Goal: Transaction & Acquisition: Purchase product/service

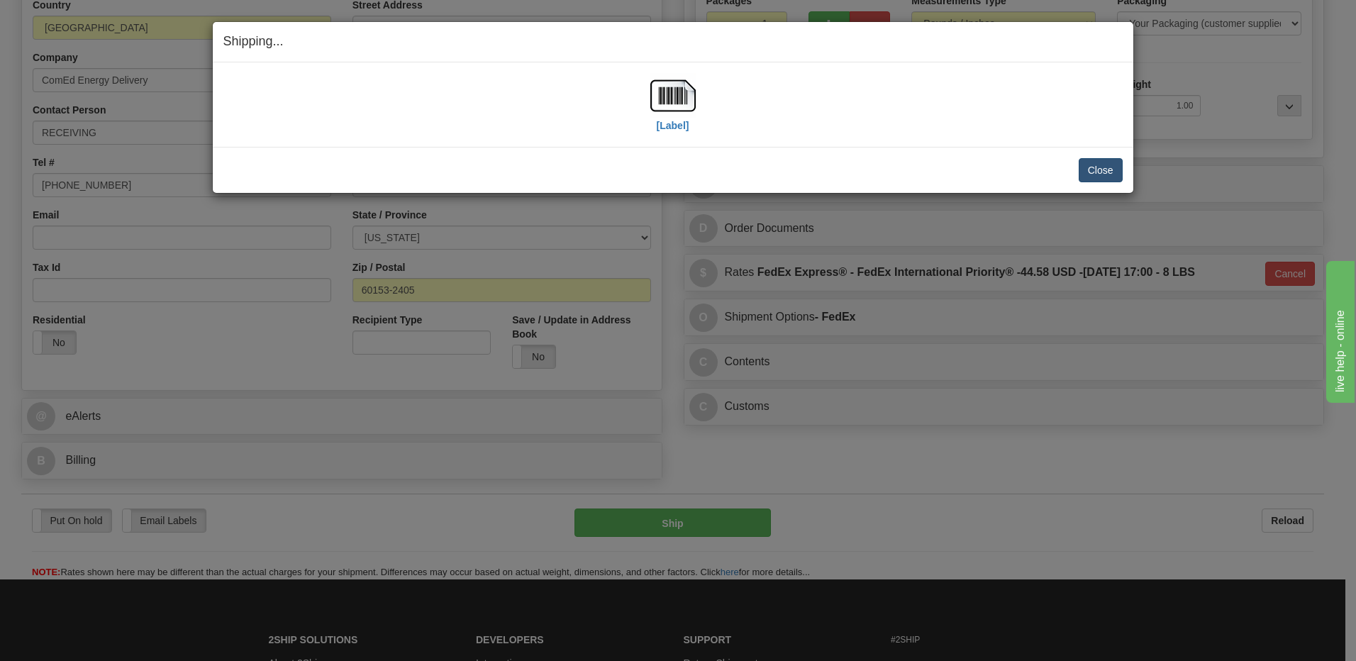
scroll to position [240, 0]
click at [1110, 177] on button "Close" at bounding box center [1100, 170] width 44 height 24
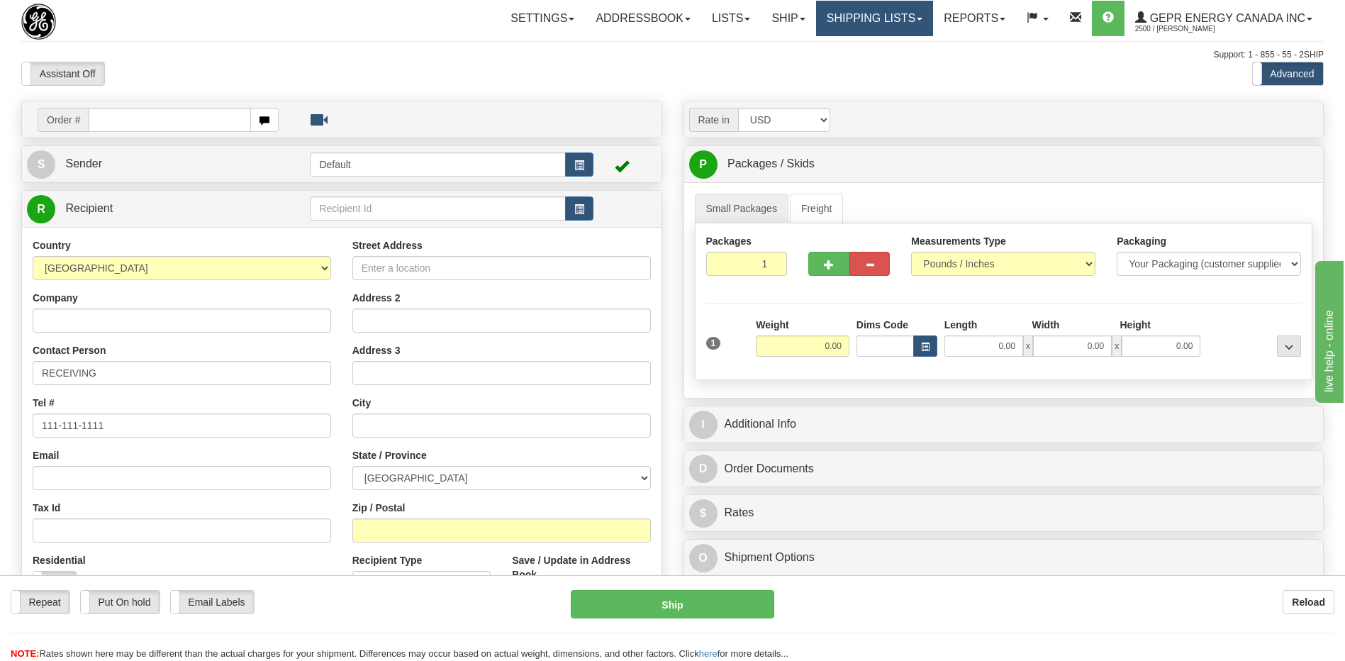
click at [849, 23] on link "Shipping lists" at bounding box center [874, 18] width 117 height 35
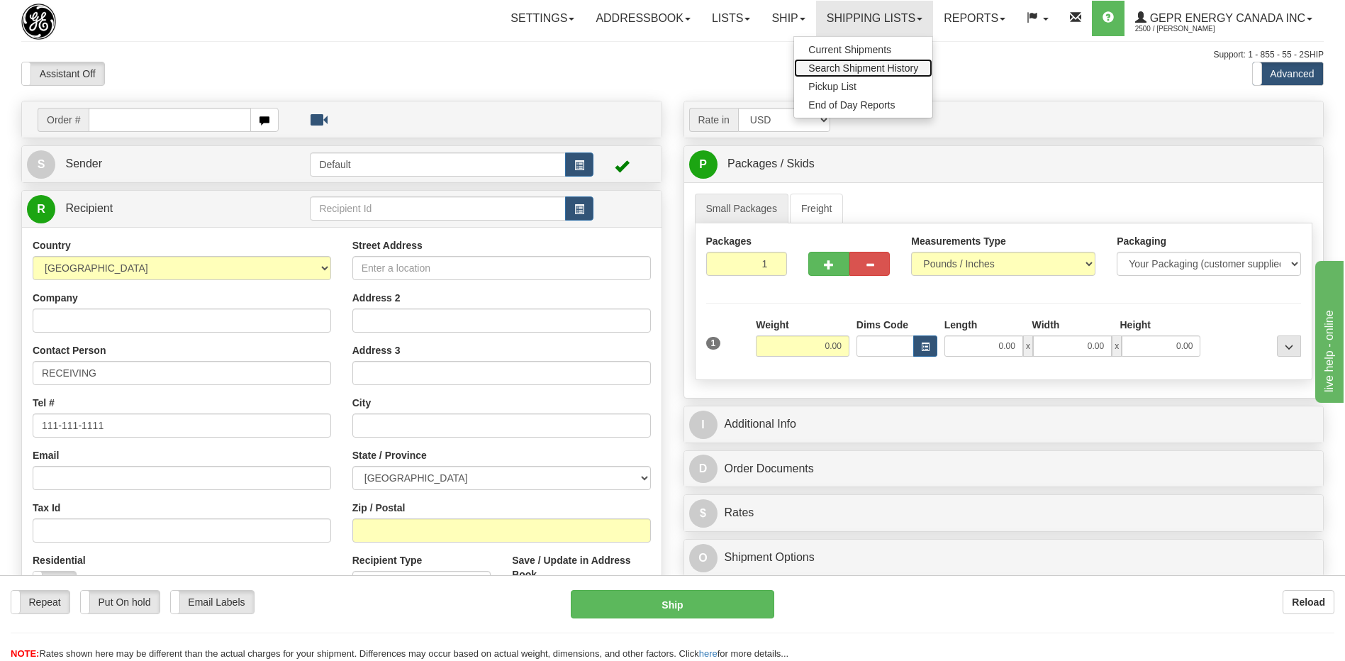
click at [849, 60] on link "Search Shipment History" at bounding box center [863, 68] width 138 height 18
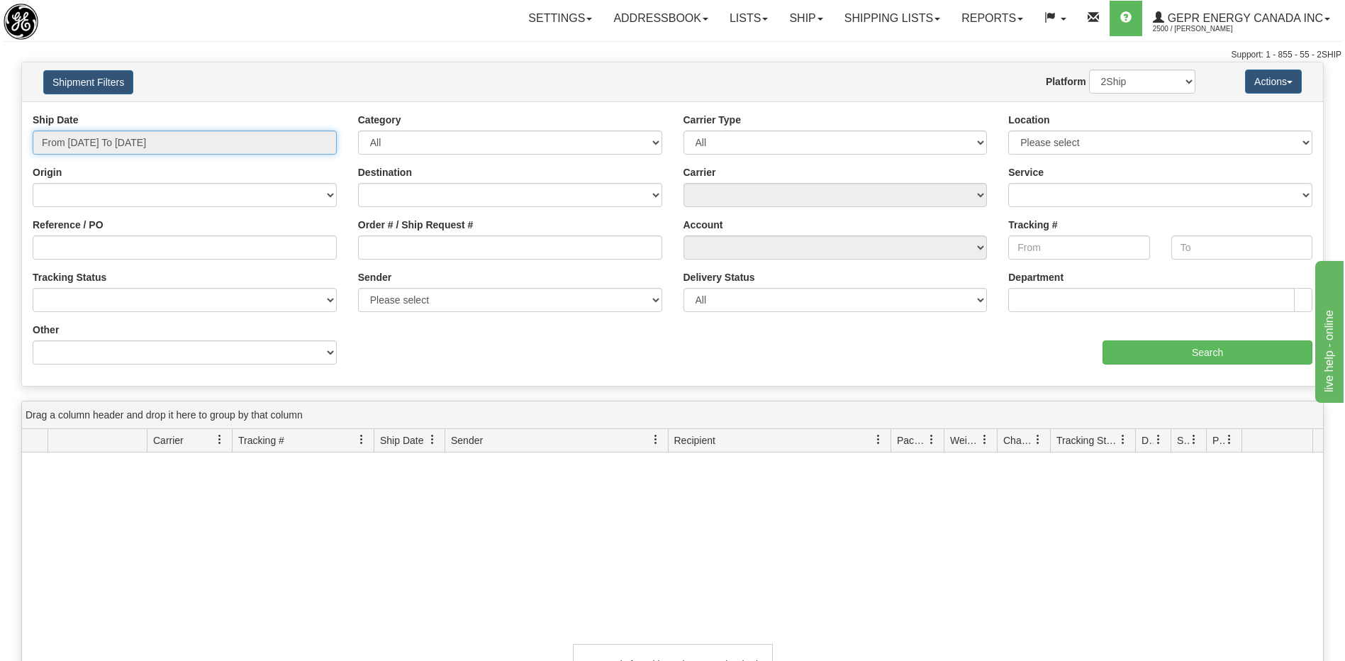
type input "[DATE]"
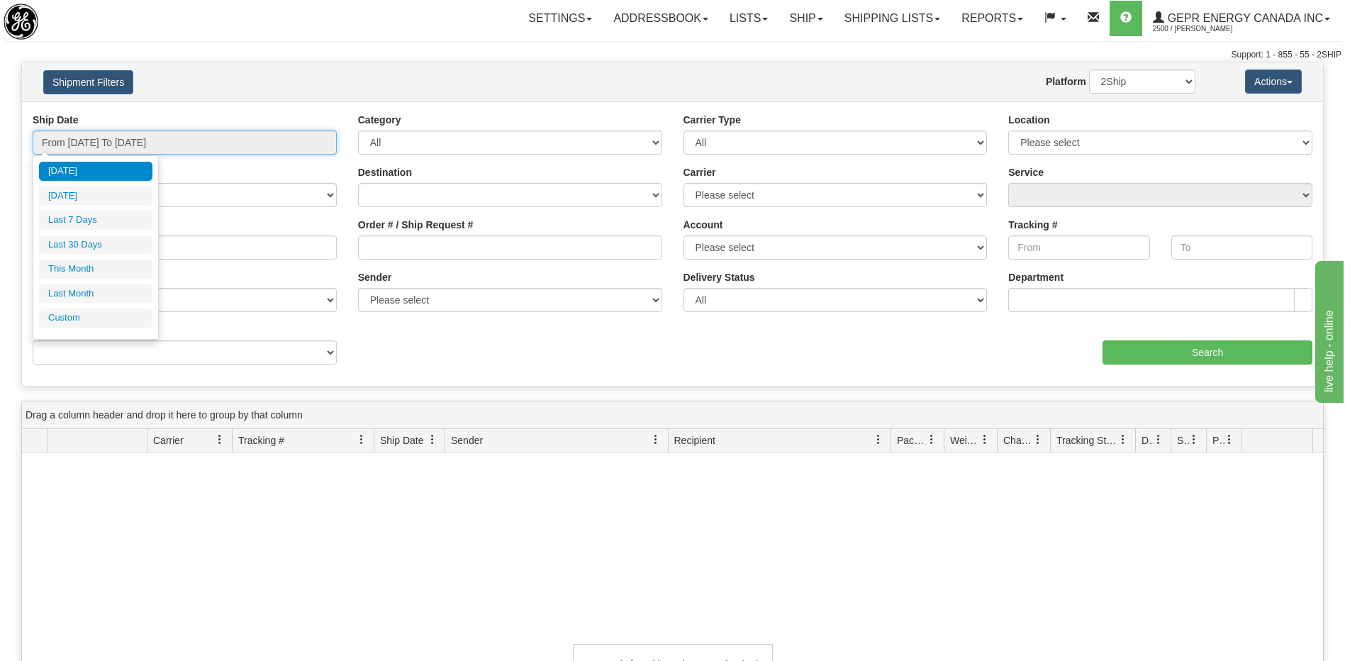
click at [143, 145] on input "From 08/10/2025 To 08/11/2025" at bounding box center [185, 142] width 304 height 24
type input "08/10/2025"
type input "08/05/2025"
type input "[DATE]"
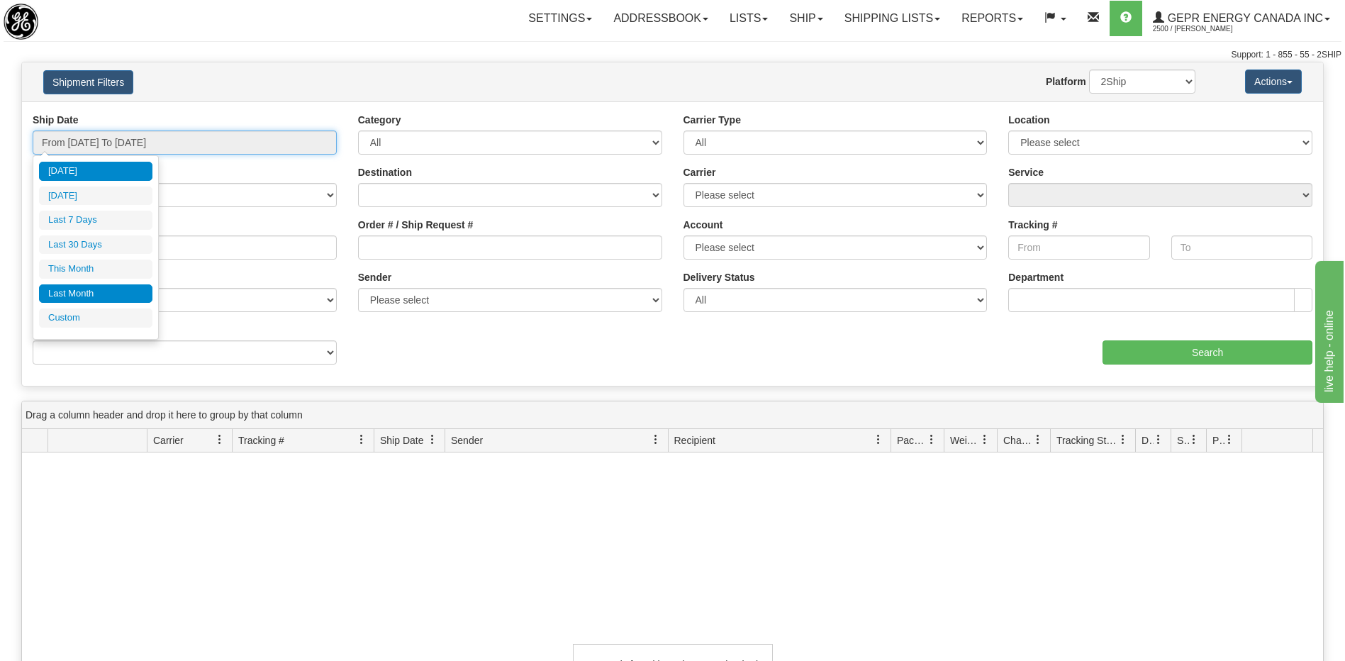
type input "08/01/2025"
type input "08/31/2025"
type input "[DATE]"
type input "07/01/2025"
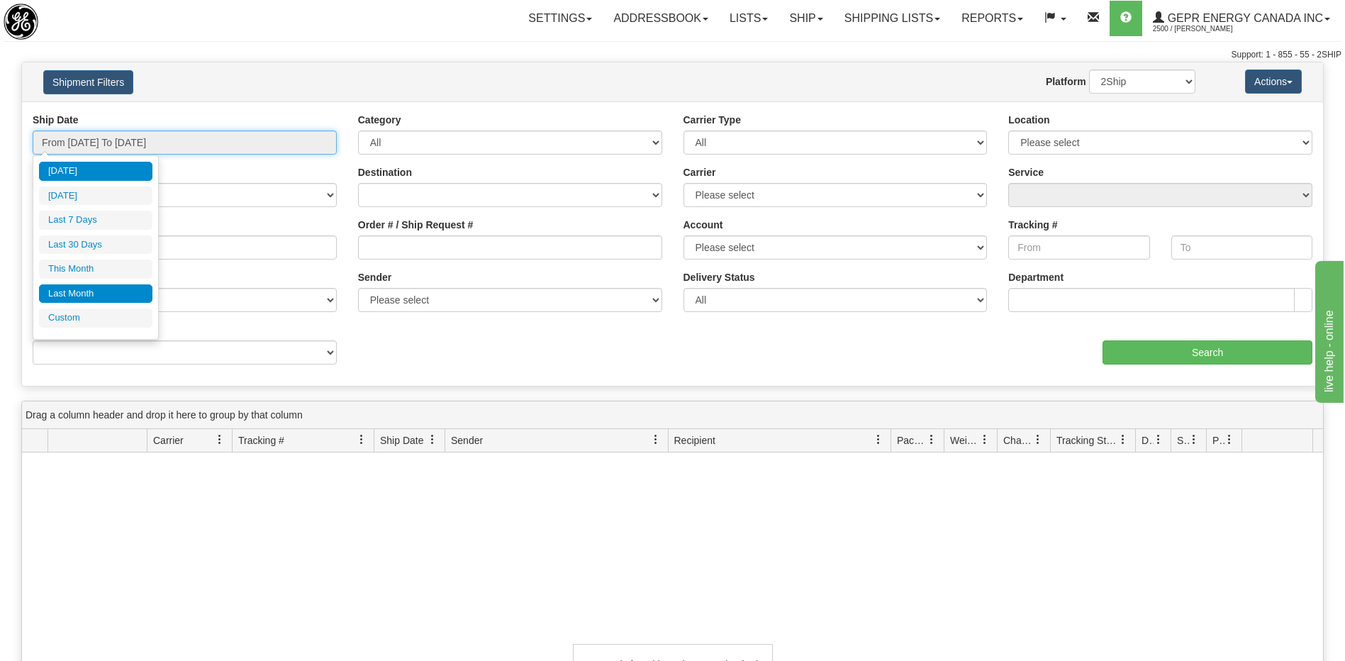
type input "07/31/2025"
type input "[DATE]"
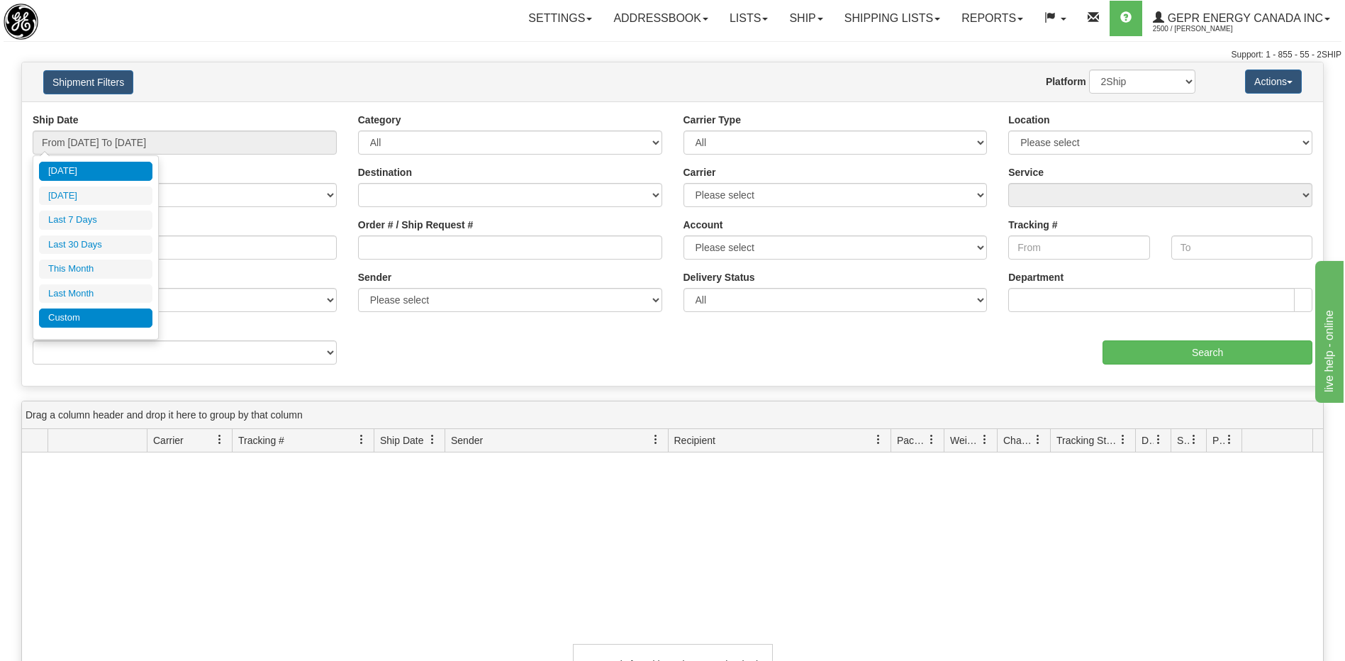
click at [117, 318] on li "Custom" at bounding box center [95, 317] width 113 height 19
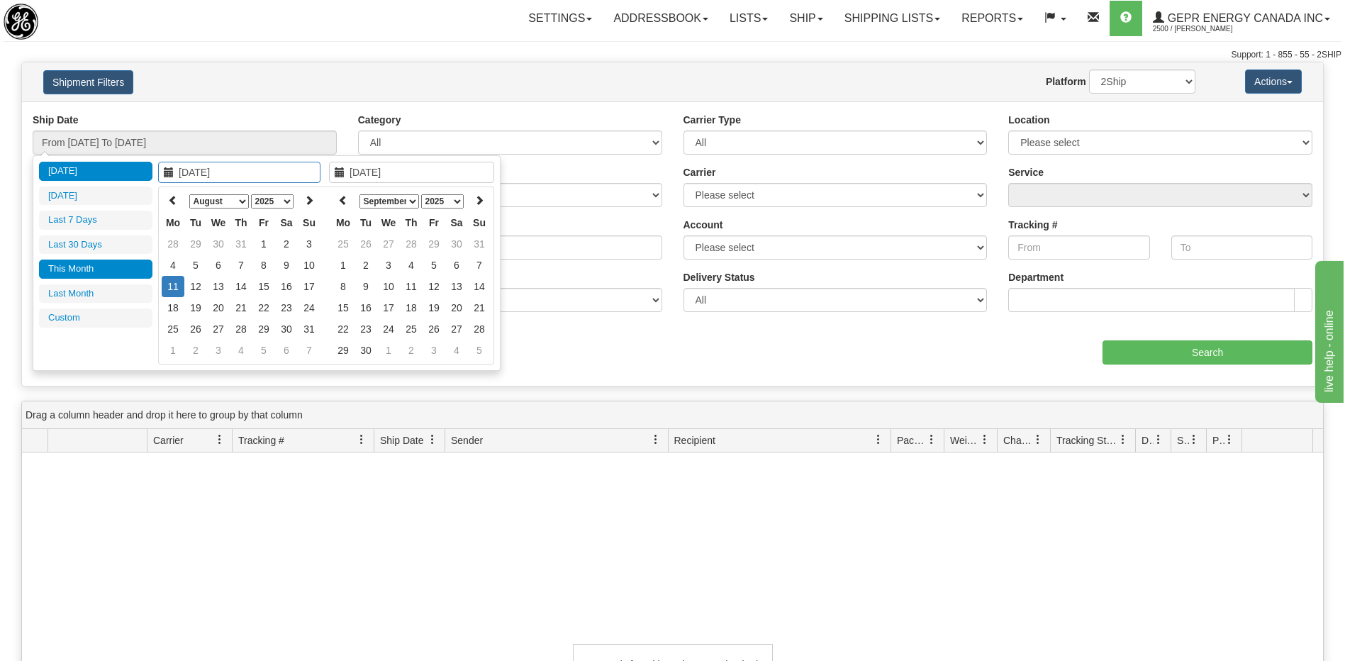
type input "08/01/2025"
type input "08/31/2025"
type input "[DATE]"
type input "08/01/2025"
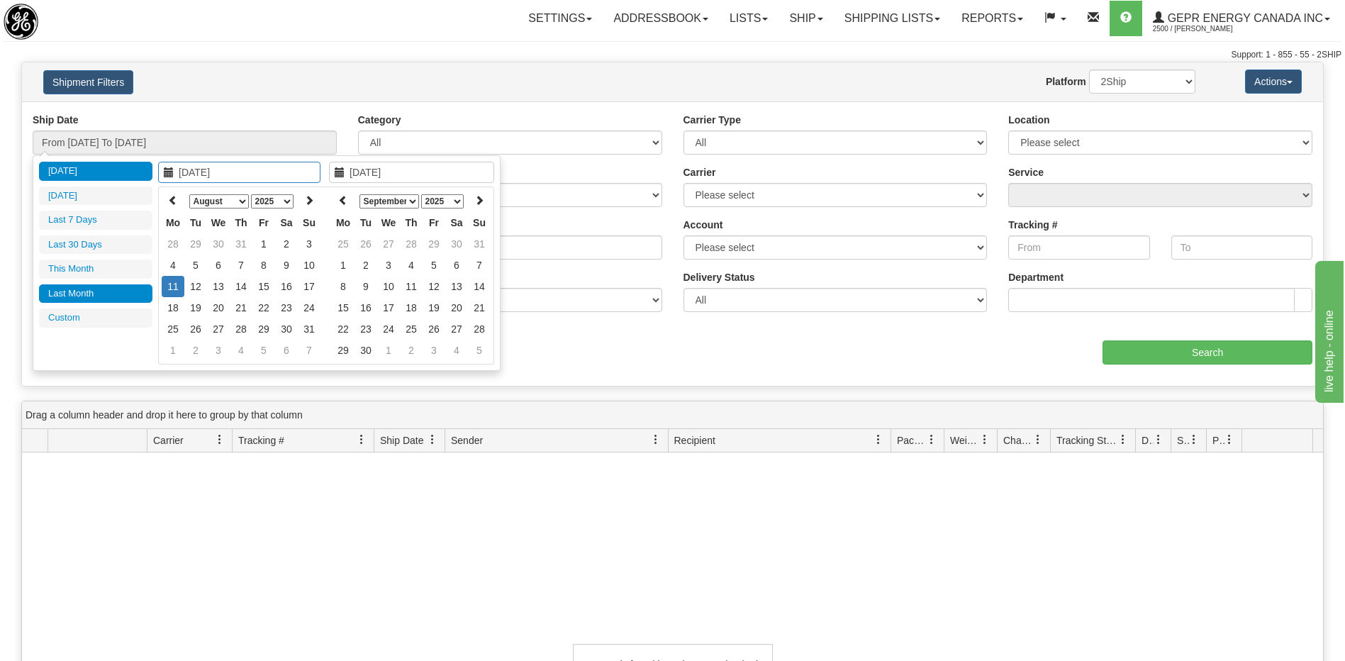
type input "08/31/2025"
type input "[DATE]"
type input "07/01/2025"
type input "07/31/2025"
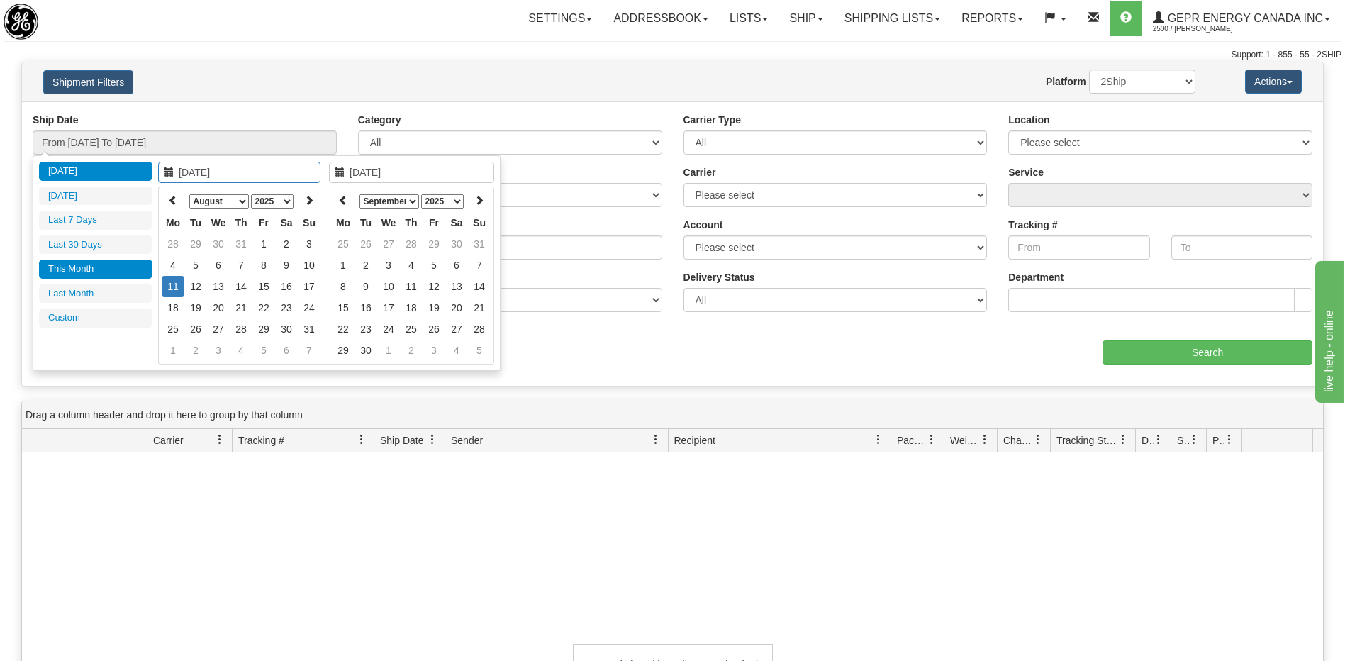
type input "[DATE]"
type input "08/01/2025"
type input "08/31/2025"
type input "[DATE]"
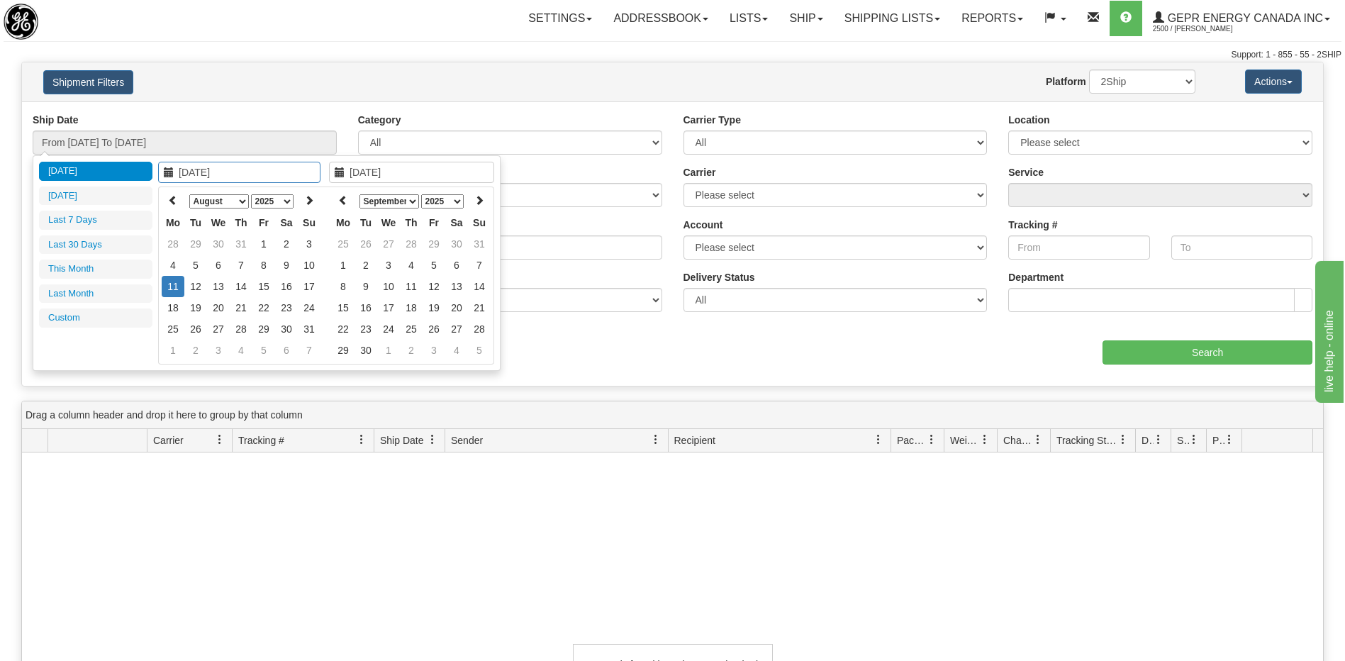
type input "[DATE]"
type input "08/05/2025"
click at [97, 222] on li "Last 7 Days" at bounding box center [95, 220] width 113 height 19
type input "From 08/05/2025 To 08/11/2025"
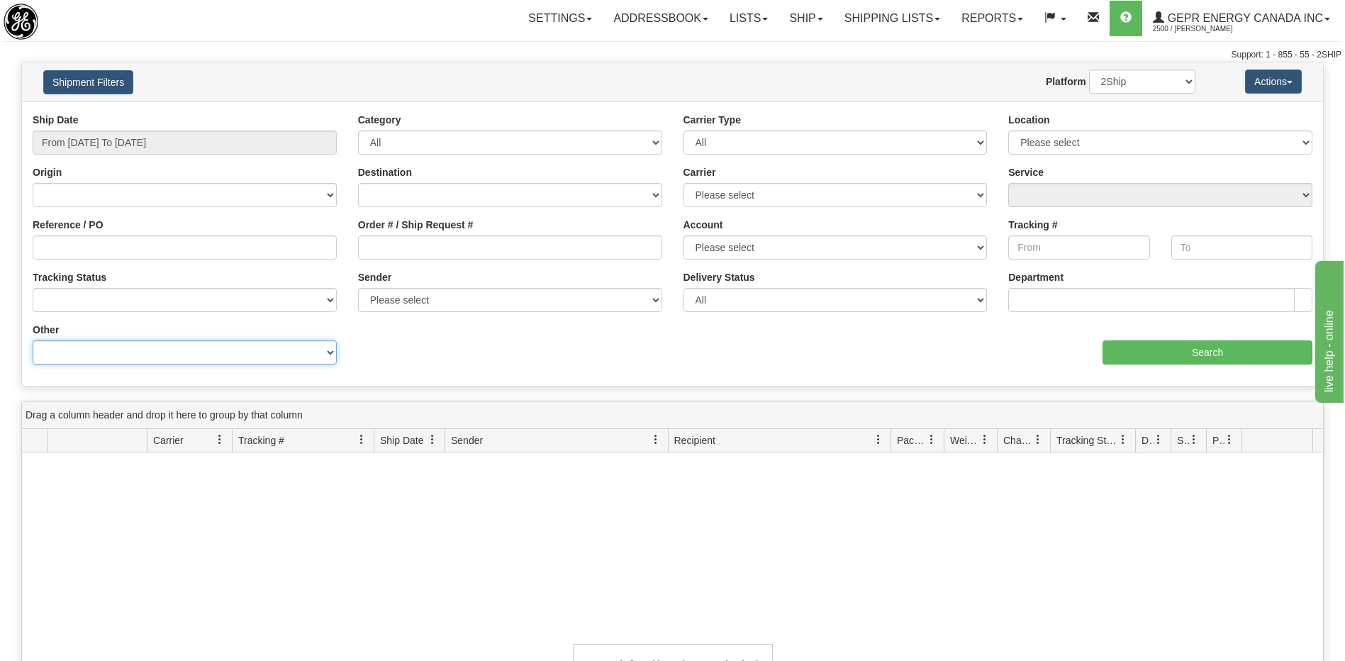
click at [235, 352] on select "Billing Account # Billing Type BOL # (LTL) Commodity Or Documents Consolidation…" at bounding box center [185, 352] width 304 height 24
select select "Recipient_ZIP"
click at [33, 340] on select "Billing Account # Billing Type BOL # (LTL) Commodity Or Documents Consolidation…" at bounding box center [185, 352] width 304 height 24
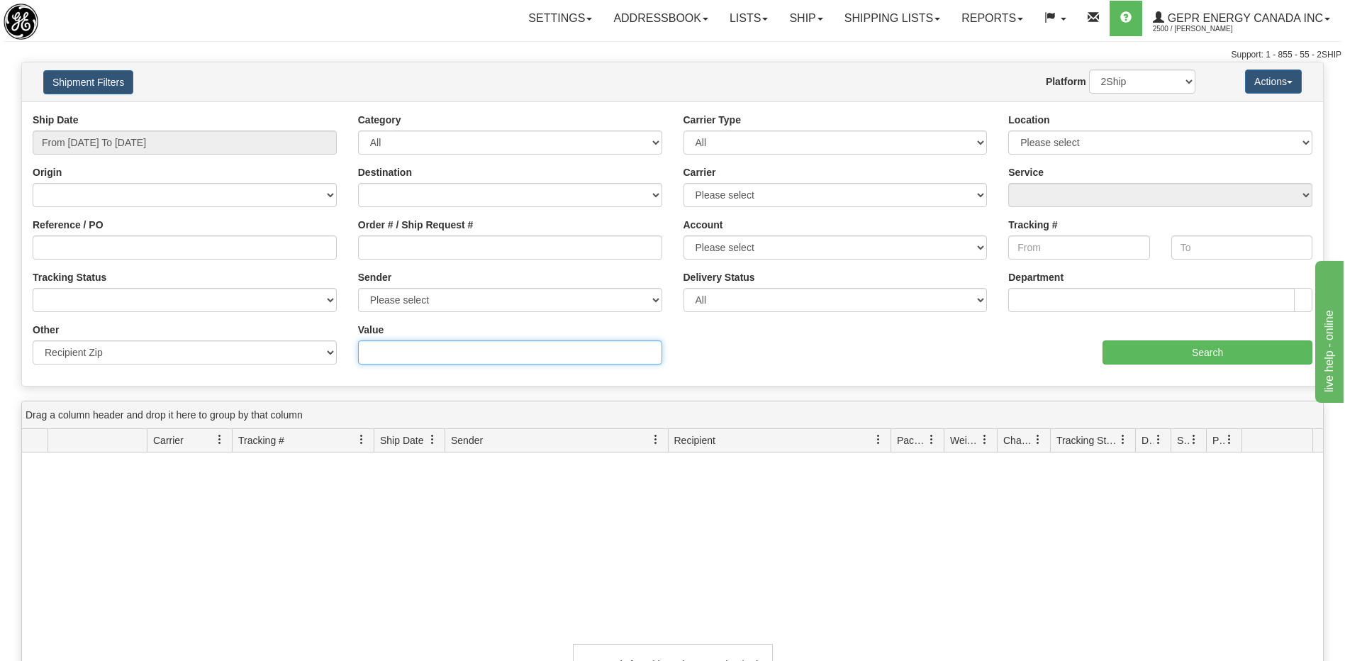
click at [404, 350] on input "Value" at bounding box center [510, 352] width 304 height 24
type input "77533"
click at [381, 357] on input "77533" at bounding box center [510, 352] width 304 height 24
click at [230, 358] on select "Billing Account # Billing Type BOL # (LTL) Commodity Or Documents Consolidation…" at bounding box center [185, 352] width 304 height 24
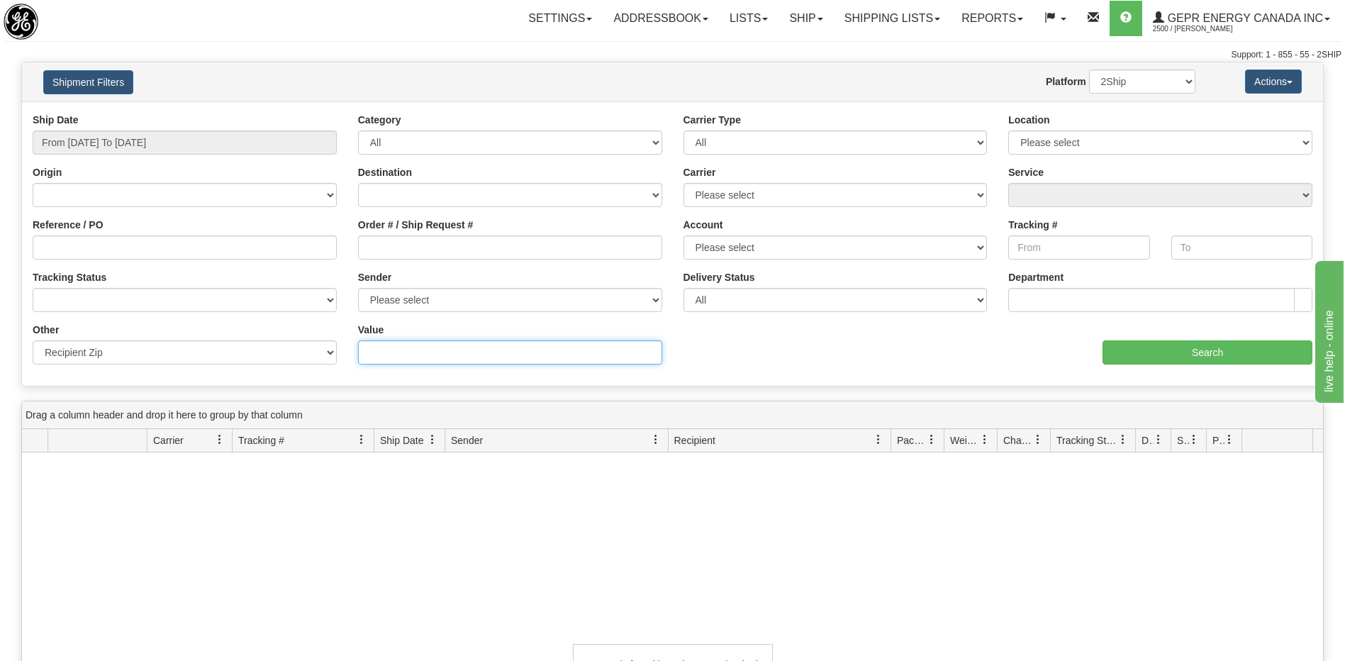
click at [384, 352] on input "Value" at bounding box center [510, 352] width 304 height 24
paste input "77533"
type input "77533"
click at [1206, 352] on input "Search" at bounding box center [1208, 352] width 210 height 24
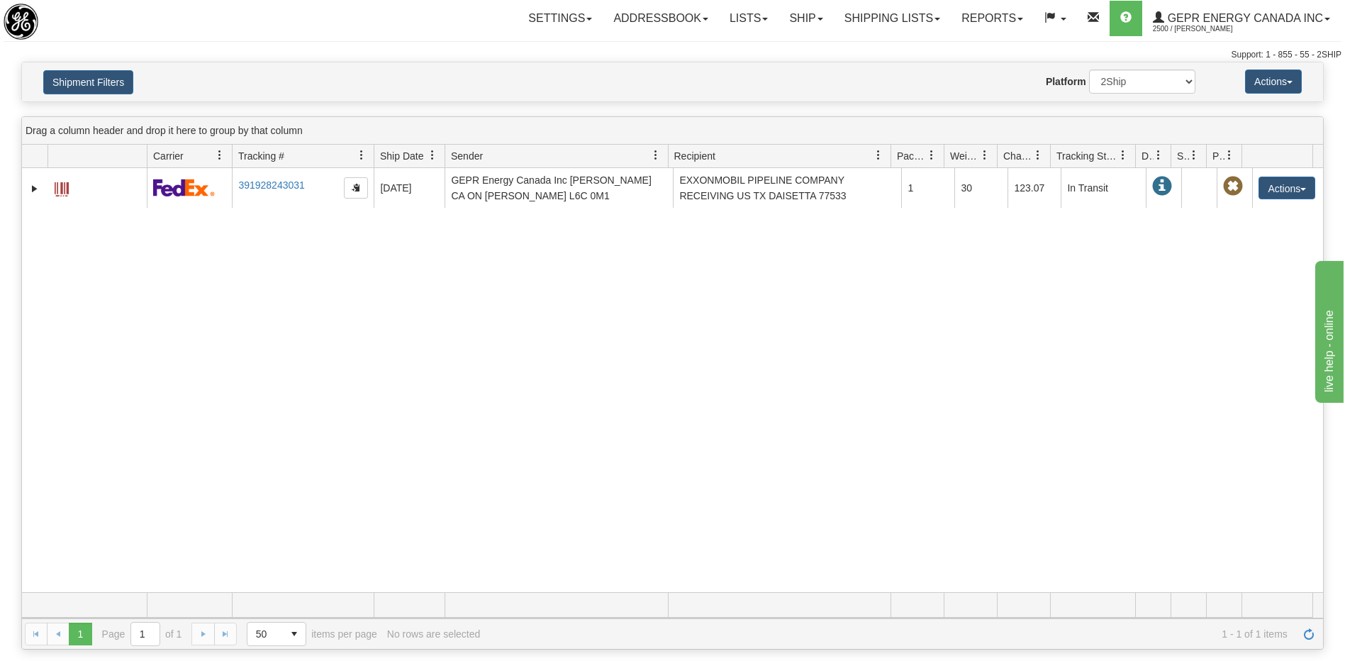
click at [894, 418] on div "31429979 2500 391928243031 08/08/2025 08/08/2025 05:07:23 PM GEPR Energy Canada…" at bounding box center [672, 380] width 1301 height 424
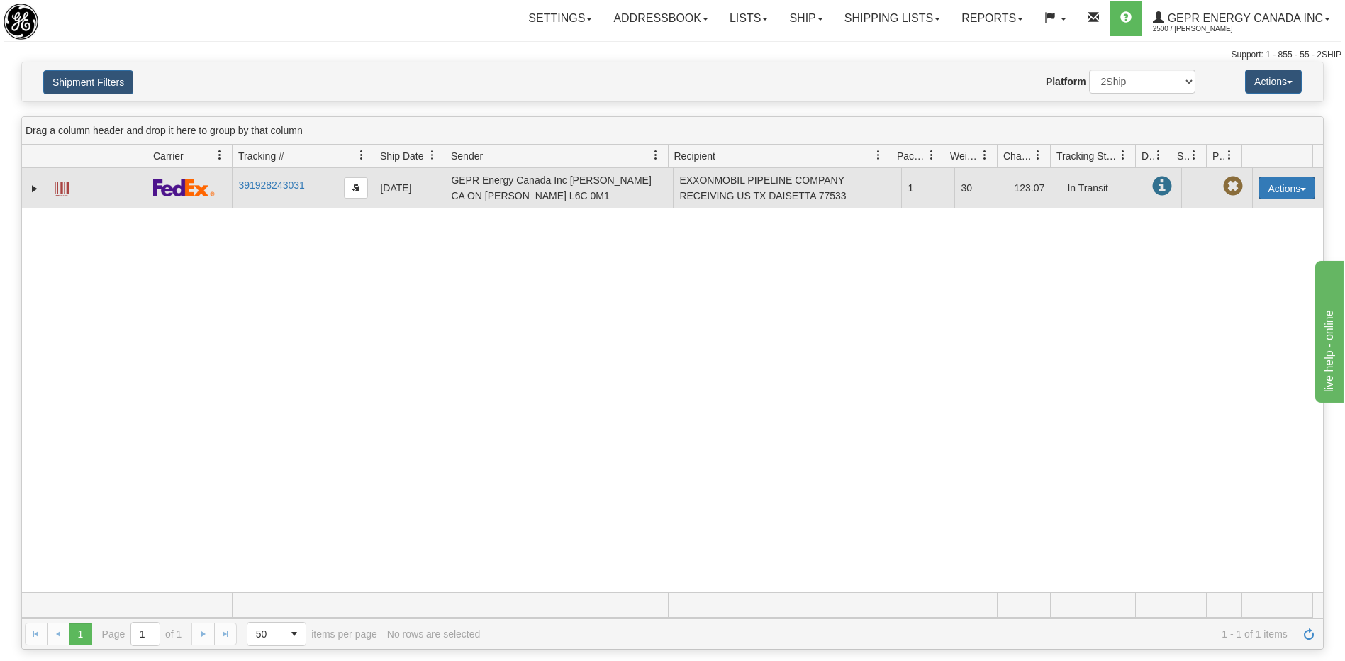
click at [1270, 189] on button "Actions" at bounding box center [1287, 188] width 57 height 23
click at [1239, 214] on link "Repeat" at bounding box center [1257, 214] width 113 height 18
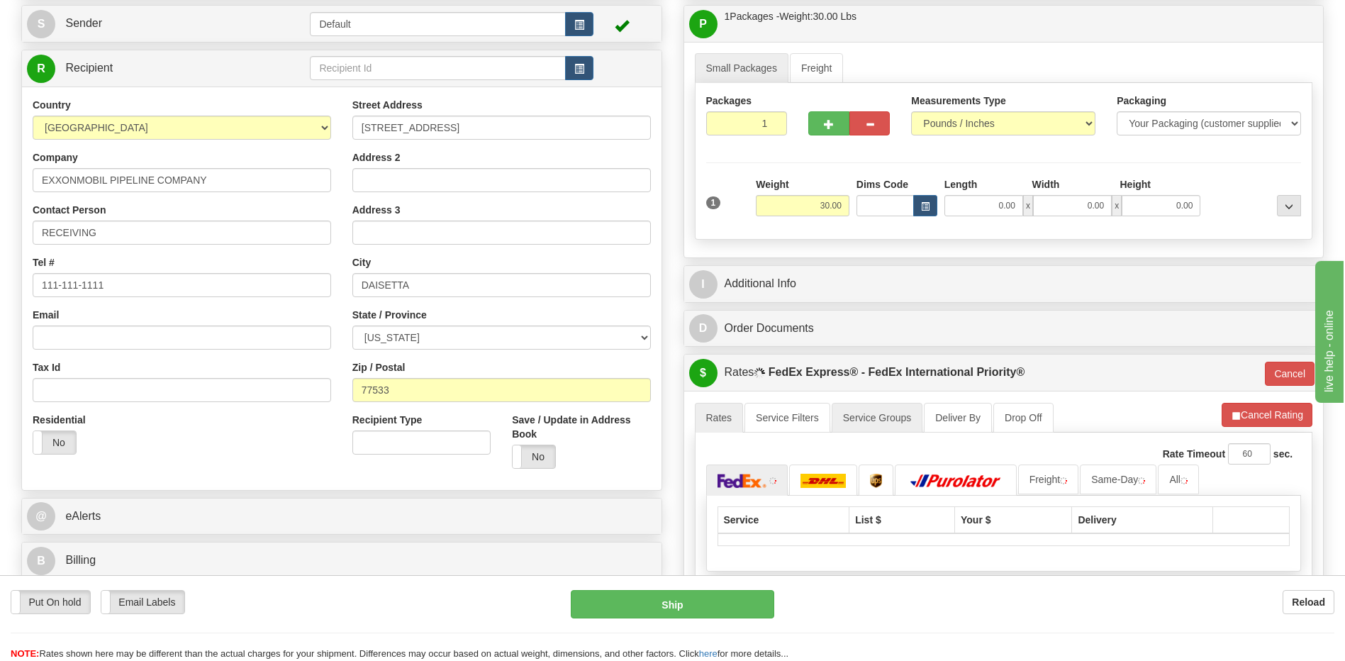
scroll to position [142, 0]
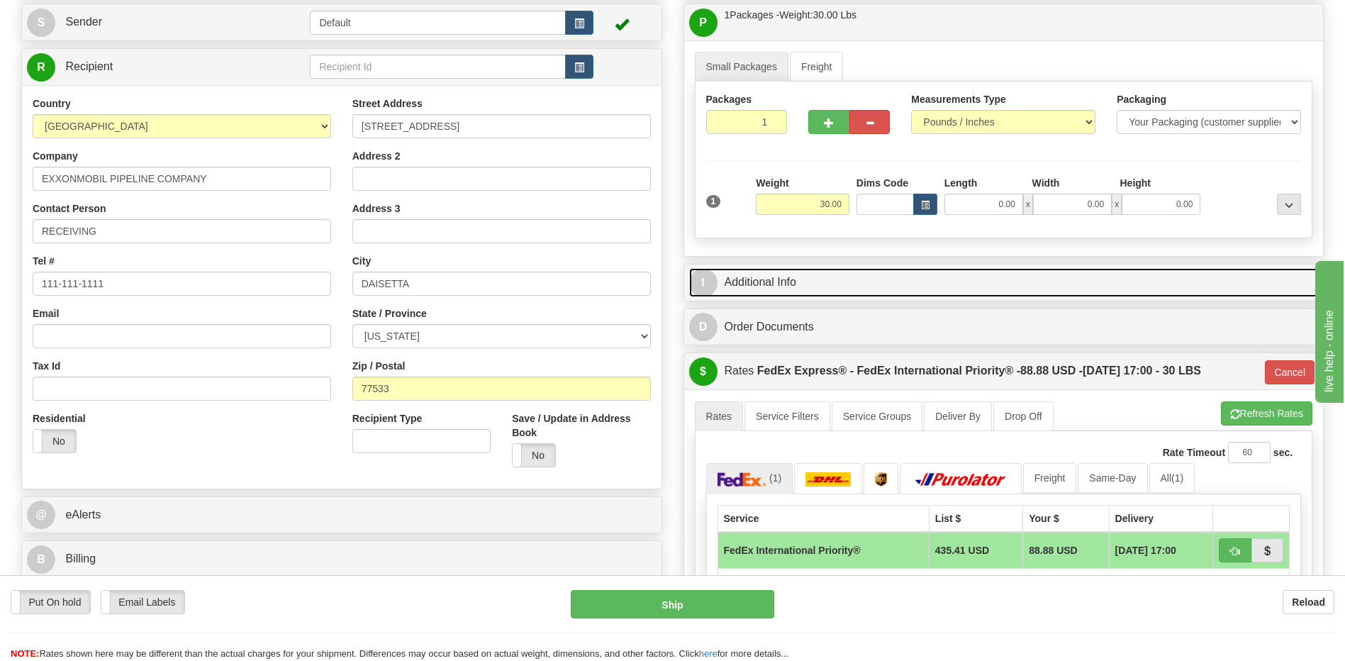
click at [858, 289] on link "I Additional Info" at bounding box center [1004, 282] width 630 height 29
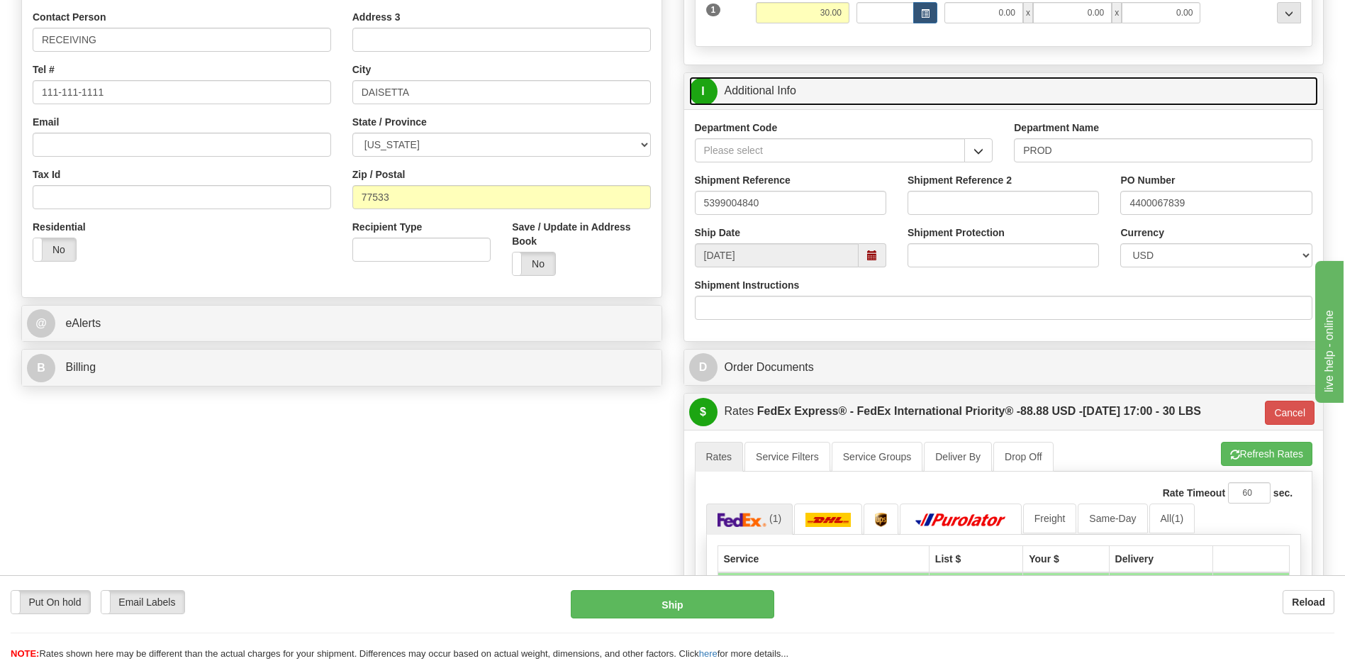
scroll to position [355, 0]
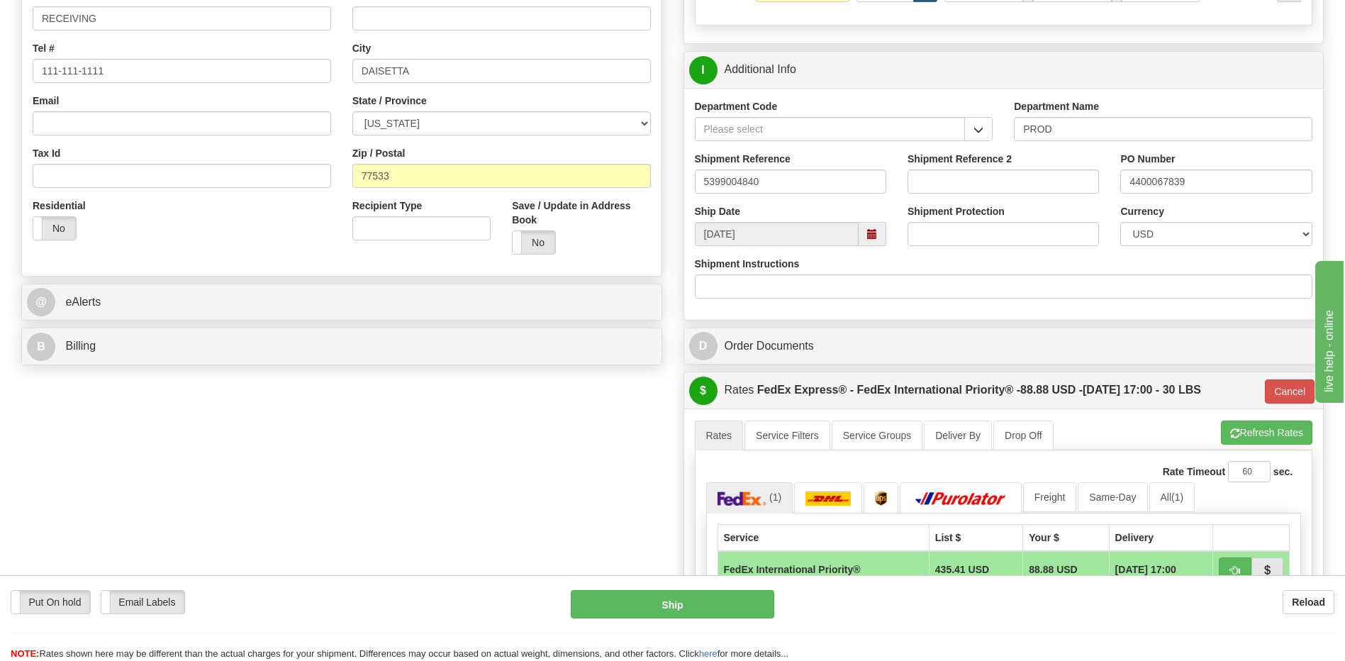
click at [502, 436] on div "Order # S Sender Default" at bounding box center [673, 301] width 1324 height 1110
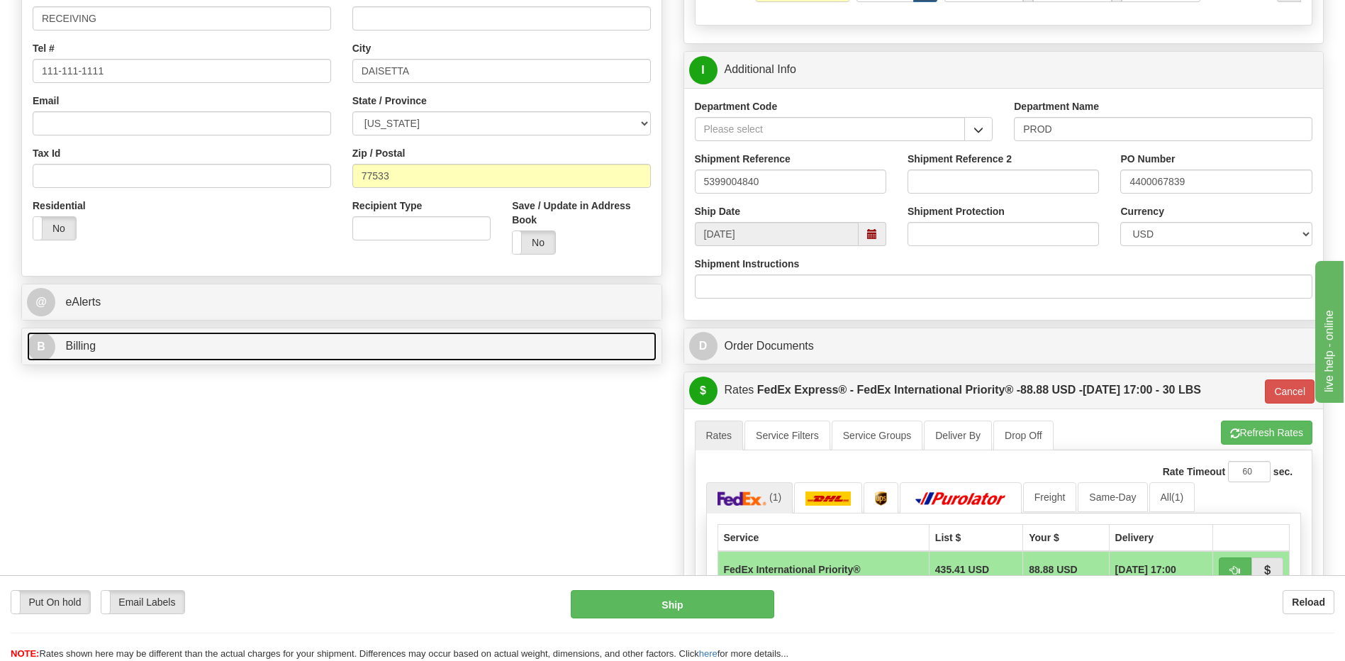
click at [301, 343] on link "B Billing" at bounding box center [342, 346] width 630 height 29
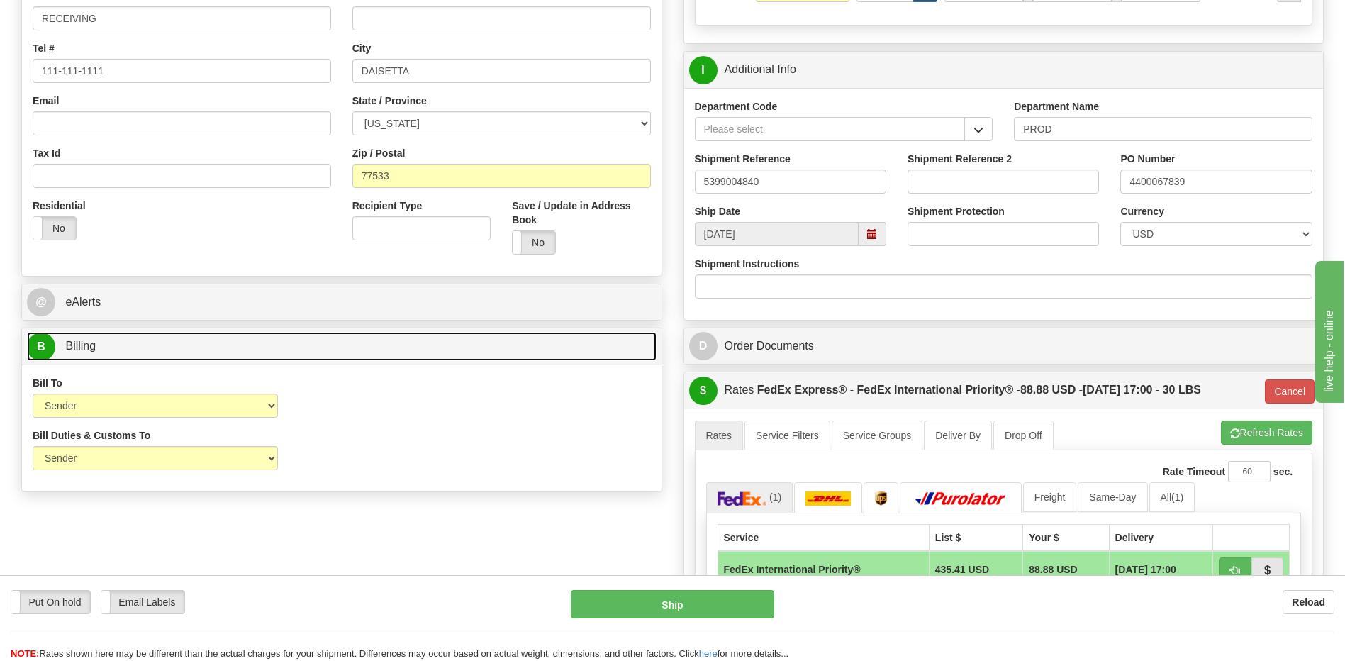
click at [283, 352] on link "B Billing" at bounding box center [342, 346] width 630 height 29
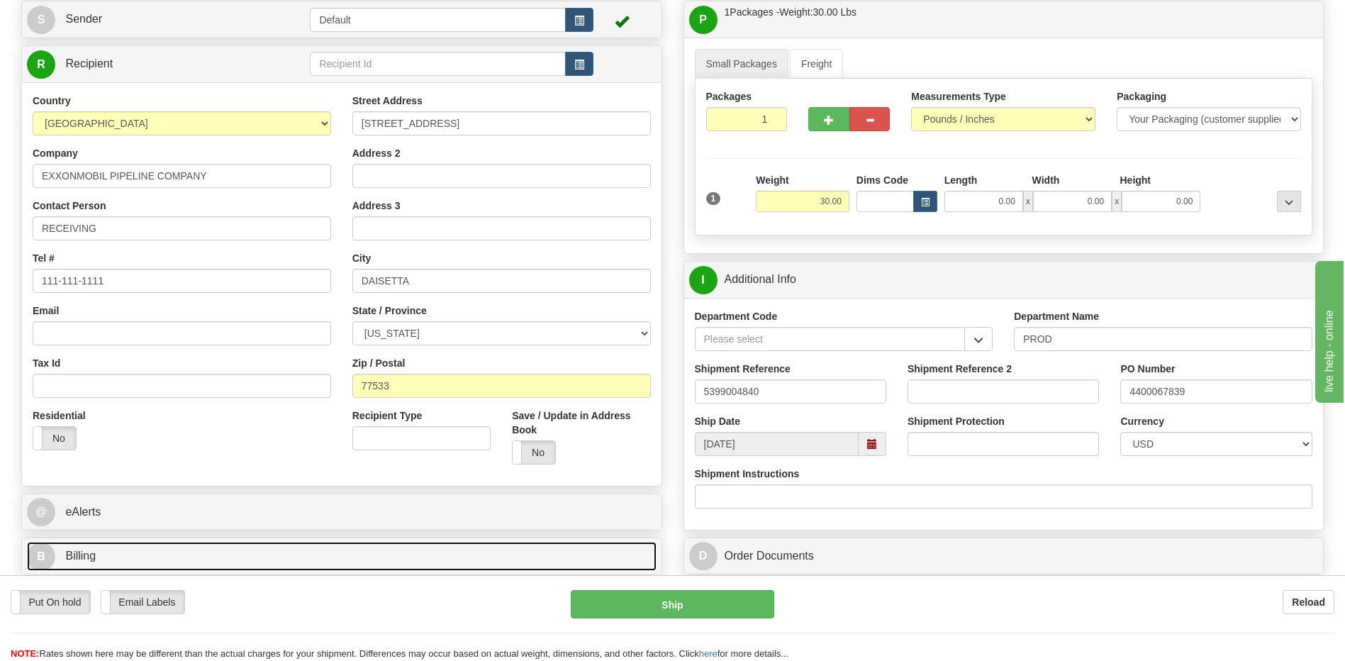
scroll to position [0, 0]
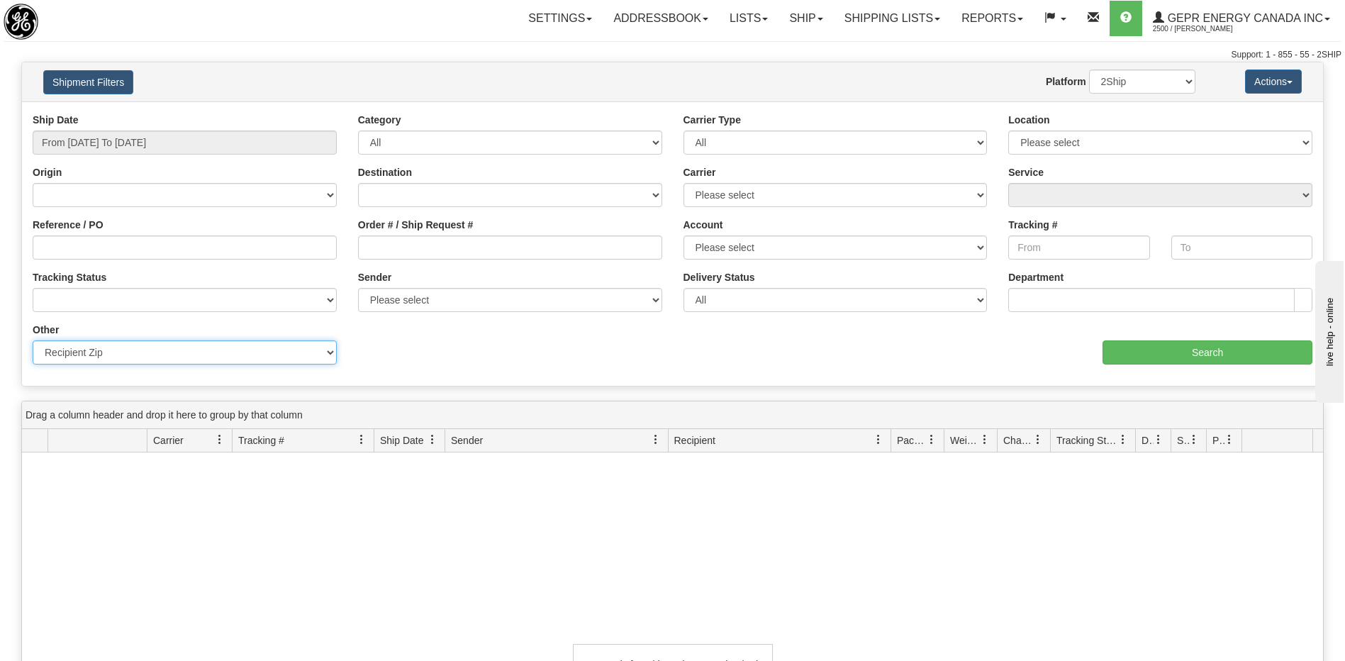
click at [328, 354] on select "Billing Account # Billing Type BOL # (LTL) Commodity Or Documents Consolidation…" at bounding box center [185, 352] width 304 height 24
click at [33, 340] on select "Billing Account # Billing Type BOL # (LTL) Commodity Or Documents Consolidation…" at bounding box center [185, 352] width 304 height 24
click at [199, 351] on select "Billing Account # Billing Type BOL # (LTL) Commodity Or Documents Consolidation…" at bounding box center [185, 352] width 304 height 24
select select "Sender_ZIP"
click at [33, 340] on select "Billing Account # Billing Type BOL # (LTL) Commodity Or Documents Consolidation…" at bounding box center [185, 352] width 304 height 24
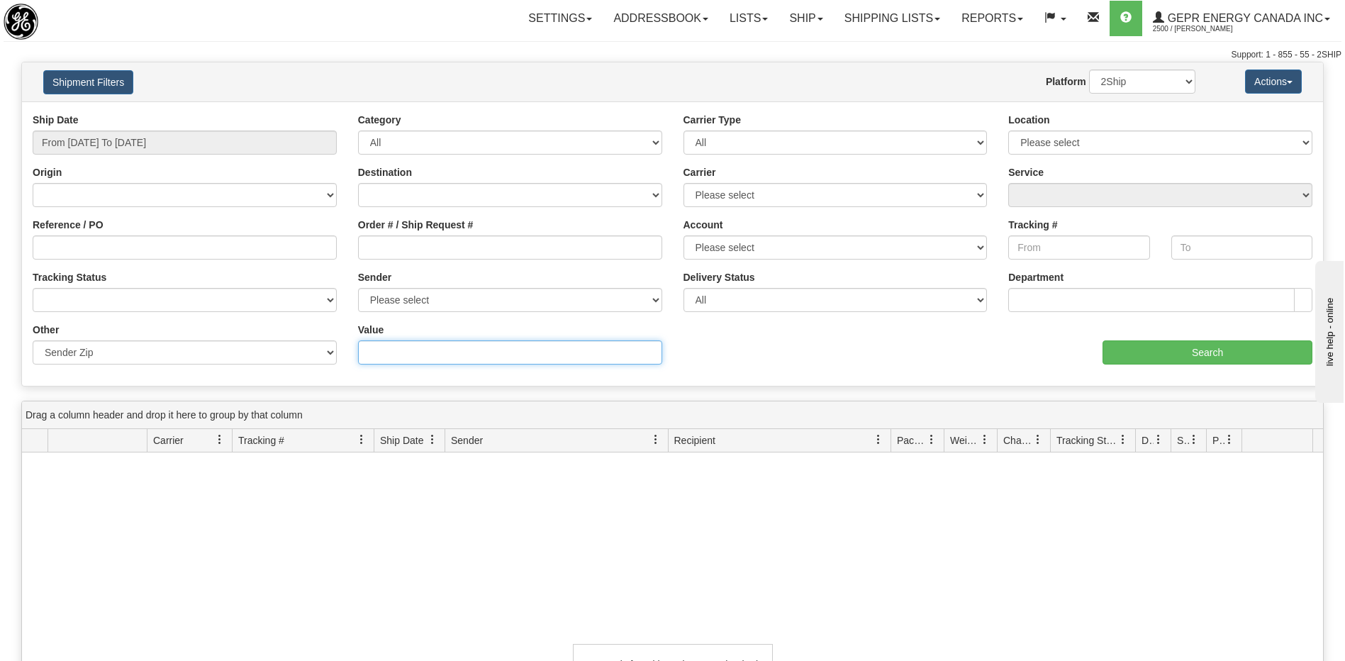
click at [373, 352] on input "Value" at bounding box center [510, 352] width 304 height 24
paste input "77533"
type input "77533"
click at [1183, 356] on input "Search" at bounding box center [1208, 352] width 210 height 24
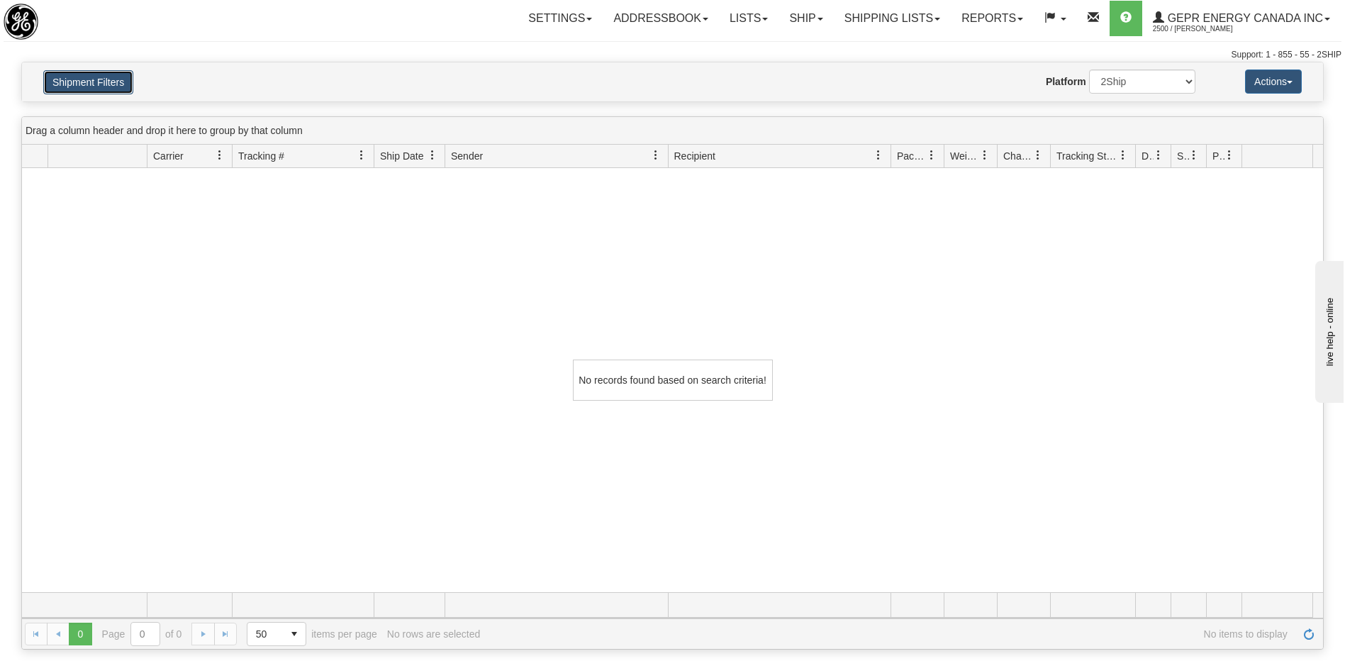
click at [98, 84] on button "Shipment Filters" at bounding box center [88, 82] width 90 height 24
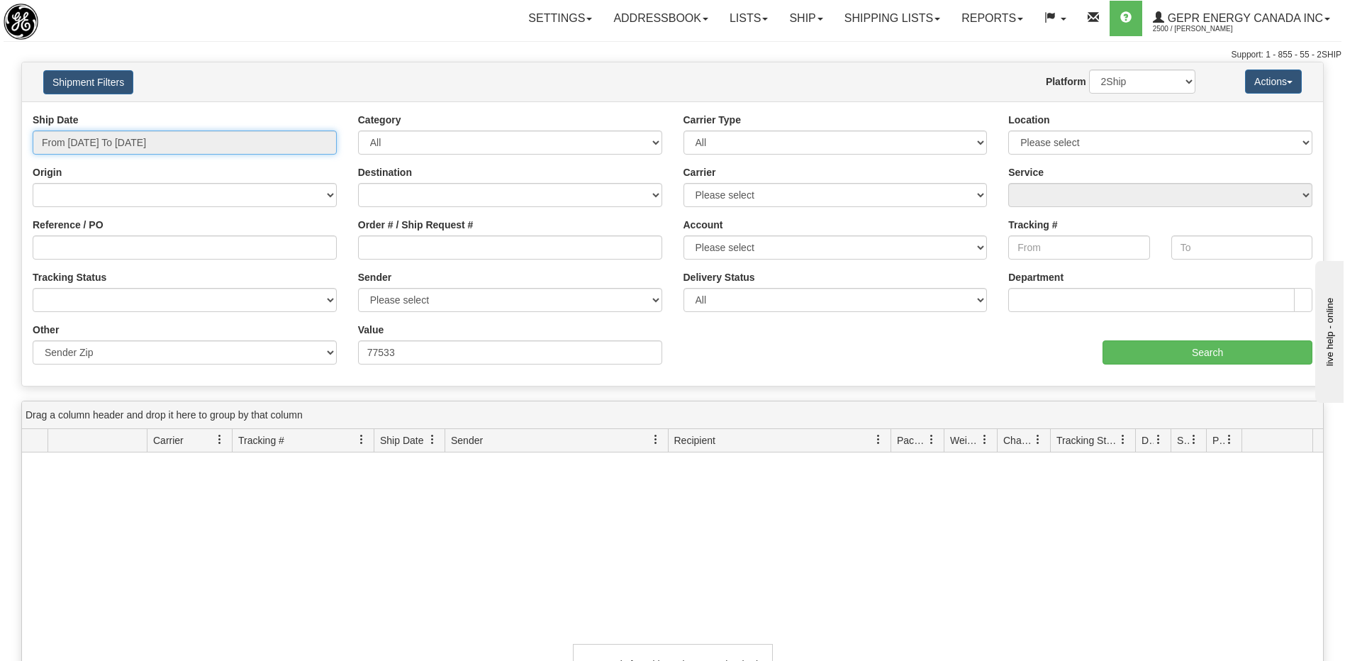
click at [121, 148] on input "From [DATE] To [DATE]" at bounding box center [185, 142] width 304 height 24
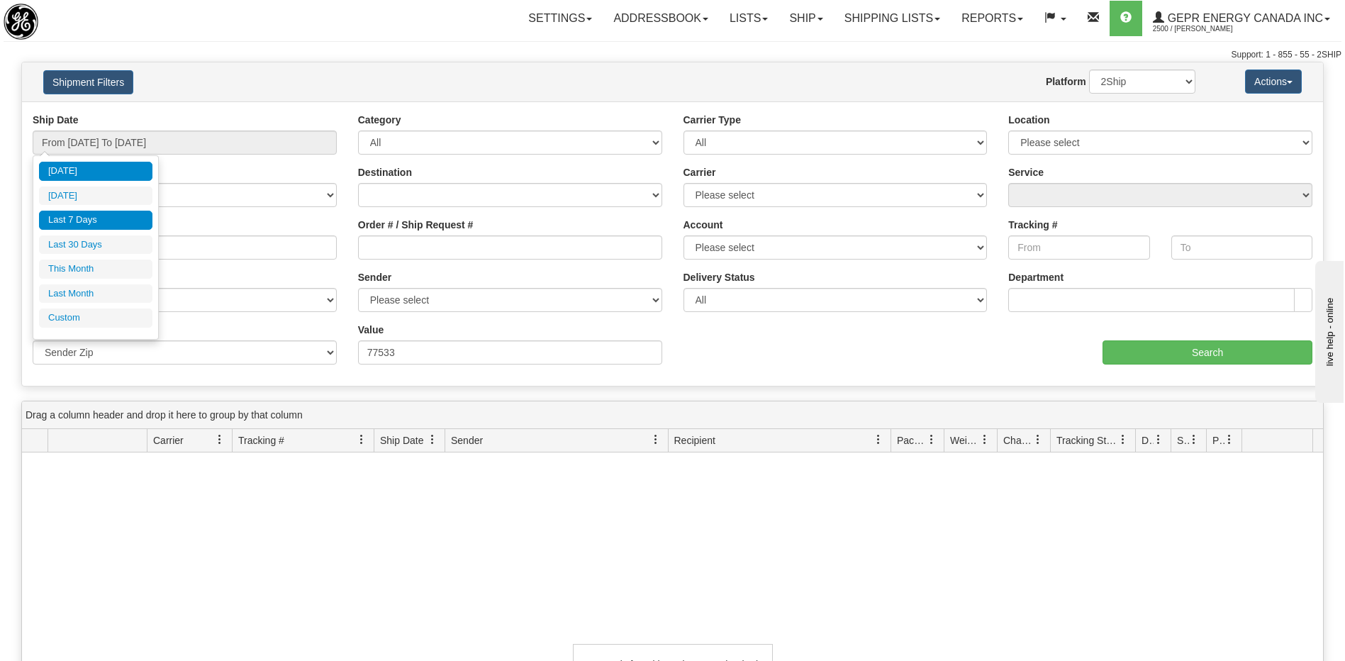
click at [98, 227] on li "Last 7 Days" at bounding box center [95, 220] width 113 height 19
type input "From 08/05/2025 To 08/11/2025"
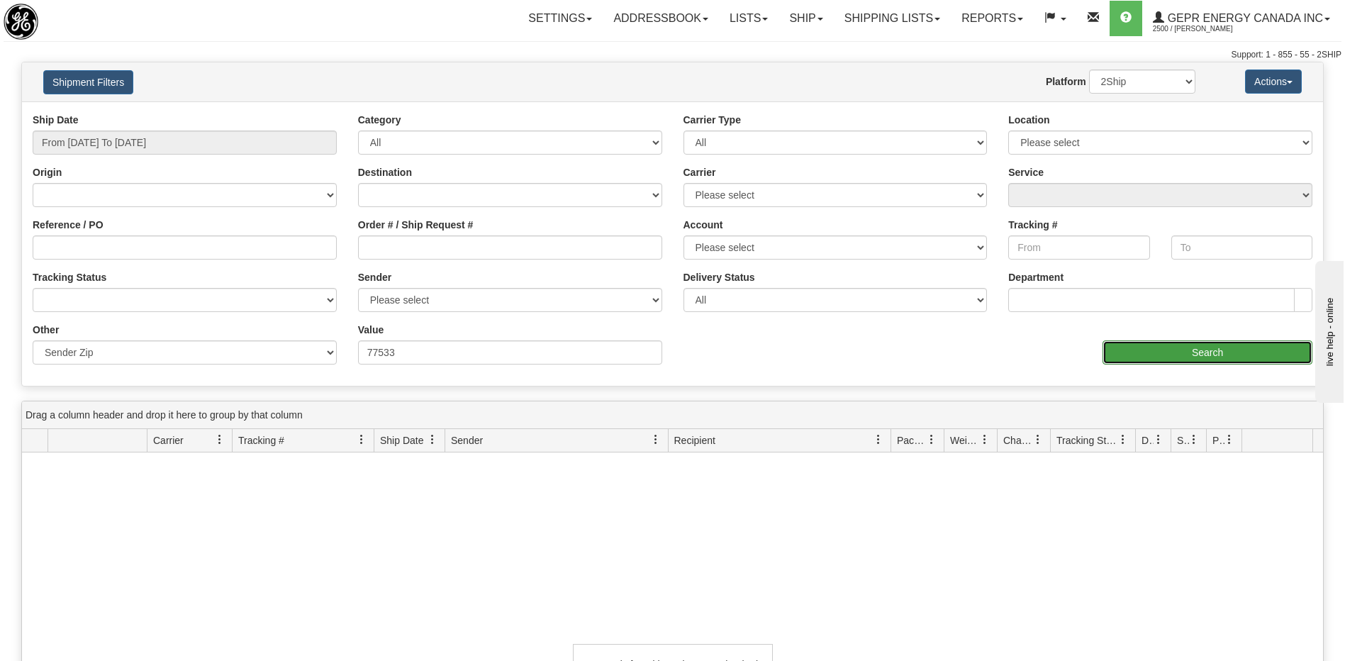
click at [1122, 350] on input "Search" at bounding box center [1208, 352] width 210 height 24
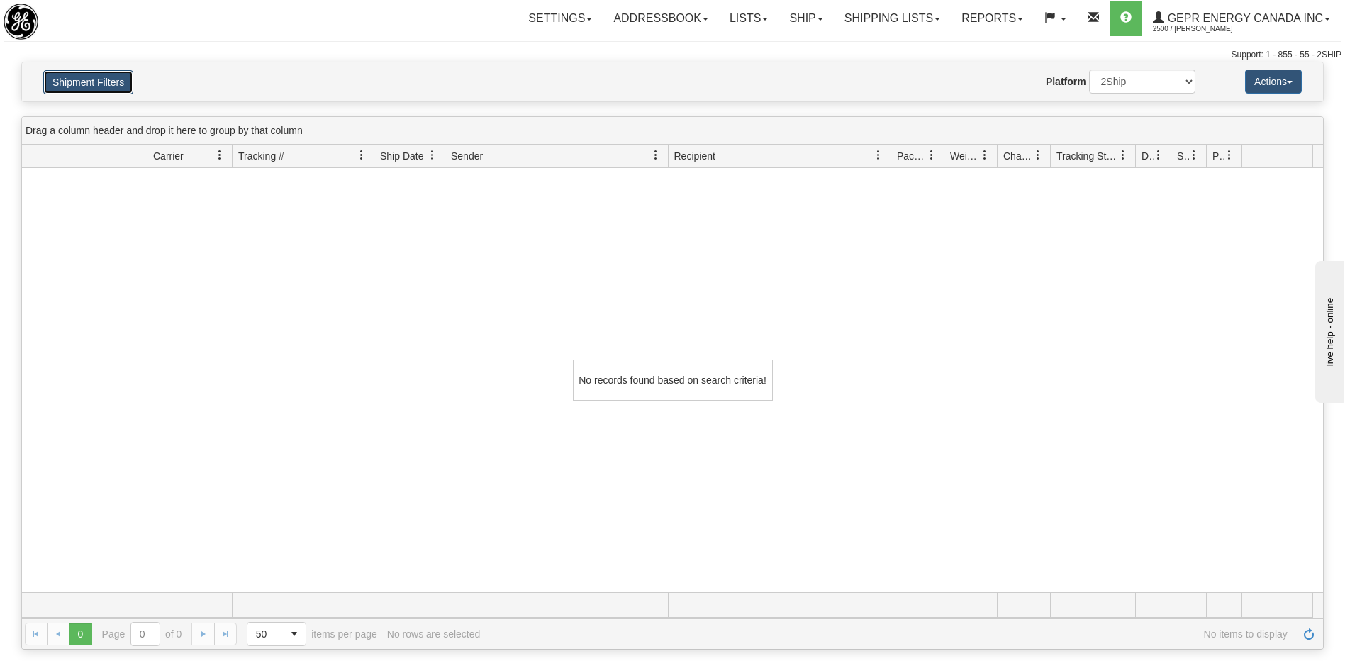
click at [90, 79] on button "Shipment Filters" at bounding box center [88, 82] width 90 height 24
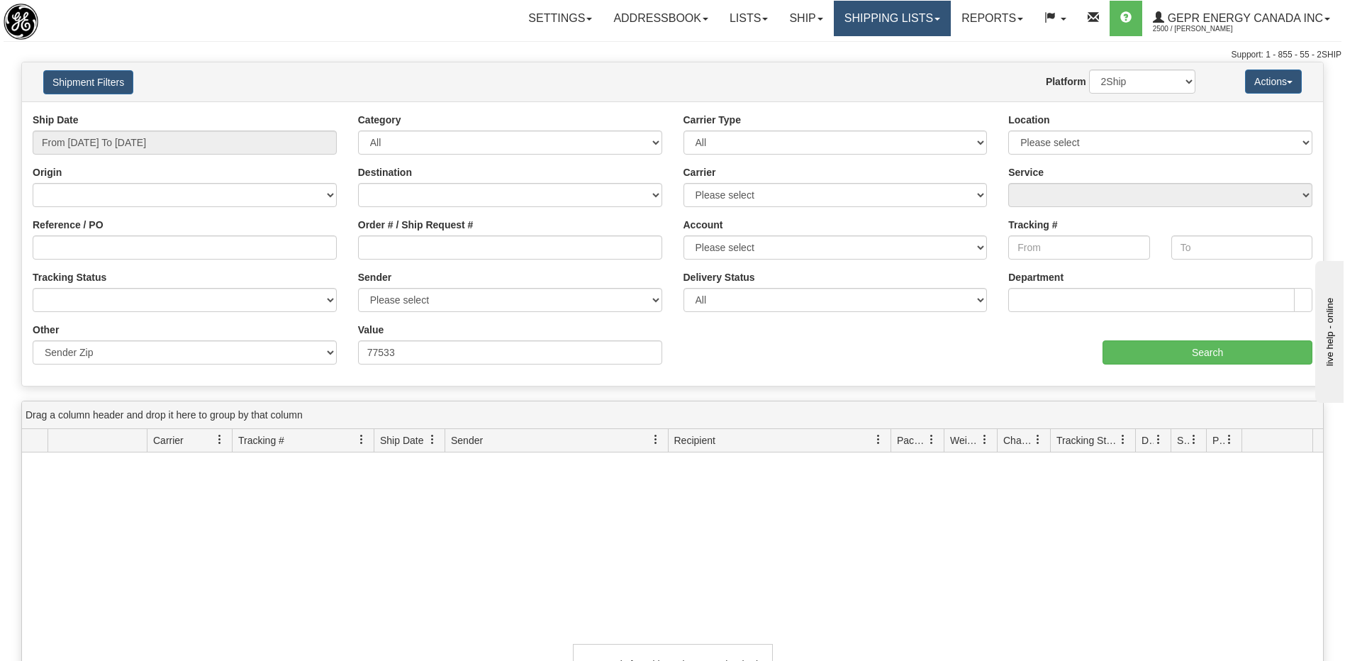
click at [867, 14] on link "Shipping lists" at bounding box center [892, 18] width 117 height 35
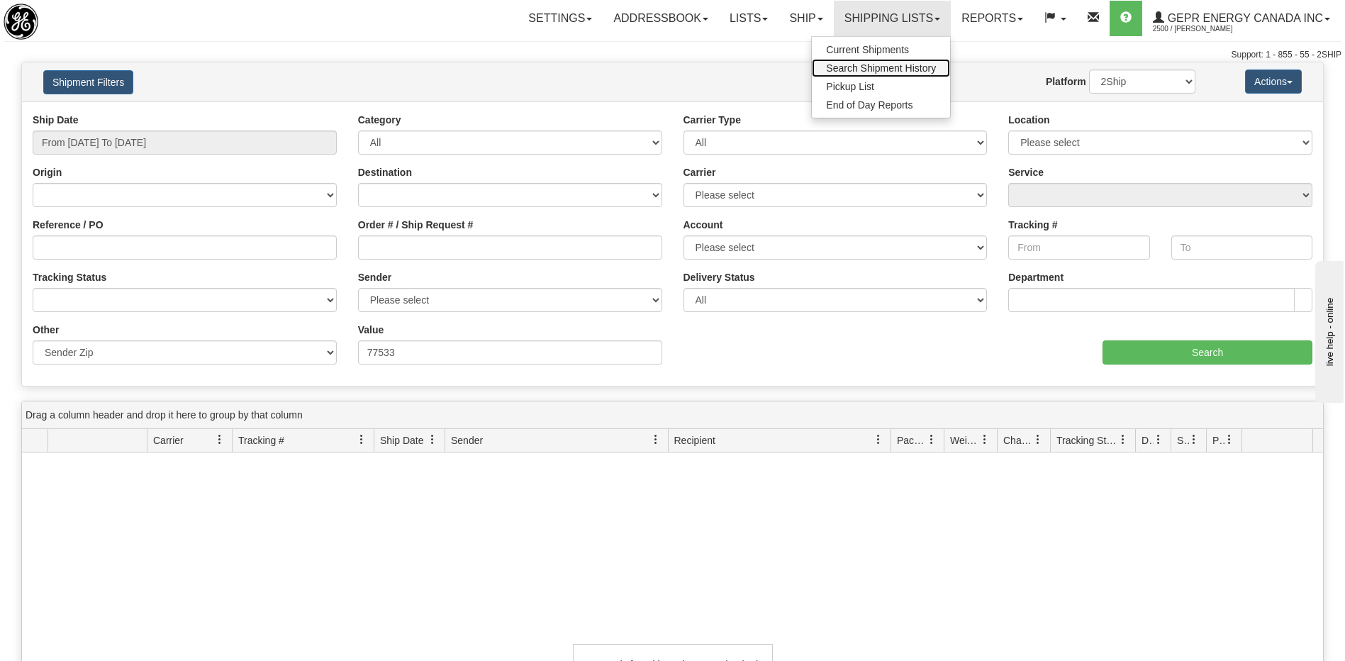
click at [859, 69] on span "Search Shipment History" at bounding box center [881, 67] width 110 height 11
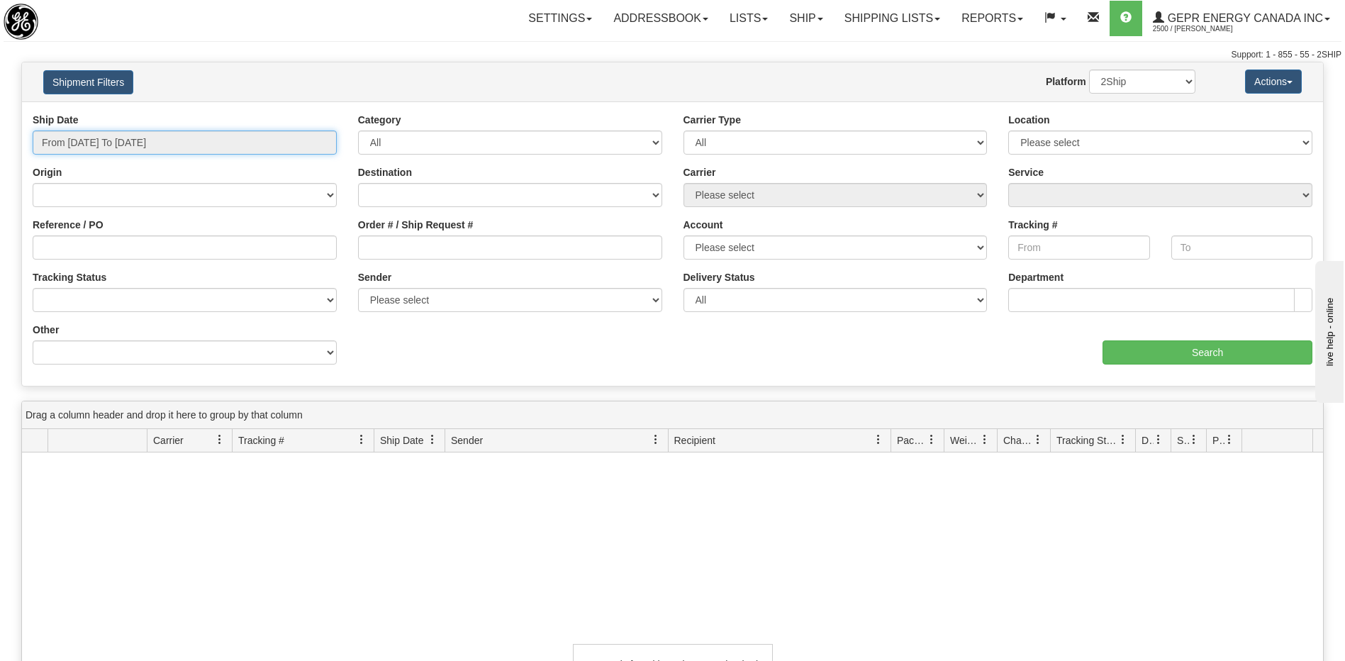
click at [94, 148] on input "From [DATE] To [DATE]" at bounding box center [185, 142] width 304 height 24
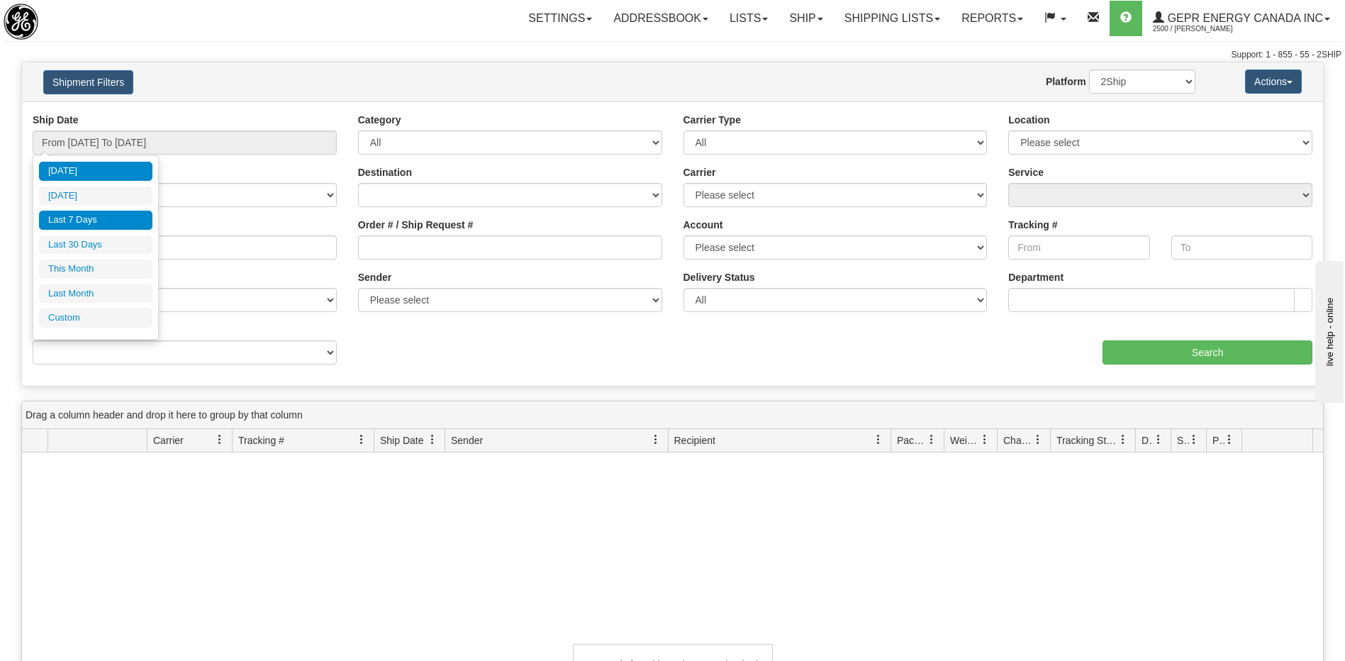
click at [79, 221] on li "Last 7 Days" at bounding box center [95, 220] width 113 height 19
type input "From [DATE] To [DATE]"
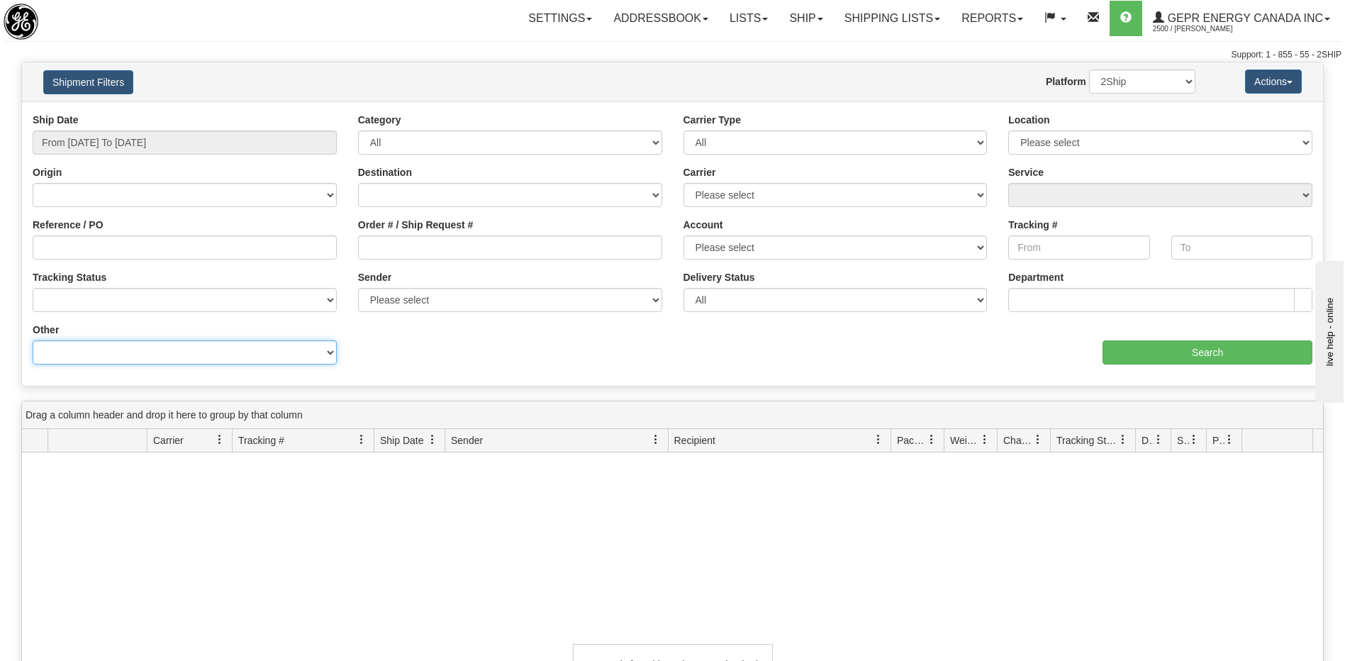
click at [150, 357] on select "Billing Account # Billing Type BOL # (LTL) Commodity Or Documents Consolidation…" at bounding box center [185, 352] width 304 height 24
select select "Recipient_ZIP"
click at [33, 340] on select "Billing Account # Billing Type BOL # (LTL) Commodity Or Documents Consolidation…" at bounding box center [185, 352] width 304 height 24
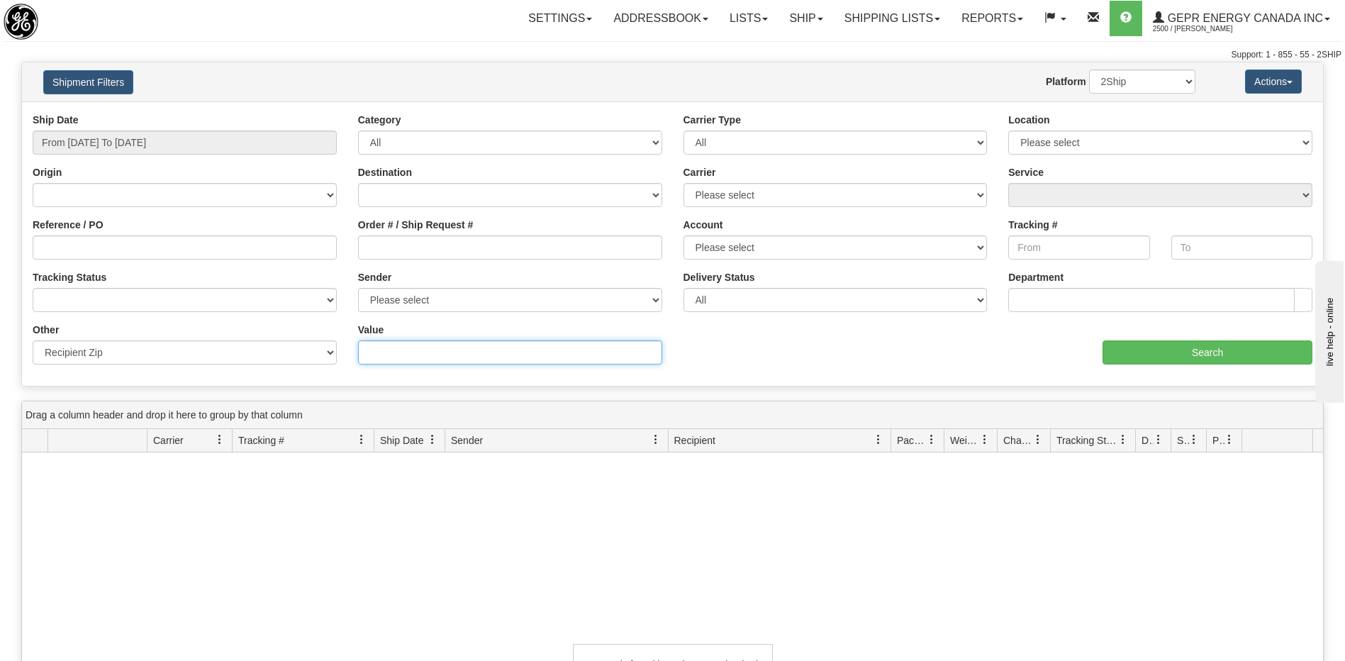
click at [387, 352] on input "Value" at bounding box center [510, 352] width 304 height 24
paste input "77533"
type input "77533"
click at [1156, 355] on input "Search" at bounding box center [1208, 352] width 210 height 24
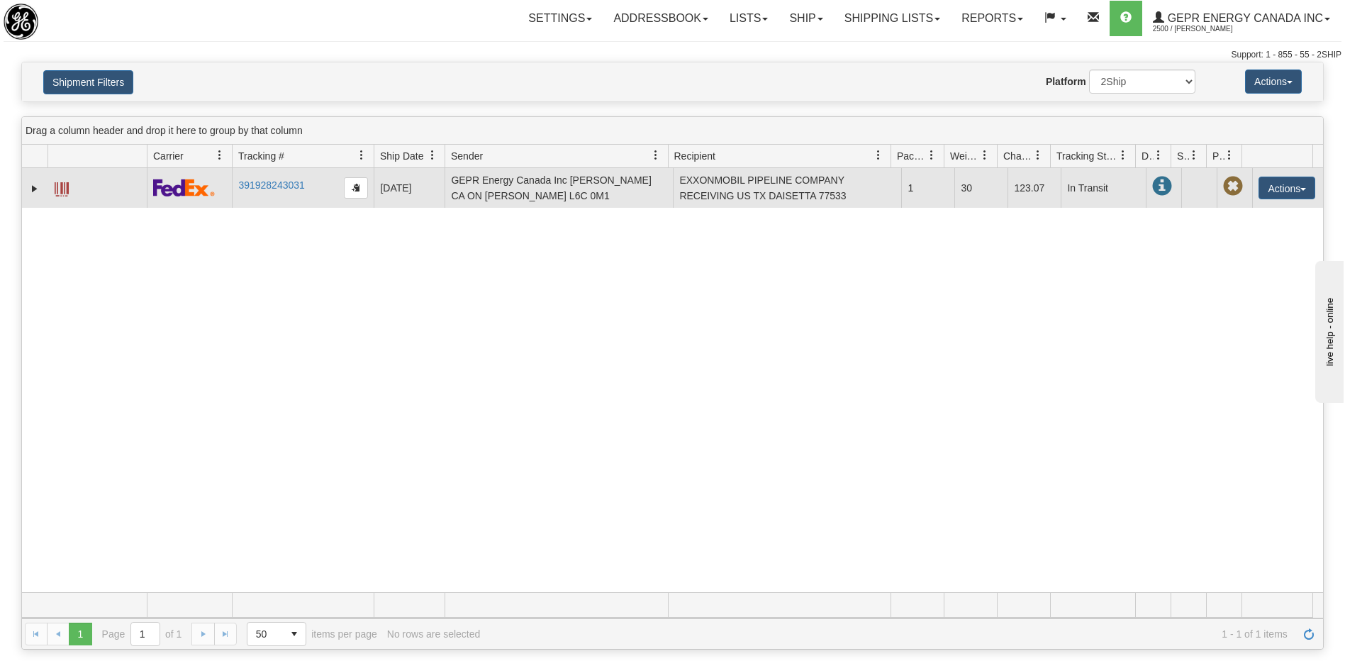
click at [64, 194] on span at bounding box center [62, 189] width 14 height 14
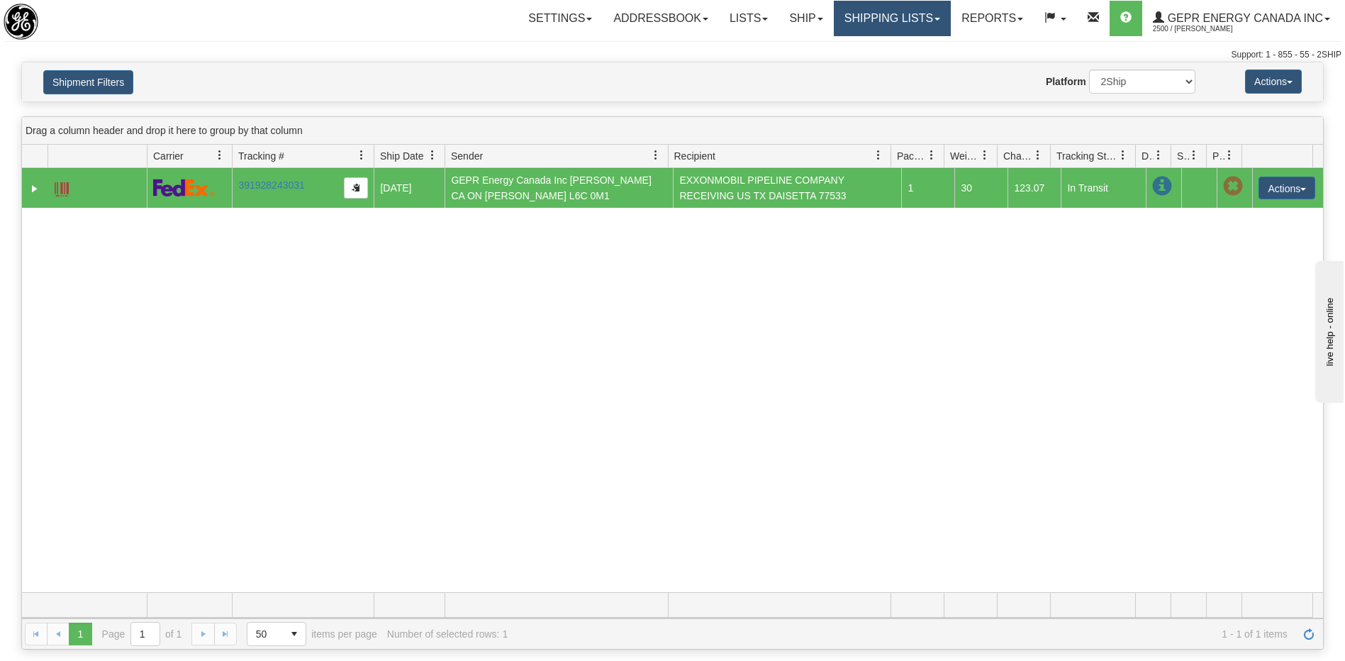
click at [892, 19] on link "Shipping lists" at bounding box center [892, 18] width 117 height 35
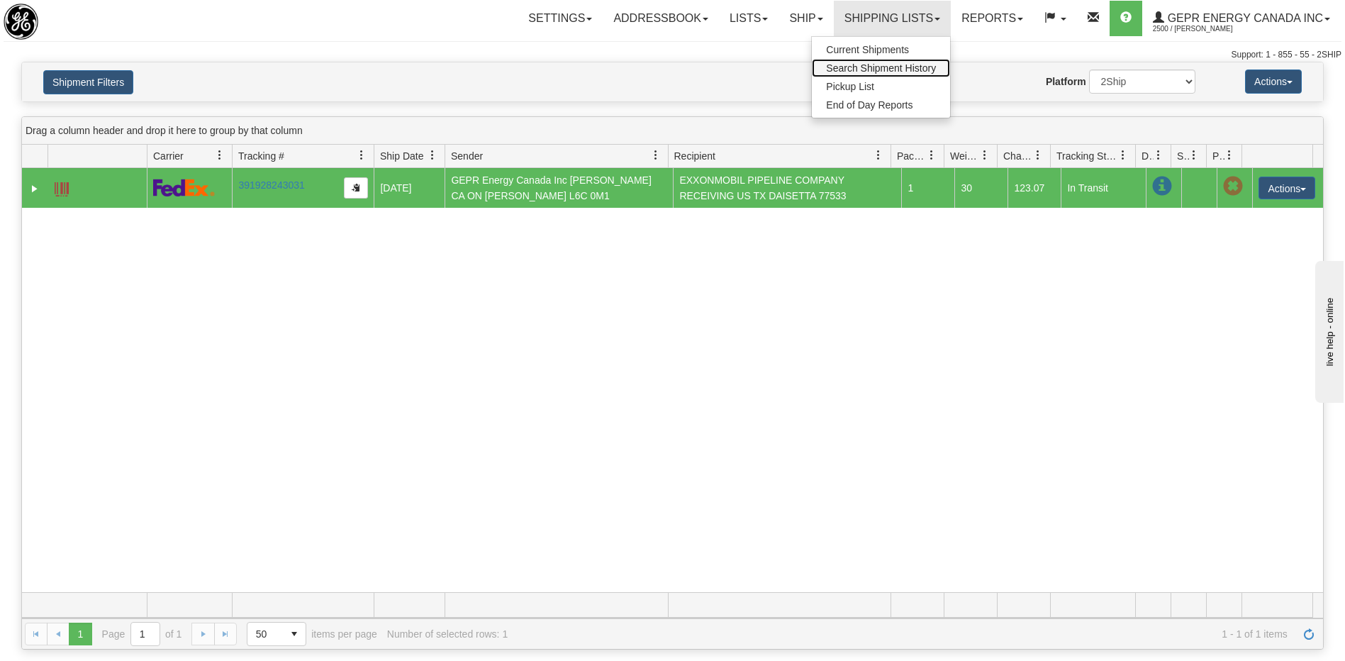
click at [871, 68] on span "Search Shipment History" at bounding box center [881, 67] width 110 height 11
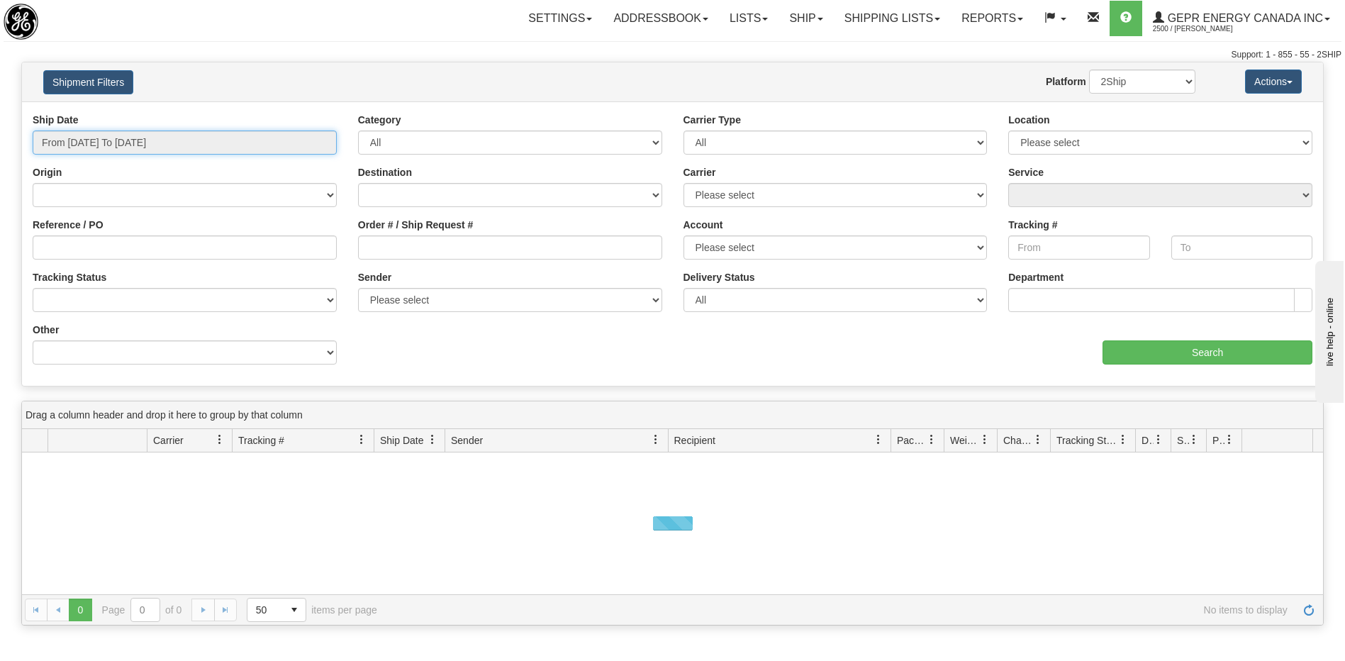
type input "[DATE]"
click at [142, 148] on input "From [DATE] To [DATE]" at bounding box center [185, 142] width 304 height 24
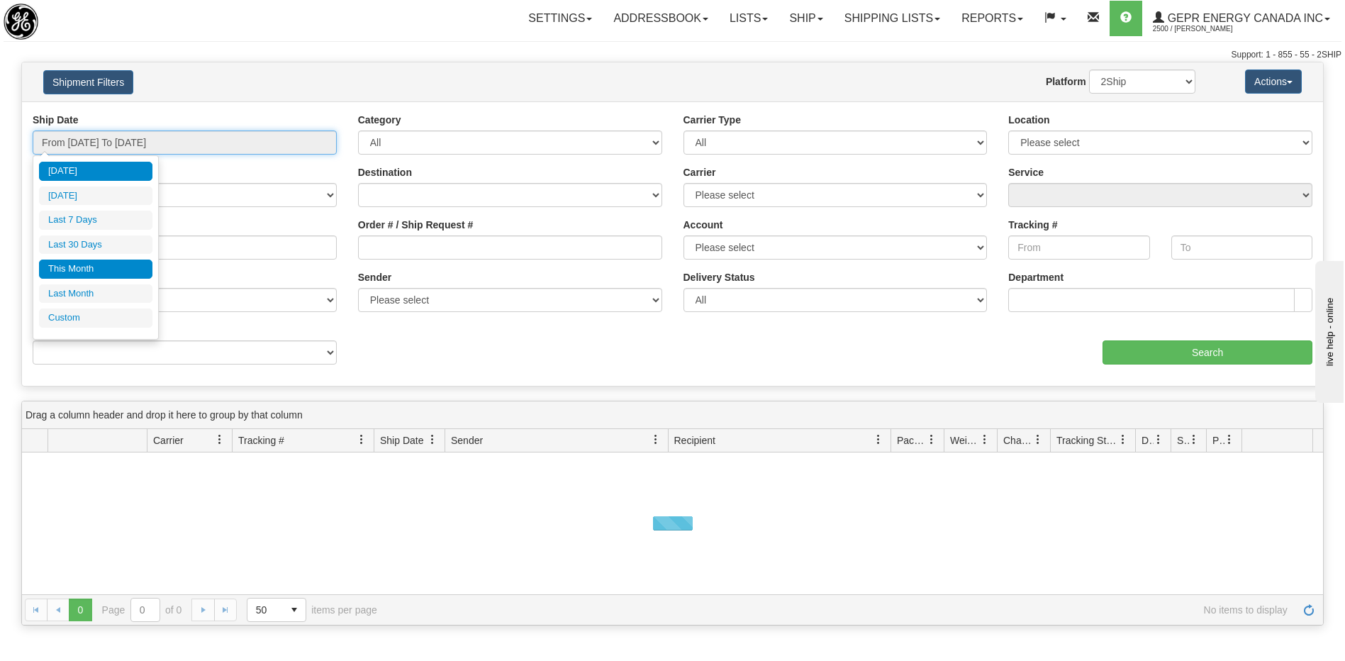
type input "[DATE]"
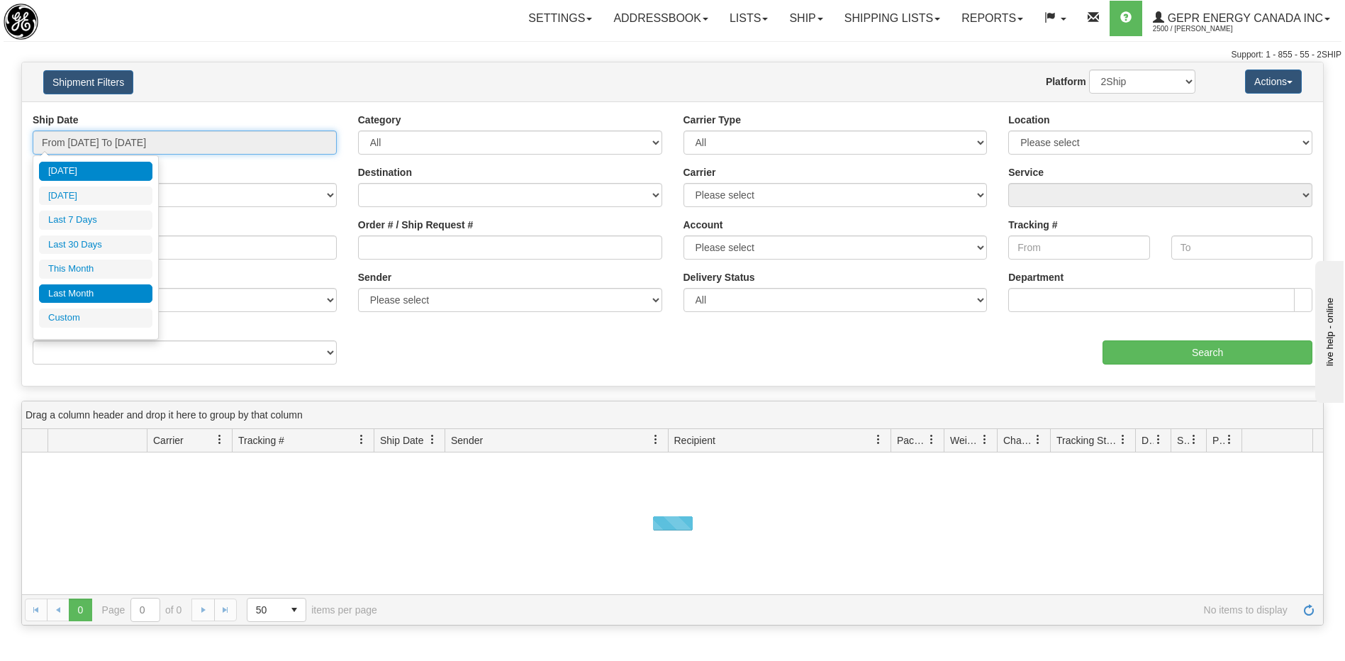
type input "[DATE]"
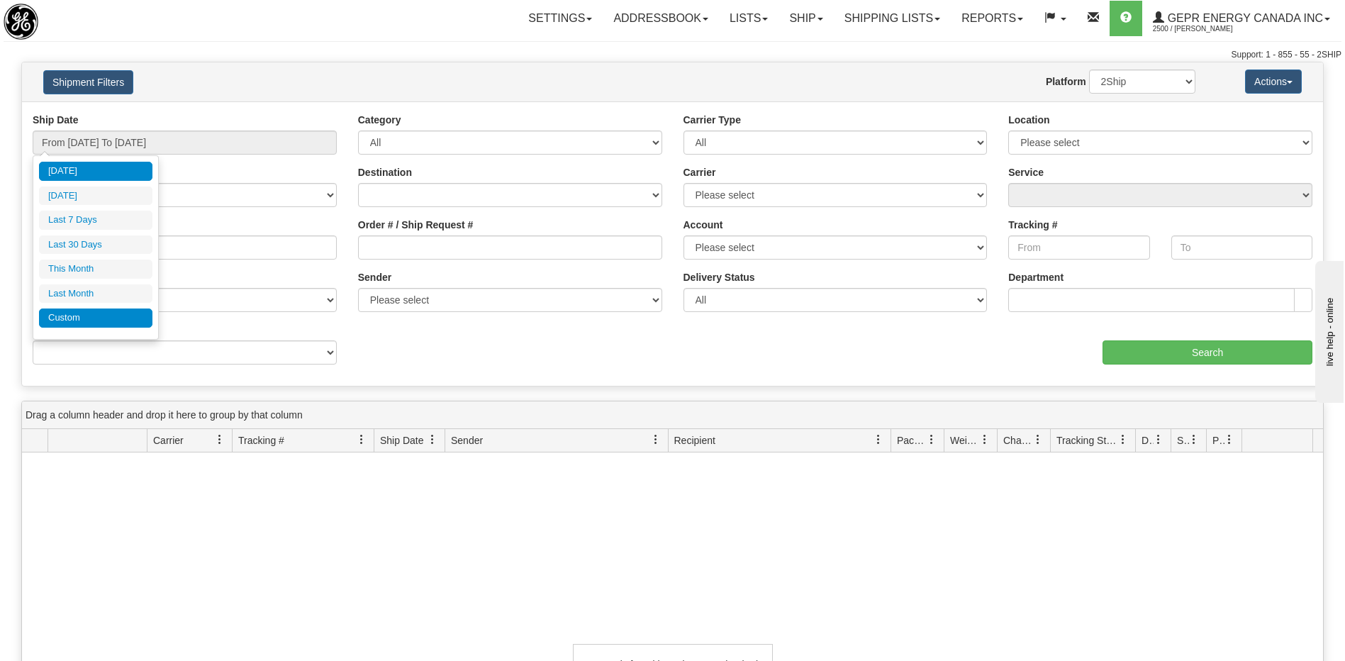
click at [117, 320] on li "Custom" at bounding box center [95, 317] width 113 height 19
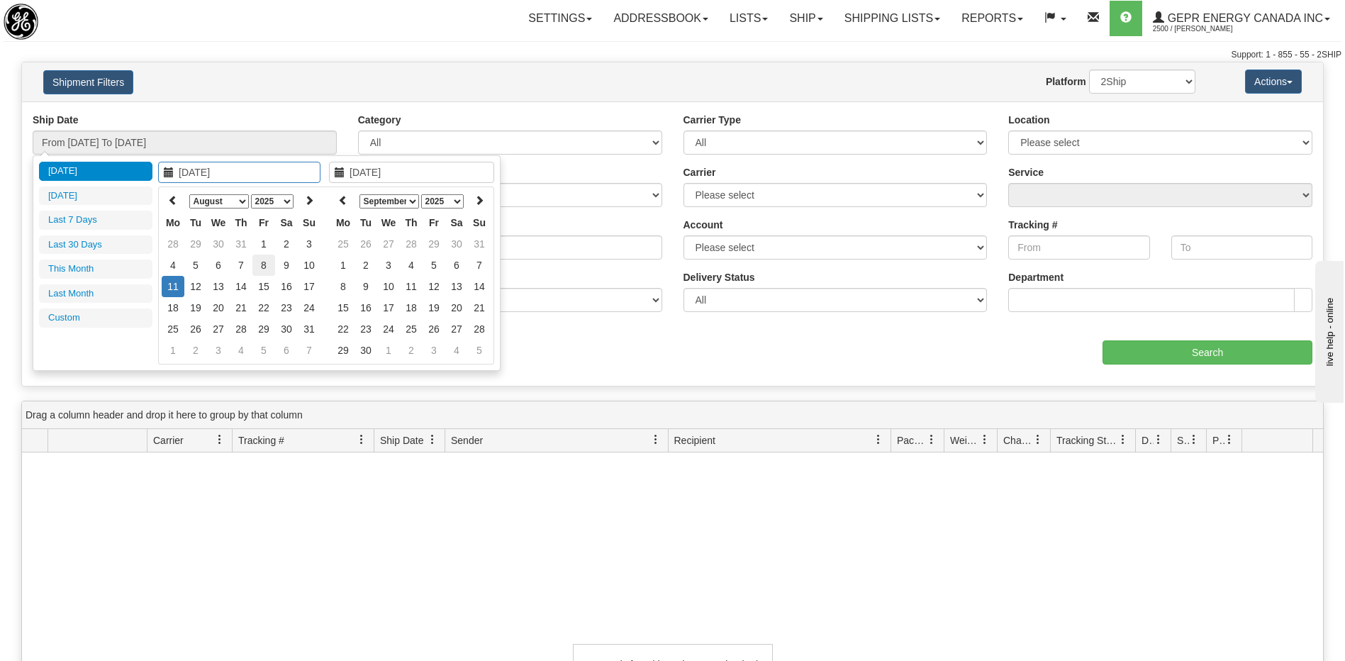
type input "[DATE]"
click at [266, 269] on td "8" at bounding box center [263, 265] width 23 height 21
click at [342, 207] on th at bounding box center [343, 201] width 23 height 22
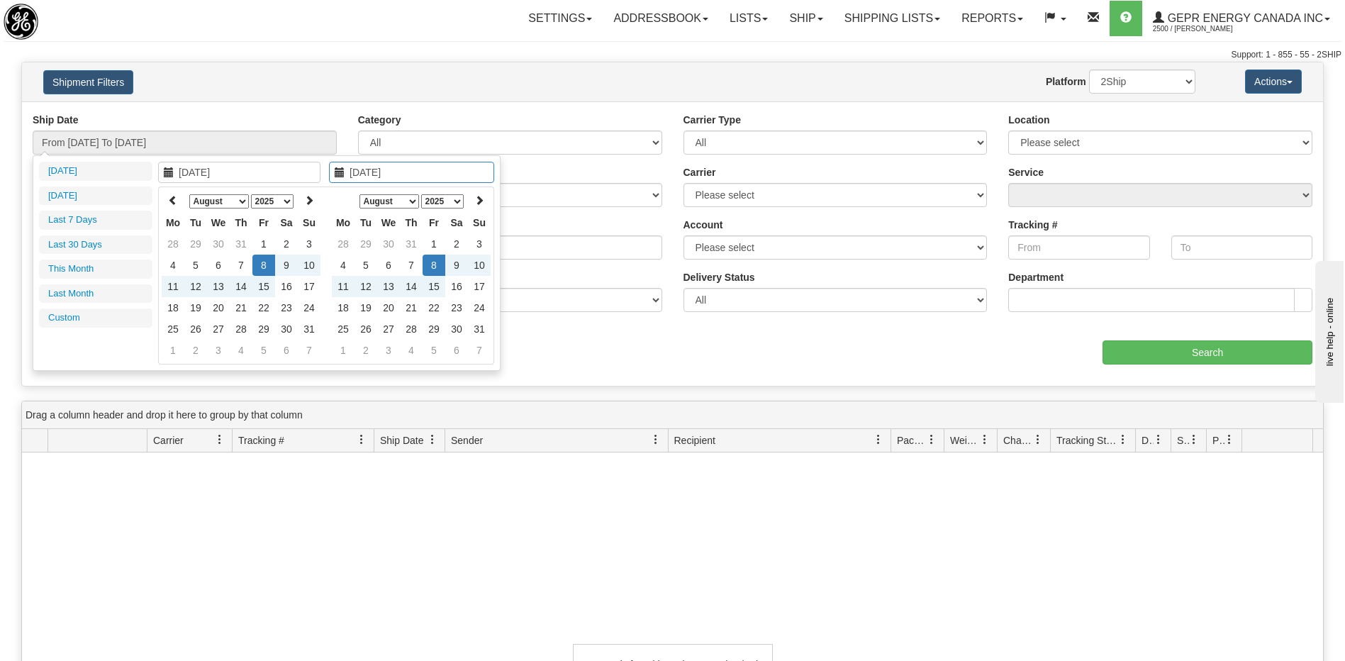
type input "08/08/2025"
click at [440, 270] on td "8" at bounding box center [434, 265] width 23 height 21
type input "From 08/08/2025 To 08/08/2025"
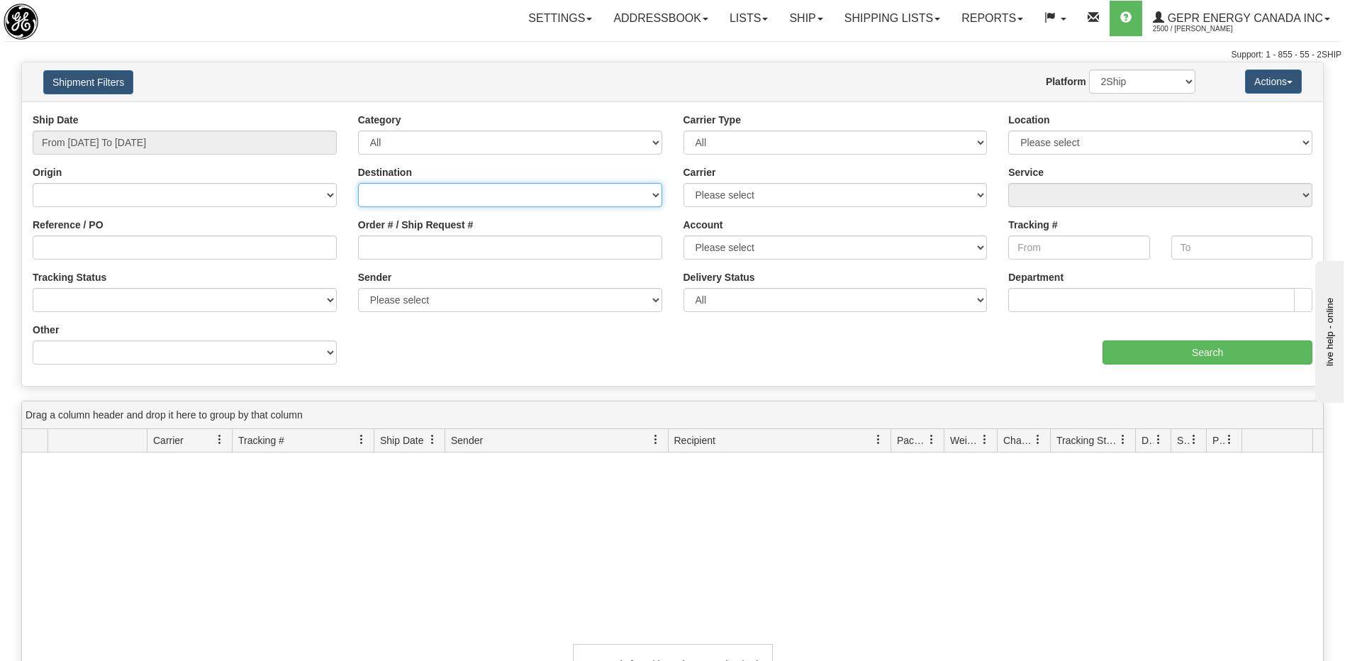
click at [467, 193] on select "Canada United States Mexico Puerto Rico Romania Australia New Zealand SouthAfri…" at bounding box center [510, 195] width 304 height 24
click at [712, 195] on select "Please select 2Ship Today DHL FedEx Express® FedEx® LTL Purolator UPS" at bounding box center [836, 195] width 304 height 24
select select "2"
click at [684, 183] on select "Please select 2Ship Today DHL FedEx Express® FedEx® LTL Purolator UPS" at bounding box center [836, 195] width 304 height 24
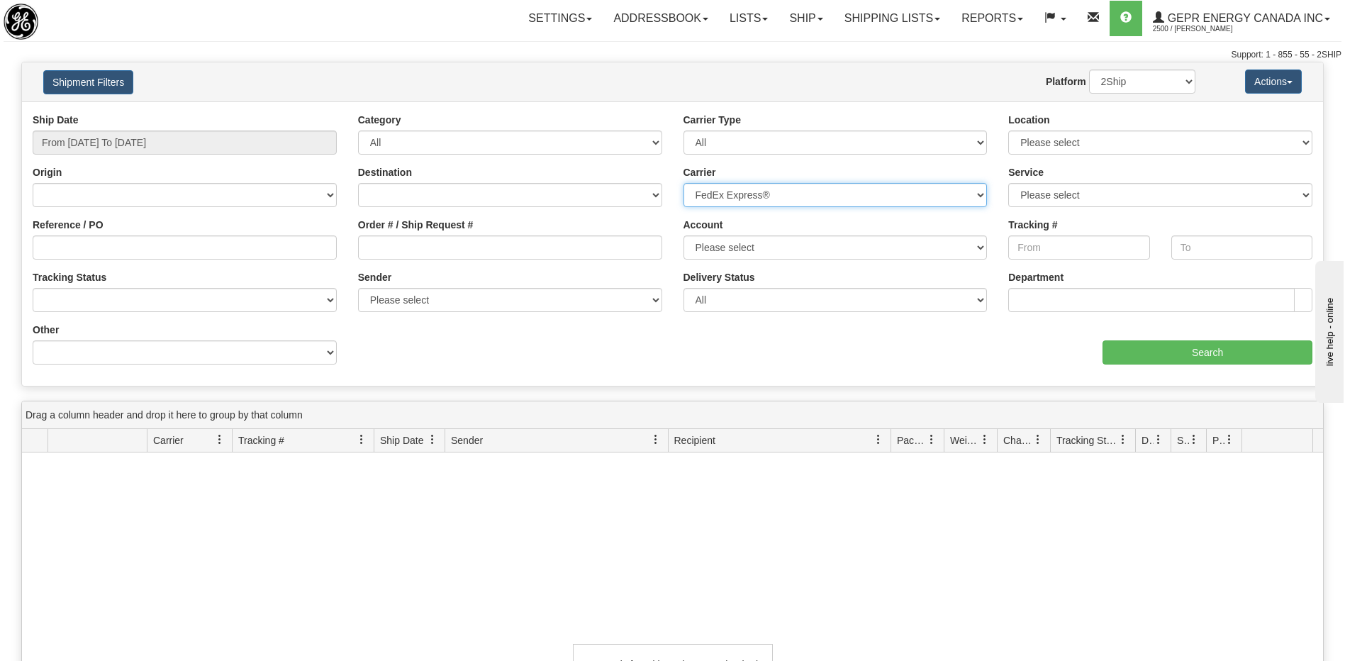
click at [747, 196] on select "Please select 2Ship Today DHL FedEx Express® FedEx® LTL Purolator UPS" at bounding box center [836, 195] width 304 height 24
select select
click at [684, 183] on select "Please select 2Ship Today DHL FedEx Express® FedEx® LTL Purolator UPS" at bounding box center [836, 195] width 304 height 24
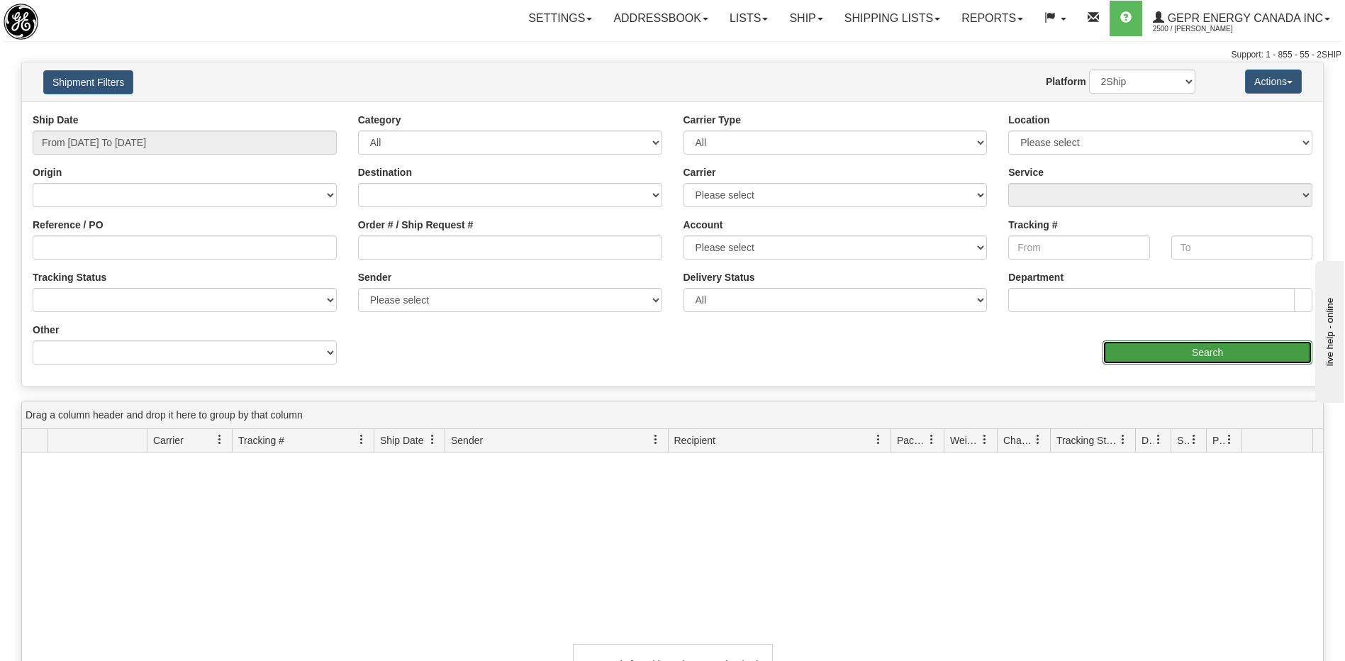
click at [1151, 359] on input "Search" at bounding box center [1208, 352] width 210 height 24
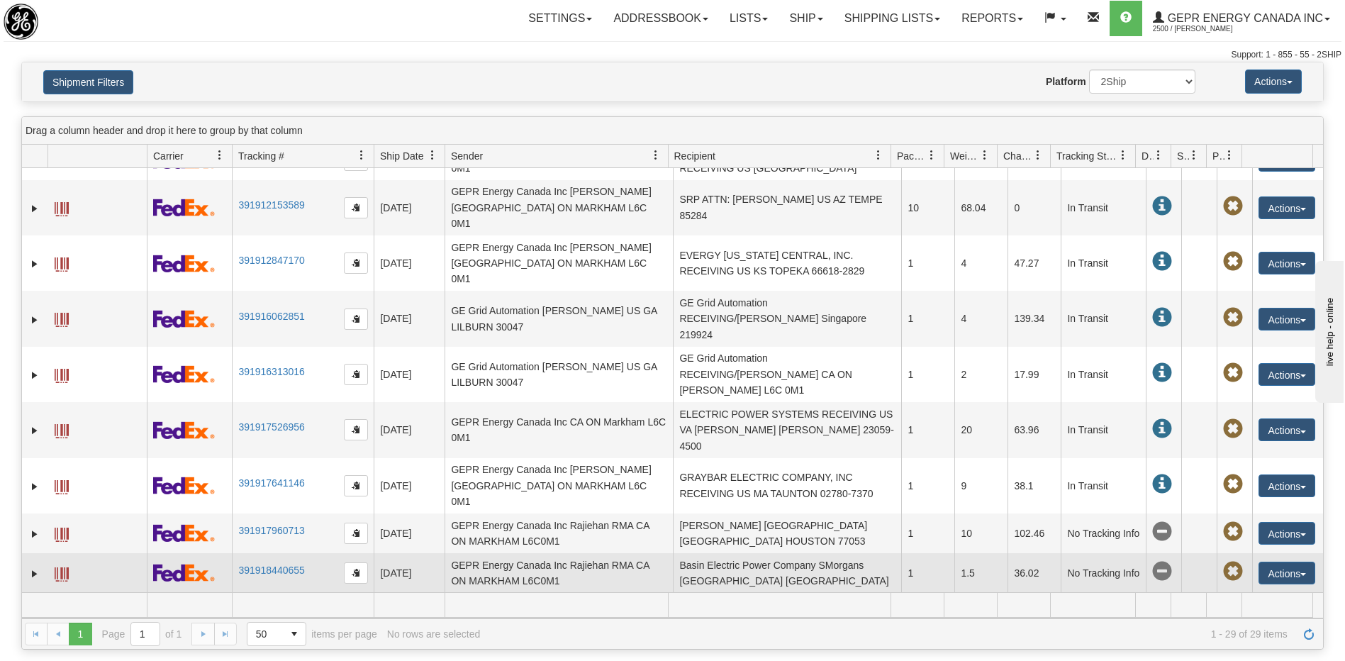
scroll to position [425, 0]
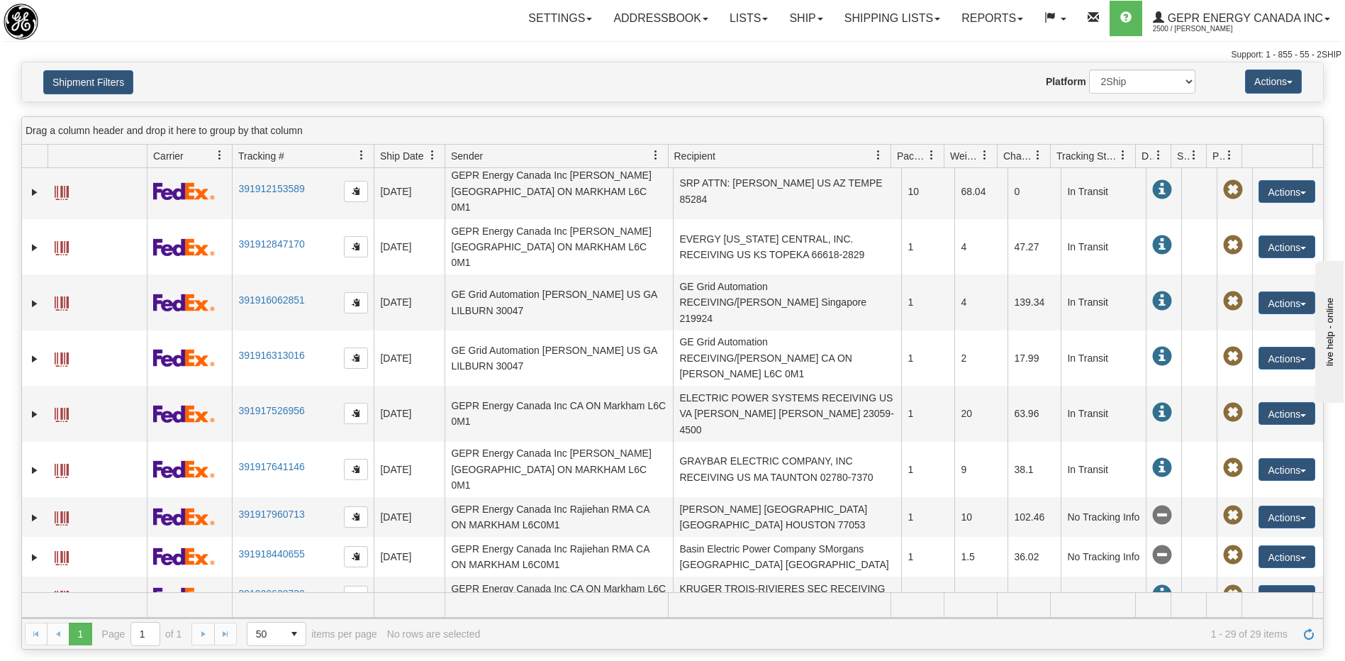
click at [827, 616] on td "Cenovus Energy Inc - Sunrise Operat RECEIVING CA AB FORT MCKAY T0P 1C0" at bounding box center [787, 643] width 228 height 55
click at [596, 616] on td "GEPR Energy Canada Inc Glenn Apura CA ON MARKHAM L6C 0M1" at bounding box center [559, 643] width 228 height 55
click at [1277, 632] on button "Actions" at bounding box center [1287, 643] width 57 height 23
click at [1246, 660] on link "Repeat" at bounding box center [1257, 670] width 113 height 18
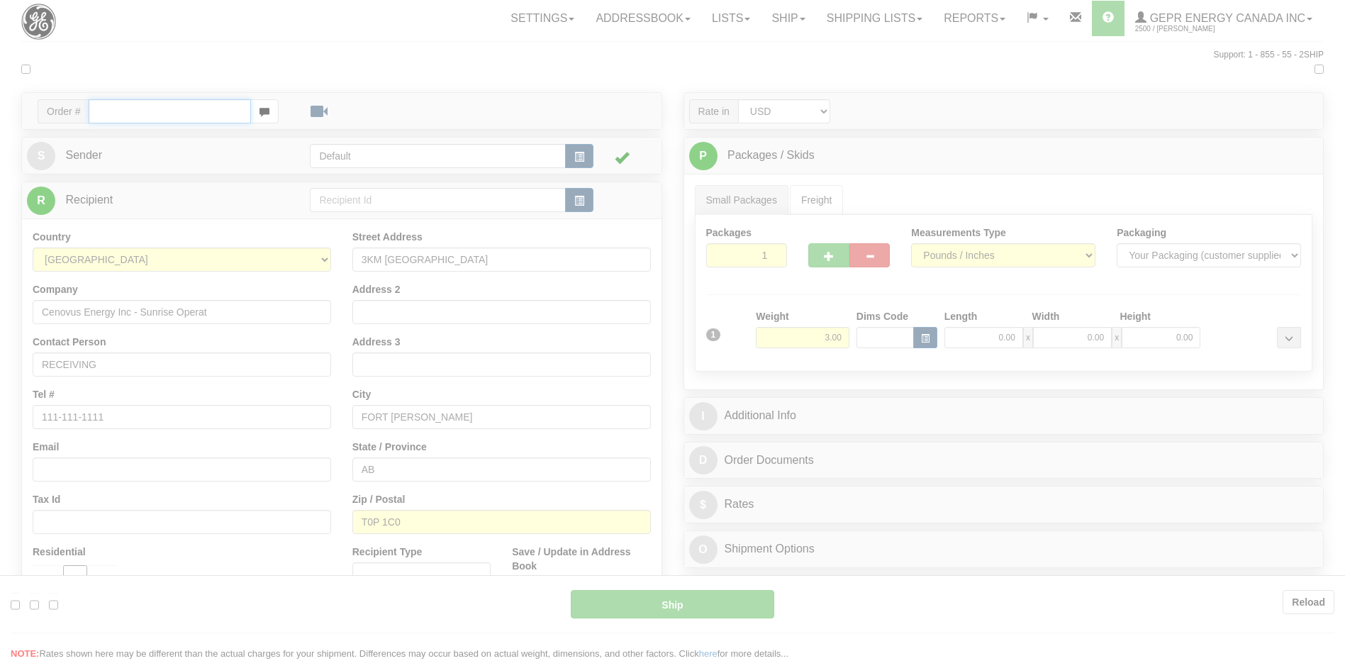
type input "92"
type input "14:10"
type input "16:00"
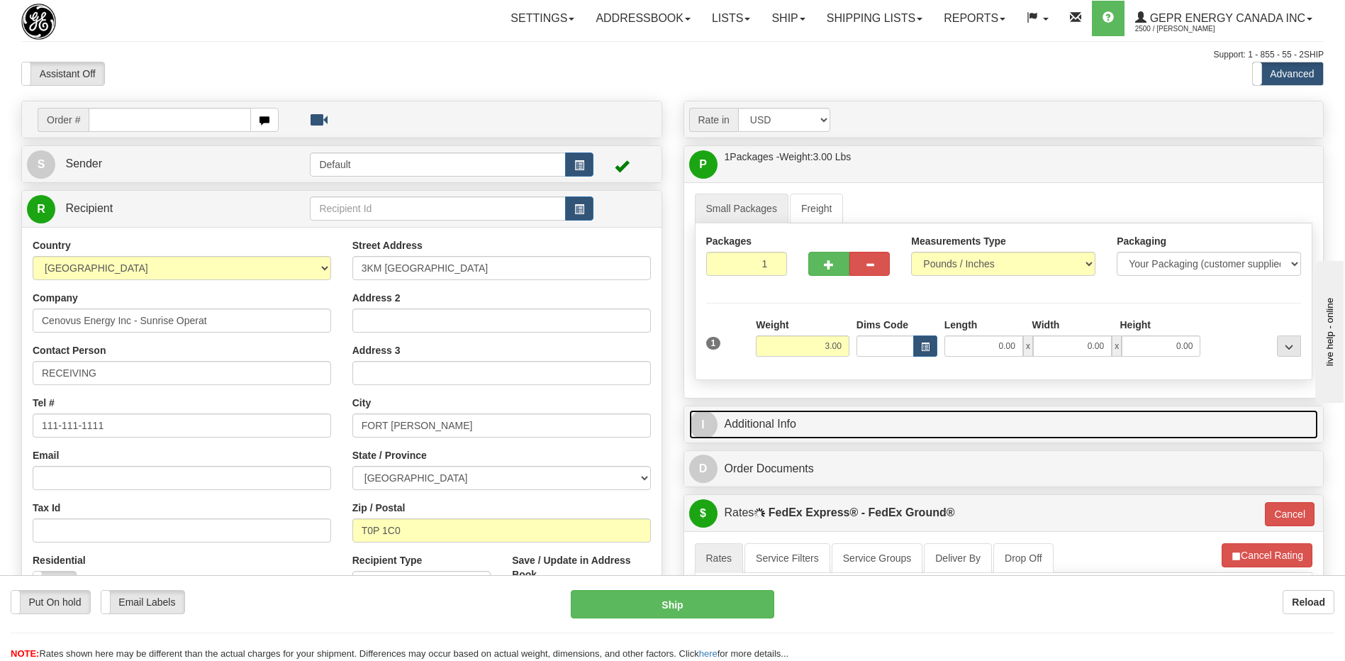
click at [904, 417] on link "I Additional Info" at bounding box center [1004, 424] width 630 height 29
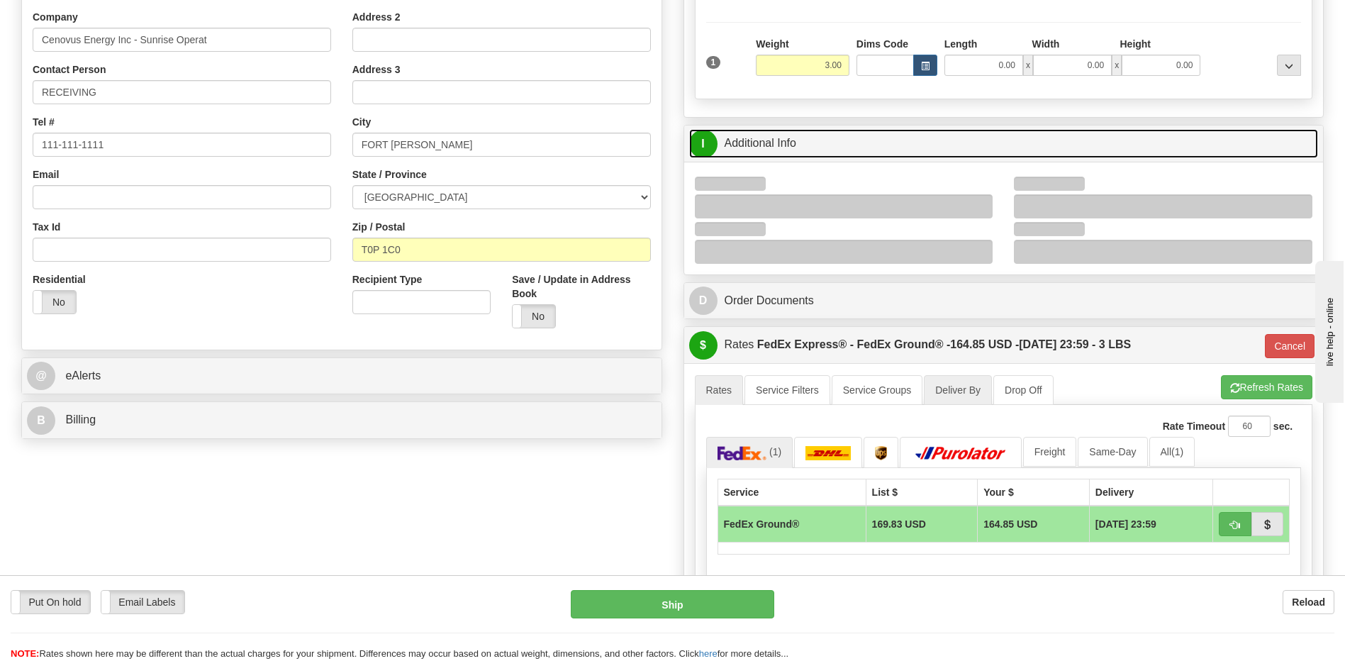
scroll to position [355, 0]
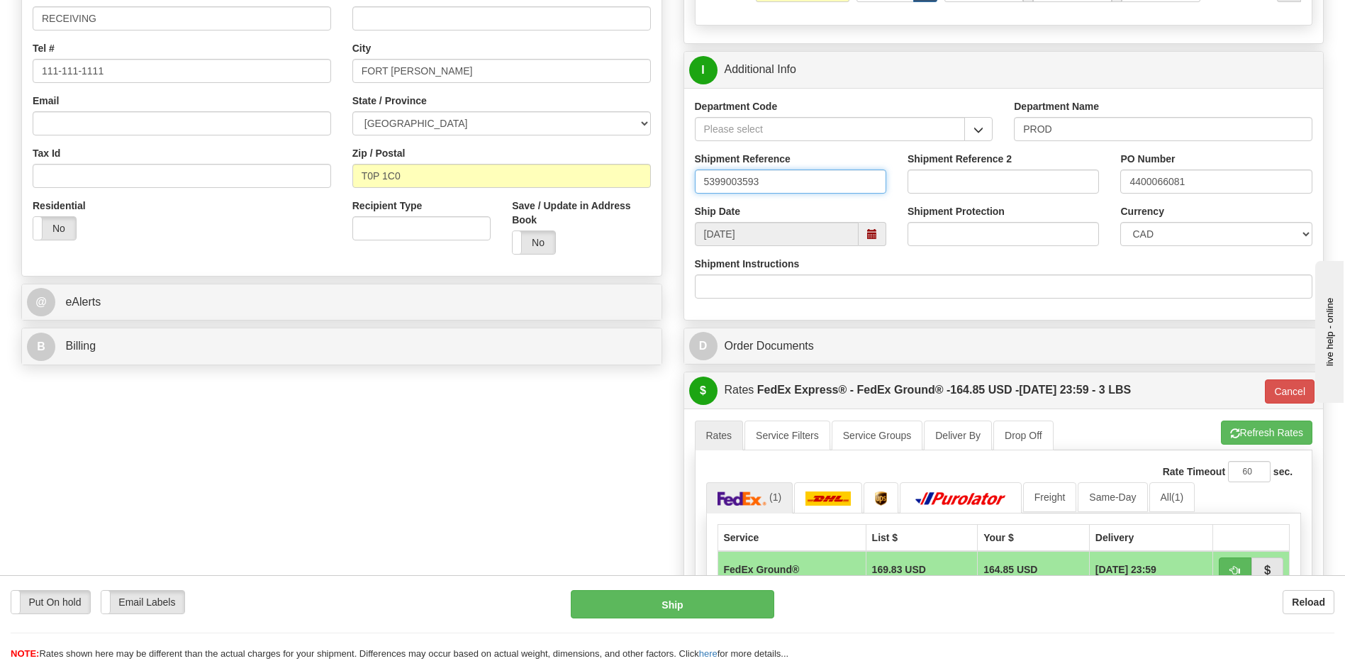
drag, startPoint x: 789, startPoint y: 184, endPoint x: 696, endPoint y: 191, distance: 93.2
click at [696, 191] on input "5399003593" at bounding box center [790, 181] width 191 height 24
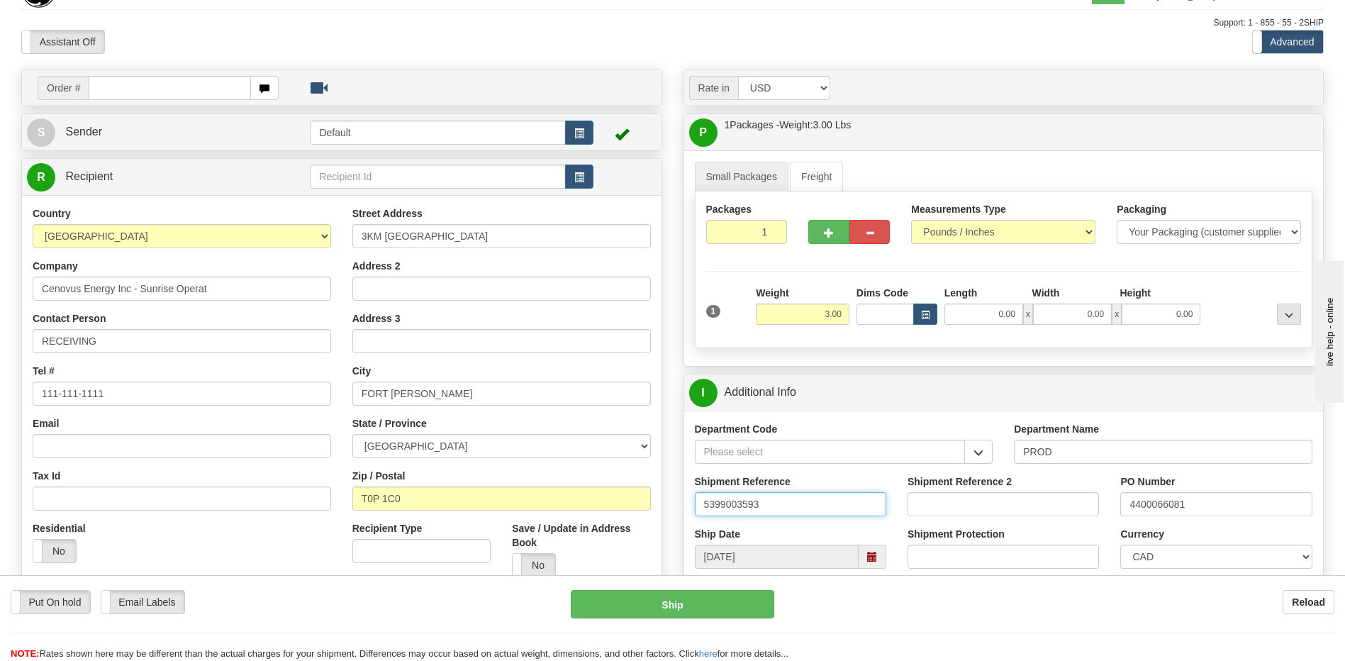
scroll to position [0, 0]
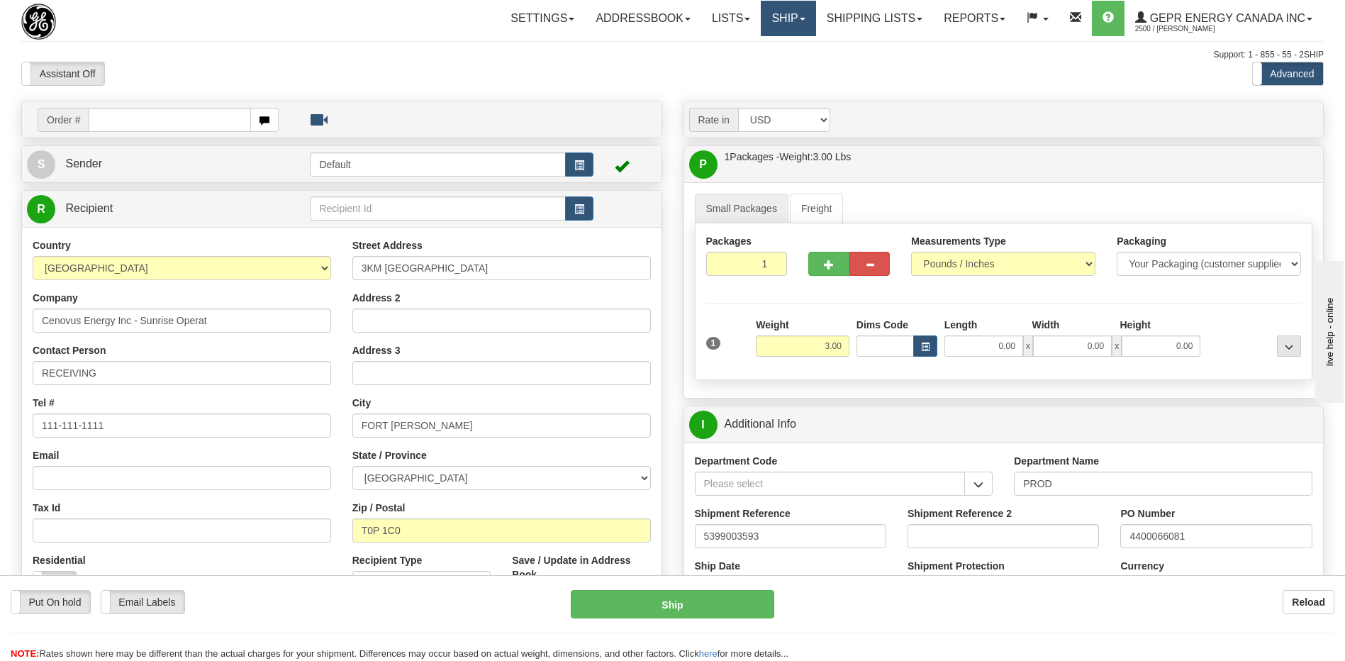
click at [767, 23] on link "Ship" at bounding box center [788, 18] width 55 height 35
click at [735, 48] on span "Ship Screen" at bounding box center [728, 49] width 54 height 11
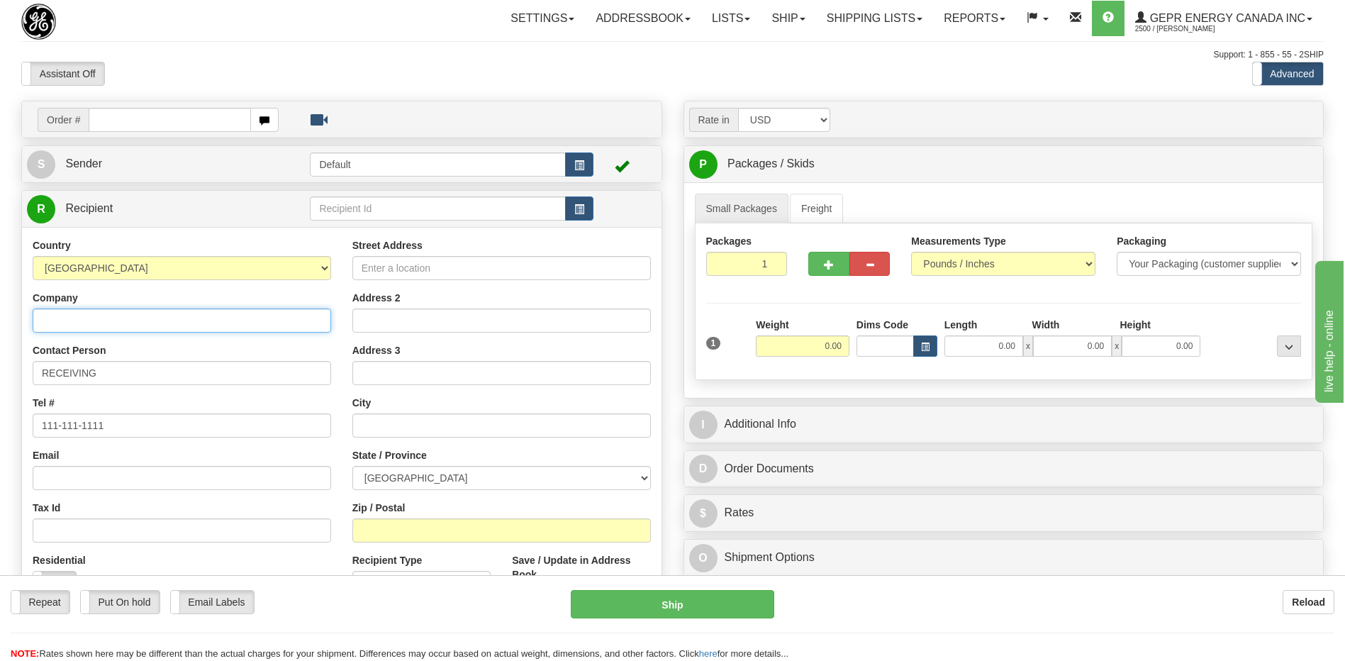
click at [57, 320] on input "Company" at bounding box center [182, 320] width 299 height 24
paste input "CALCE/Mechanical Engineering"
type input "CALCE/Mechanical Engineering"
click at [96, 272] on select "[GEOGRAPHIC_DATA] [GEOGRAPHIC_DATA] [GEOGRAPHIC_DATA] [GEOGRAPHIC_DATA] [US_STA…" at bounding box center [182, 268] width 299 height 24
select select "US"
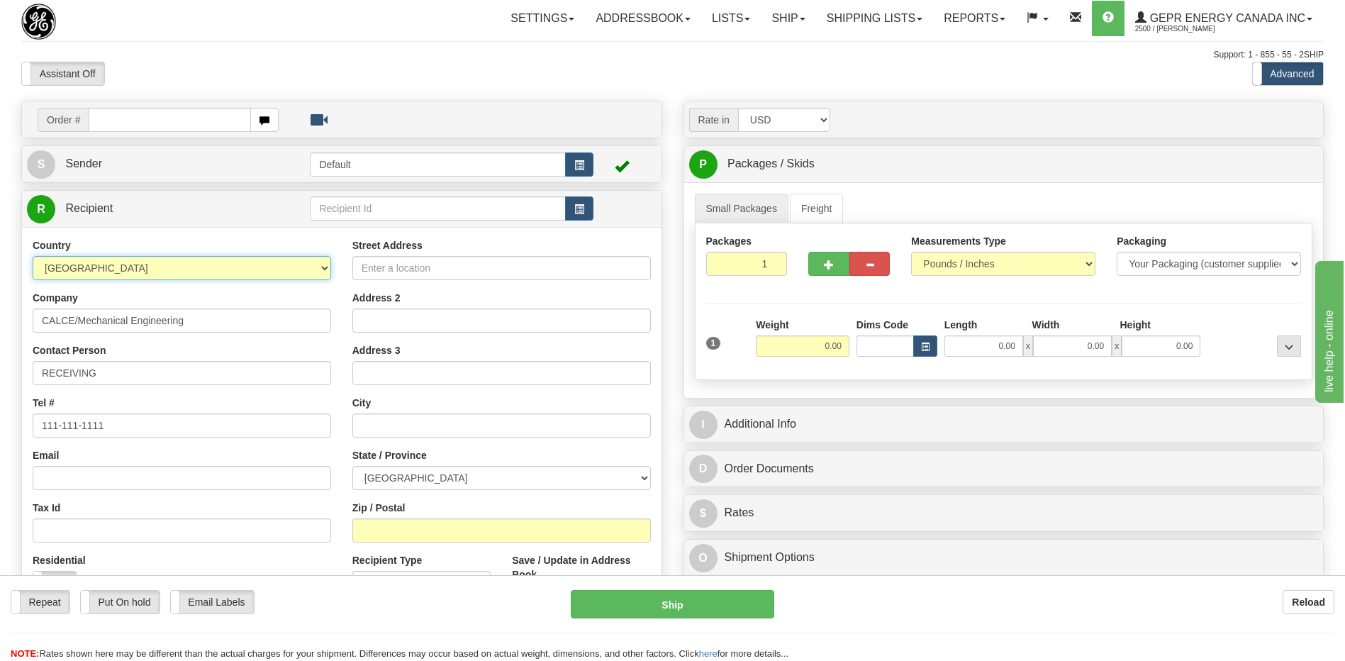
click at [33, 256] on select "[GEOGRAPHIC_DATA] [GEOGRAPHIC_DATA] [GEOGRAPHIC_DATA] [GEOGRAPHIC_DATA] [US_STA…" at bounding box center [182, 268] width 299 height 24
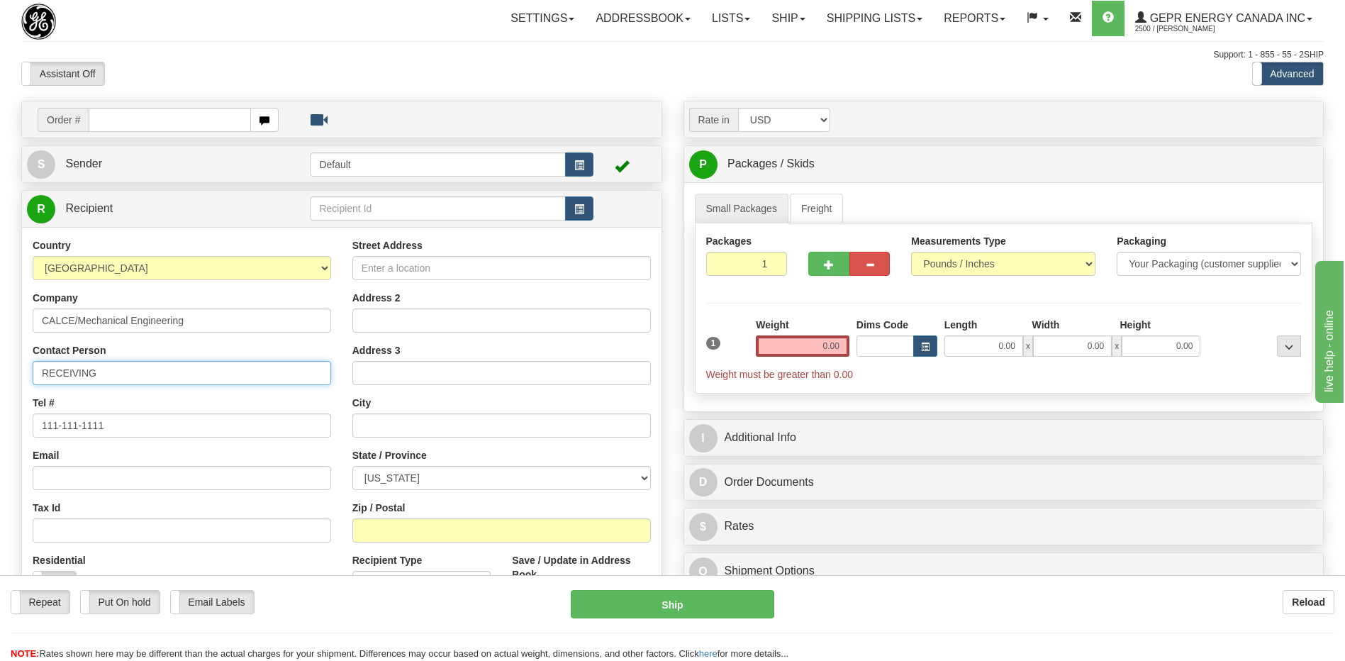
drag, startPoint x: 116, startPoint y: 371, endPoint x: 4, endPoint y: 374, distance: 112.1
click at [4, 374] on div "Toggle navigation Settings Shipping Preferences Fields Preferences New" at bounding box center [672, 399] width 1345 height 799
paste input "Robert Utter"
type input "Attn: Robert Utter"
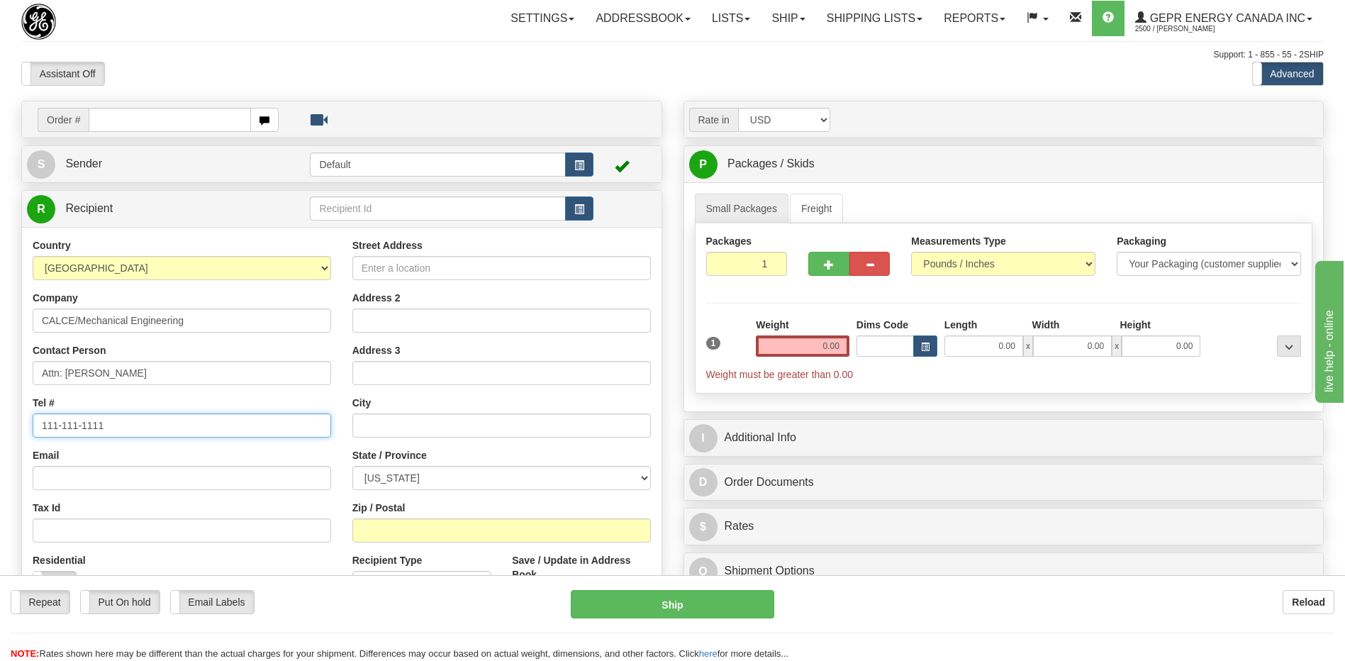
drag, startPoint x: 149, startPoint y: 429, endPoint x: -3, endPoint y: 428, distance: 151.7
click at [0, 428] on html "Training Course Close Toggle navigation Settings Shipping Preferences New Sende…" at bounding box center [672, 330] width 1345 height 661
paste input "301-405-8023"
type input "301-405-8023"
click at [207, 81] on div "Assistant On Assistant Off Do a return Do a return" at bounding box center [287, 74] width 552 height 24
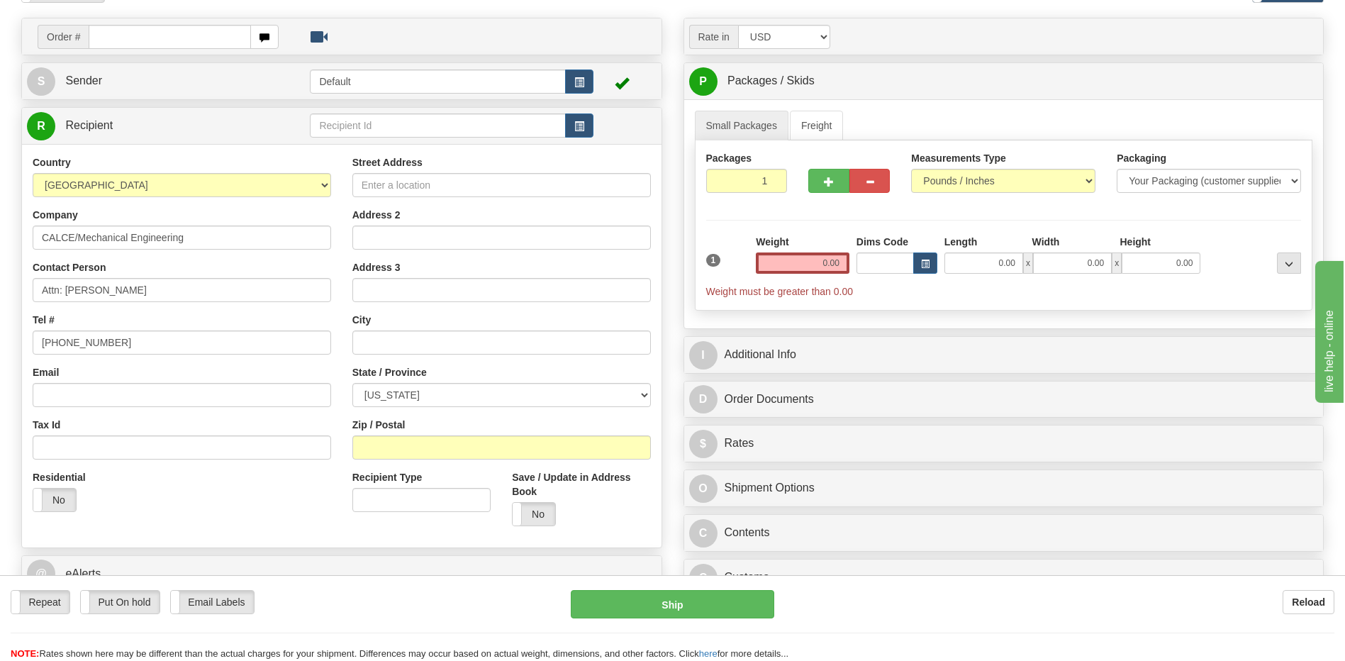
scroll to position [213, 0]
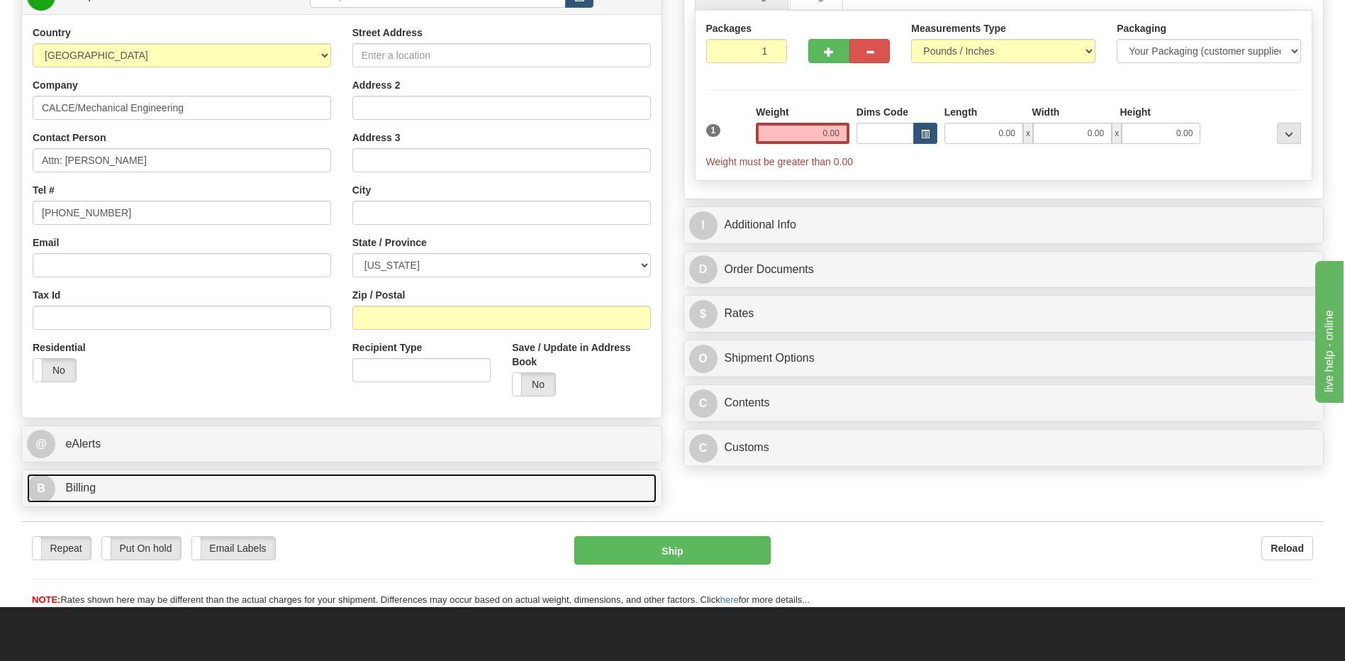
click at [162, 500] on link "B Billing" at bounding box center [342, 488] width 630 height 29
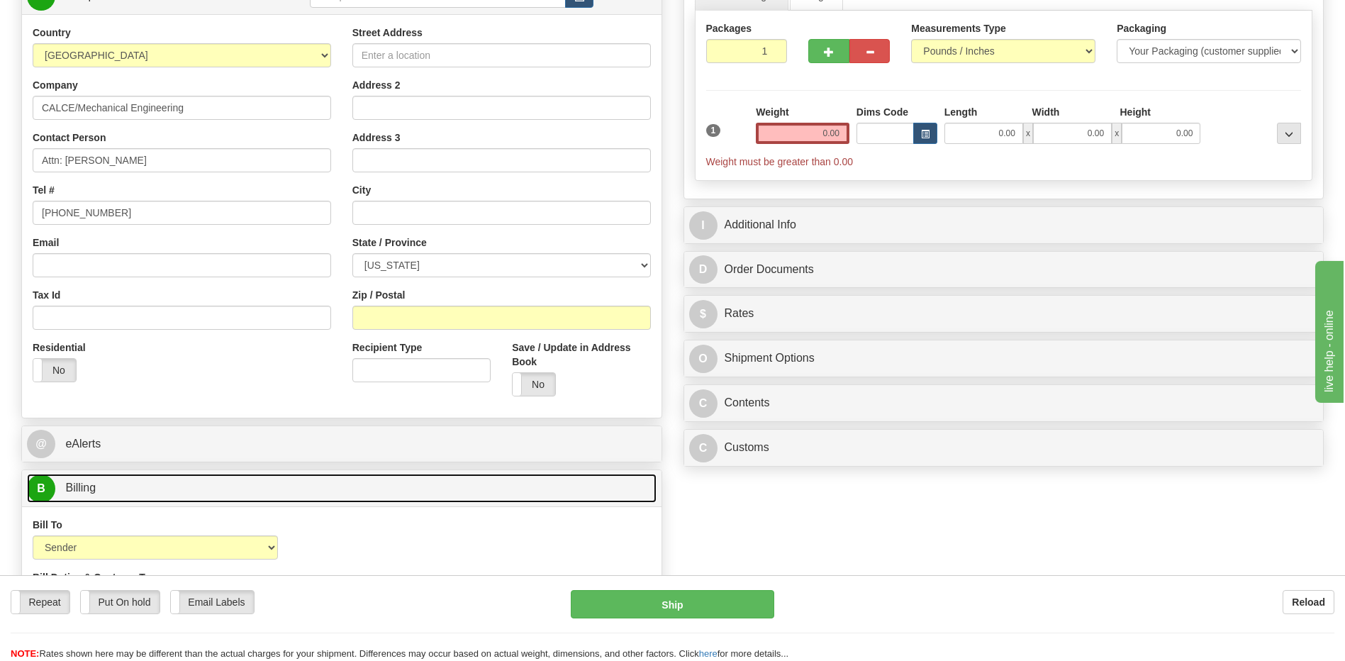
scroll to position [0, 0]
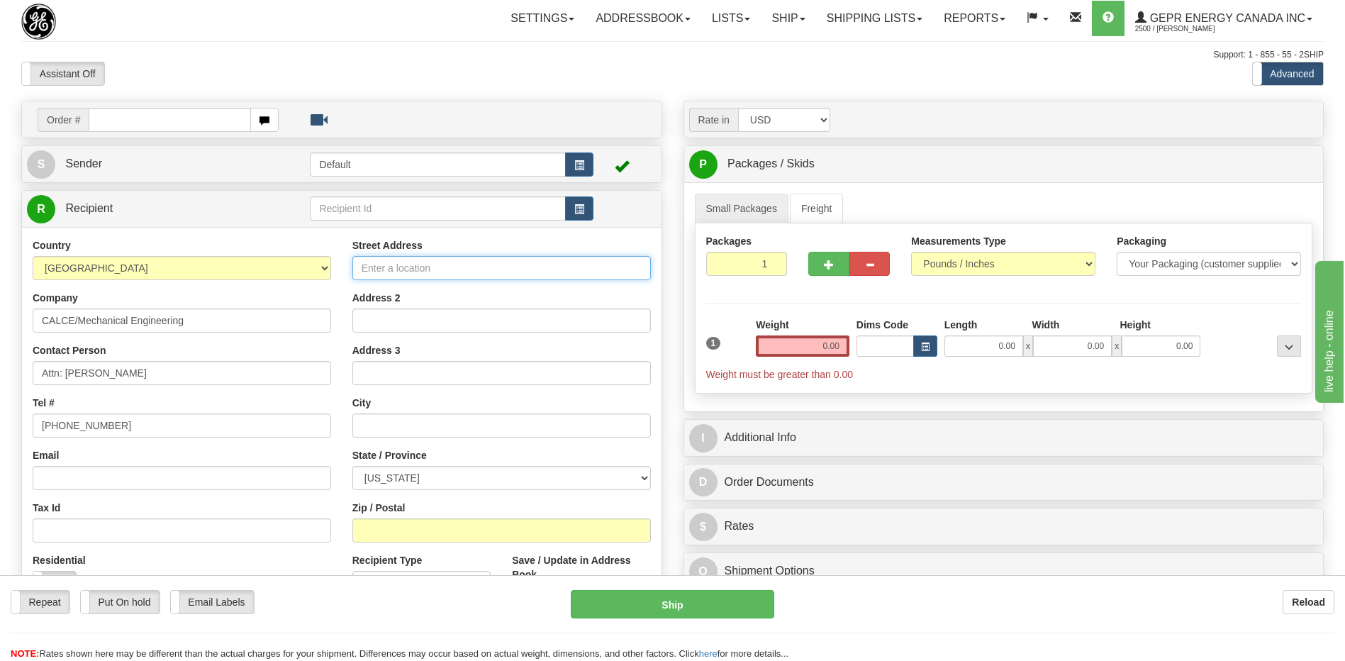
click at [374, 269] on input "Street Address" at bounding box center [501, 268] width 299 height 24
paste input "2181D Martin Hall University of Maryland,"
click at [393, 92] on div "Toggle navigation Settings Shipping Preferences Fields Preferences New" at bounding box center [672, 463] width 1345 height 926
click at [572, 266] on input "2181D Martin Hall University of Maryland," at bounding box center [501, 268] width 299 height 24
type input "2181D Martin Hall University of Maryland"
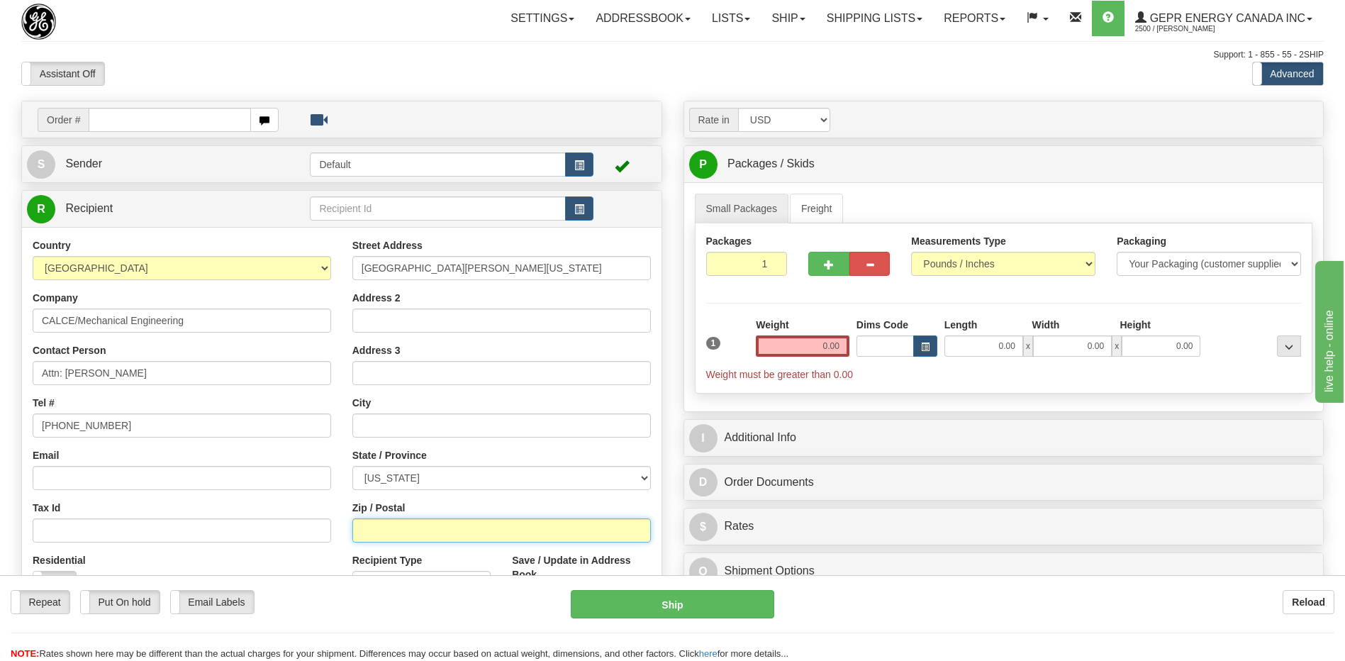
click at [396, 526] on input "Zip / Postal" at bounding box center [501, 530] width 299 height 24
paste input "20742"
type input "20742"
click at [322, 450] on div "Email" at bounding box center [182, 469] width 299 height 42
type input "COLLEGE PARK"
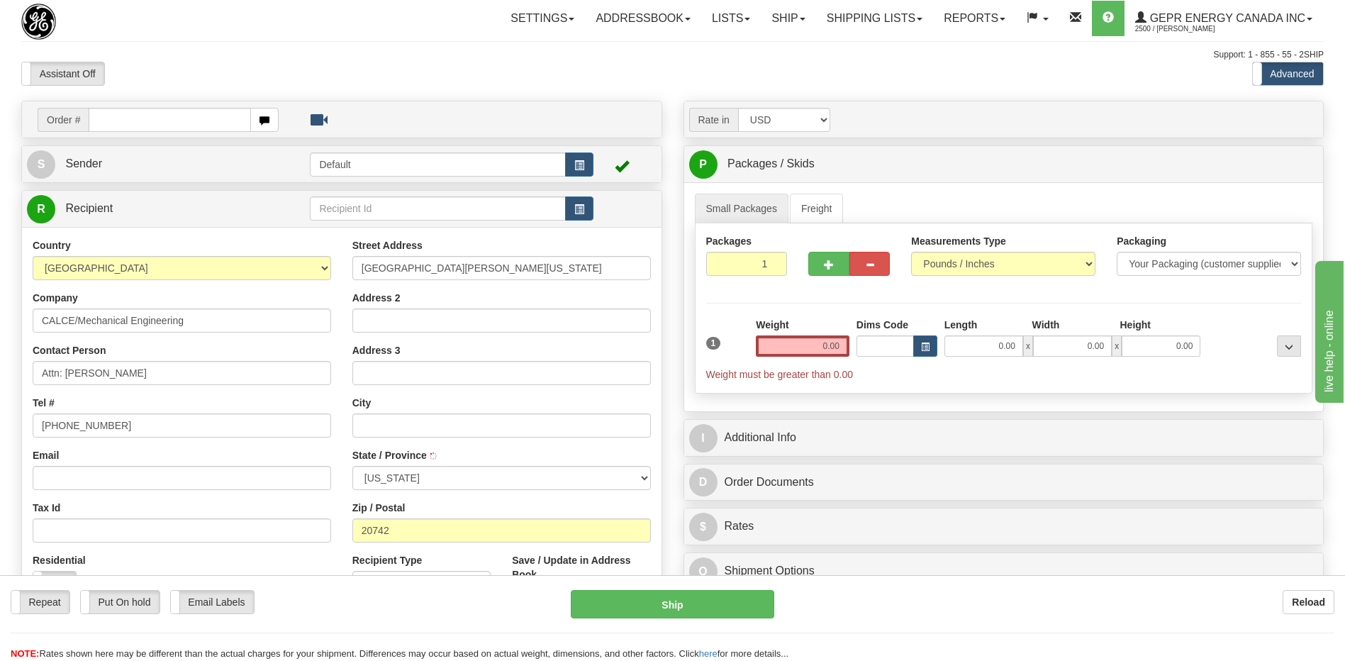
select select "MD"
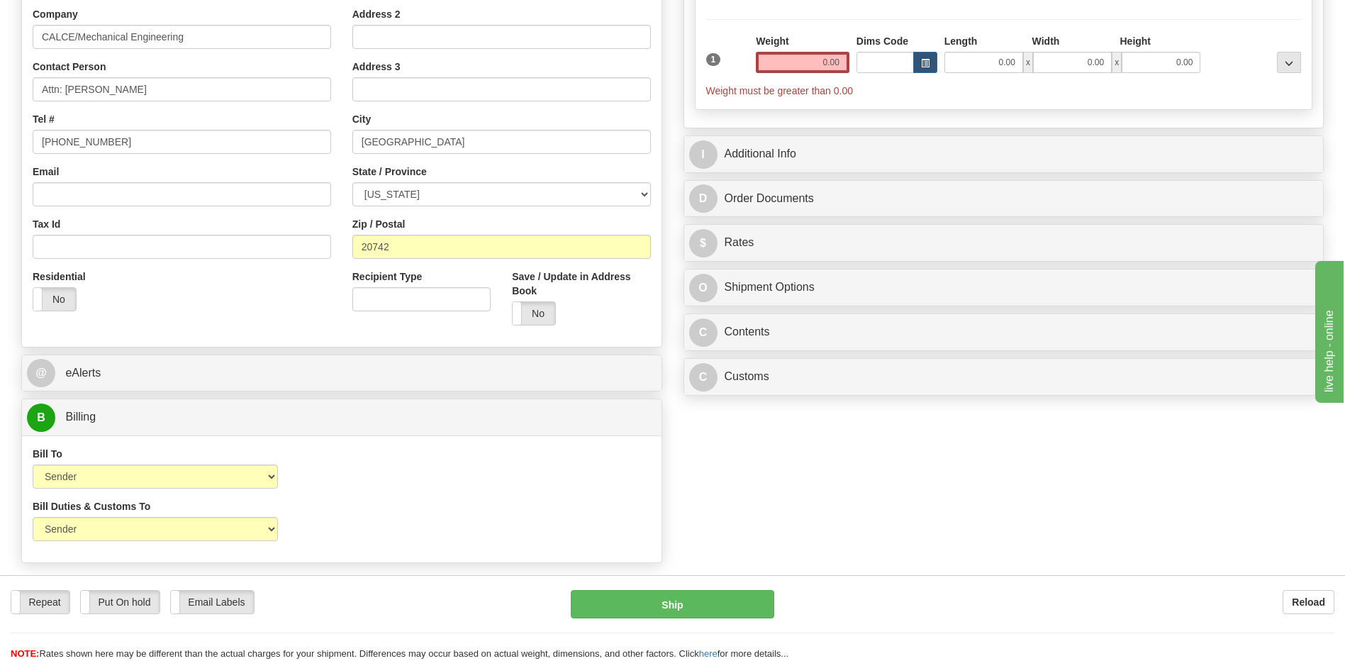
scroll to position [71, 0]
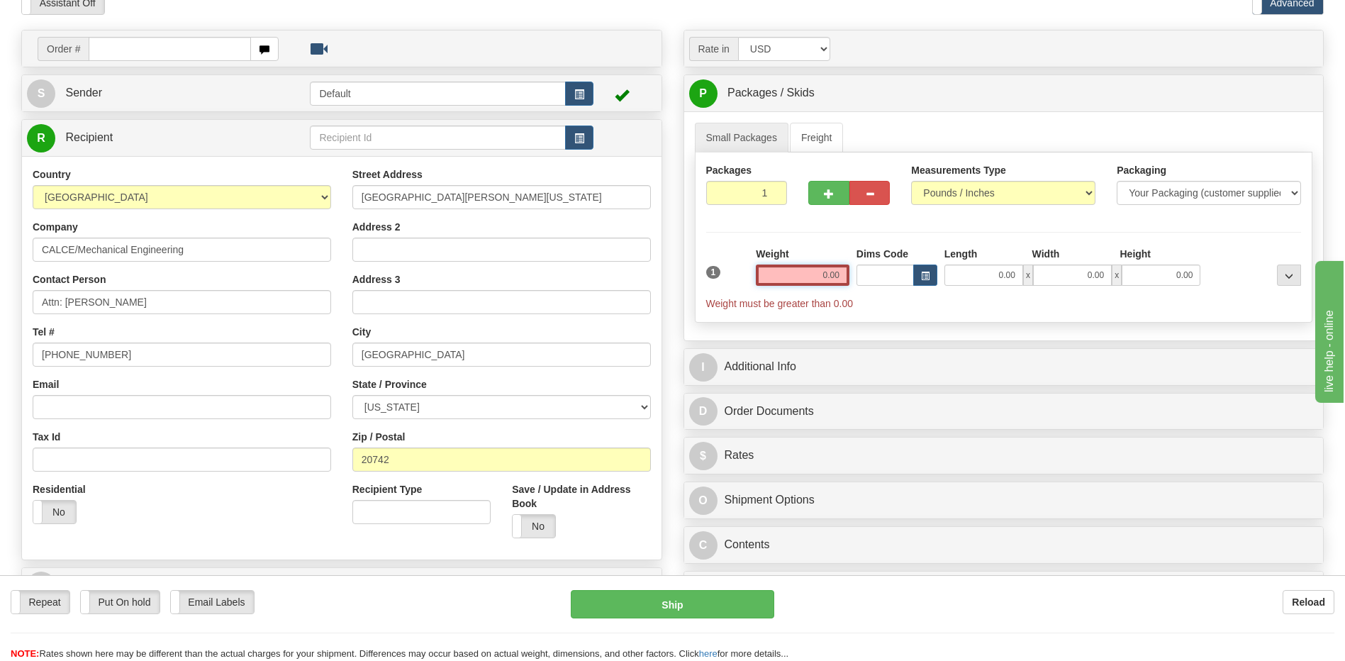
click at [832, 272] on input "0.00" at bounding box center [803, 274] width 94 height 21
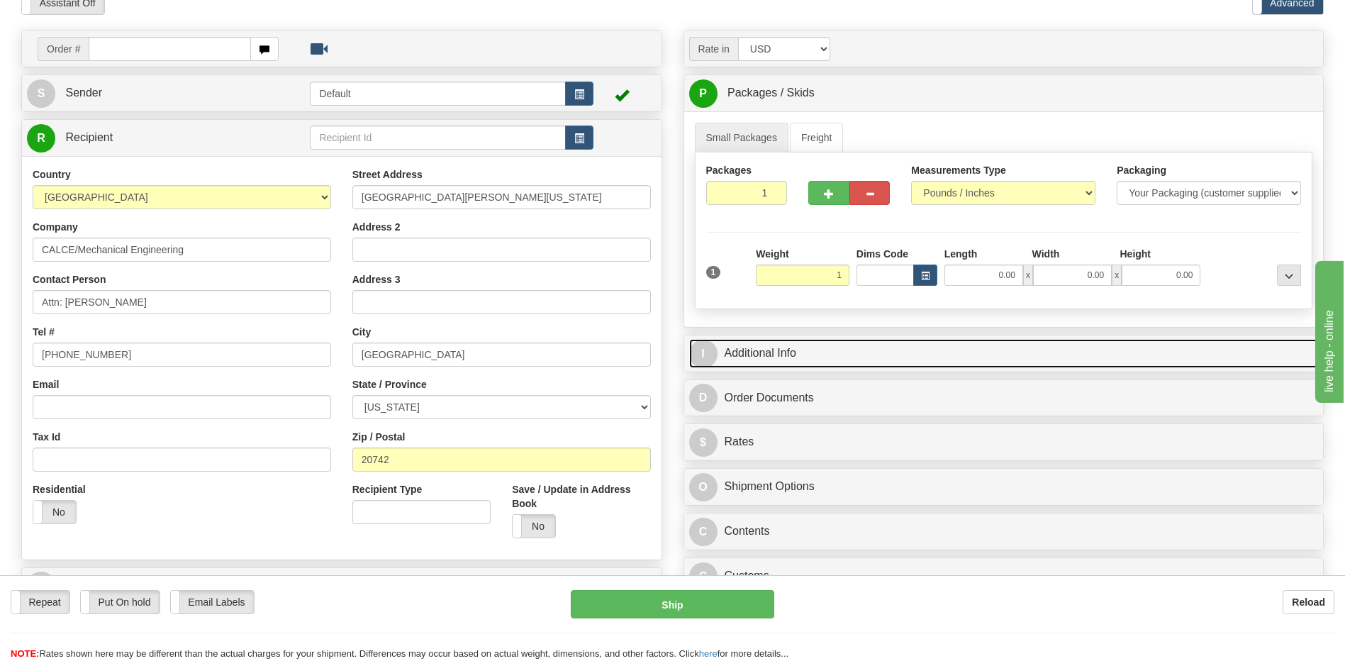
type input "1.00"
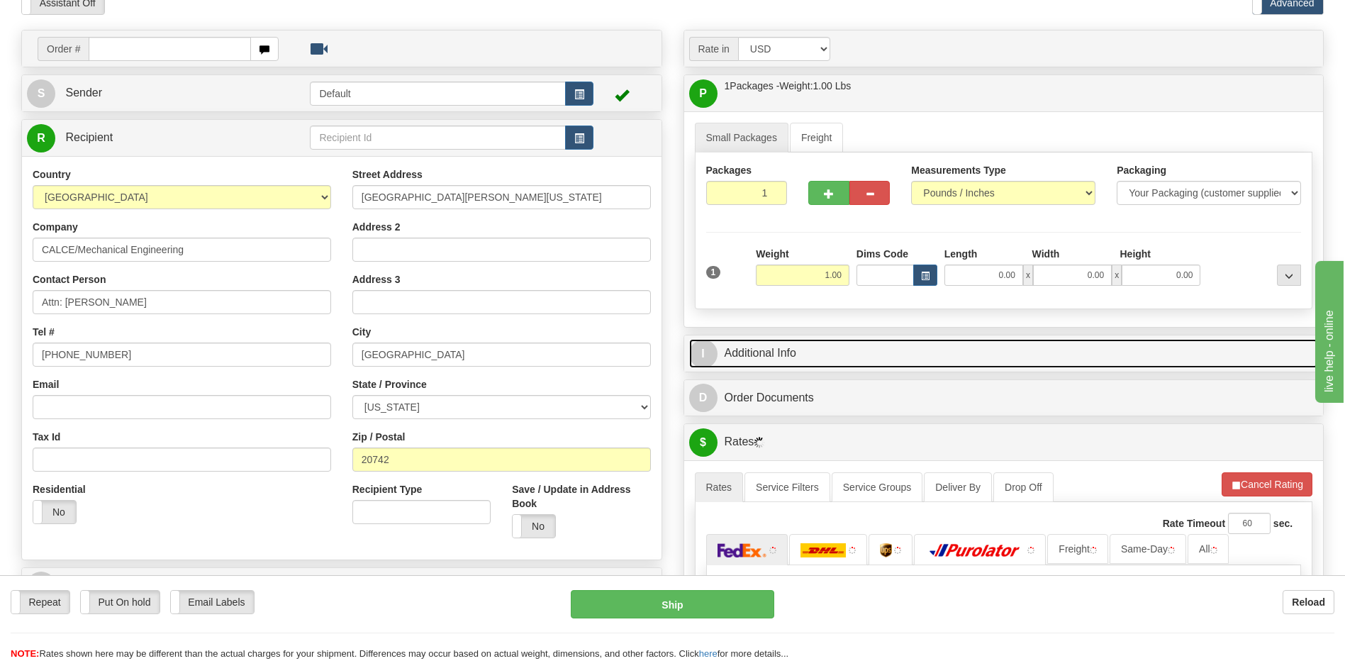
click at [854, 355] on link "I Additional Info" at bounding box center [1004, 353] width 630 height 29
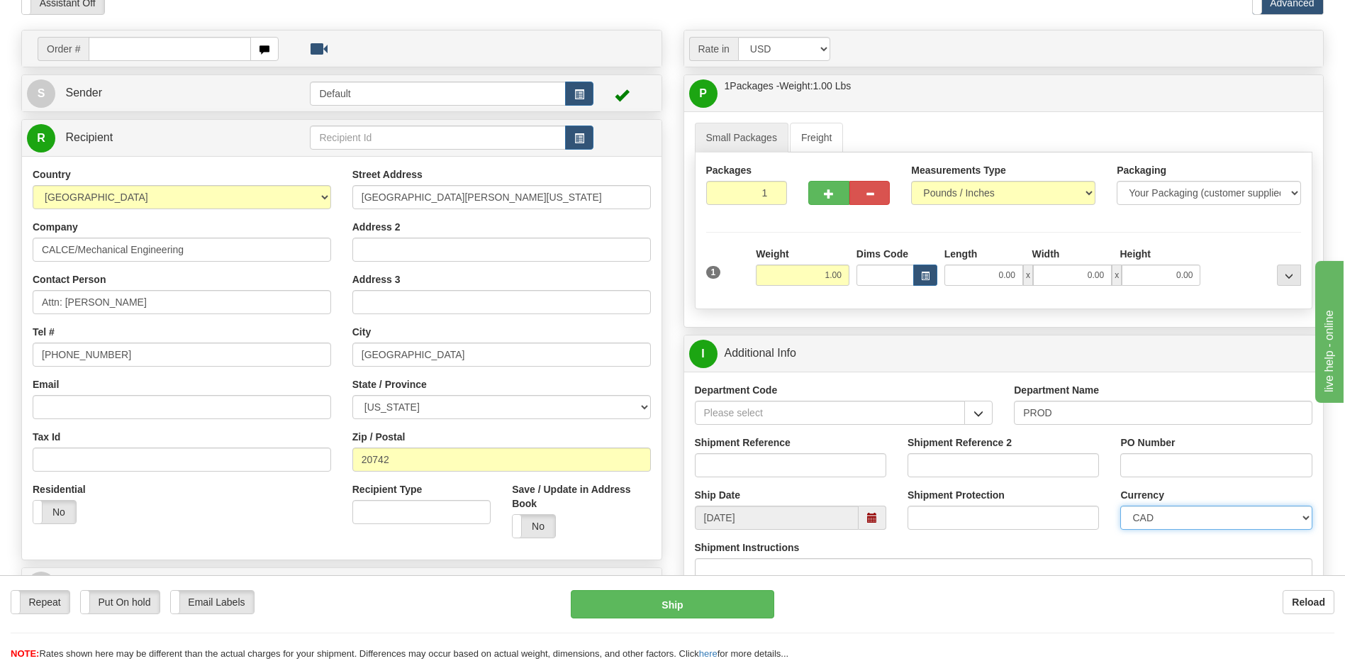
click at [1143, 522] on select "CAD USD EUR ZAR RON ANG ARN AUD AUS AWG BBD BFR BGN BHD BMD BND BRC BRL CHP CKZ…" at bounding box center [1215, 518] width 191 height 24
select select "1"
click at [1120, 506] on select "CAD USD EUR ZAR RON ANG ARN AUD AUS AWG BBD BFR BGN BHD BMD BND BRC BRL CHP CKZ…" at bounding box center [1215, 518] width 191 height 24
click at [807, 470] on input "Shipment Reference" at bounding box center [790, 465] width 191 height 24
type input "Elsbeth D."
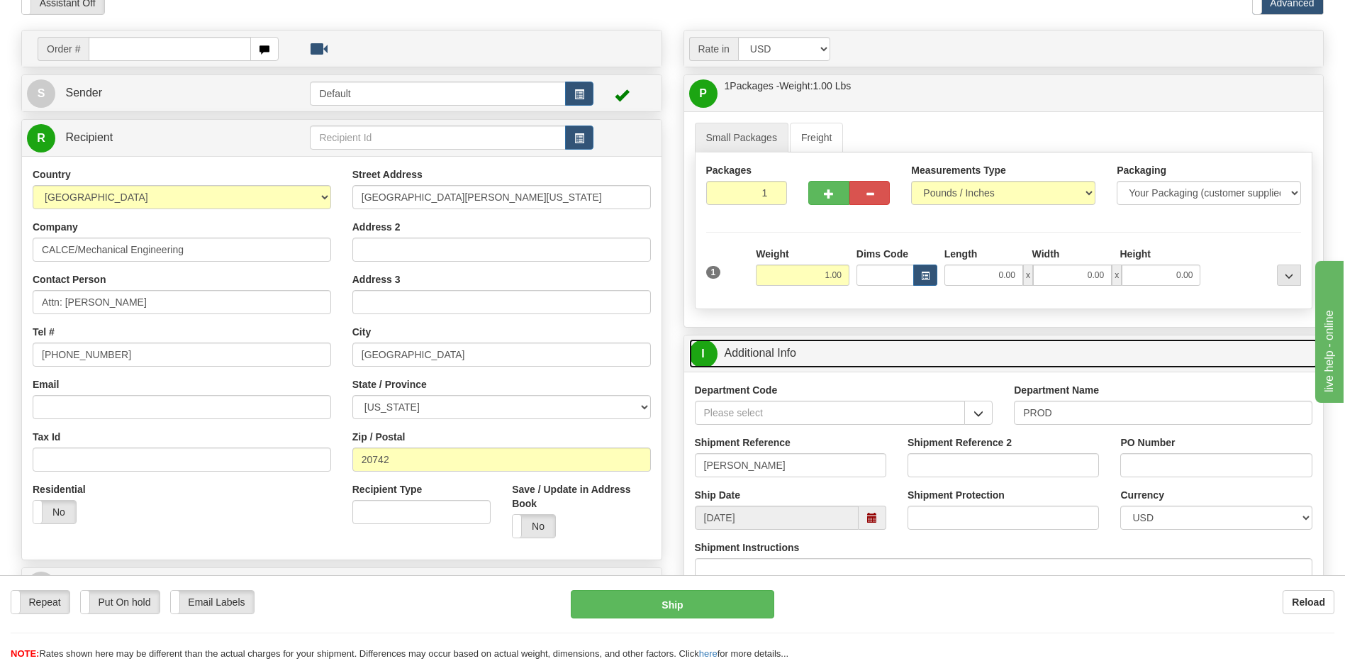
click at [790, 364] on link "I Additional Info" at bounding box center [1004, 353] width 630 height 29
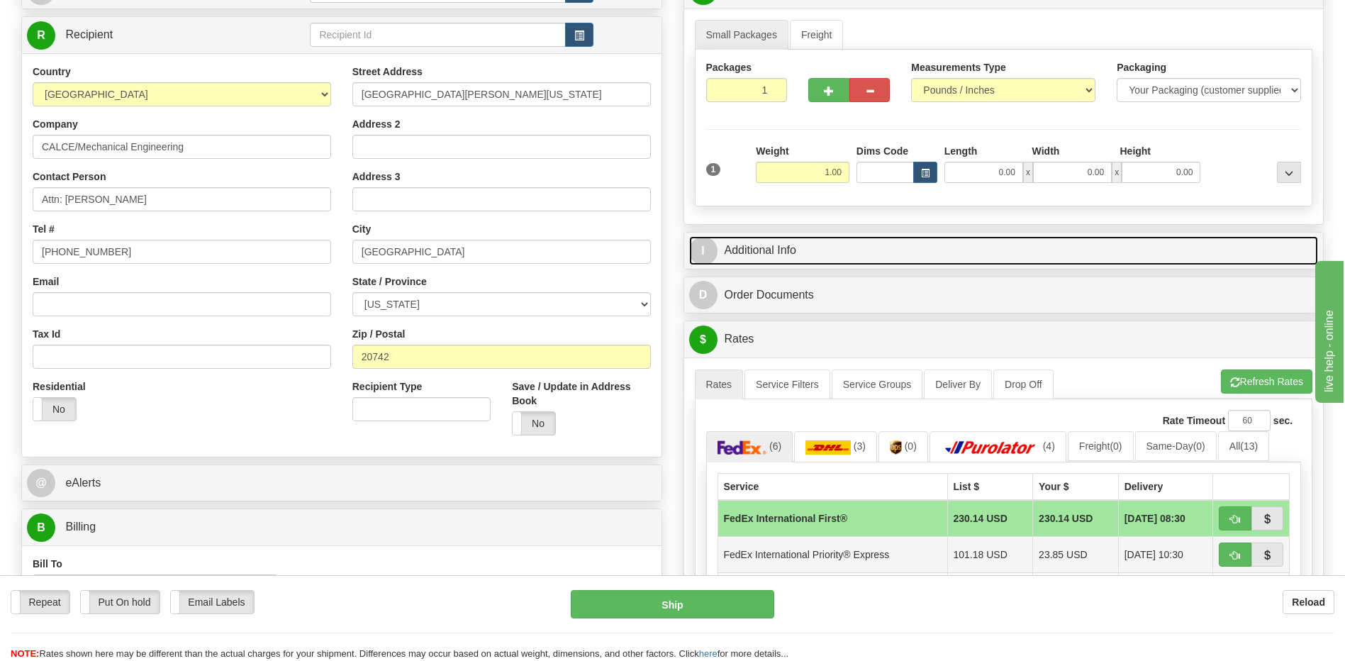
scroll to position [284, 0]
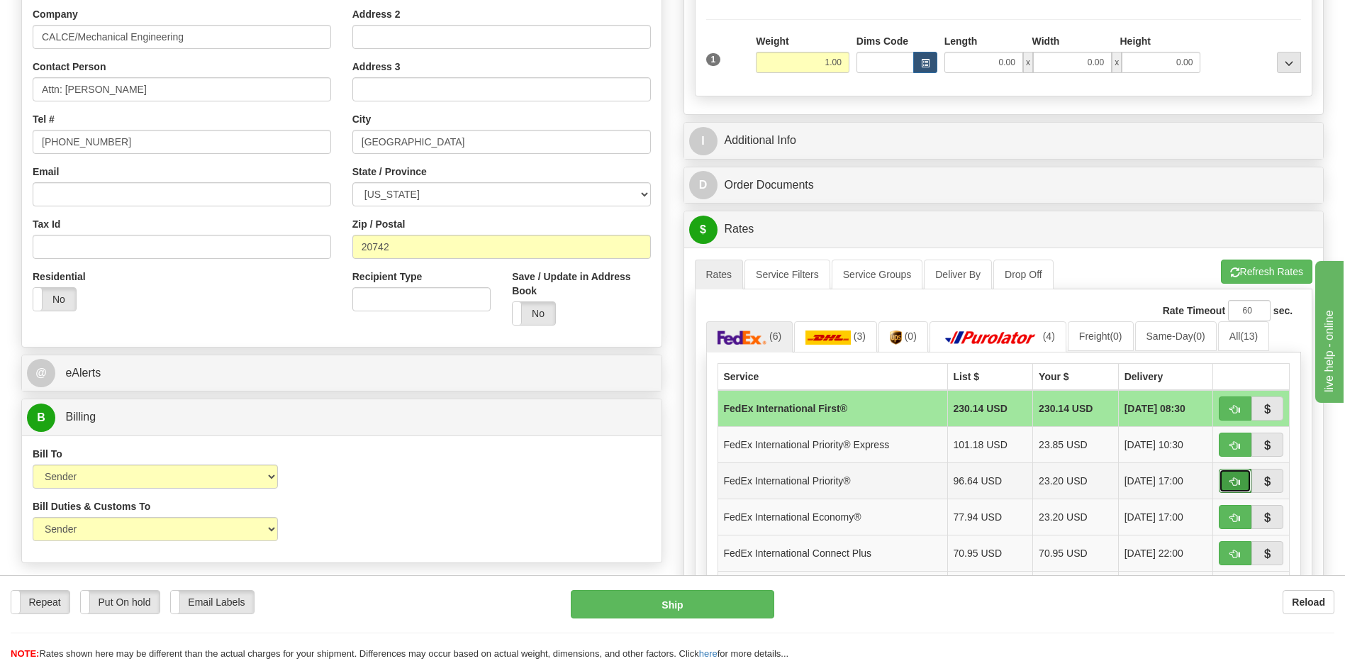
click at [1233, 486] on span "button" at bounding box center [1235, 481] width 10 height 9
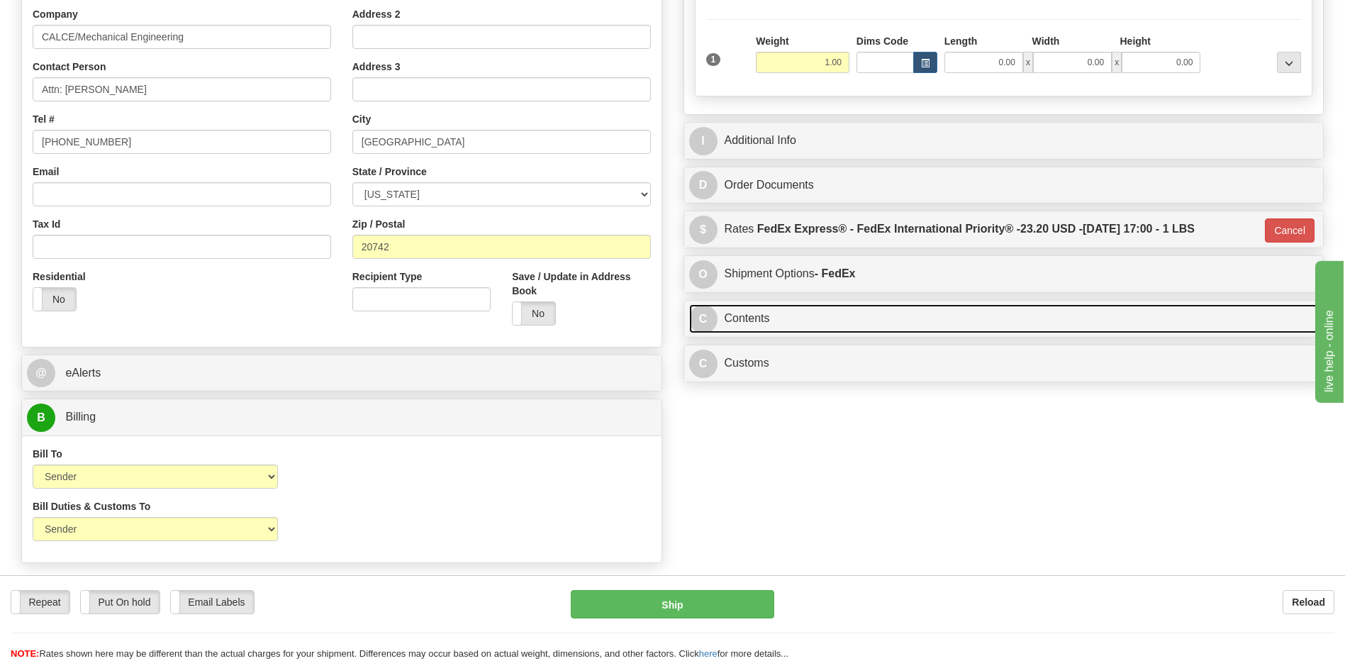
click at [776, 323] on link "C Contents" at bounding box center [1004, 318] width 630 height 29
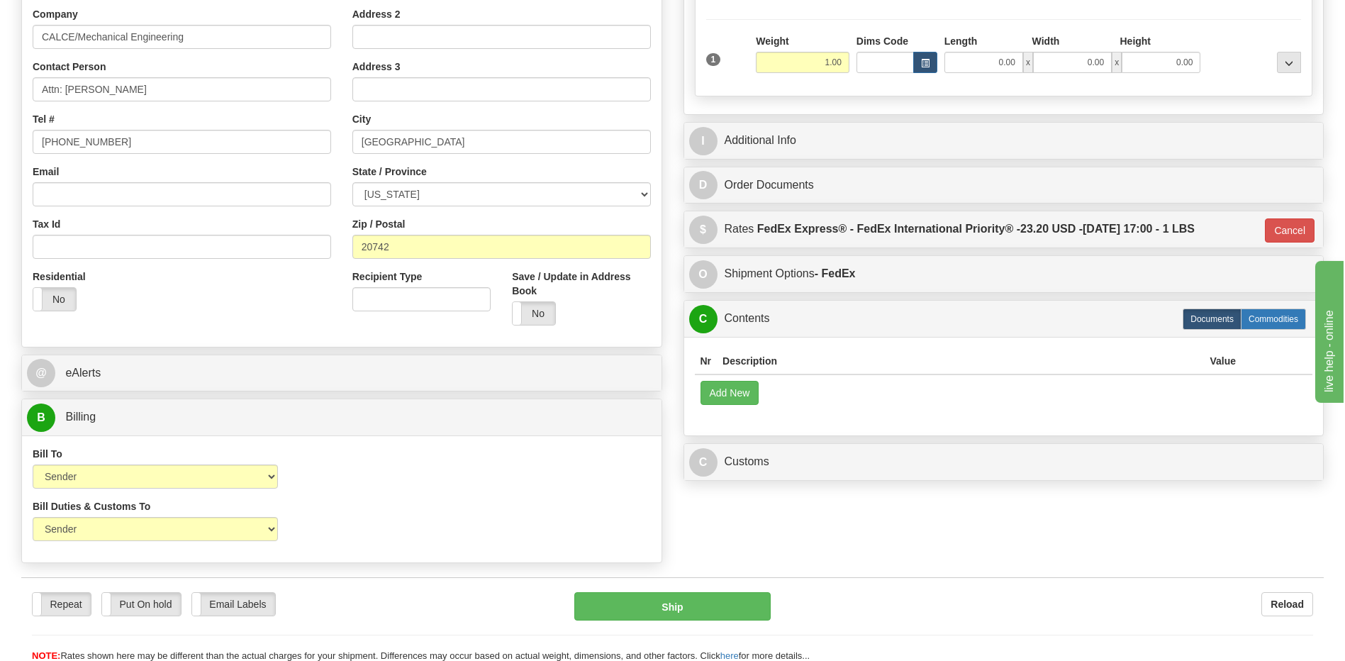
click at [1258, 318] on label "Commodities" at bounding box center [1273, 318] width 65 height 21
type input "01"
radio input "true"
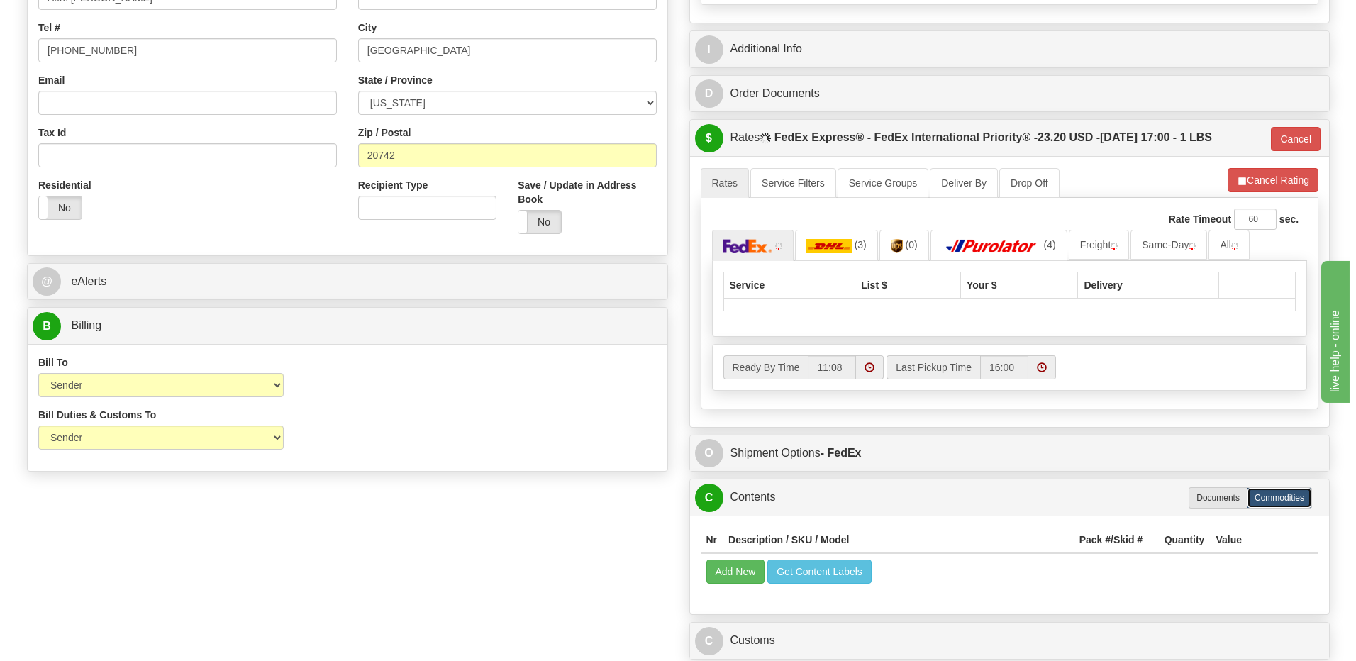
scroll to position [567, 0]
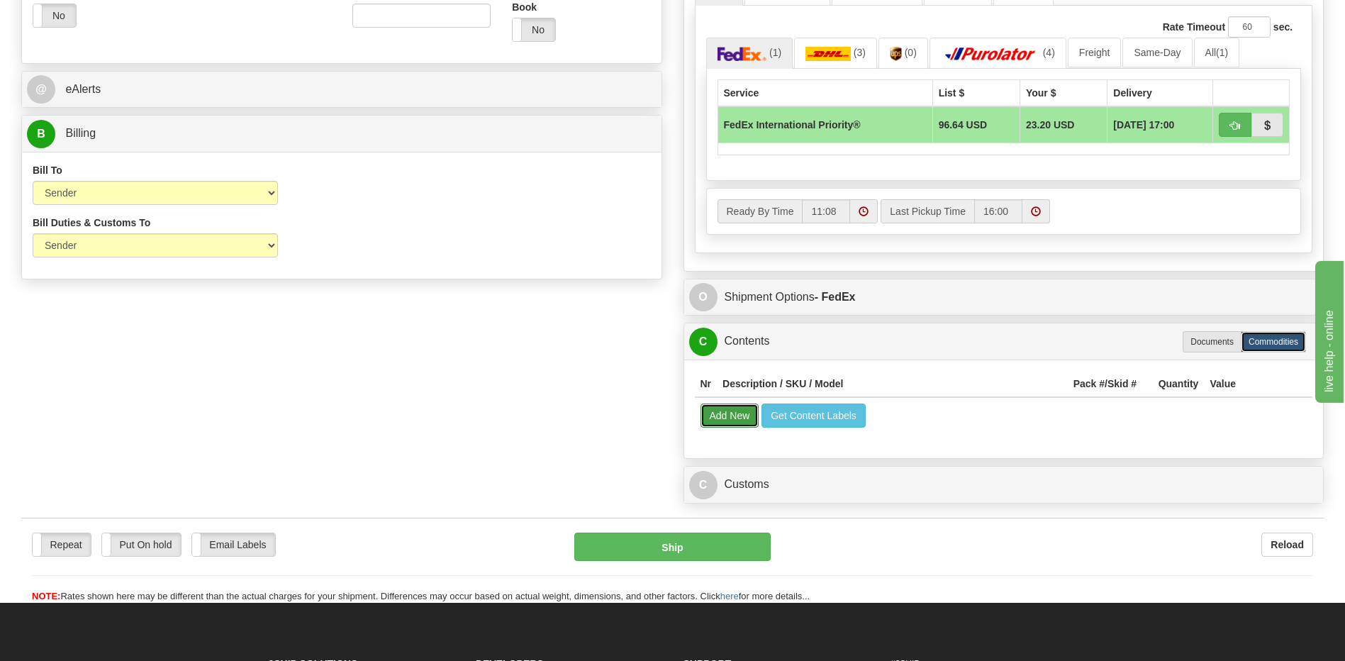
click at [723, 417] on button "Add New" at bounding box center [730, 415] width 59 height 24
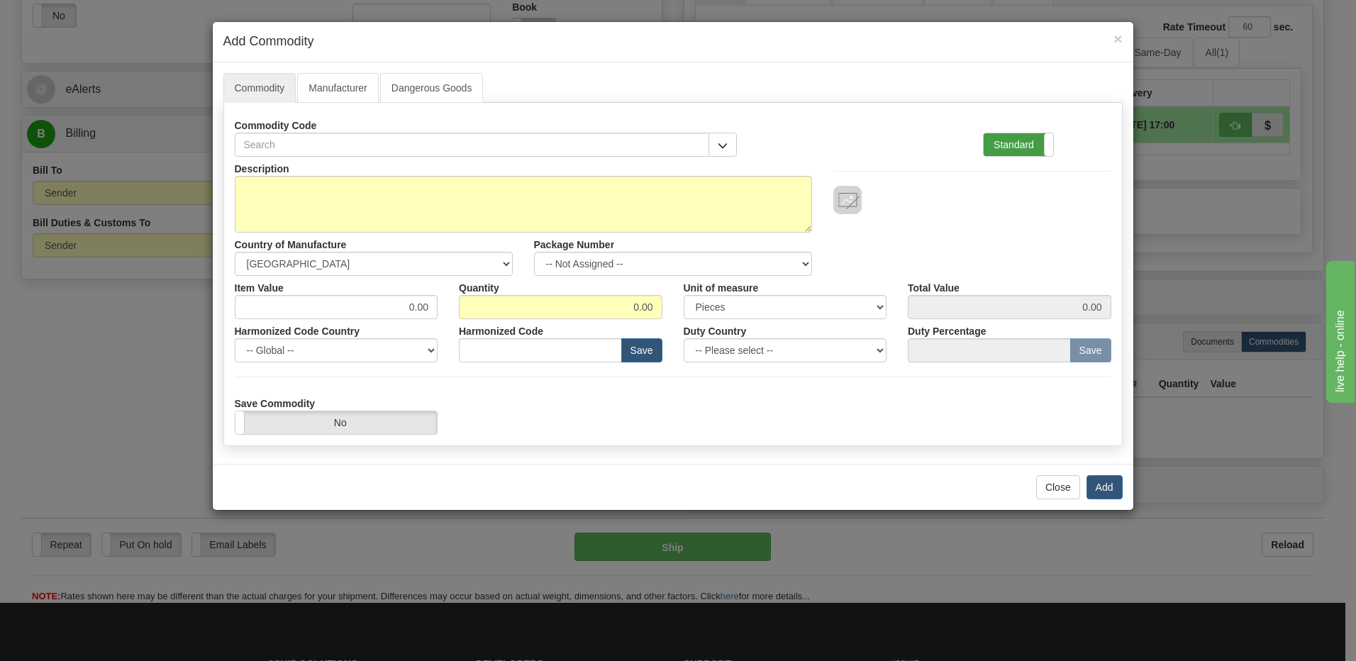
click at [1001, 147] on label "Standard" at bounding box center [1017, 144] width 69 height 23
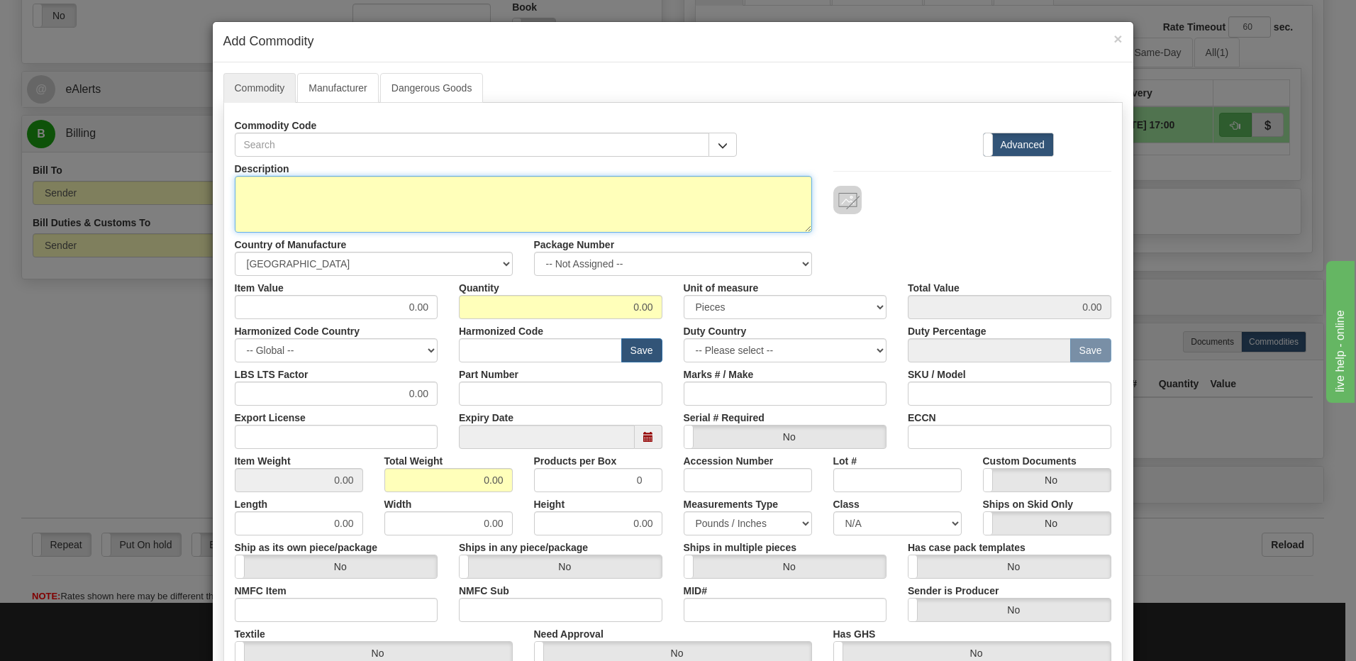
click at [255, 198] on textarea "Description" at bounding box center [523, 204] width 577 height 57
paste textarea "DC DC CONVERTER 0.8-6V"
click at [421, 184] on textarea "DC DC CONVERTER 0.8-6V" at bounding box center [523, 204] width 577 height 57
paste textarea "TI P/N LMZ22005TZX/NOPB"
type textarea "DC DC CONVERTER 0.8-6V TI P/N LMZ22005TZX/NOPB"
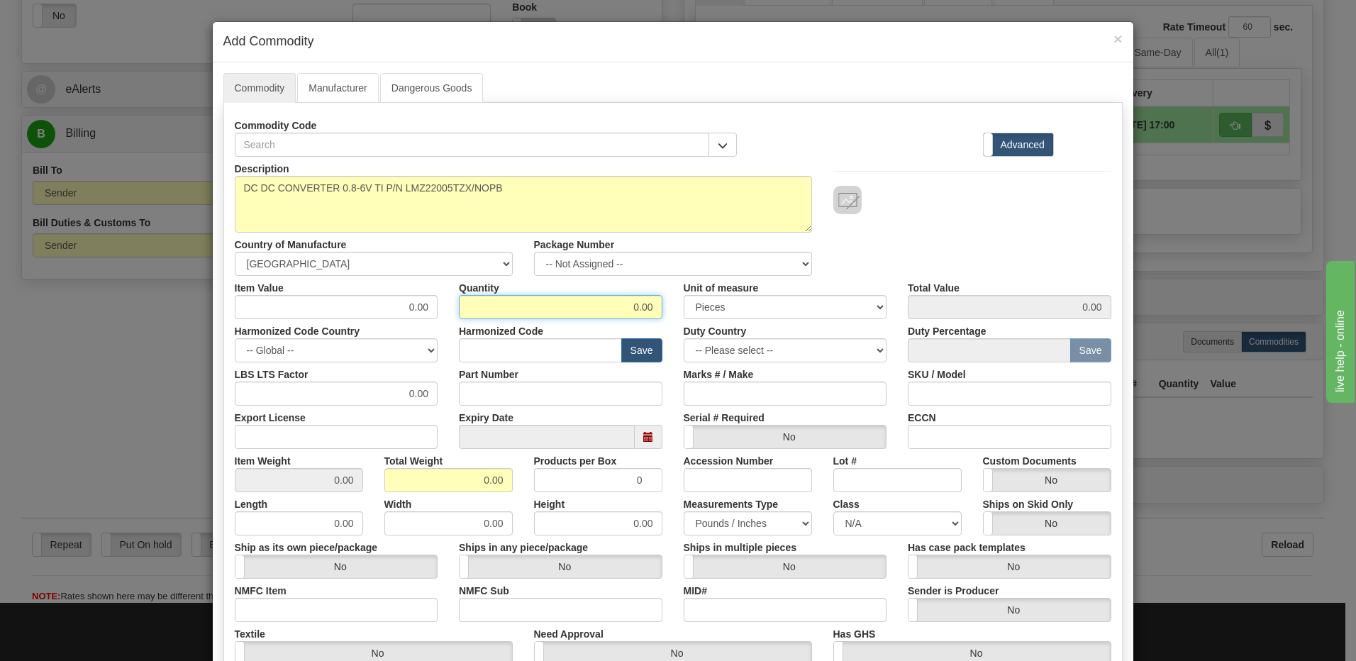
drag, startPoint x: 625, startPoint y: 311, endPoint x: 698, endPoint y: 317, distance: 73.3
click at [698, 317] on div "Item Value 0.00 Quantity 0.00 Unit of measure 3 Thousand Square Inches Adjustme…" at bounding box center [673, 297] width 898 height 43
type input "5"
drag, startPoint x: 454, startPoint y: 474, endPoint x: 596, endPoint y: 488, distance: 142.4
click at [596, 488] on div "Item Weight 0.00 Total Weight 0.00 Products per Box 0 Accession Number Lot # Cu…" at bounding box center [673, 470] width 898 height 43
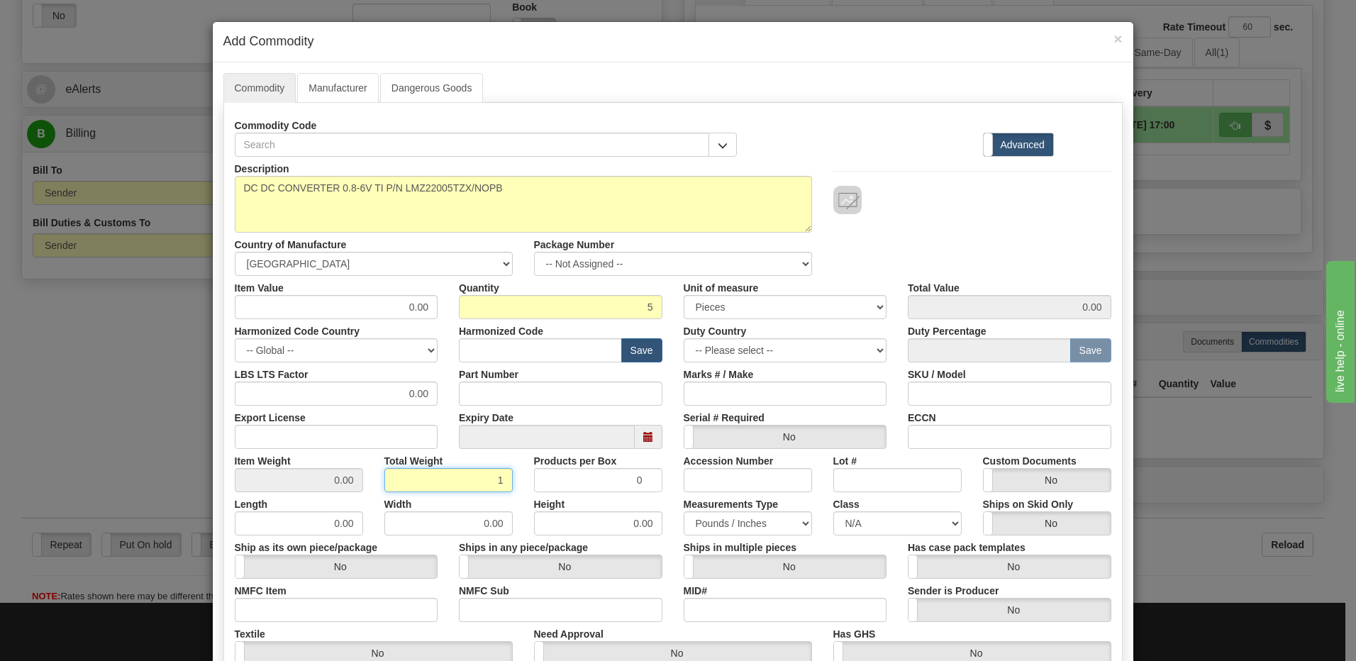
type input "1"
type input "0.2000"
click at [315, 484] on input "0.2000" at bounding box center [299, 480] width 128 height 24
drag, startPoint x: 390, startPoint y: 311, endPoint x: 590, endPoint y: 307, distance: 200.0
click at [590, 307] on div "Item Value 0.00 Quantity 5 Unit of measure 3 Thousand Square Inches Adjustments…" at bounding box center [673, 297] width 898 height 43
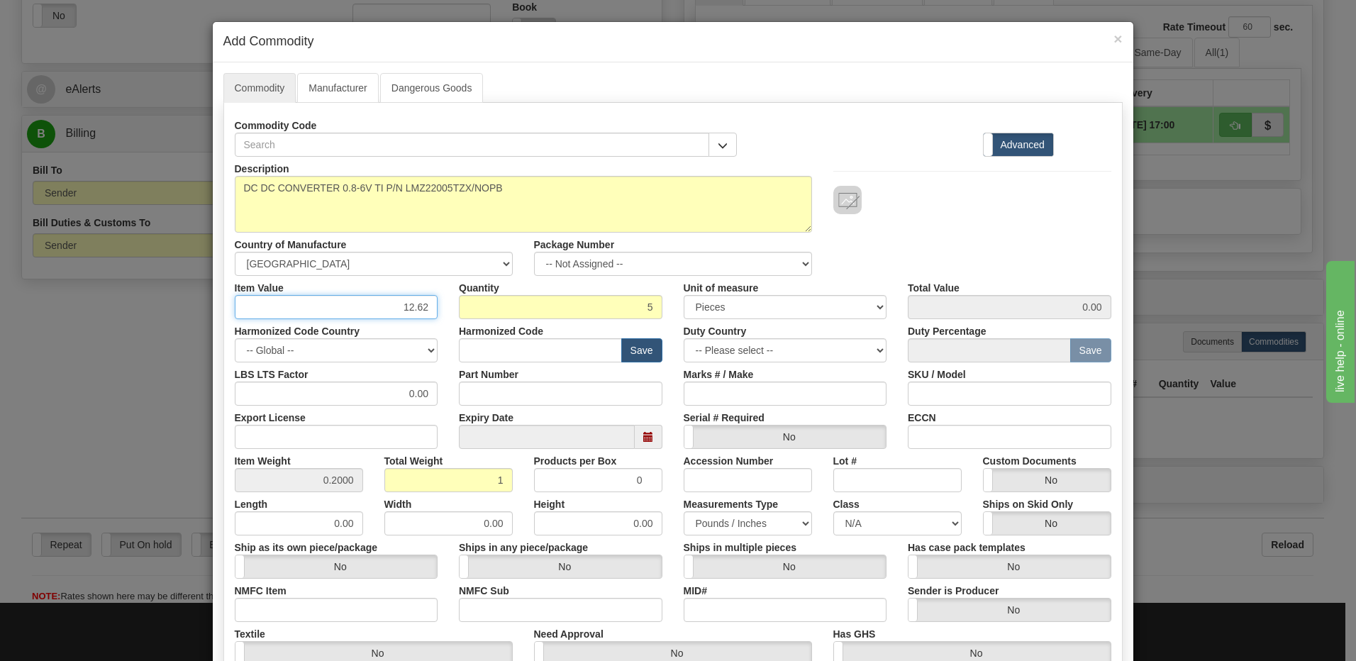
type input "12.62"
type input "63.10"
click at [590, 307] on input "5" at bounding box center [560, 307] width 203 height 24
click at [489, 318] on input "5" at bounding box center [560, 307] width 203 height 24
click at [660, 462] on div "Products per Box 0" at bounding box center [598, 470] width 150 height 43
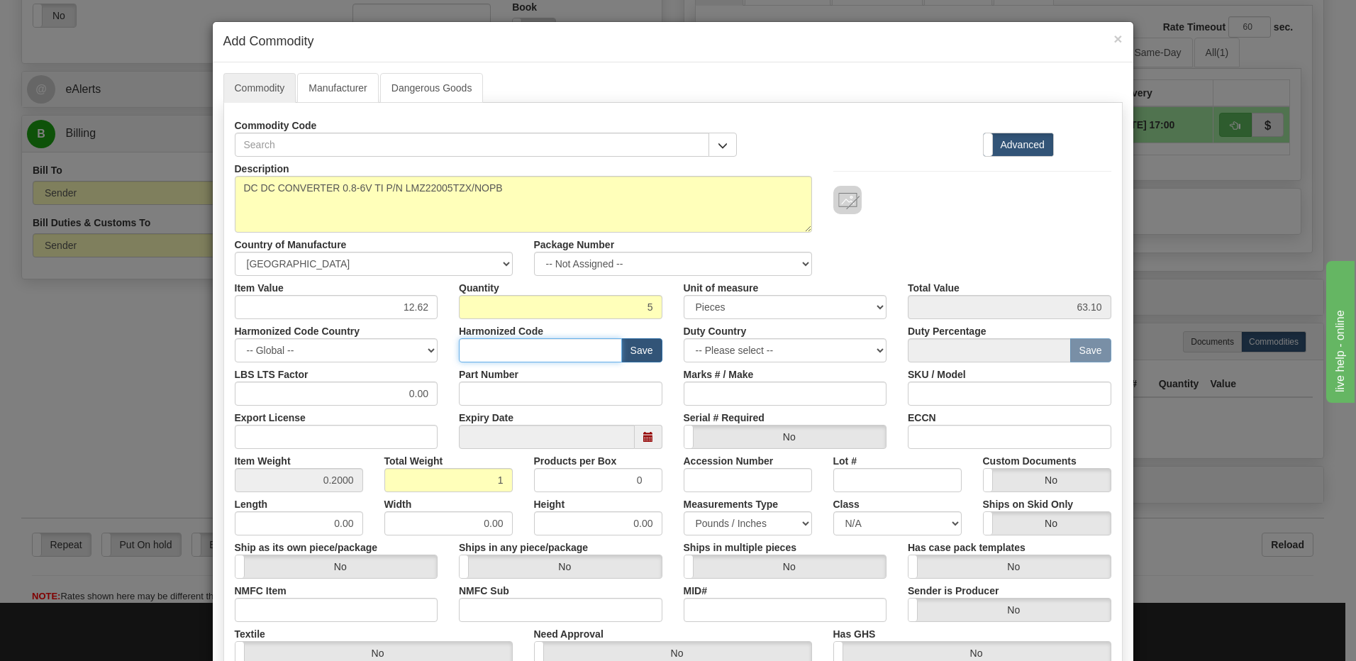
click at [489, 353] on input "text" at bounding box center [540, 350] width 163 height 24
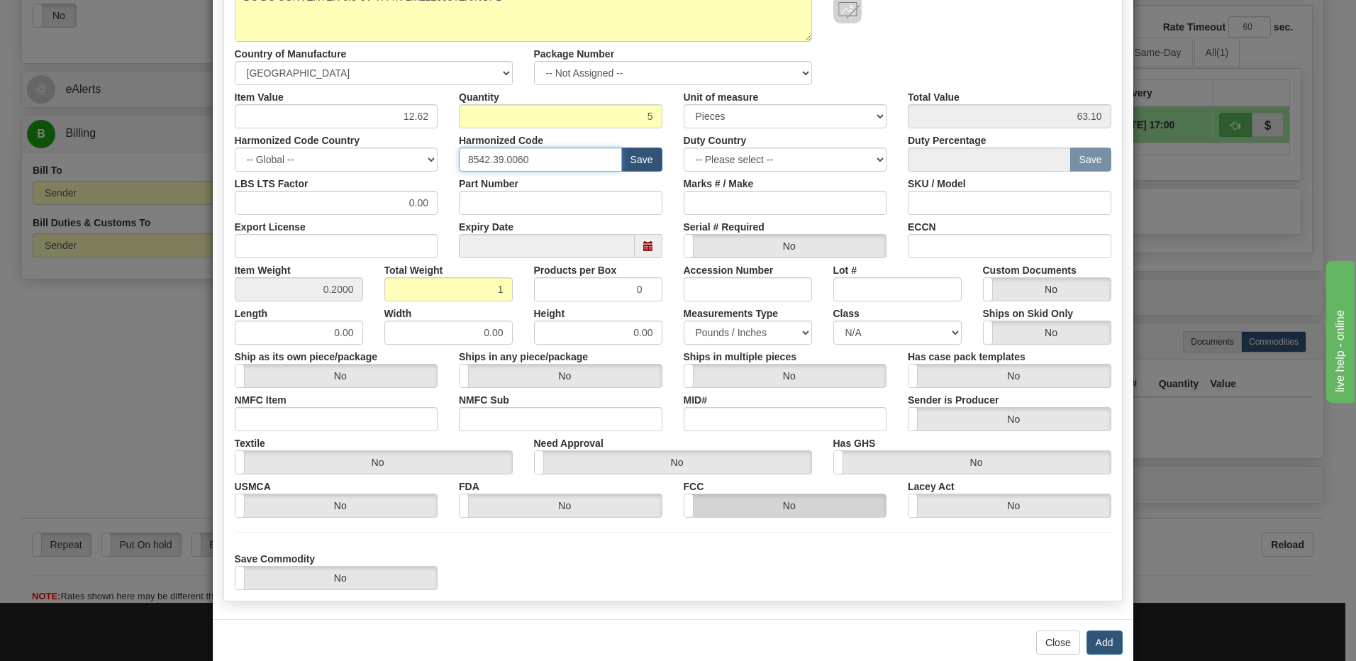
scroll to position [213, 0]
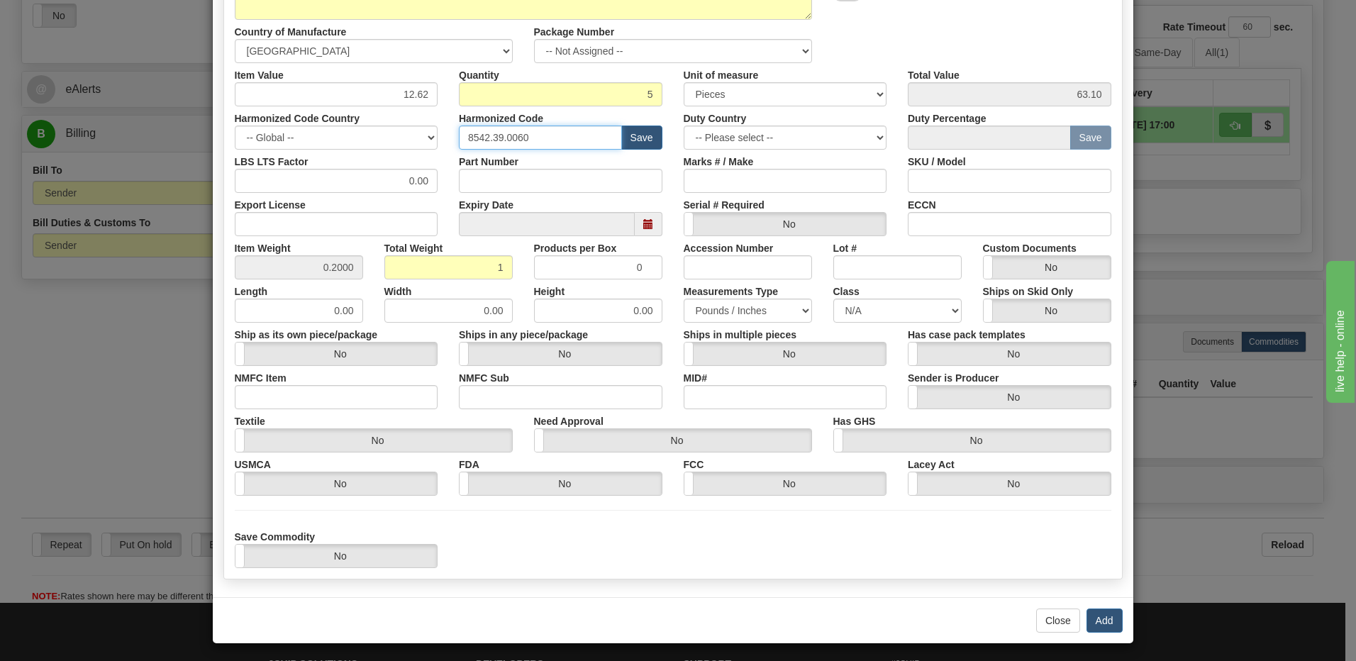
type input "8542.39.0060"
click at [279, 272] on input "0.2000" at bounding box center [299, 267] width 128 height 24
click at [1096, 620] on button "Add" at bounding box center [1104, 620] width 36 height 24
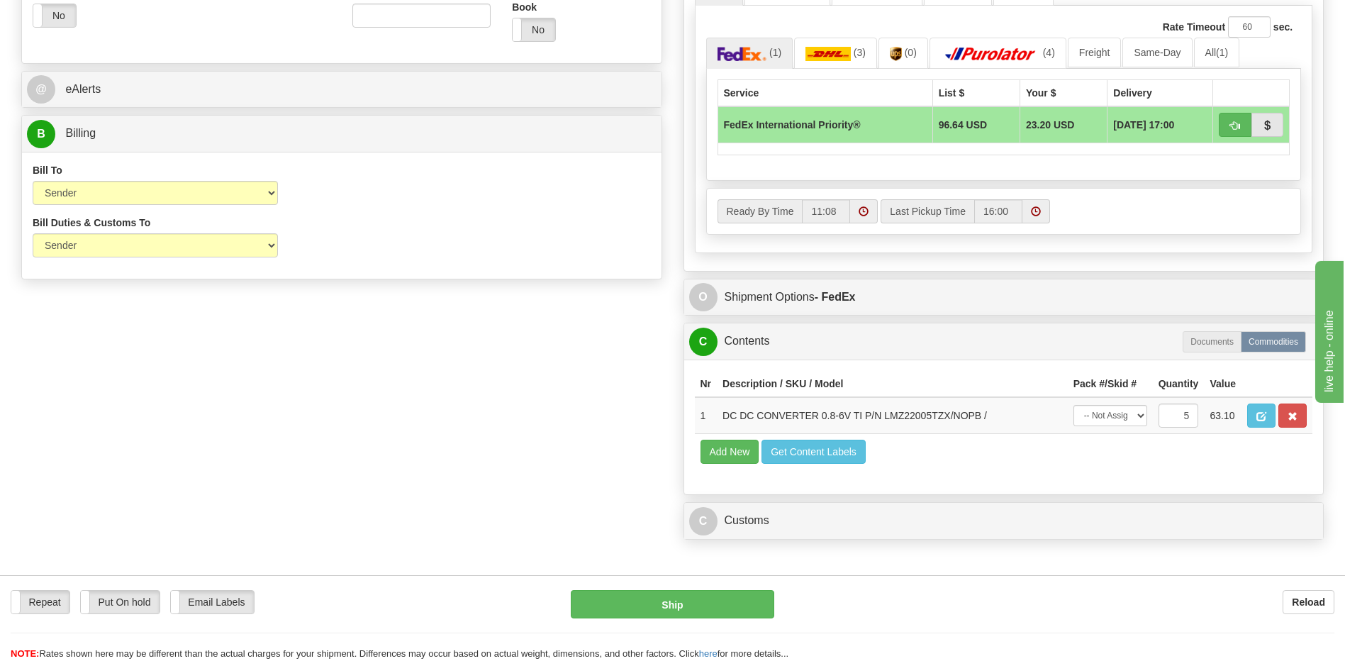
scroll to position [355, 0]
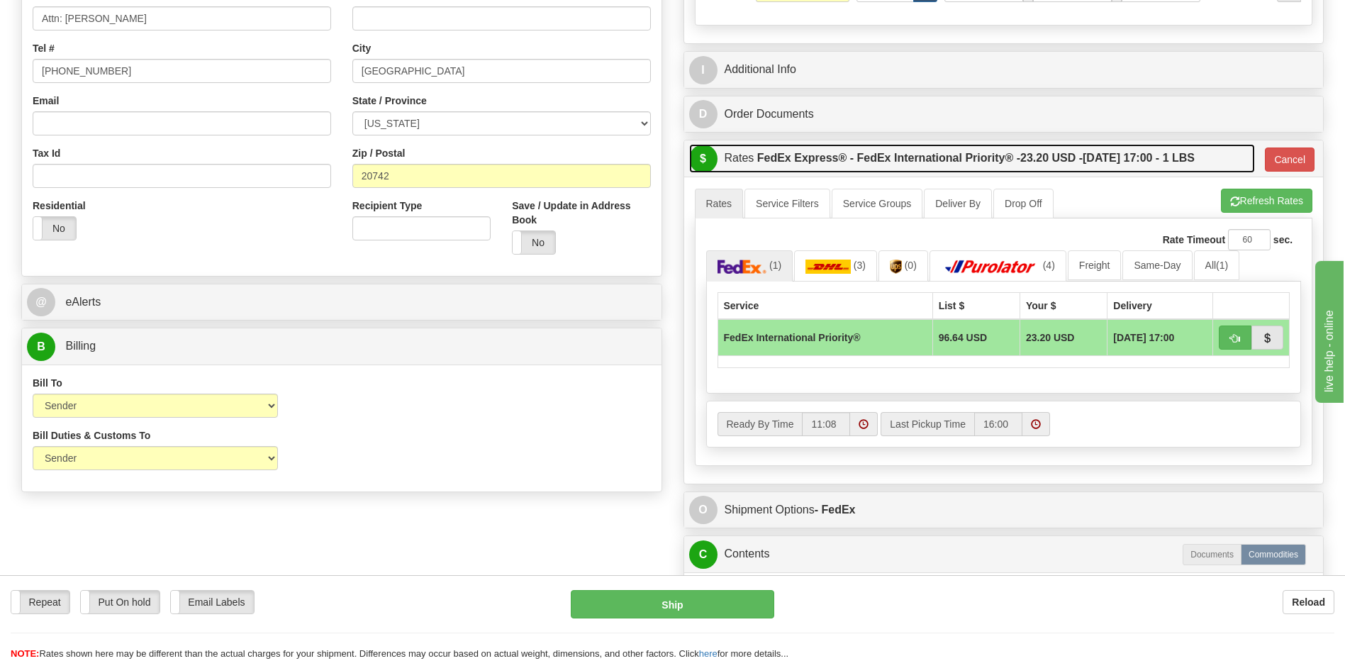
click at [845, 165] on label "FedEx Express® - FedEx International Priority® - 23.20 USD - 08/12/2025 17:00 -…" at bounding box center [975, 158] width 437 height 28
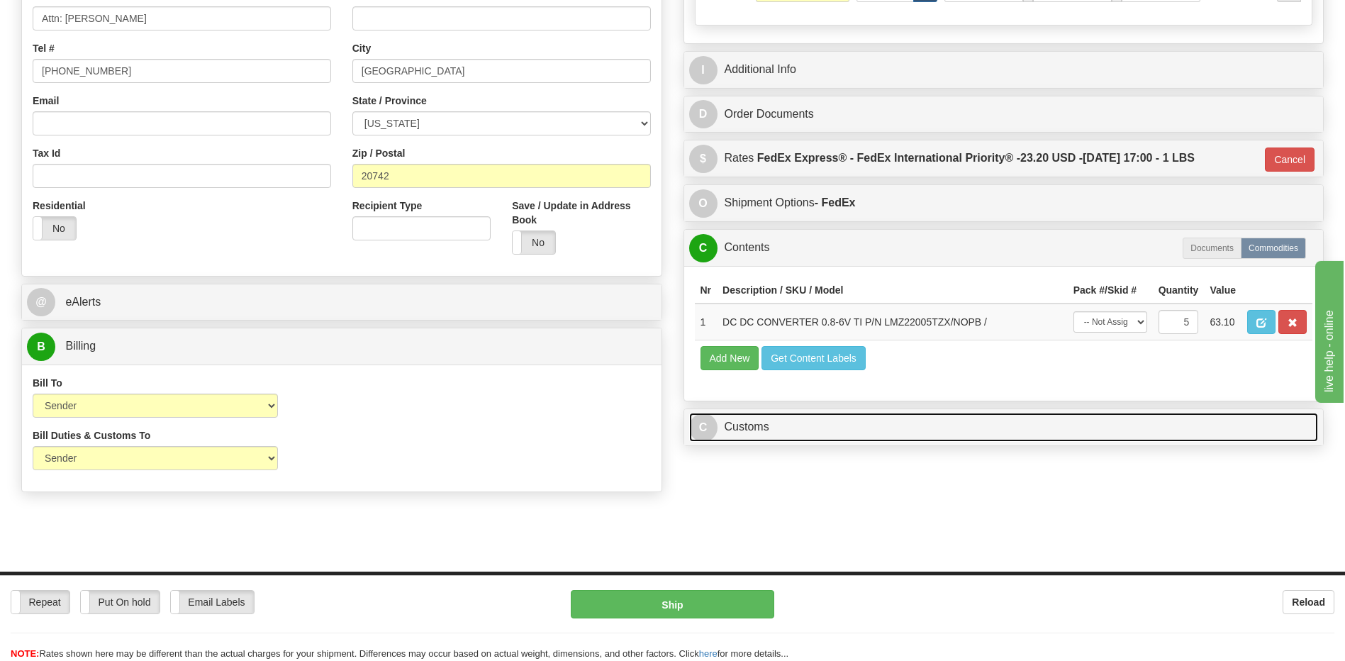
drag, startPoint x: 769, startPoint y: 425, endPoint x: 760, endPoint y: 350, distance: 75.7
click at [769, 425] on link "C Customs" at bounding box center [1004, 427] width 630 height 29
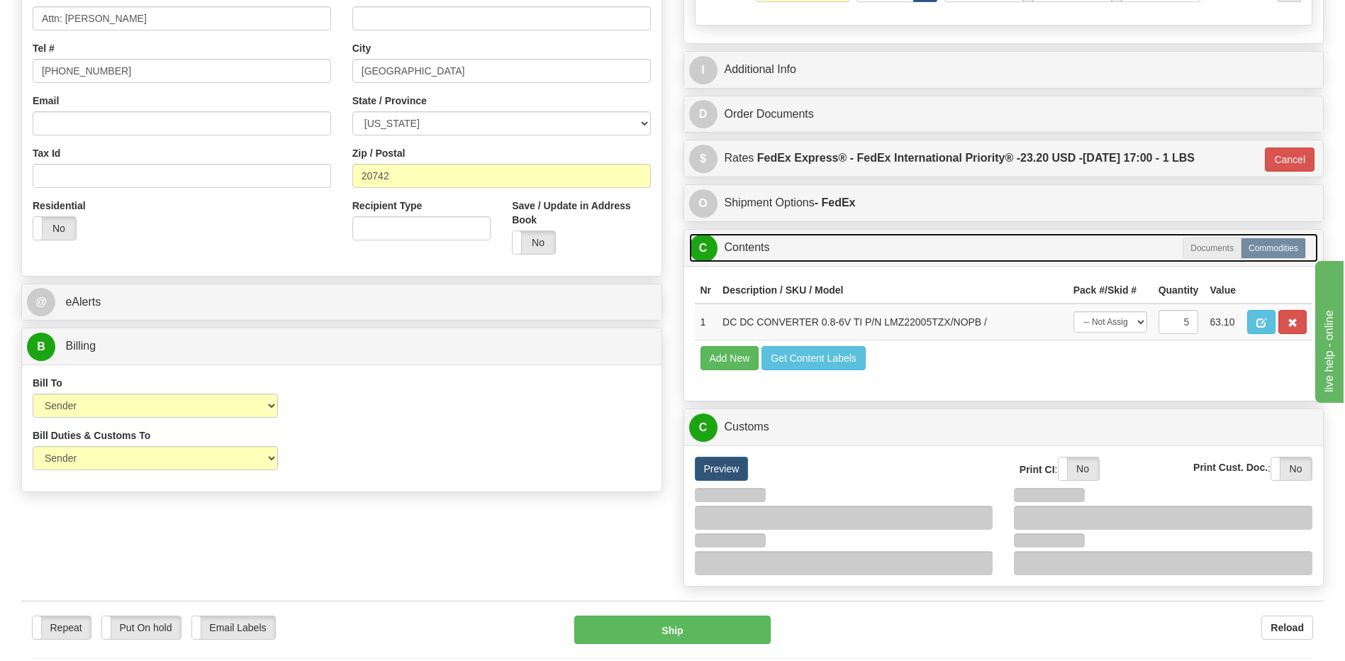
click at [754, 255] on link "C Contents" at bounding box center [1004, 247] width 630 height 29
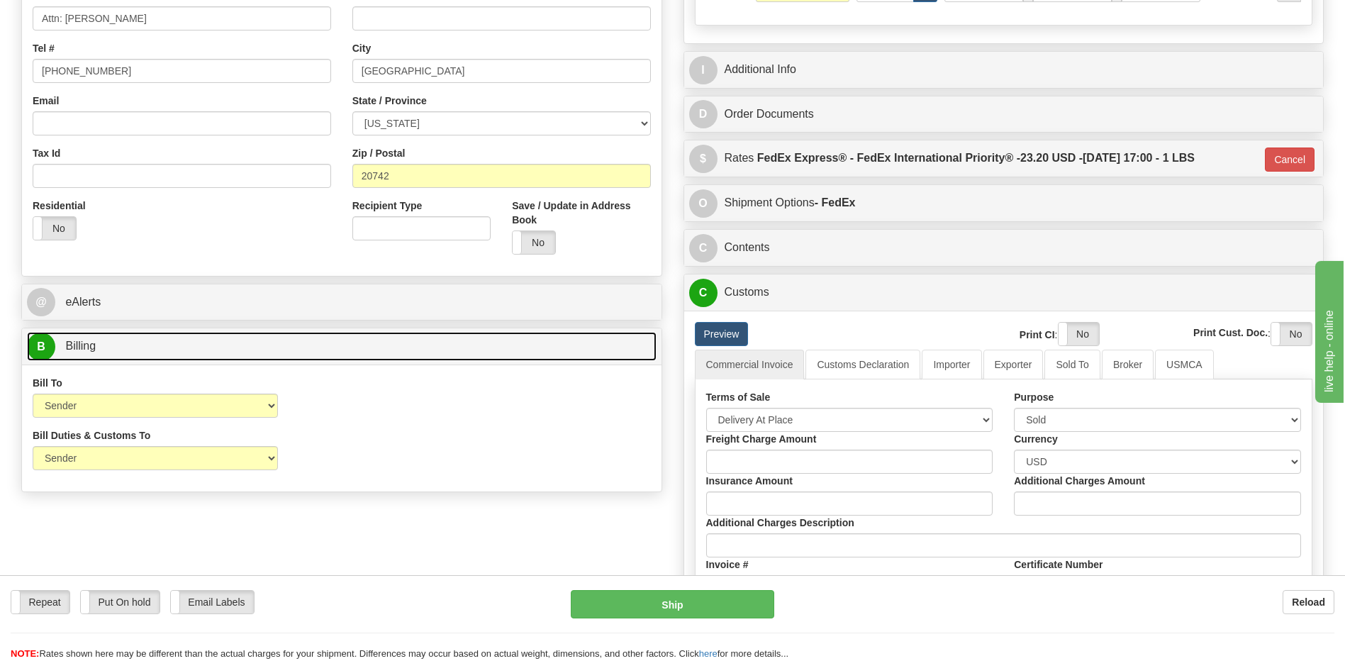
click at [277, 345] on link "B Billing" at bounding box center [342, 346] width 630 height 29
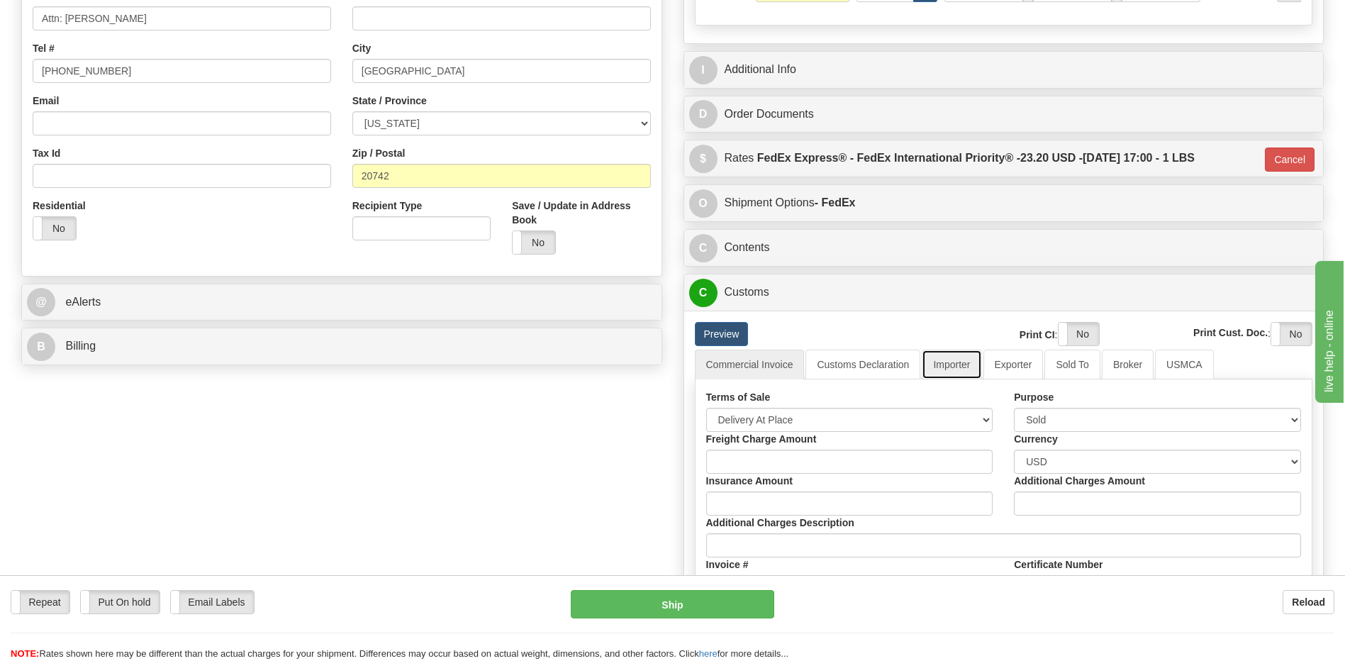
click at [969, 367] on link "Importer" at bounding box center [952, 365] width 60 height 30
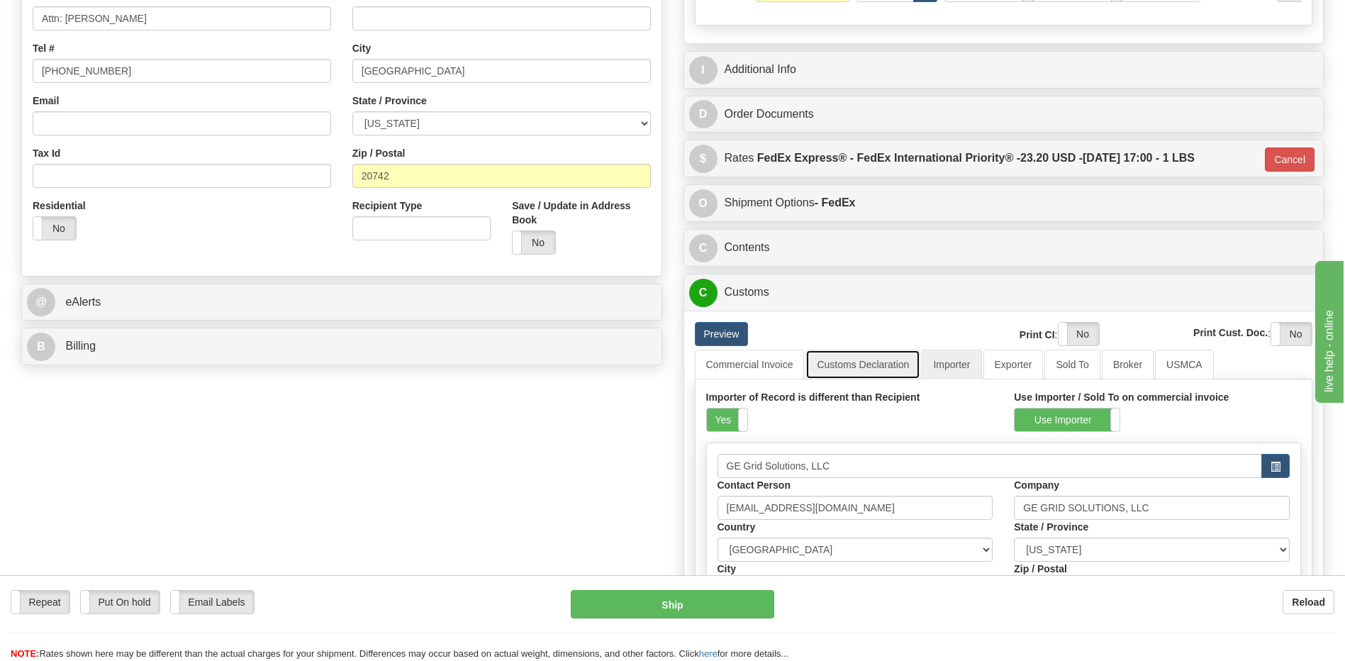
click at [848, 364] on link "Customs Declaration" at bounding box center [862, 365] width 115 height 30
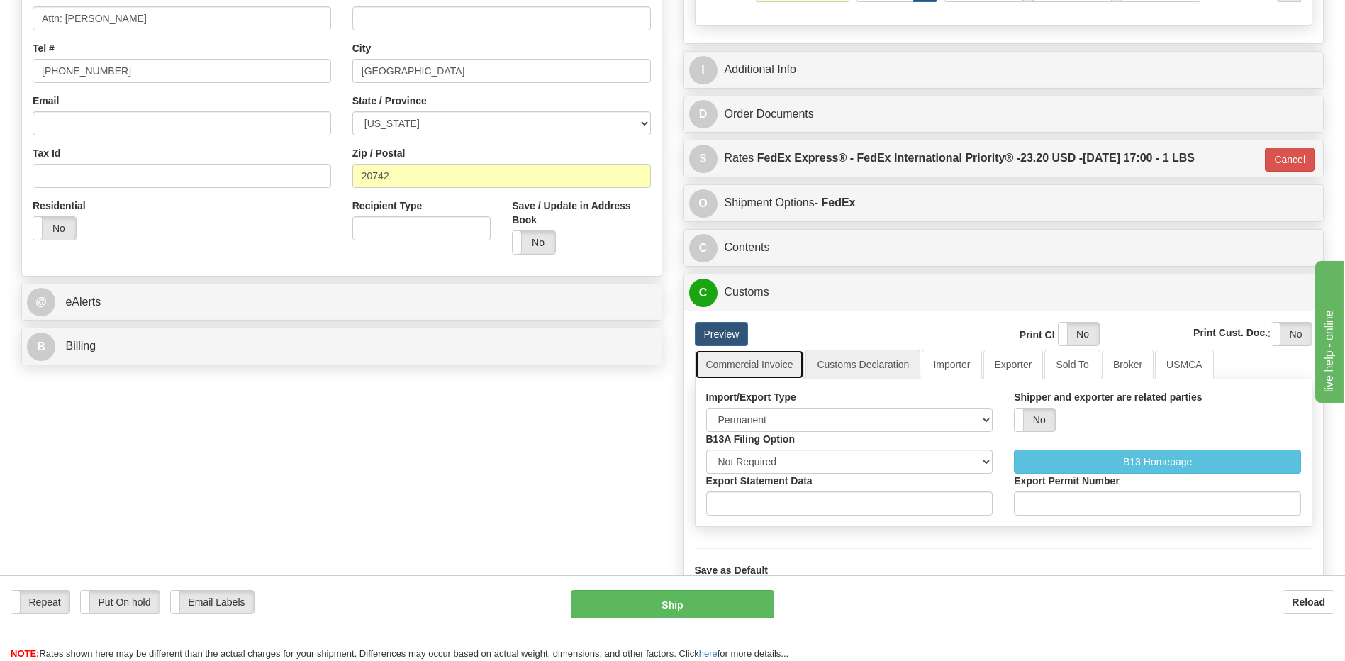
click at [779, 366] on link "Commercial Invoice" at bounding box center [750, 365] width 110 height 30
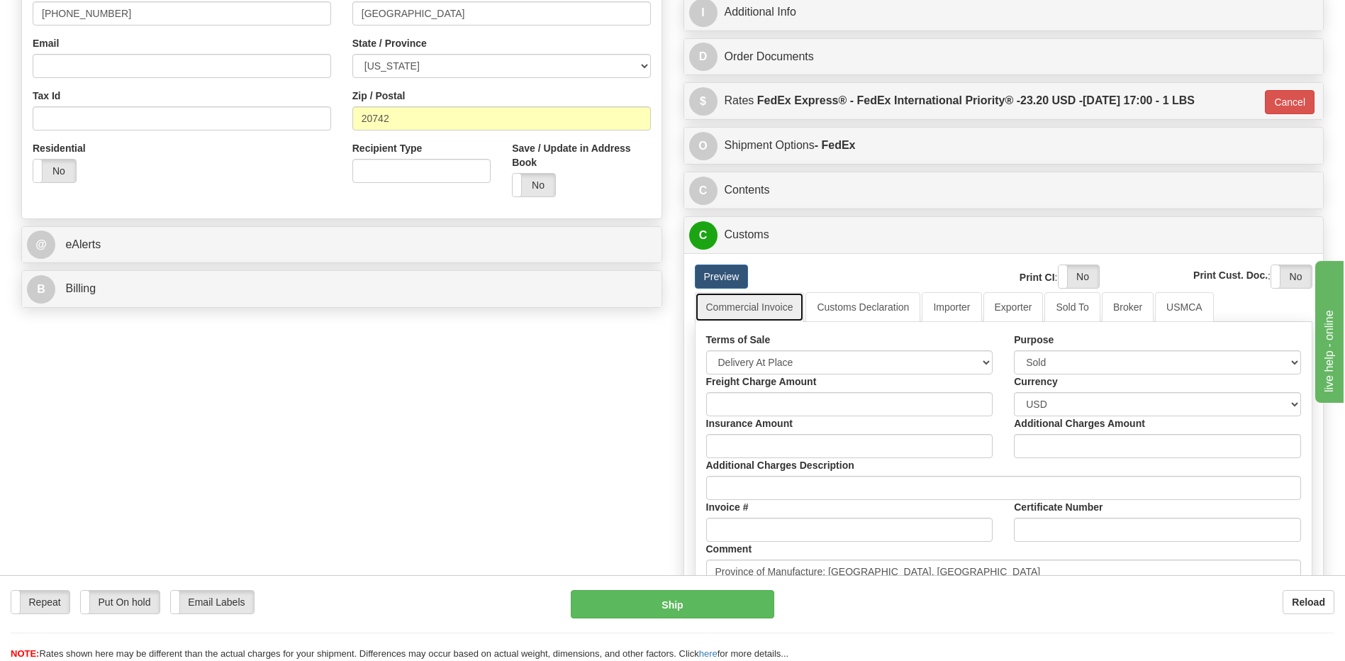
scroll to position [496, 0]
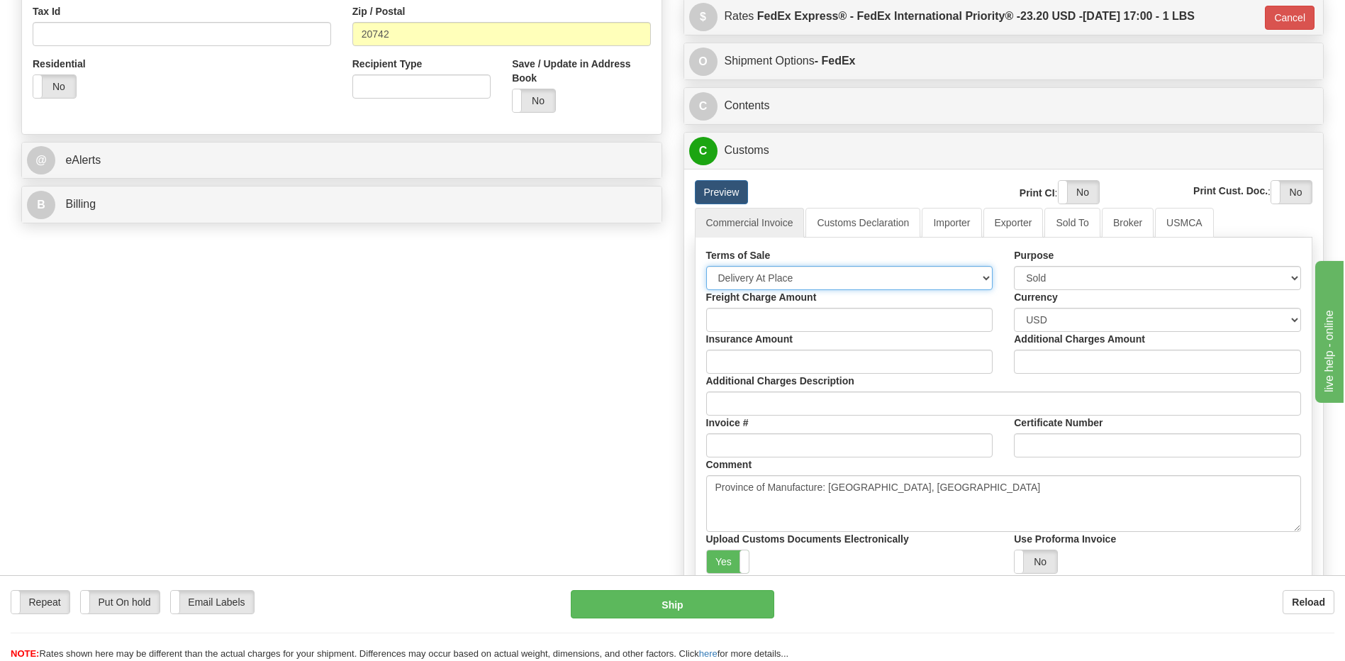
click at [832, 277] on select "Free Carrier Free On Board Ex Works Delivered Duty Unpaid Delivered Duty Paid C…" at bounding box center [849, 278] width 287 height 24
select select "7"
click at [706, 266] on select "Free Carrier Free On Board Ex Works Delivered Duty Unpaid Delivered Duty Paid C…" at bounding box center [849, 278] width 287 height 24
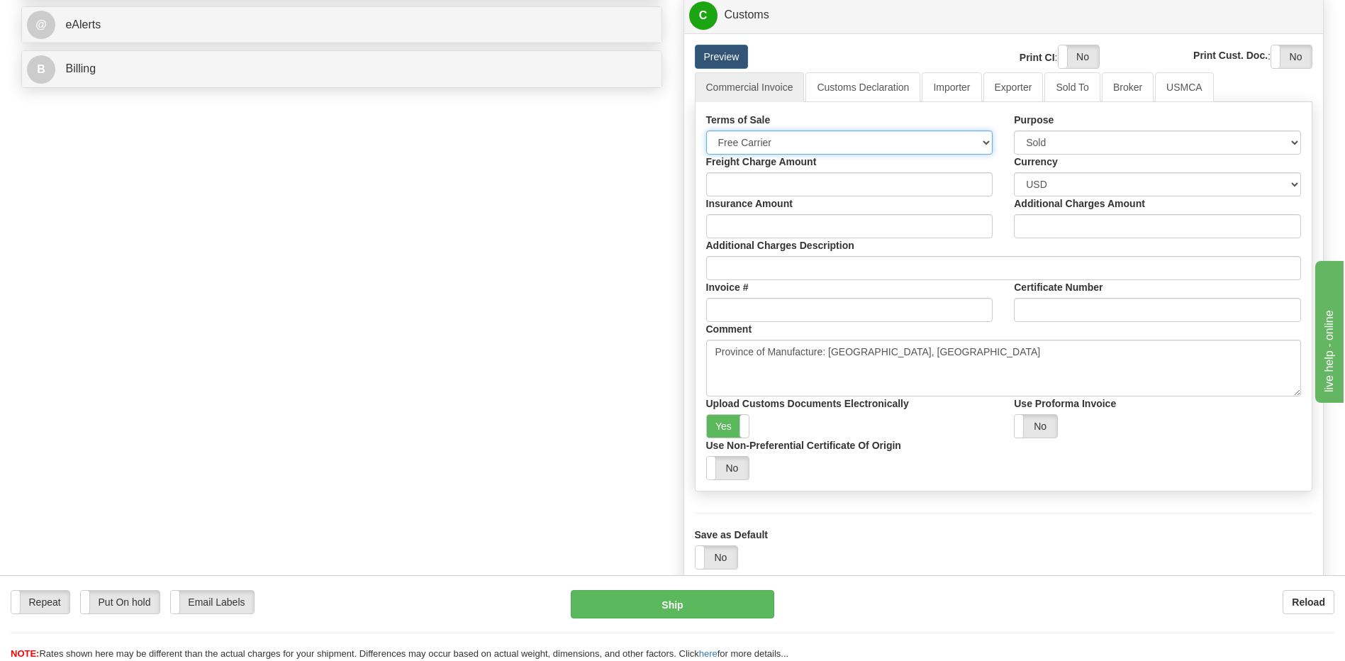
scroll to position [638, 0]
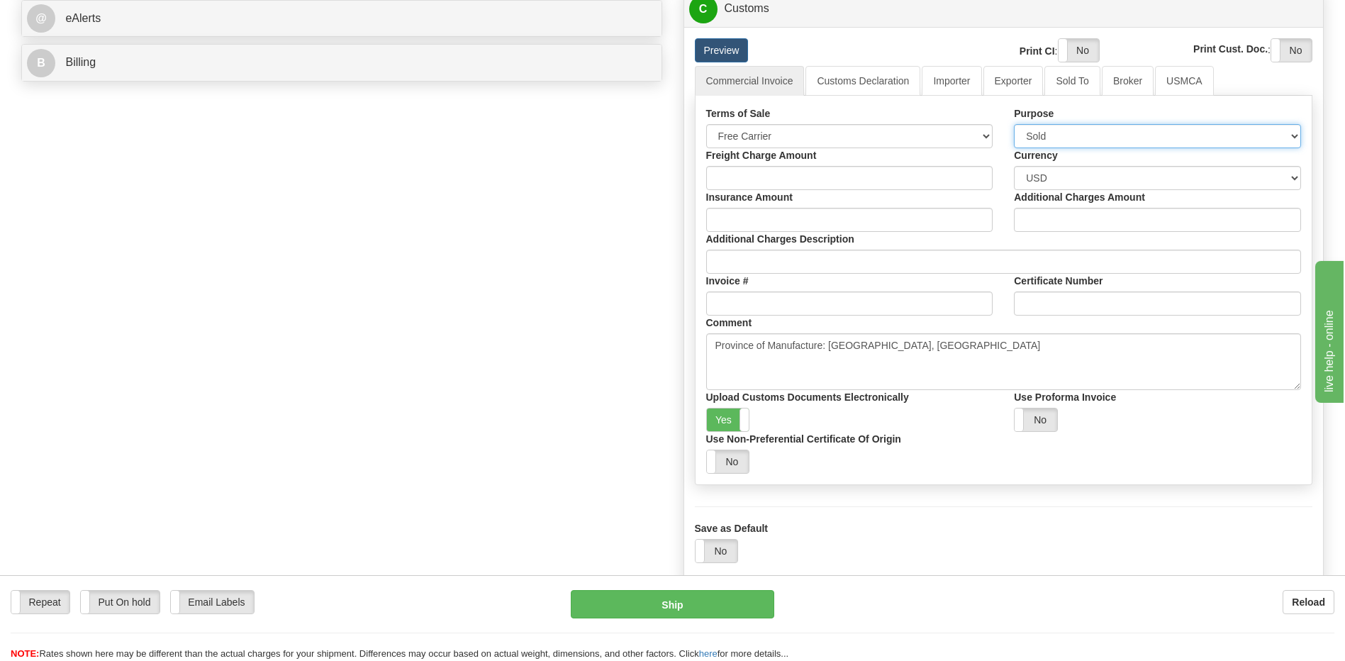
click at [1059, 137] on select "Sold Not Sold Gift Sample Repair and Return Personal Effects Merchandise Danger…" at bounding box center [1157, 136] width 287 height 24
select select "2"
click at [1014, 124] on select "Sold Not Sold Gift Sample Repair and Return Personal Effects Merchandise Danger…" at bounding box center [1157, 136] width 287 height 24
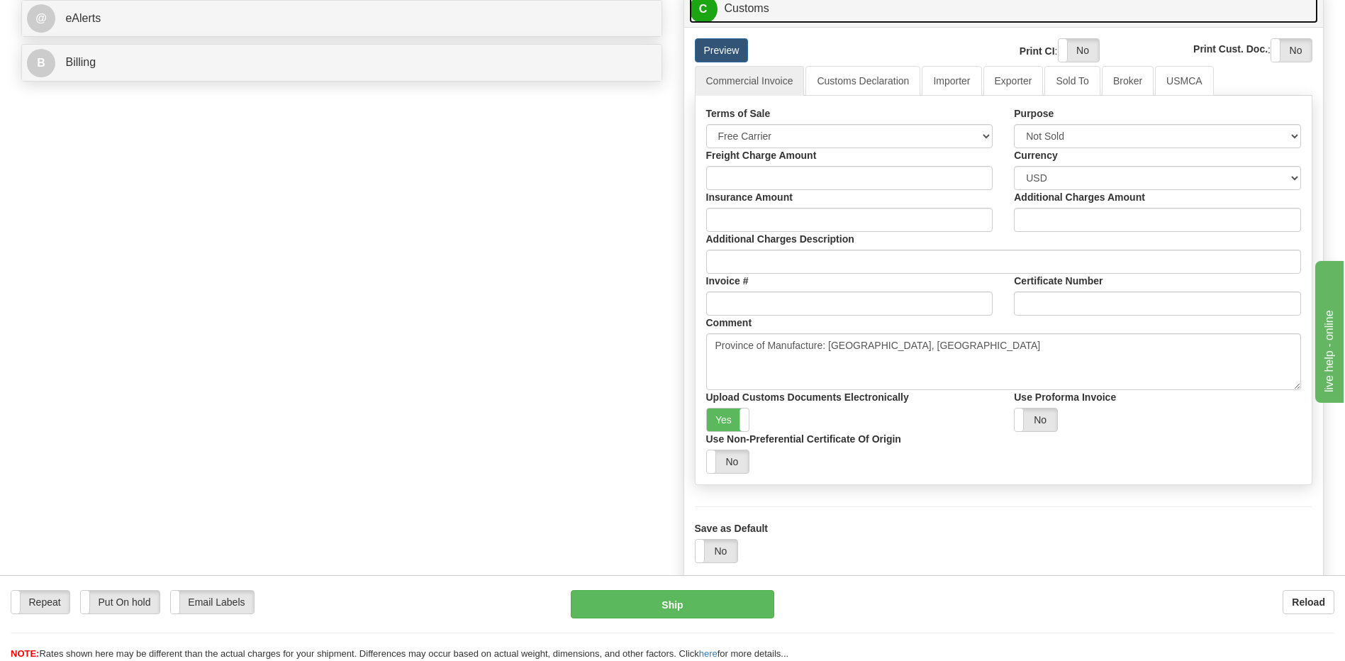
click at [788, 20] on link "C Customs" at bounding box center [1004, 8] width 630 height 29
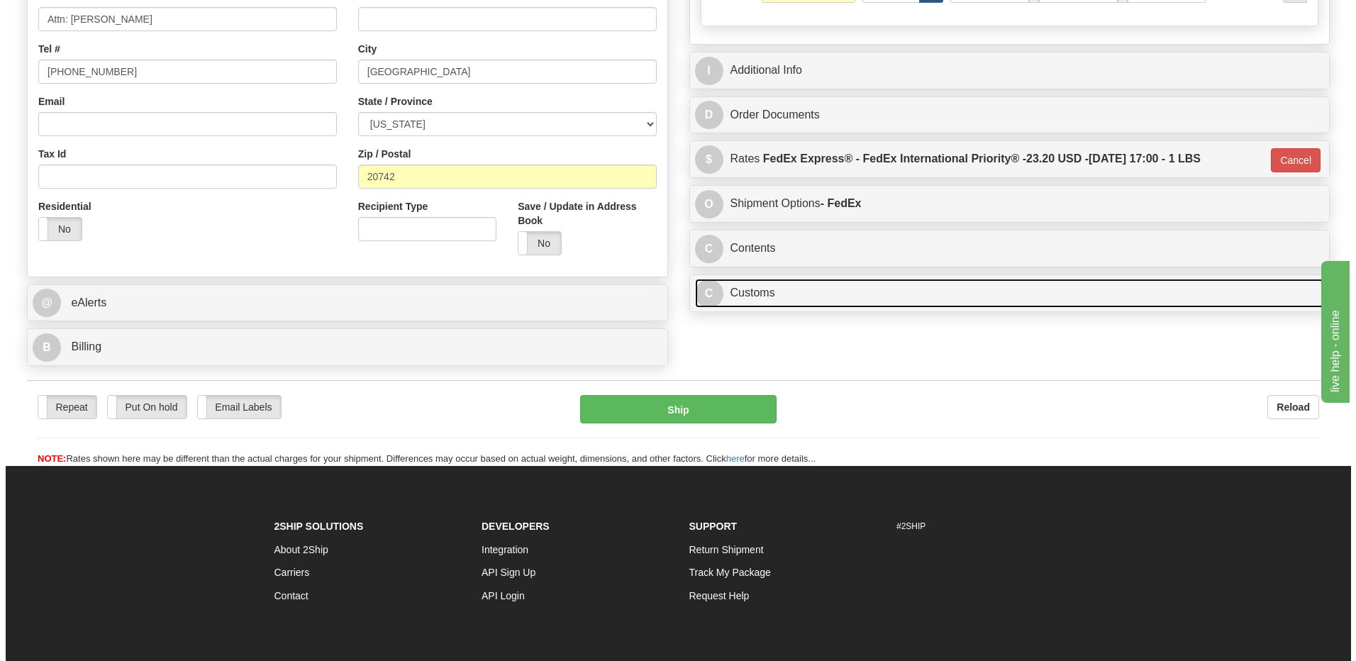
scroll to position [240, 0]
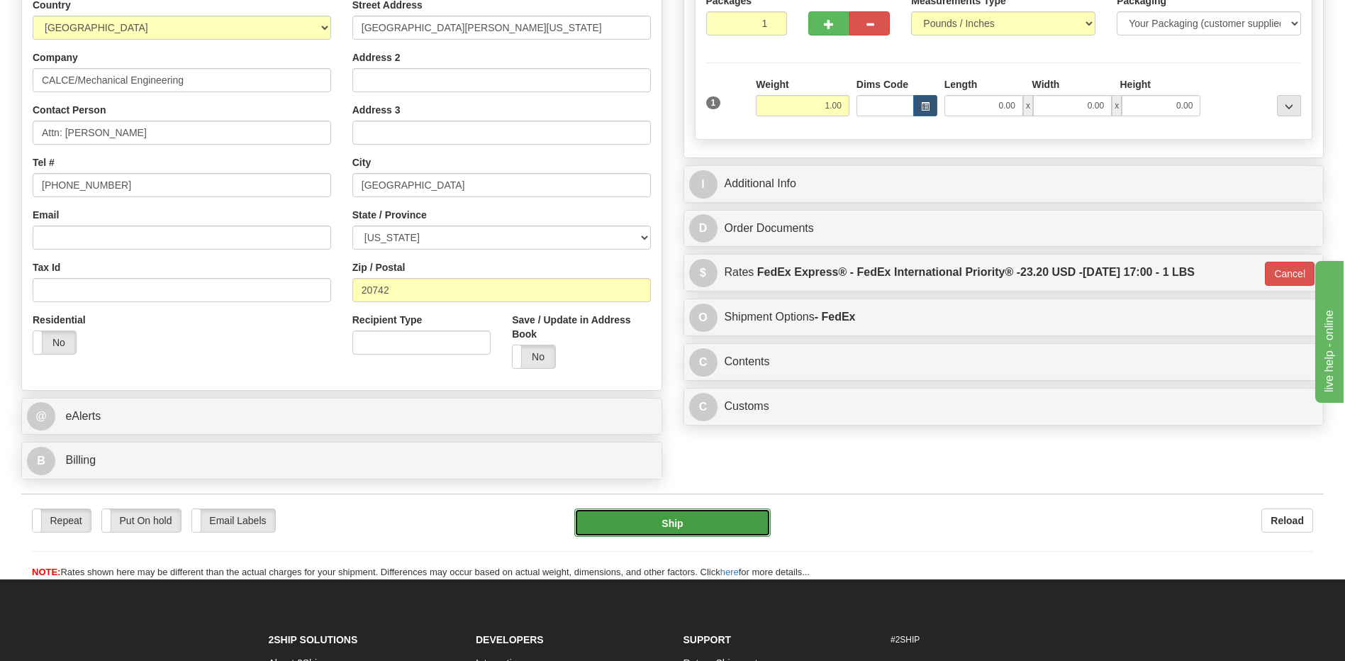
click at [747, 518] on button "Ship" at bounding box center [672, 522] width 196 height 28
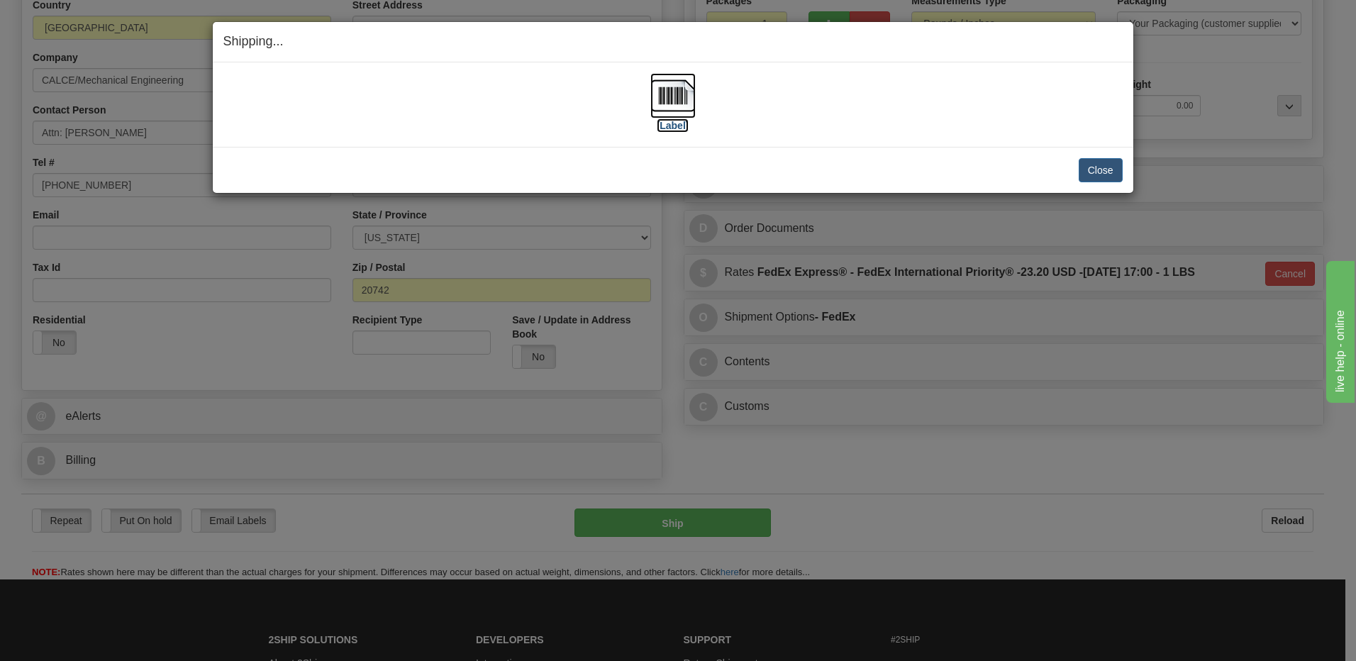
click at [677, 101] on img at bounding box center [672, 95] width 45 height 45
click at [1109, 167] on button "Close" at bounding box center [1100, 170] width 44 height 24
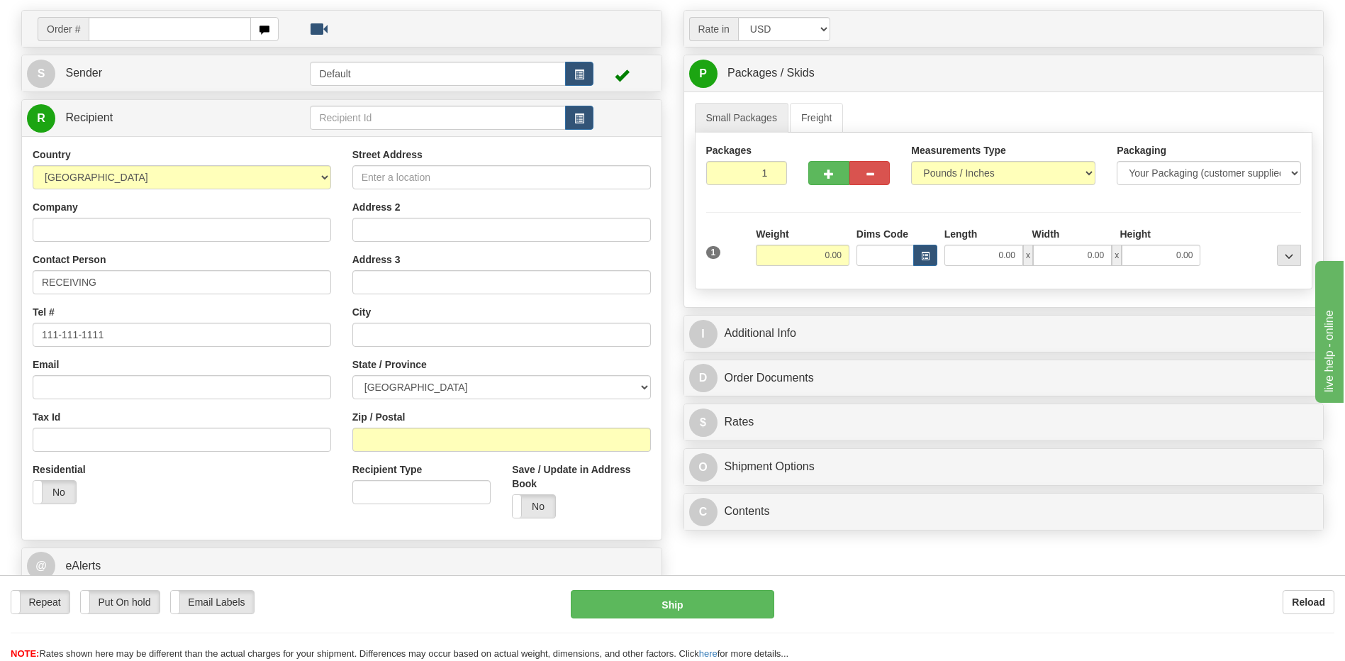
scroll to position [142, 0]
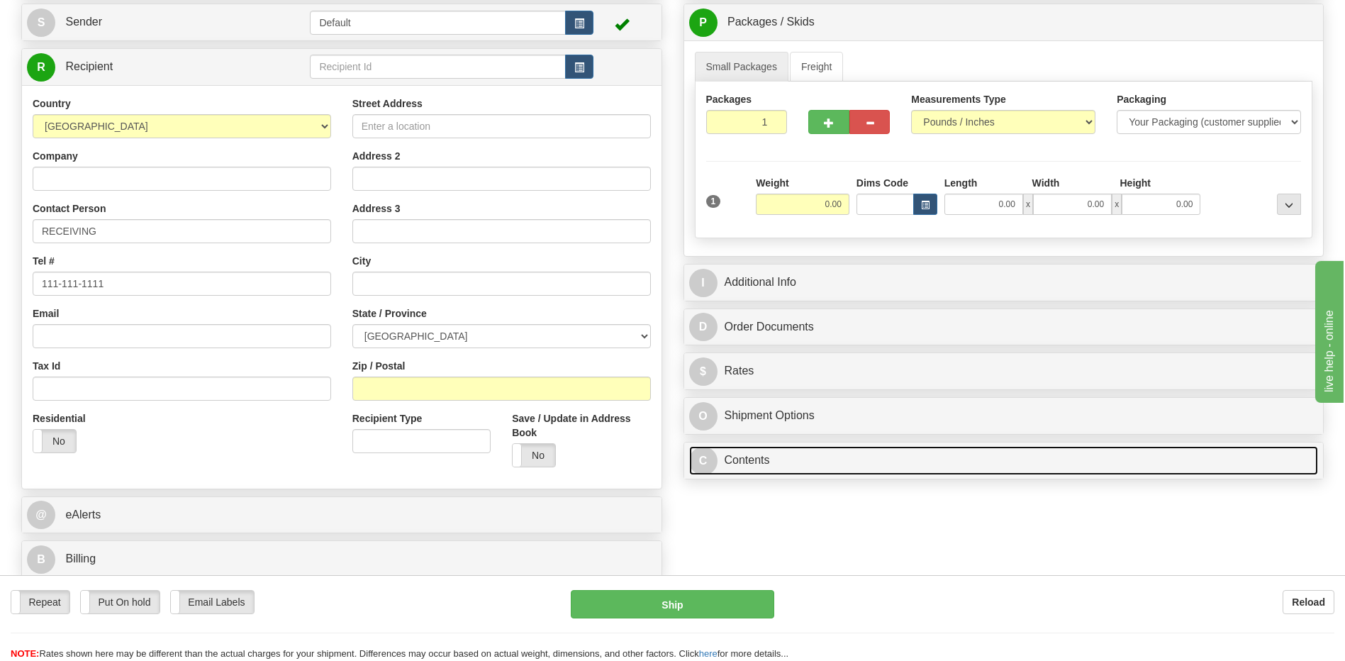
click at [771, 460] on link "C Contents" at bounding box center [1004, 460] width 630 height 29
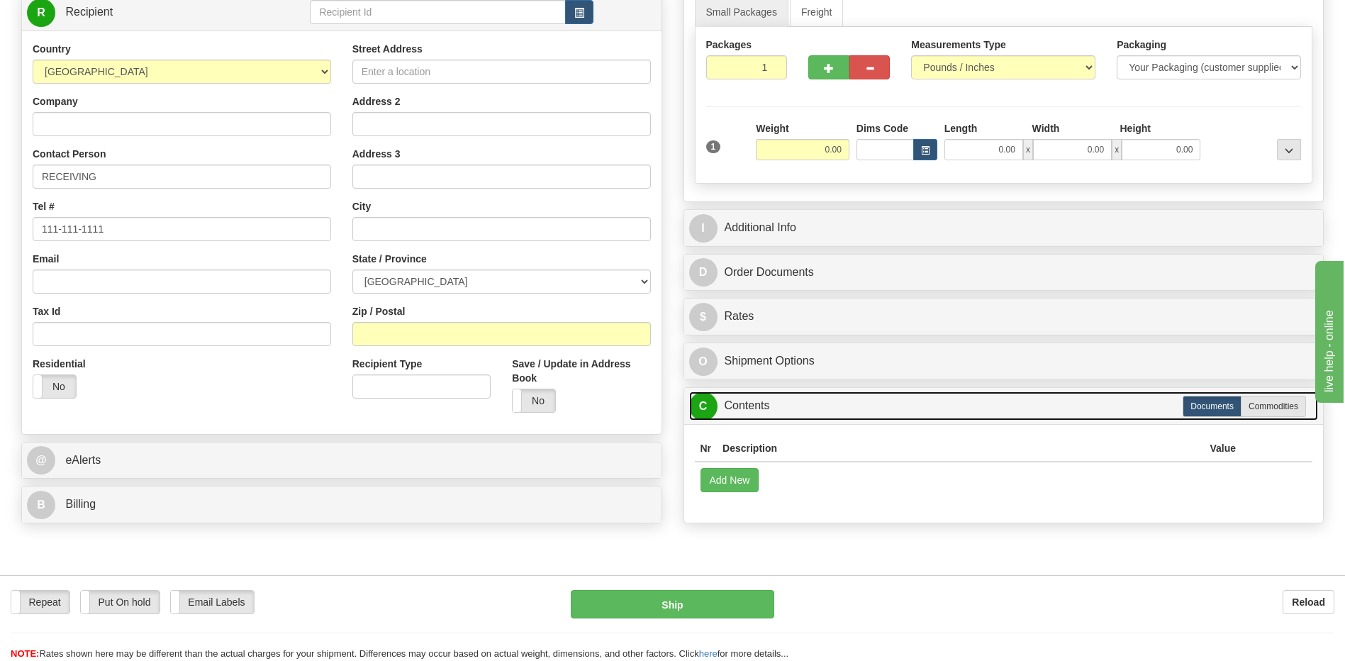
scroll to position [71, 0]
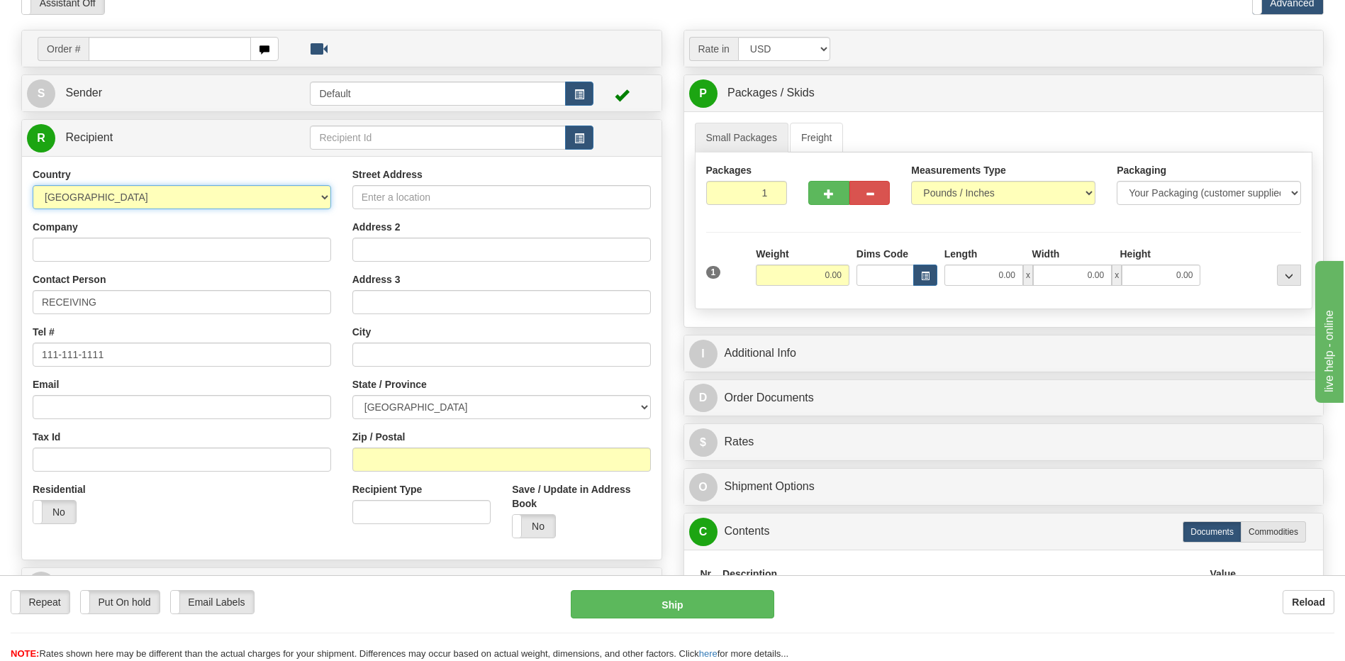
click at [148, 201] on select "[GEOGRAPHIC_DATA] [GEOGRAPHIC_DATA] [GEOGRAPHIC_DATA] [GEOGRAPHIC_DATA] [US_STA…" at bounding box center [182, 197] width 299 height 24
select select "US"
click at [33, 185] on select "[GEOGRAPHIC_DATA] [GEOGRAPHIC_DATA] [GEOGRAPHIC_DATA] [GEOGRAPHIC_DATA] [US_STA…" at bounding box center [182, 197] width 299 height 24
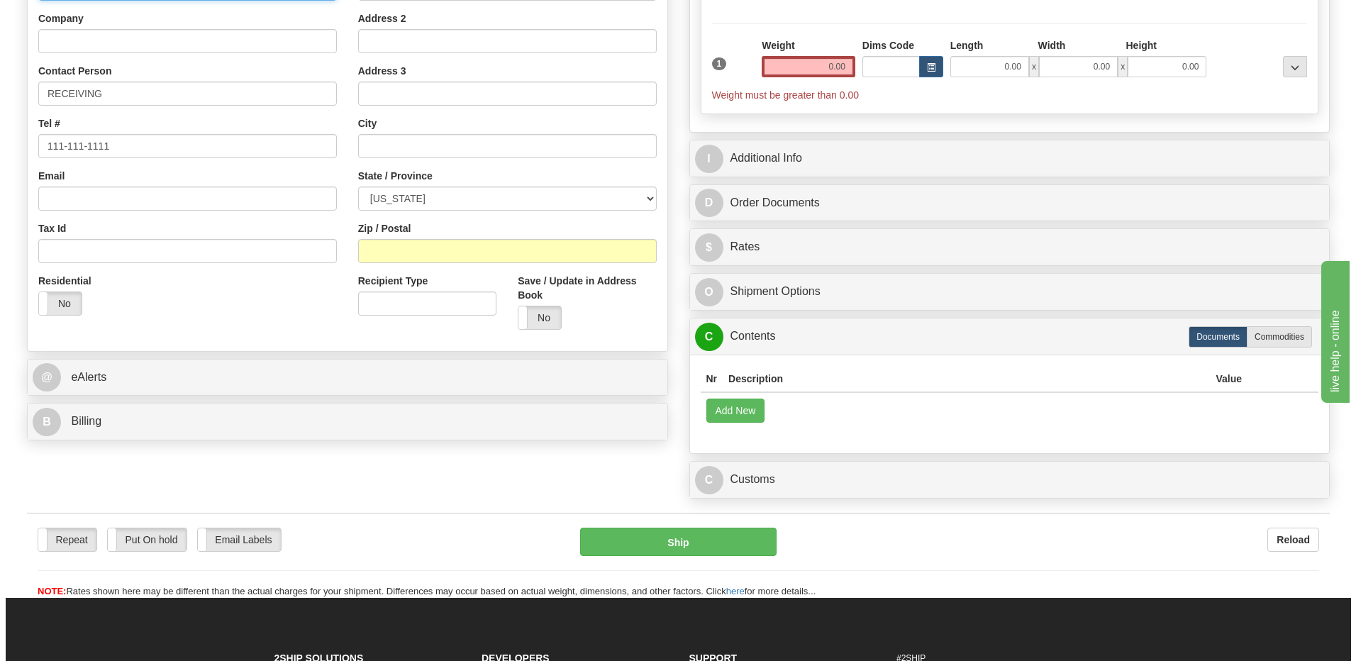
scroll to position [425, 0]
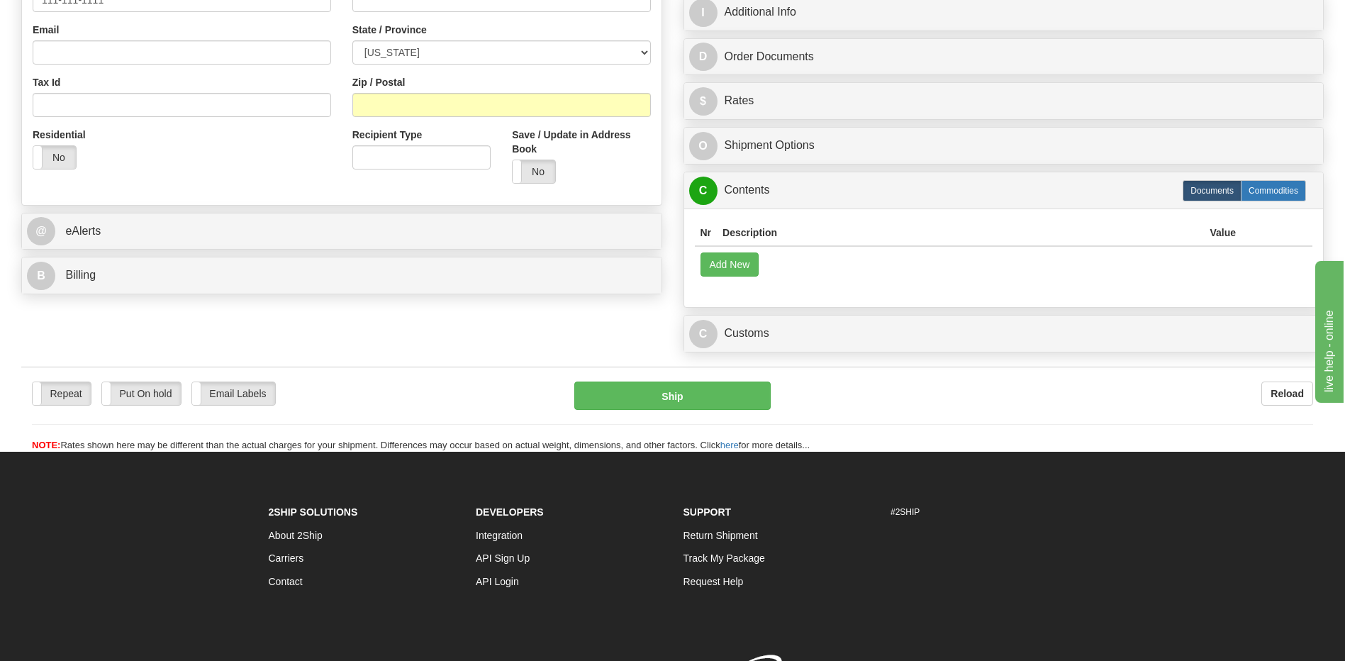
click at [1276, 189] on label "Commodities" at bounding box center [1273, 190] width 65 height 21
radio input "true"
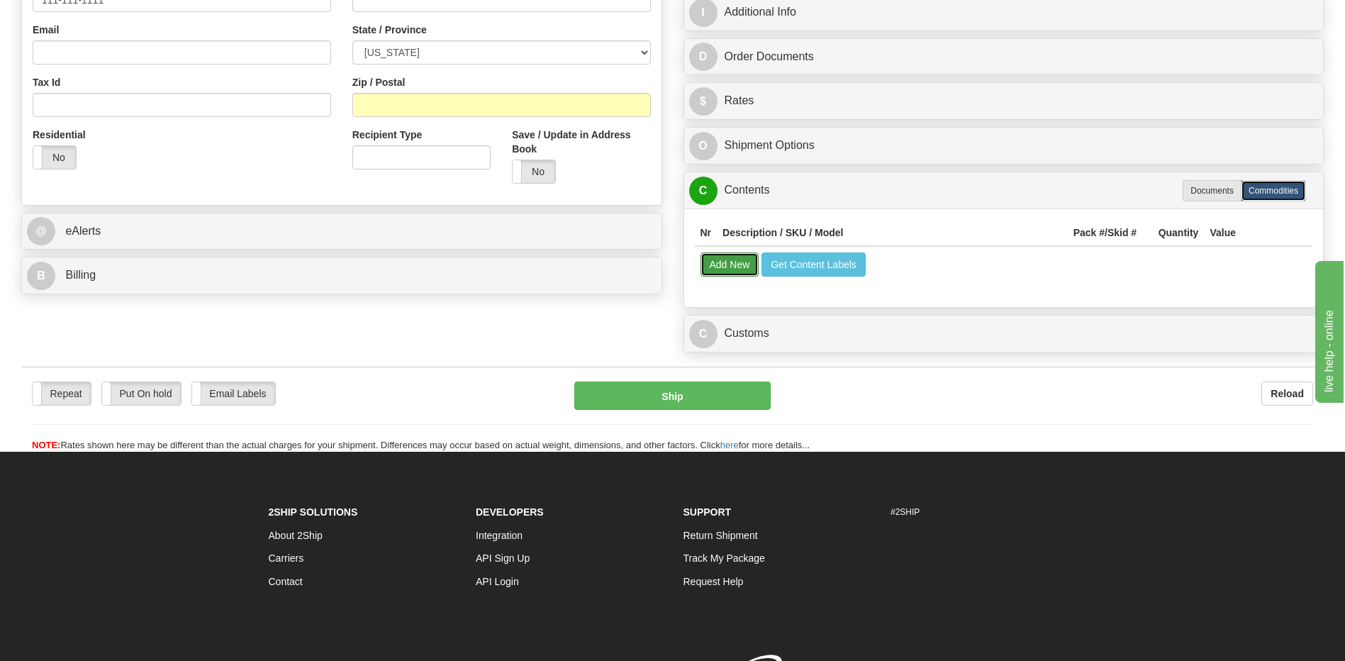
click at [733, 272] on button "Add New" at bounding box center [730, 264] width 59 height 24
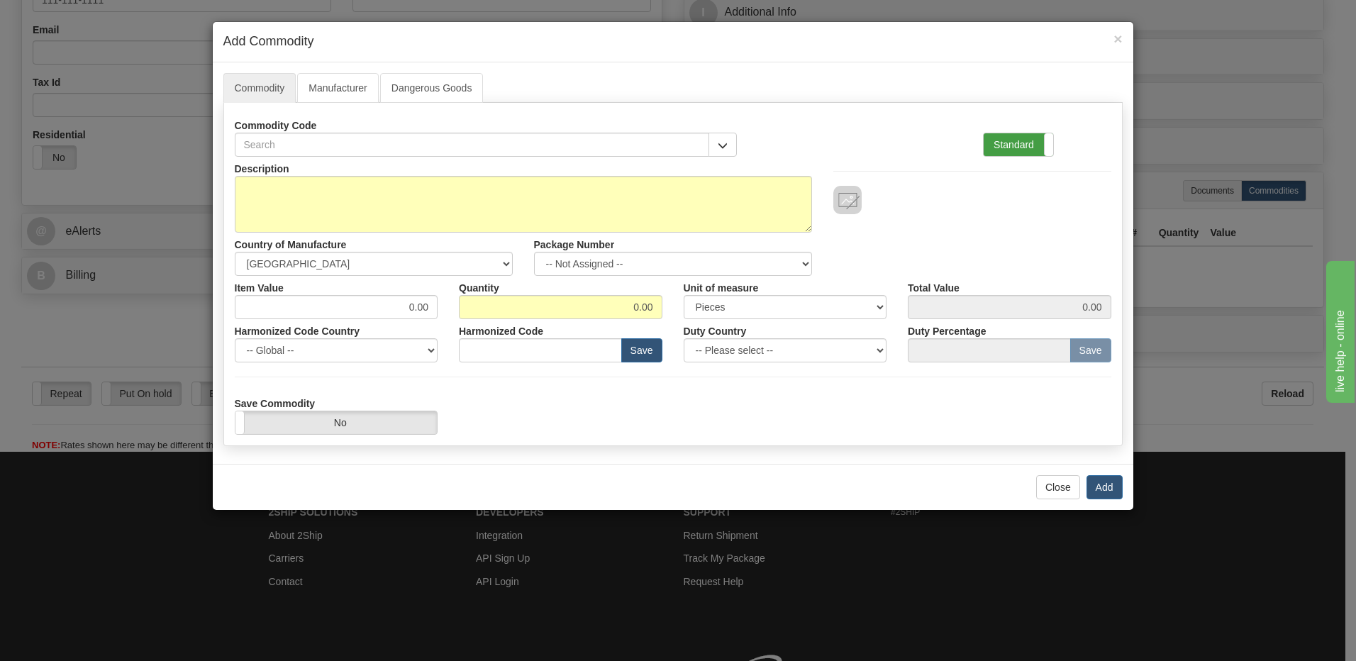
click at [1008, 143] on label "Standard" at bounding box center [1017, 144] width 69 height 23
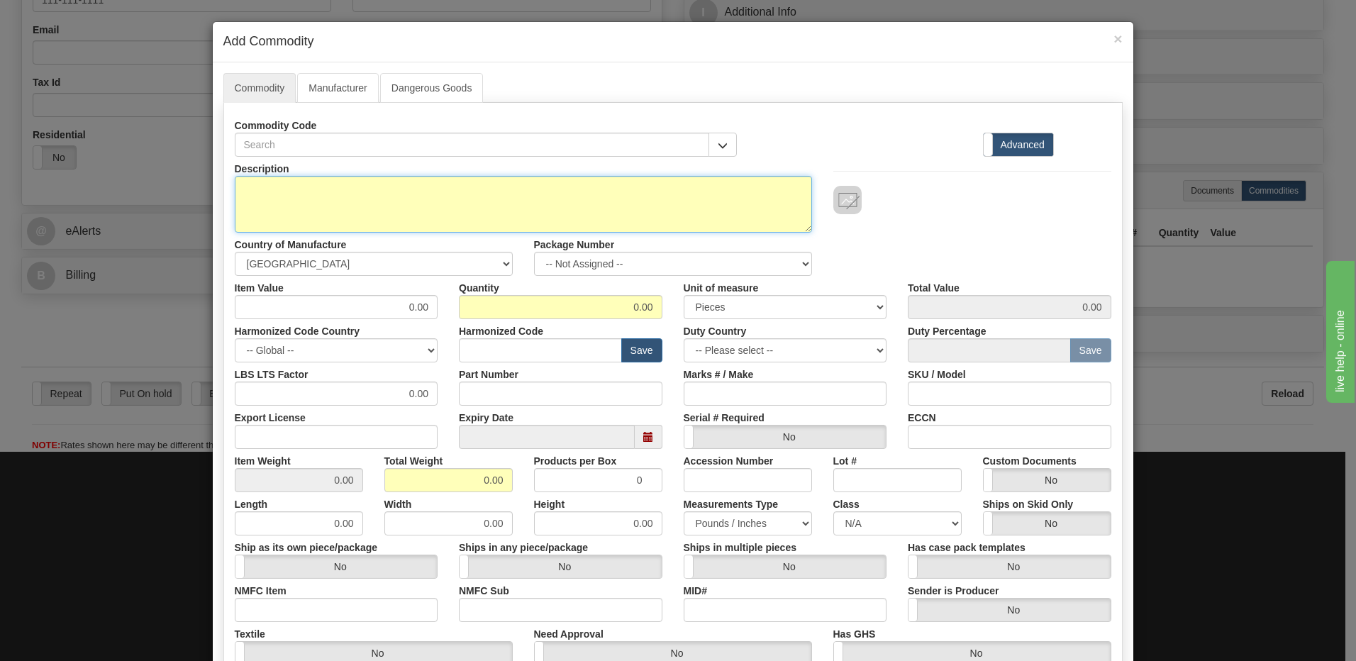
click at [257, 201] on textarea "Description" at bounding box center [523, 204] width 577 height 57
paste textarea "FRXG001001001"
click at [358, 188] on textarea "FRXG001001001" at bounding box center [523, 204] width 577 height 57
click at [235, 187] on textarea "FRXG001001001" at bounding box center [523, 204] width 577 height 57
paste textarea "RACK TEST SWITCHES"
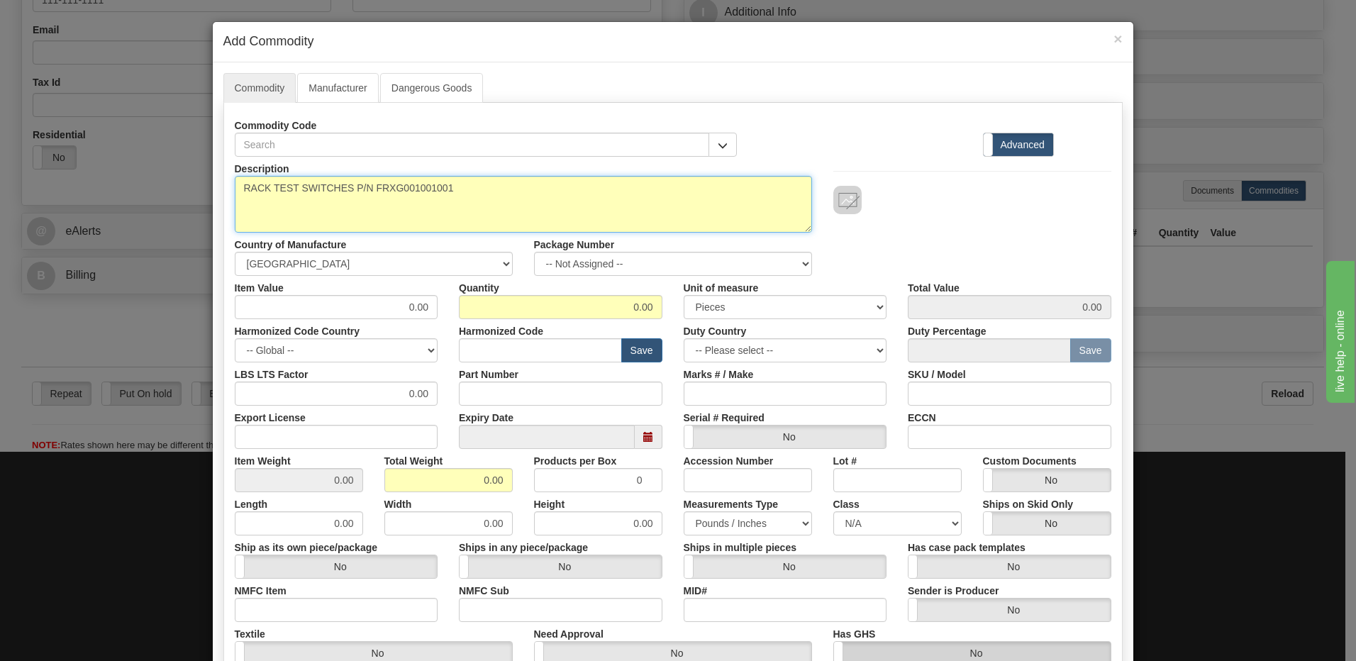
type textarea "RACK TEST SWITCHES P/N FRXG001001001"
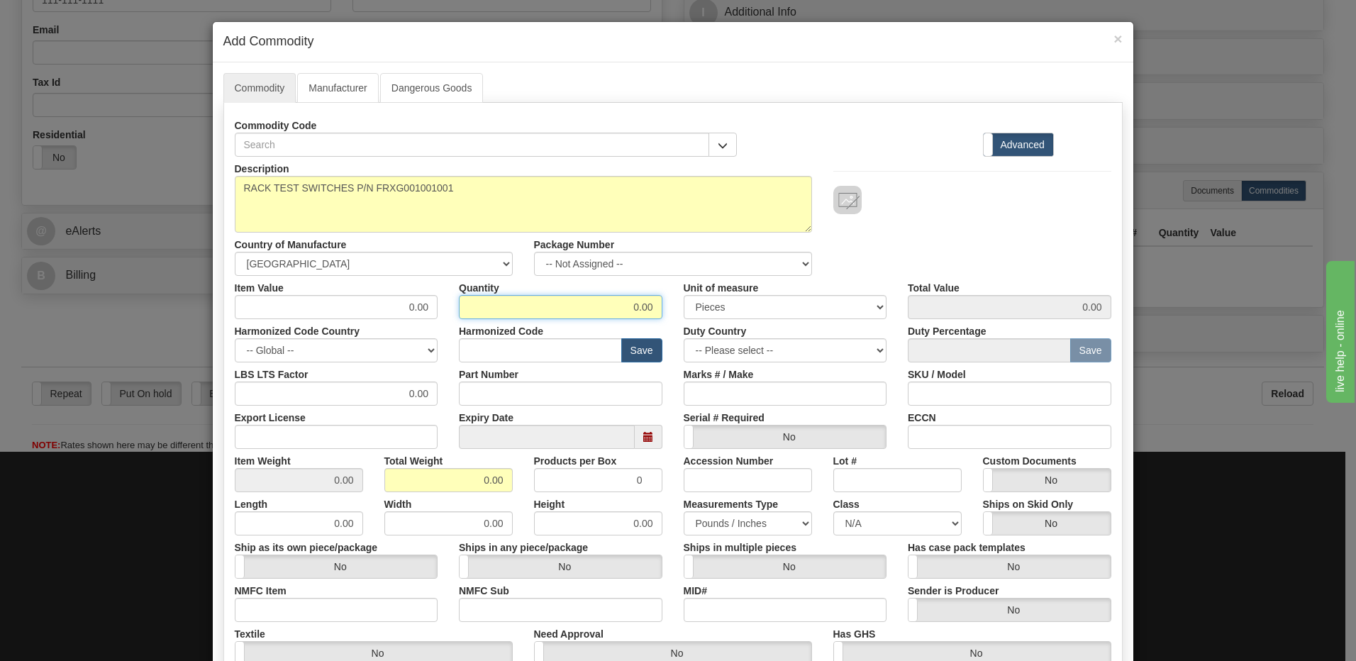
drag, startPoint x: 570, startPoint y: 311, endPoint x: 676, endPoint y: 309, distance: 106.4
click at [676, 309] on div "Item Value 0.00 Quantity 0.00 Unit of measure 3 Thousand Square Inches Adjustme…" at bounding box center [673, 297] width 898 height 43
type input "1"
click at [392, 481] on input "0.00" at bounding box center [448, 480] width 128 height 24
drag, startPoint x: 569, startPoint y: 493, endPoint x: 548, endPoint y: 513, distance: 28.6
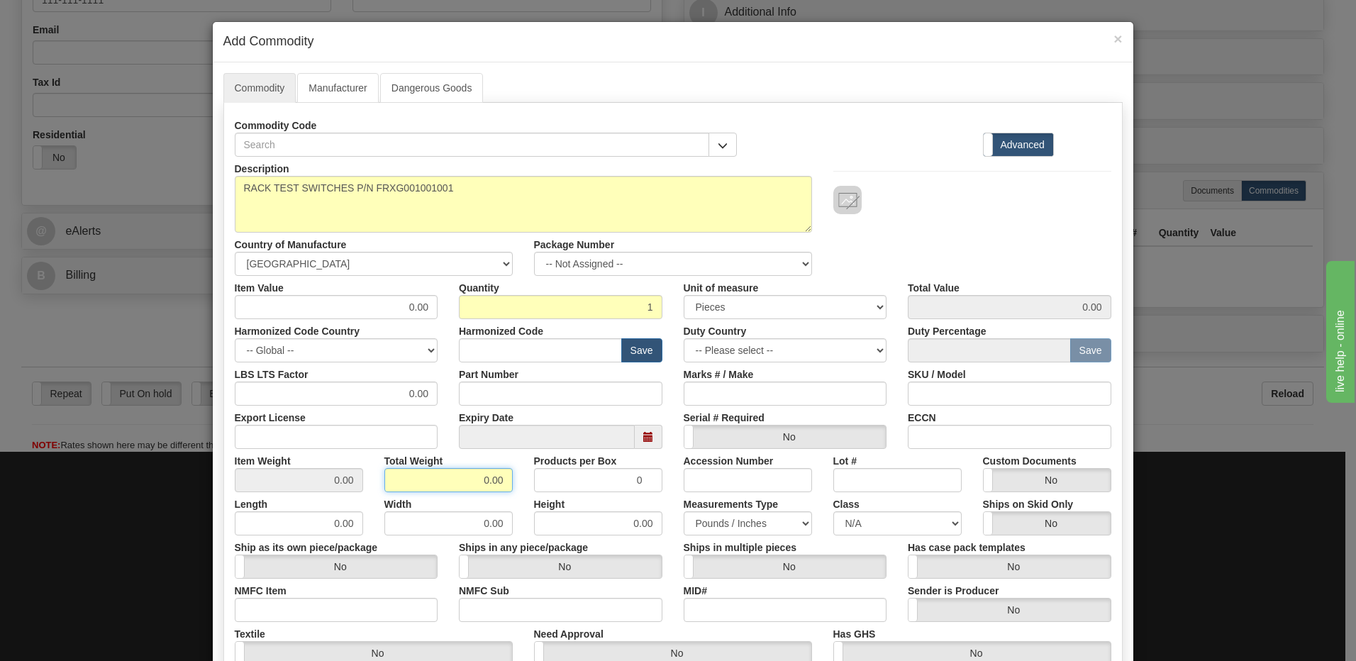
click at [577, 493] on div "Description RACK TEST SWITCHES P/N FRXG001001001 Country of Manufacture -- Unkn…" at bounding box center [673, 469] width 876 height 624
type input "1"
type input "1.0000"
click at [255, 481] on input "1.0000" at bounding box center [299, 480] width 128 height 24
drag, startPoint x: 471, startPoint y: 354, endPoint x: 567, endPoint y: 339, distance: 97.6
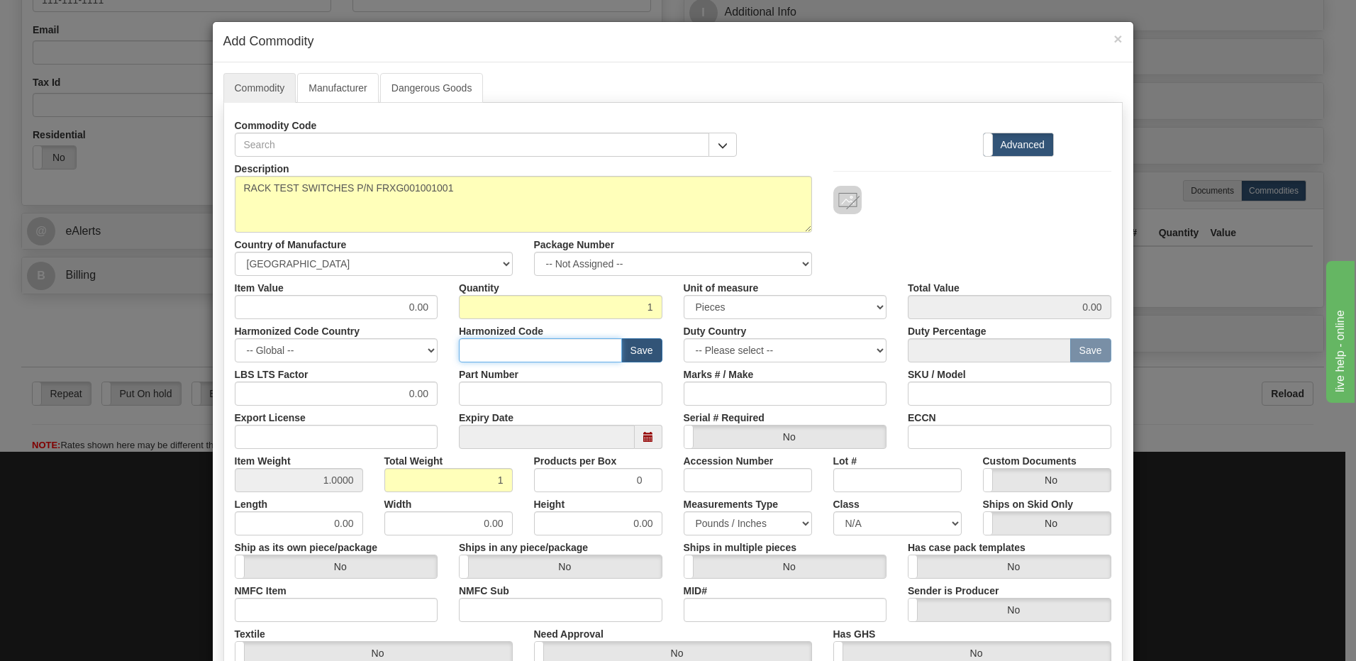
click at [471, 354] on input "text" at bounding box center [540, 350] width 163 height 24
click at [475, 351] on input "text" at bounding box center [540, 350] width 163 height 24
paste input "8537.10.9170"
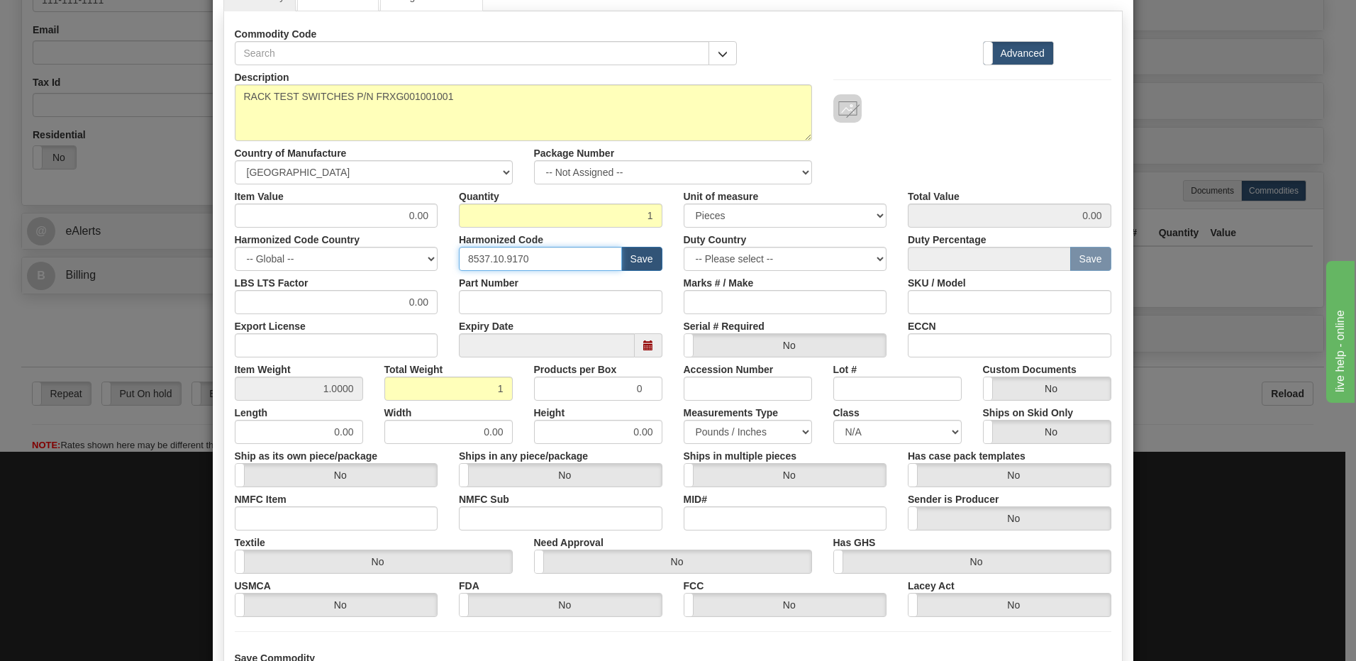
scroll to position [217, 0]
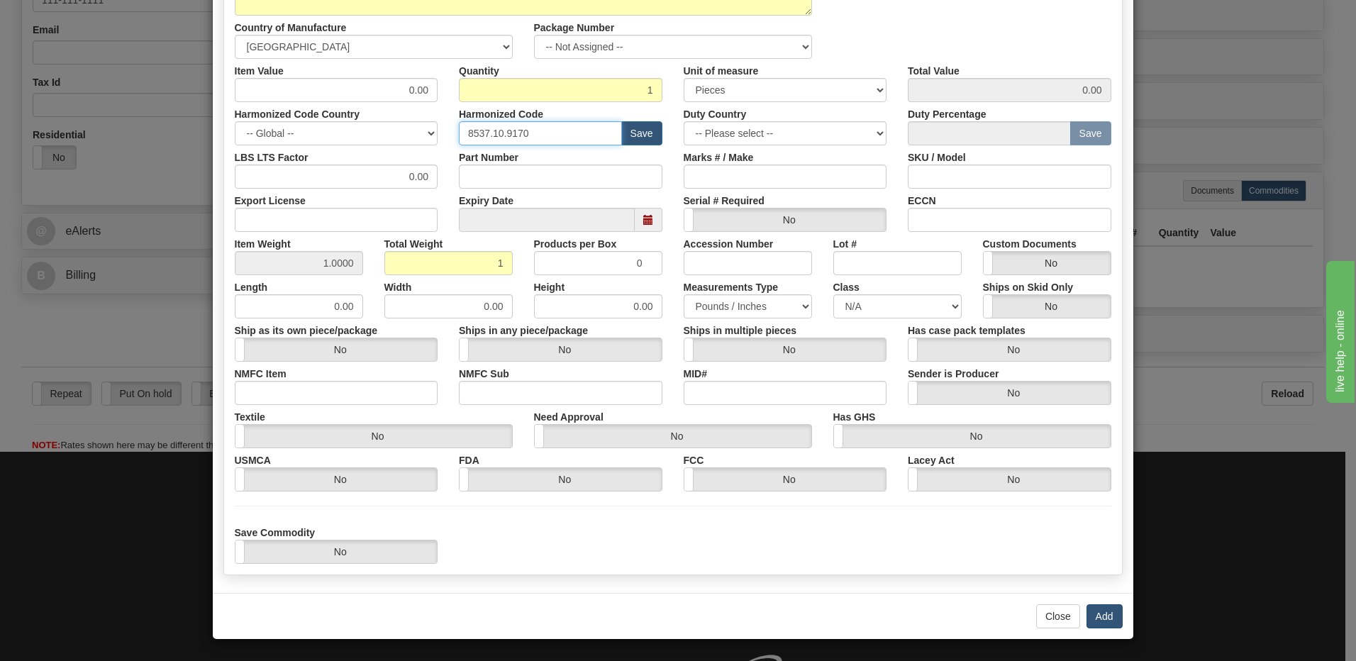
type input "8537.10.9170"
click at [1100, 617] on button "Add" at bounding box center [1104, 616] width 36 height 24
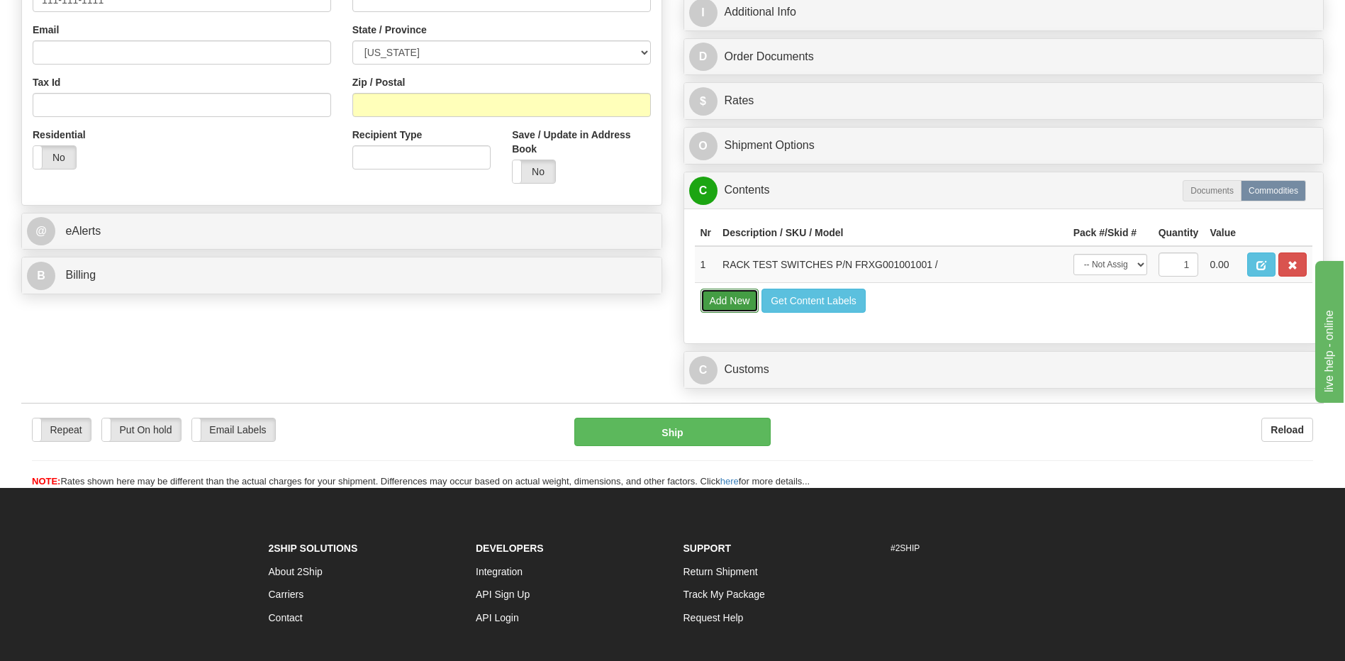
click at [736, 297] on button "Add New" at bounding box center [730, 301] width 59 height 24
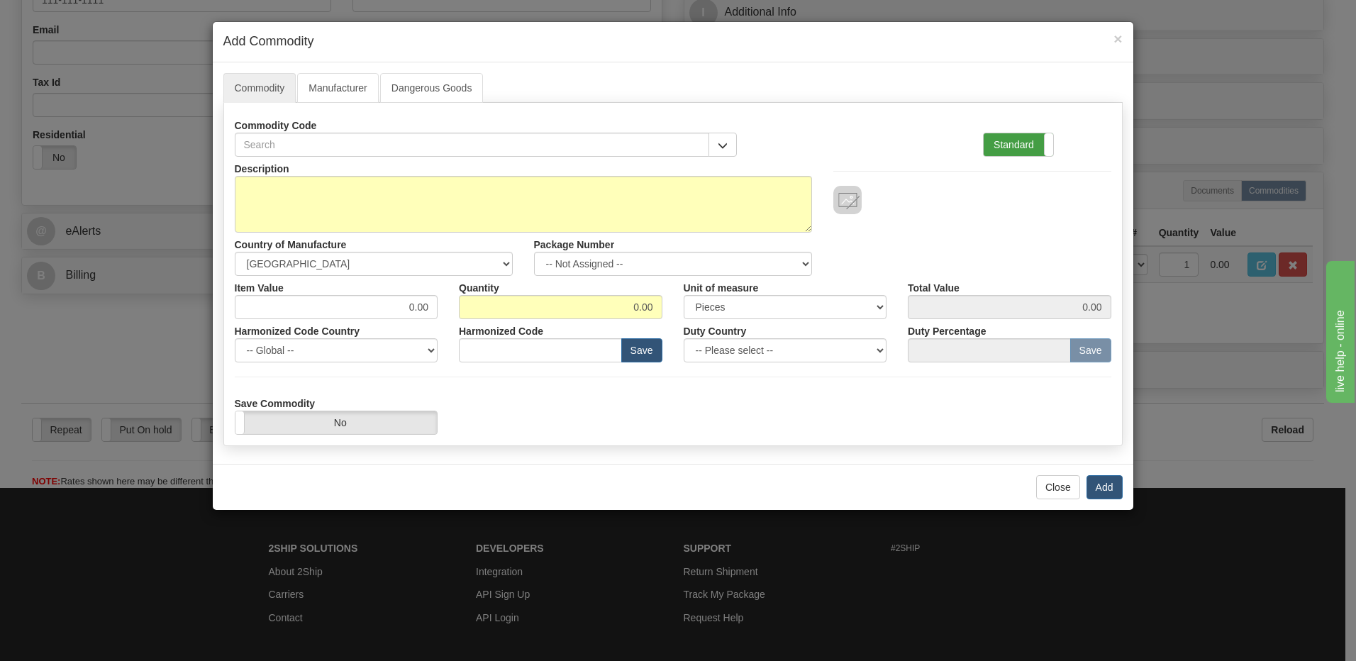
click at [997, 146] on label "Standard" at bounding box center [1017, 144] width 69 height 23
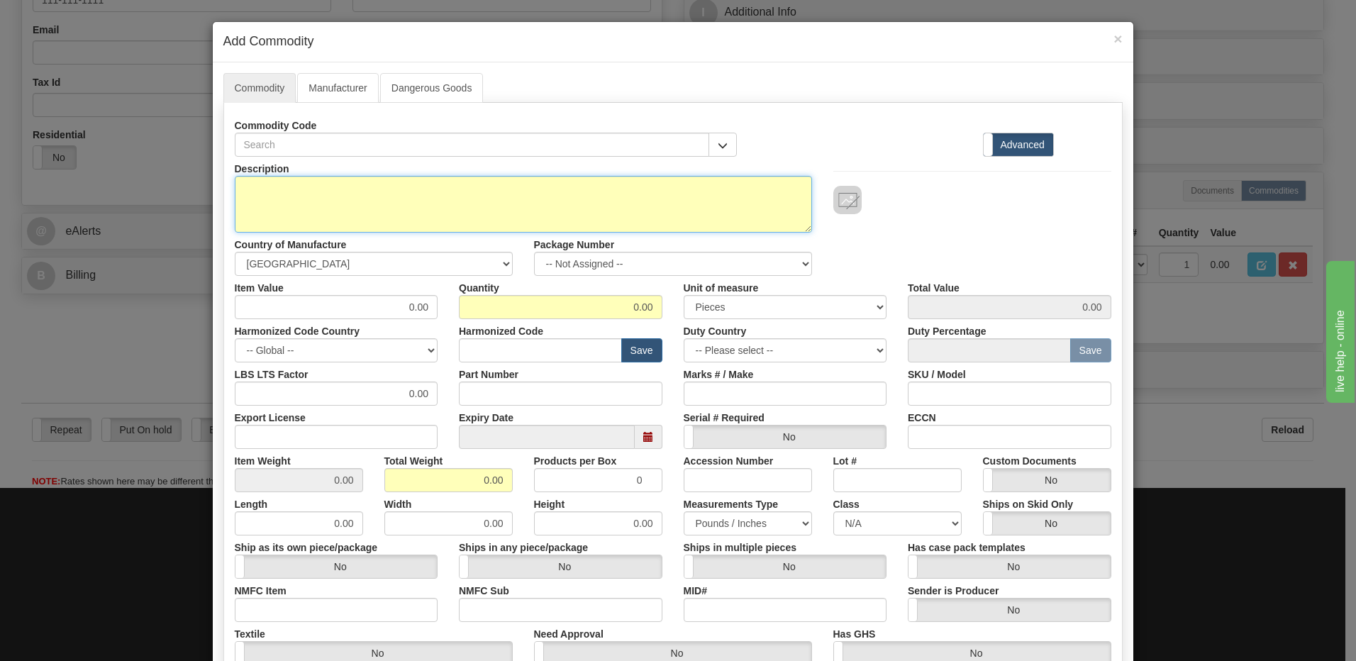
click at [298, 197] on textarea "Description" at bounding box center [523, 204] width 577 height 57
paste textarea "FRXG001001001"
click at [235, 184] on textarea "FRXG001001001" at bounding box center [523, 204] width 577 height 57
paste textarea "RACK TEST SWITCHES"
type textarea "RACK TEST SWITCHES P/N FRXG001001001"
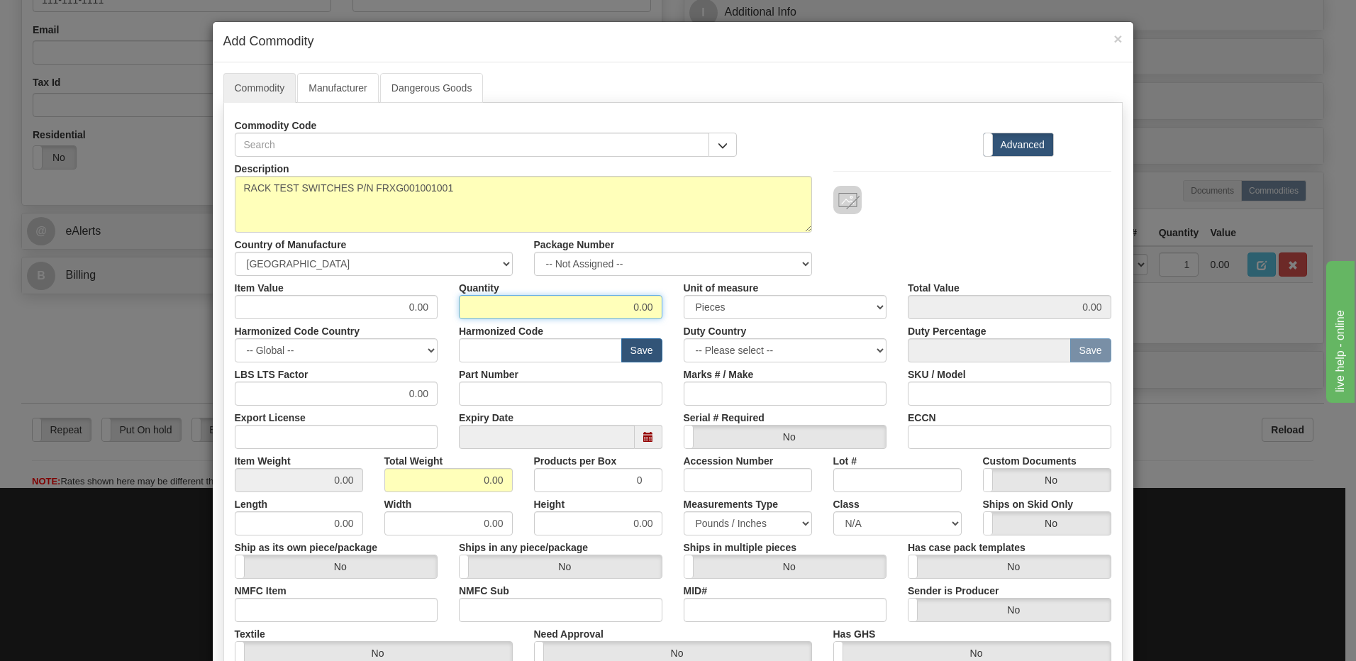
click at [1066, 333] on div "Description RACK TEST SWITCHES P/N FRXG001001001 Country of Manufacture -- Unkn…" at bounding box center [673, 469] width 876 height 624
type input "1"
click at [393, 484] on input "0.00" at bounding box center [448, 480] width 128 height 24
drag, startPoint x: 420, startPoint y: 482, endPoint x: 569, endPoint y: 491, distance: 149.1
click at [561, 489] on div "Item Weight 0.00 Total Weight 0.00 Products per Box 0 Accession Number Lot # Cu…" at bounding box center [673, 470] width 898 height 43
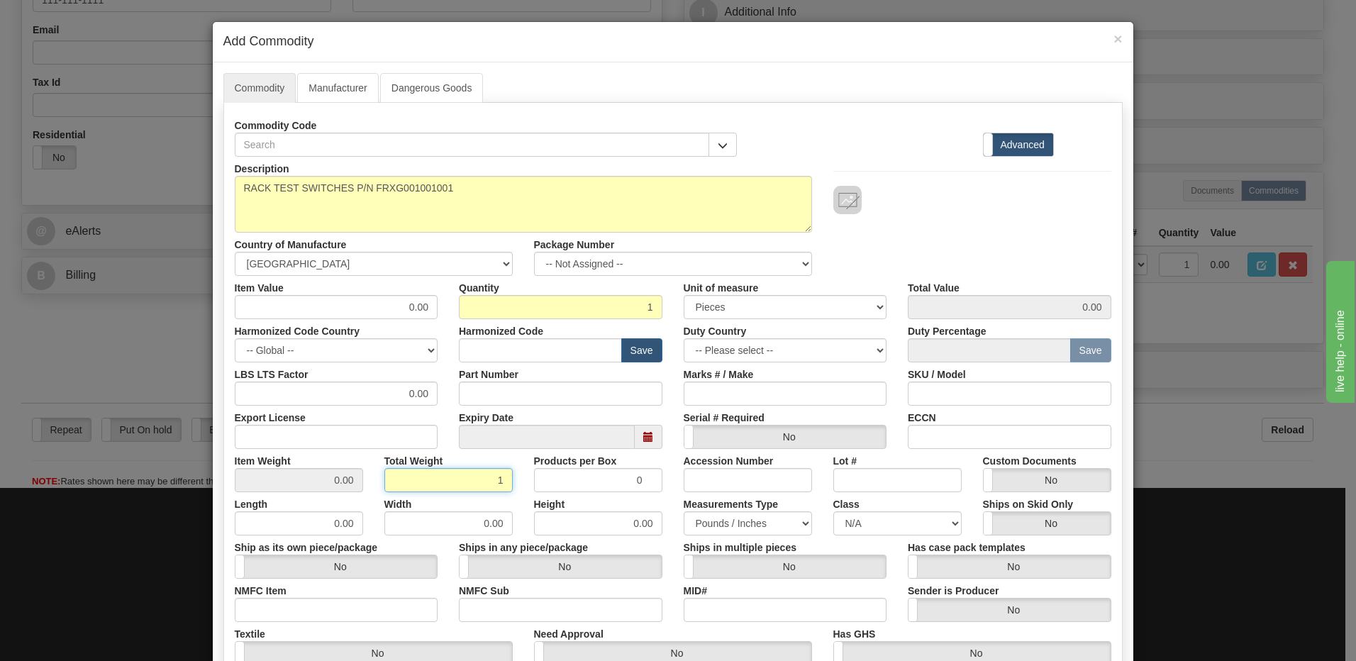
type input "1"
type input "1.0000"
click at [533, 347] on input "text" at bounding box center [540, 350] width 163 height 24
click at [464, 349] on input "text" at bounding box center [540, 350] width 163 height 24
paste input "8537.10.9170"
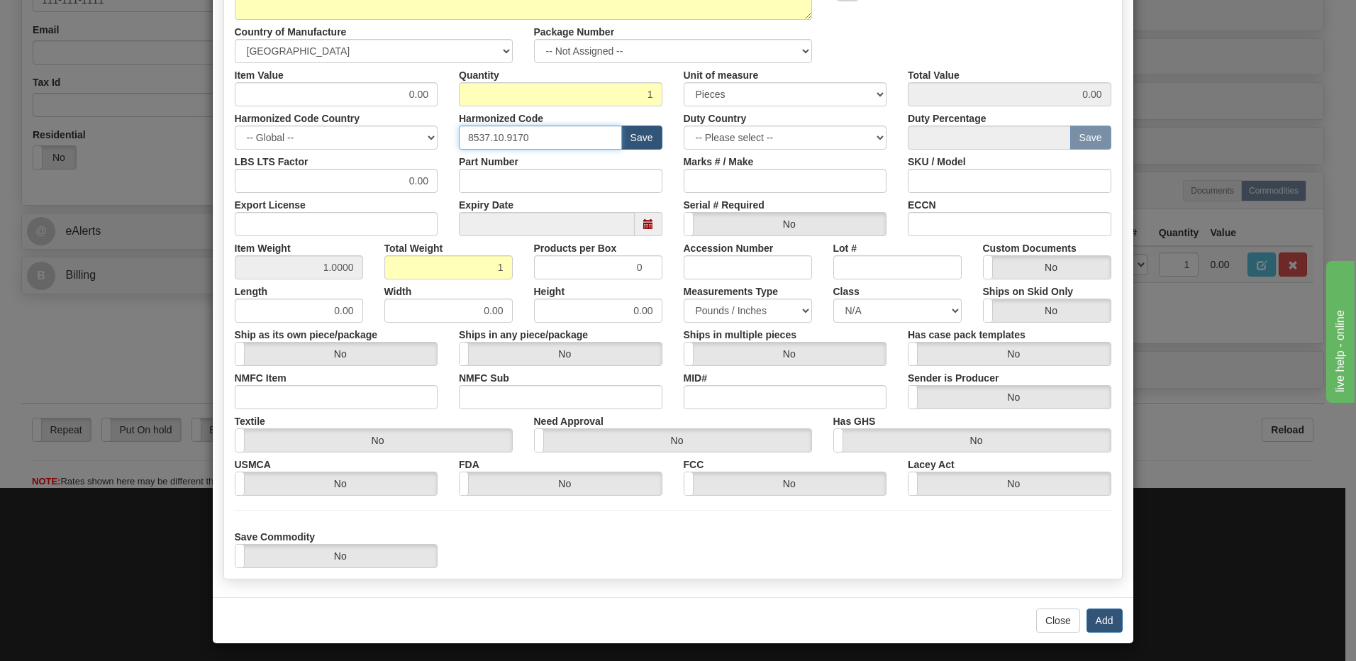
scroll to position [217, 0]
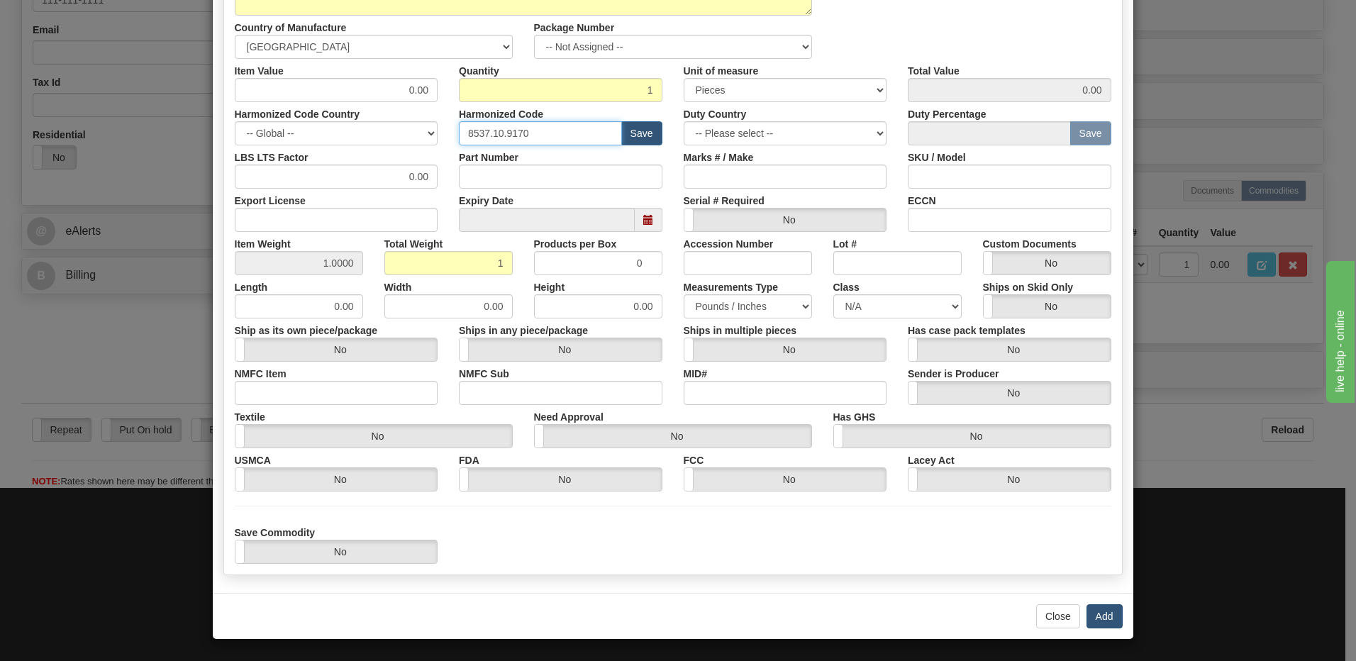
type input "8537.10.9170"
click at [1091, 620] on button "Add" at bounding box center [1104, 616] width 36 height 24
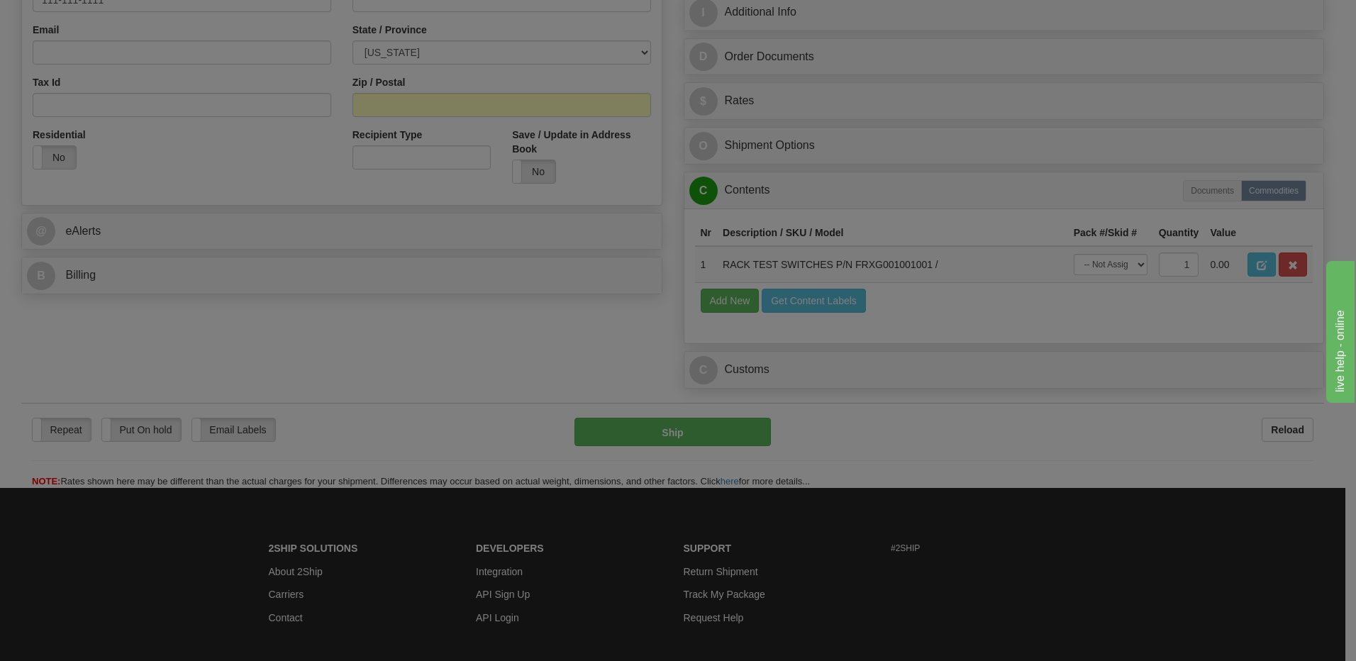
scroll to position [0, 0]
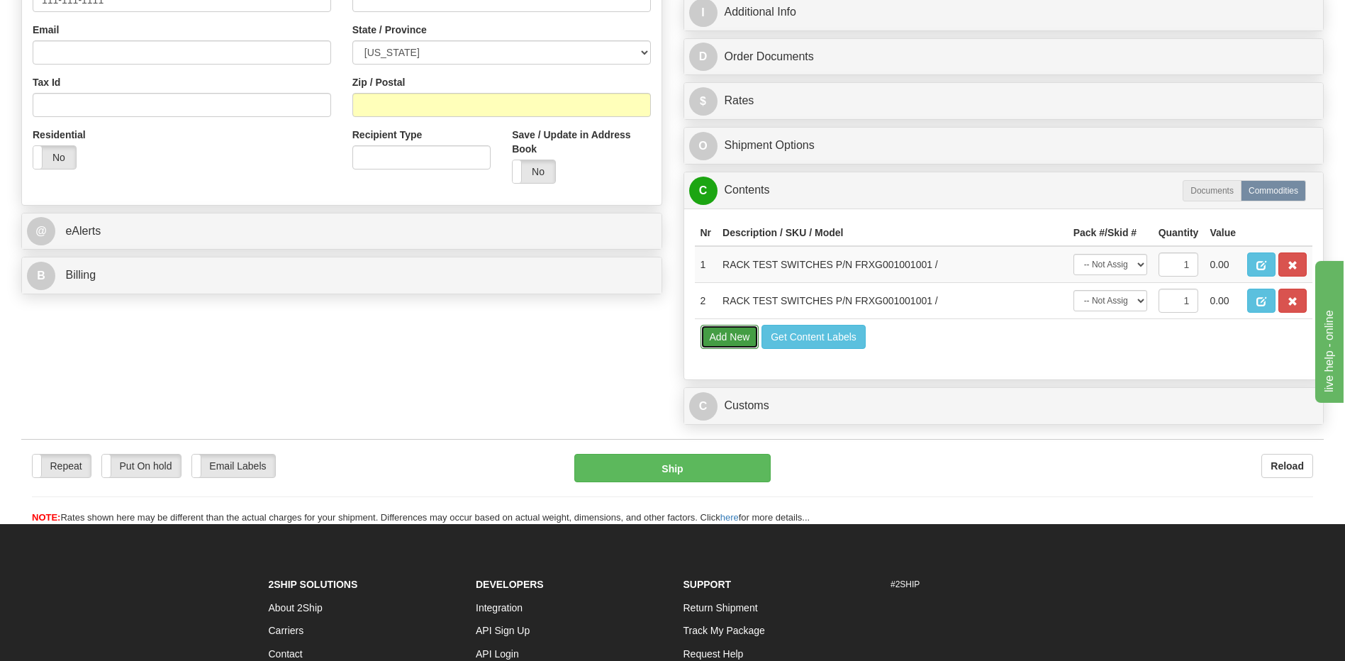
click at [735, 340] on button "Add New" at bounding box center [730, 337] width 59 height 24
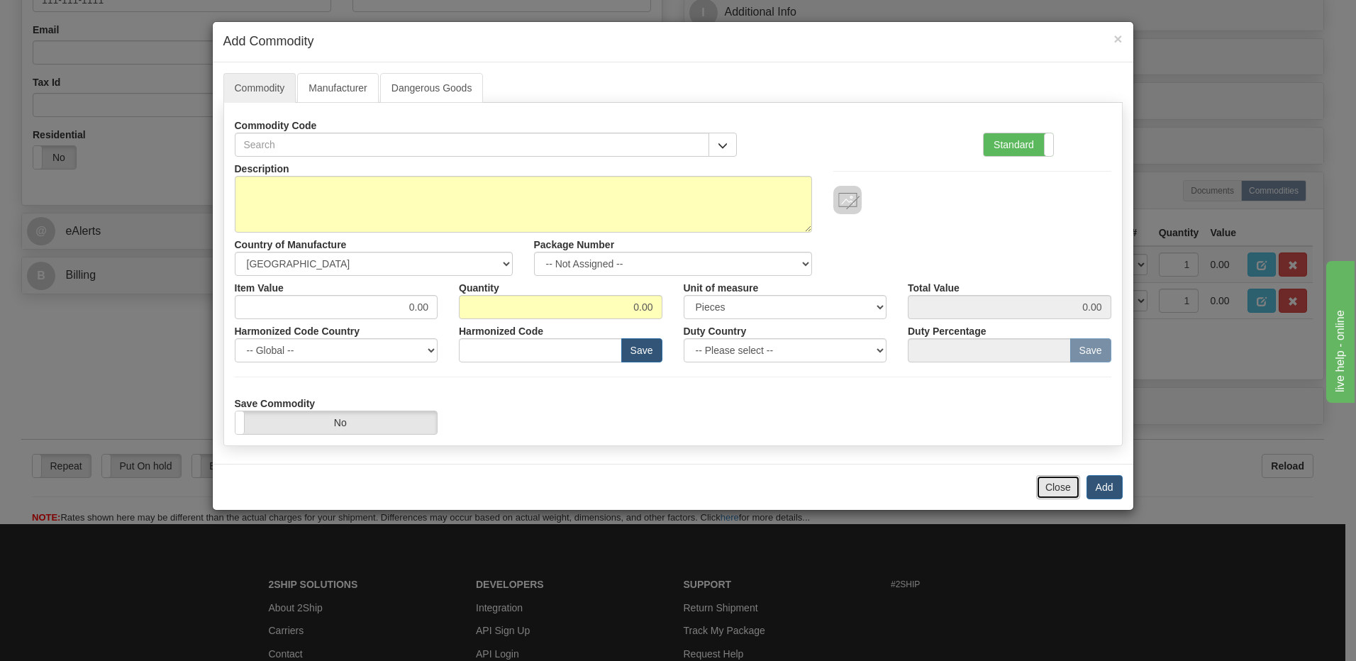
click at [1062, 484] on button "Close" at bounding box center [1058, 487] width 44 height 24
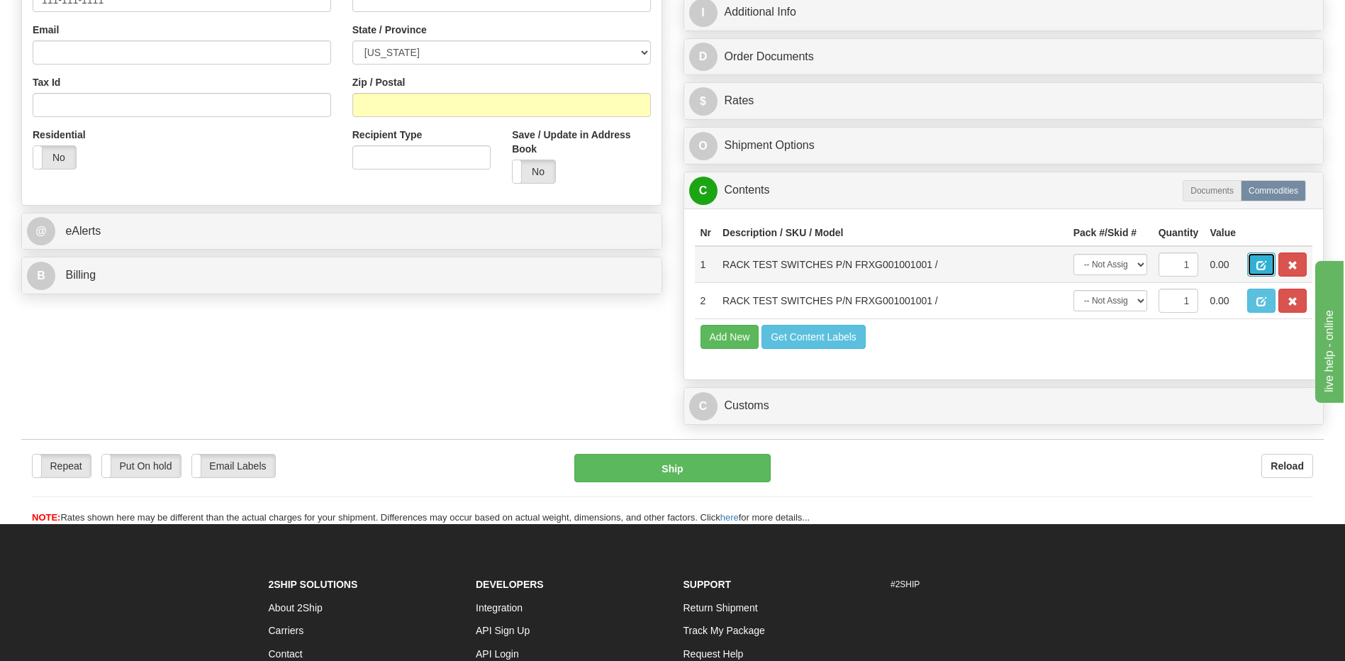
click at [1254, 262] on button "button" at bounding box center [1261, 264] width 28 height 24
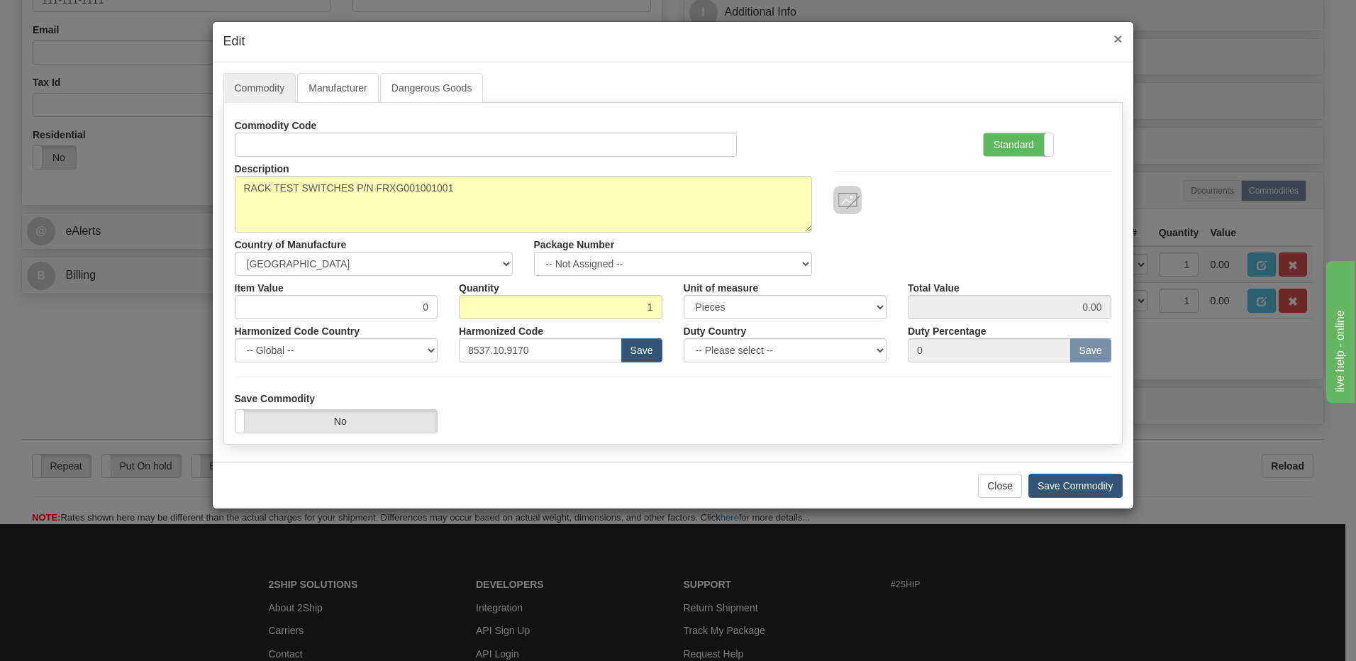
click at [1120, 37] on span "×" at bounding box center [1117, 38] width 9 height 16
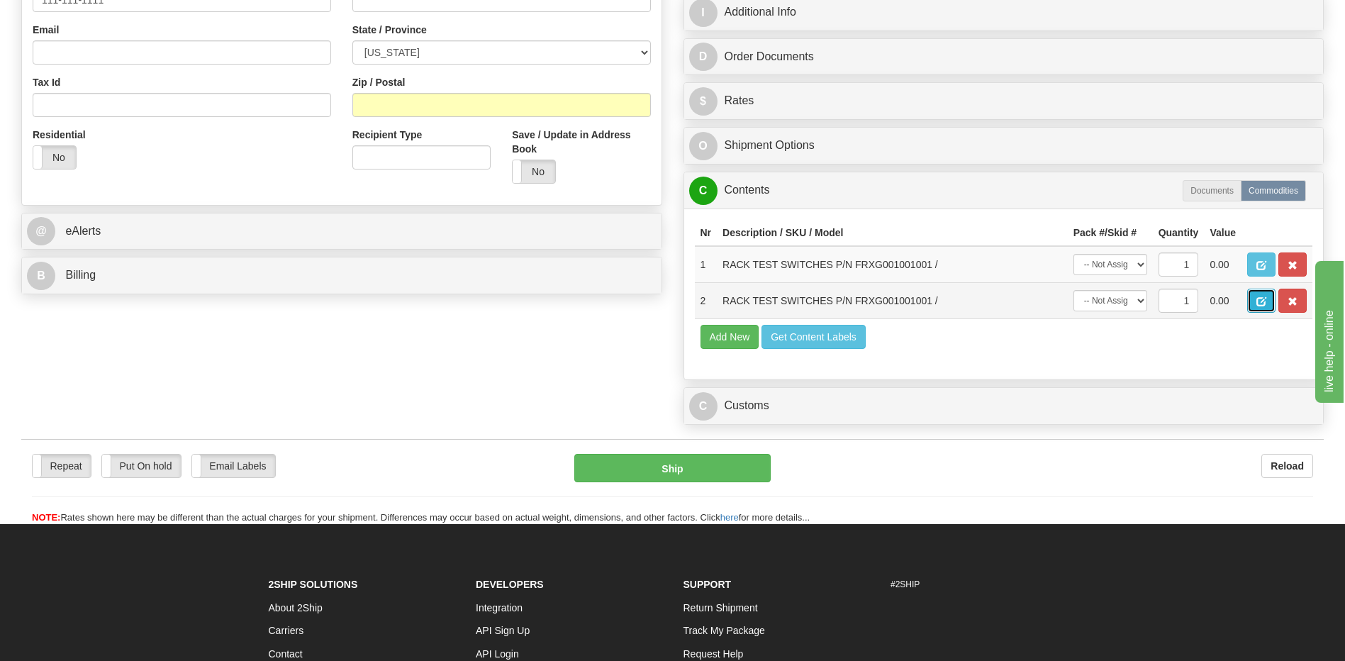
click at [1261, 297] on span "button" at bounding box center [1261, 301] width 10 height 9
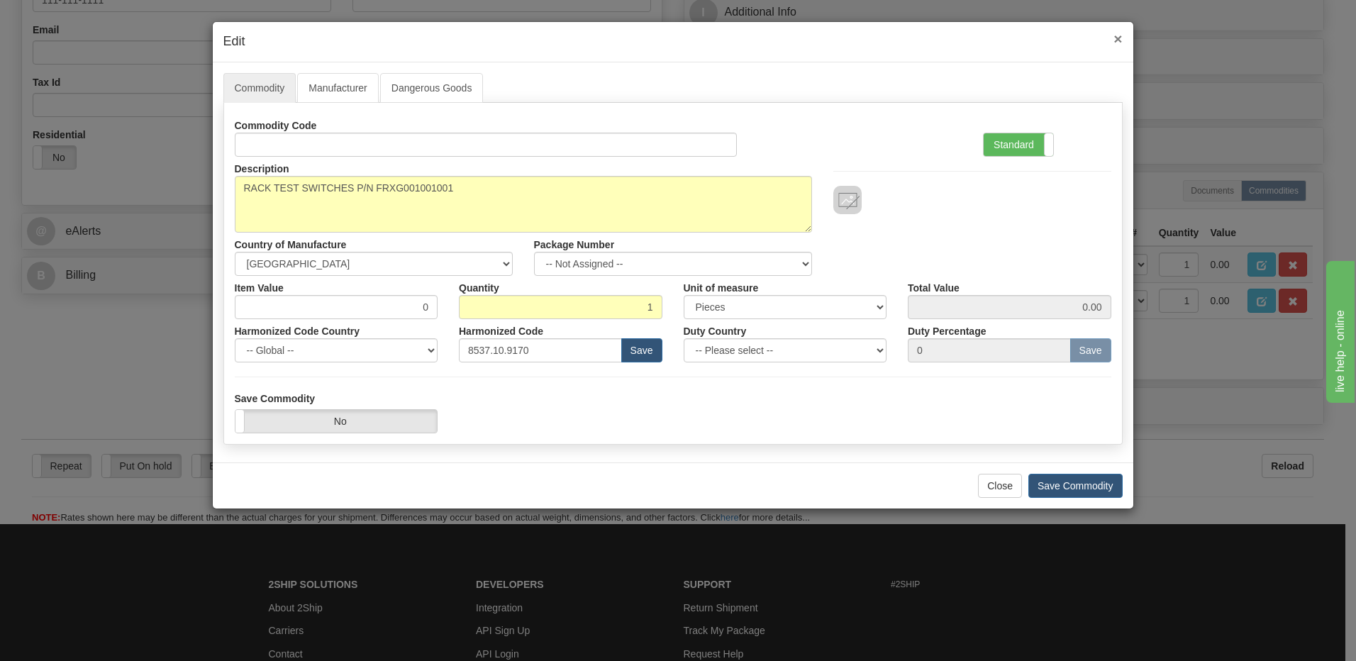
click at [1117, 41] on span "×" at bounding box center [1117, 38] width 9 height 16
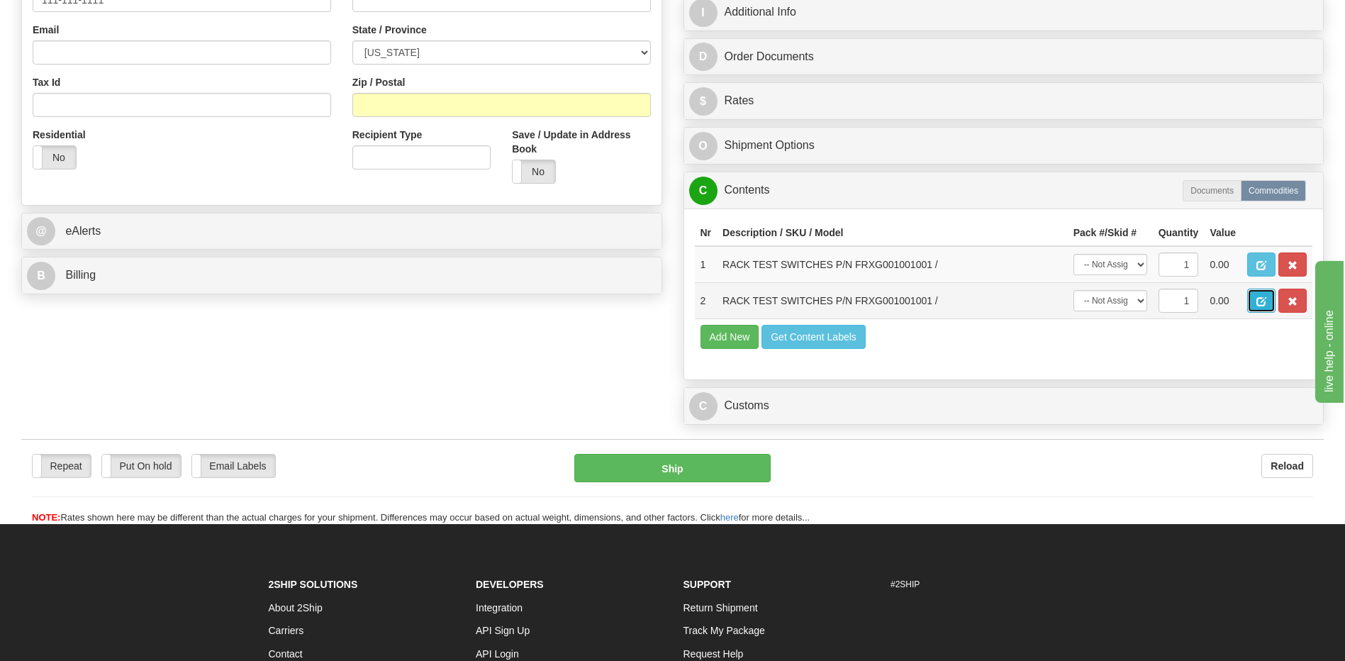
click at [1251, 311] on button "button" at bounding box center [1261, 301] width 28 height 24
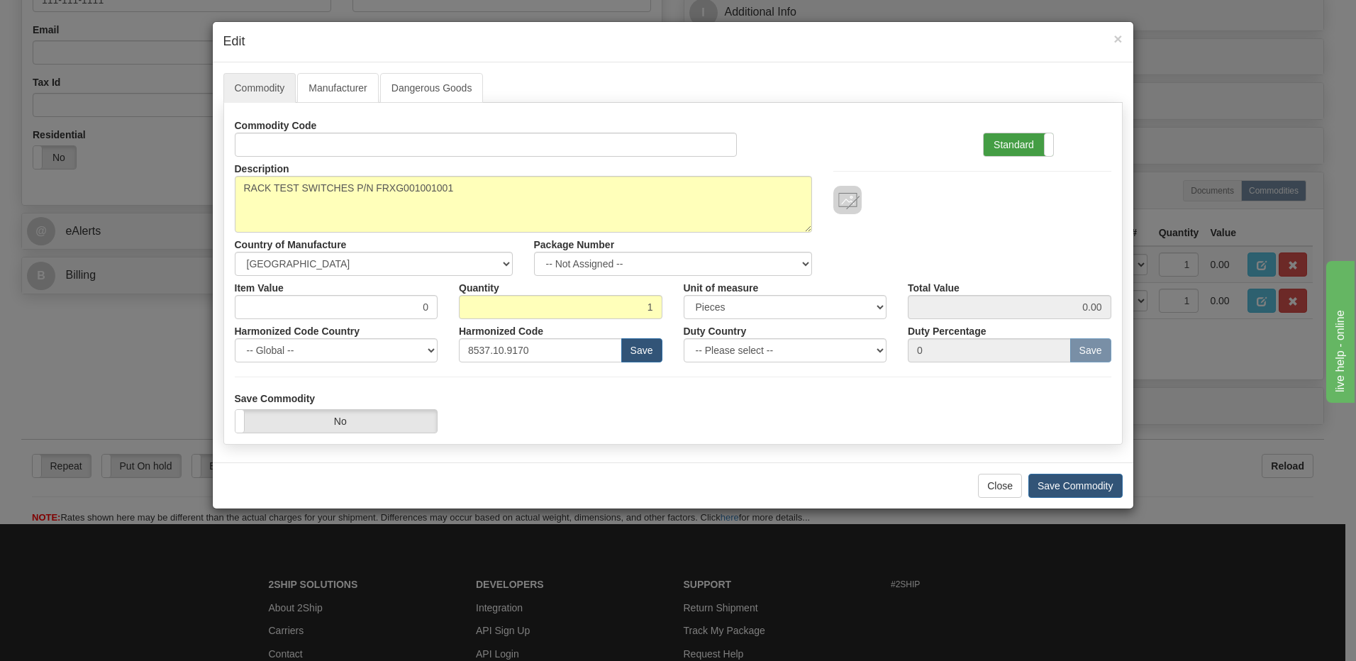
click at [1005, 144] on label "Standard" at bounding box center [1017, 144] width 69 height 23
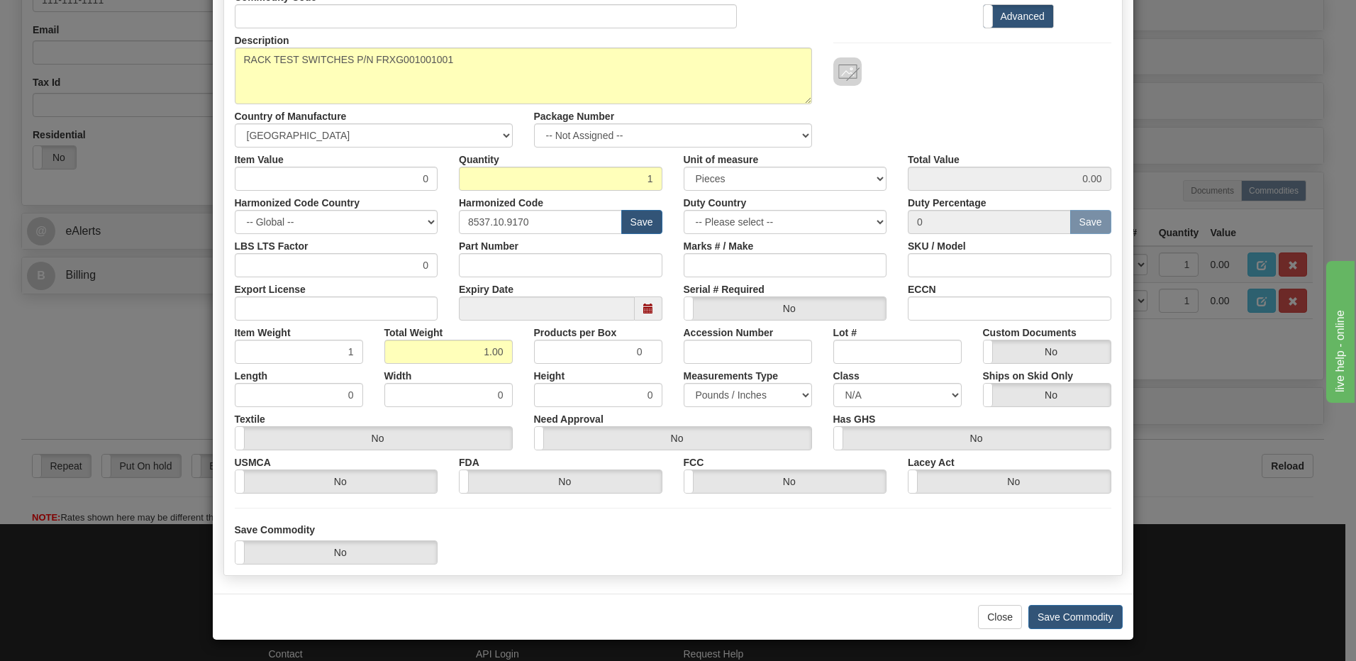
scroll to position [129, 0]
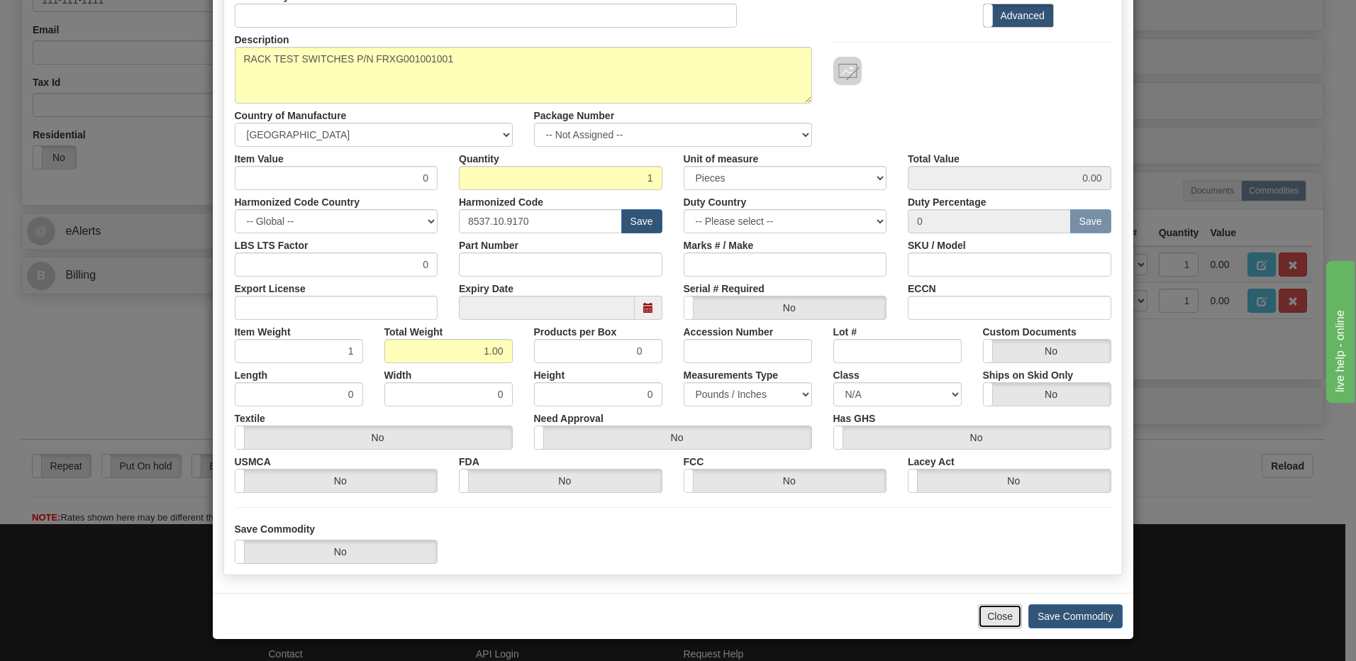
click at [1004, 615] on button "Close" at bounding box center [1000, 616] width 44 height 24
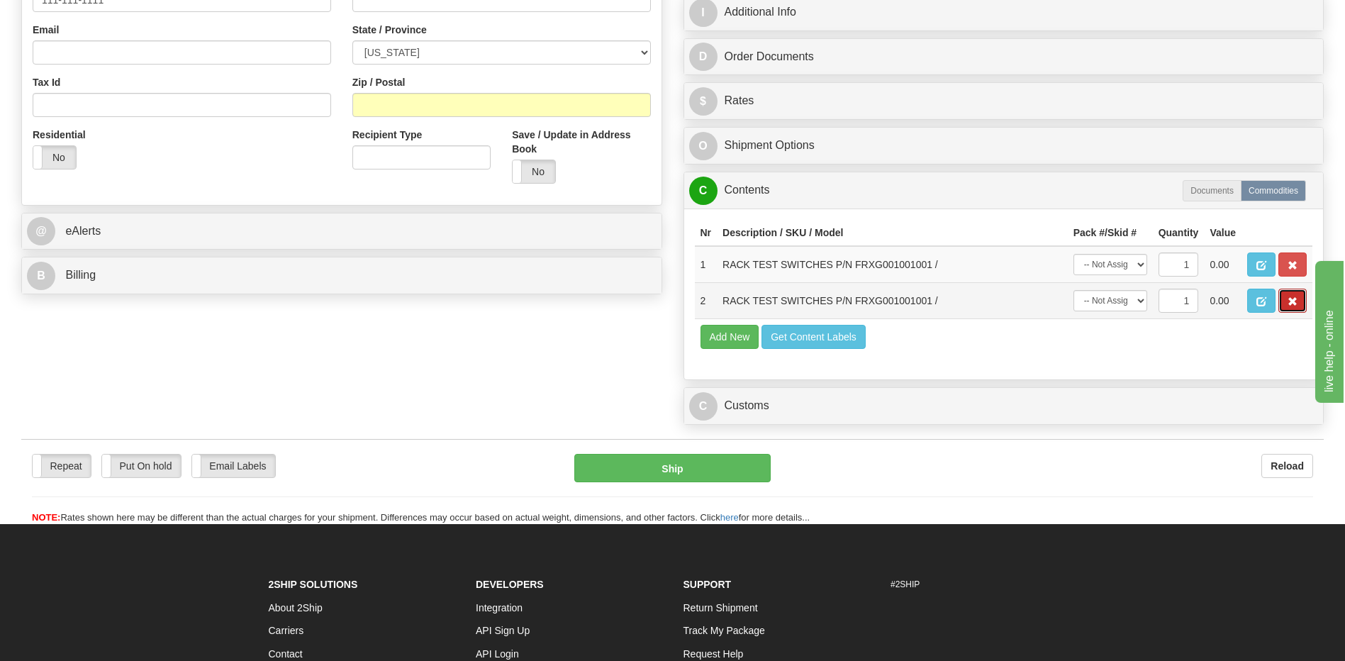
click at [1299, 294] on button "button" at bounding box center [1292, 301] width 28 height 24
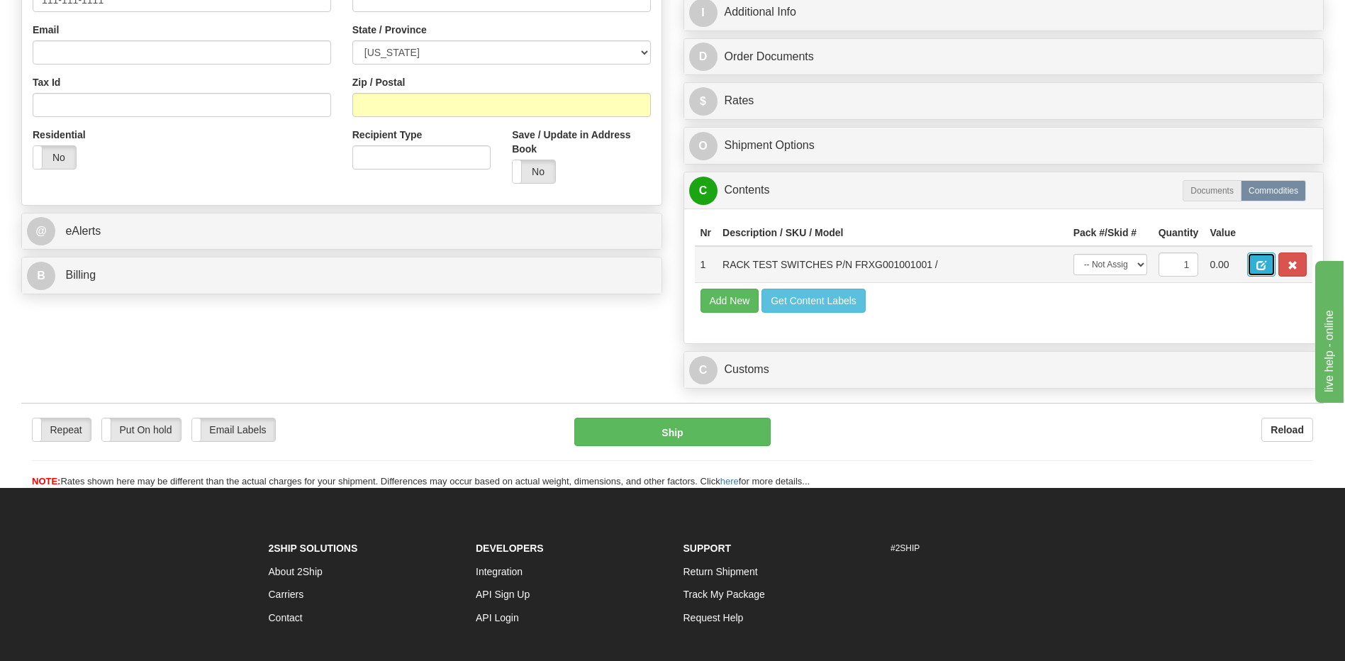
click at [1269, 270] on button "button" at bounding box center [1261, 264] width 28 height 24
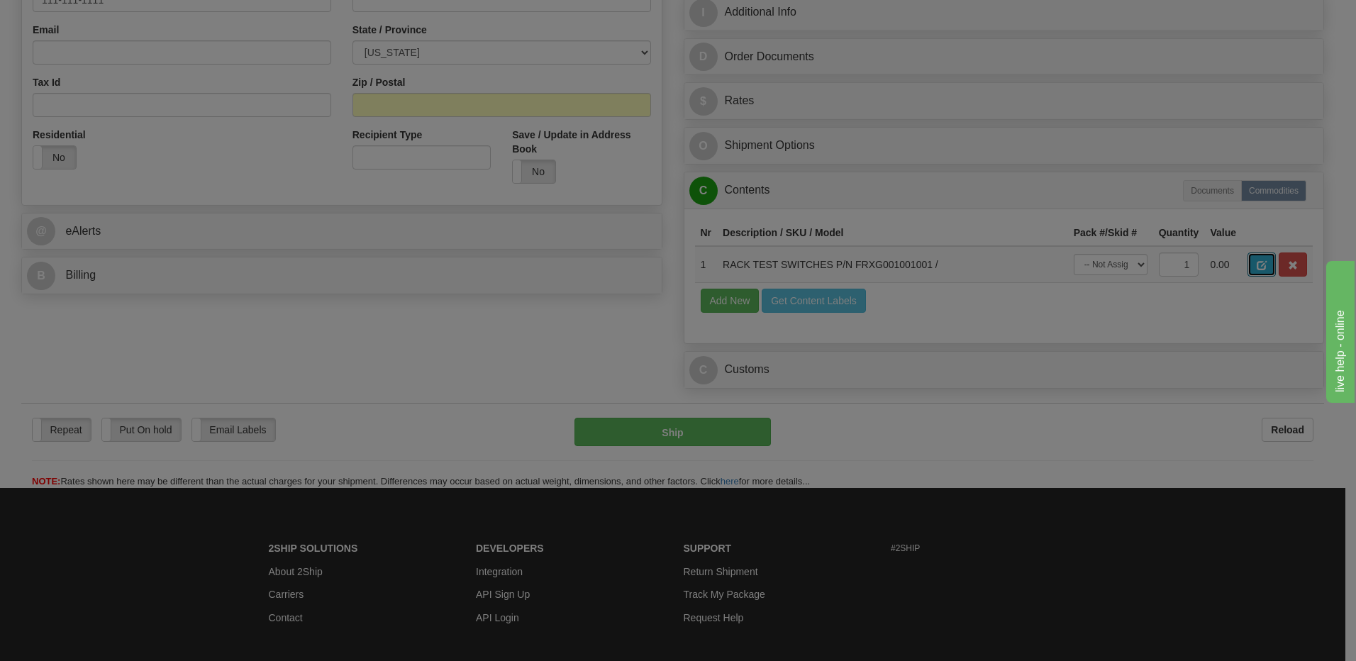
scroll to position [0, 0]
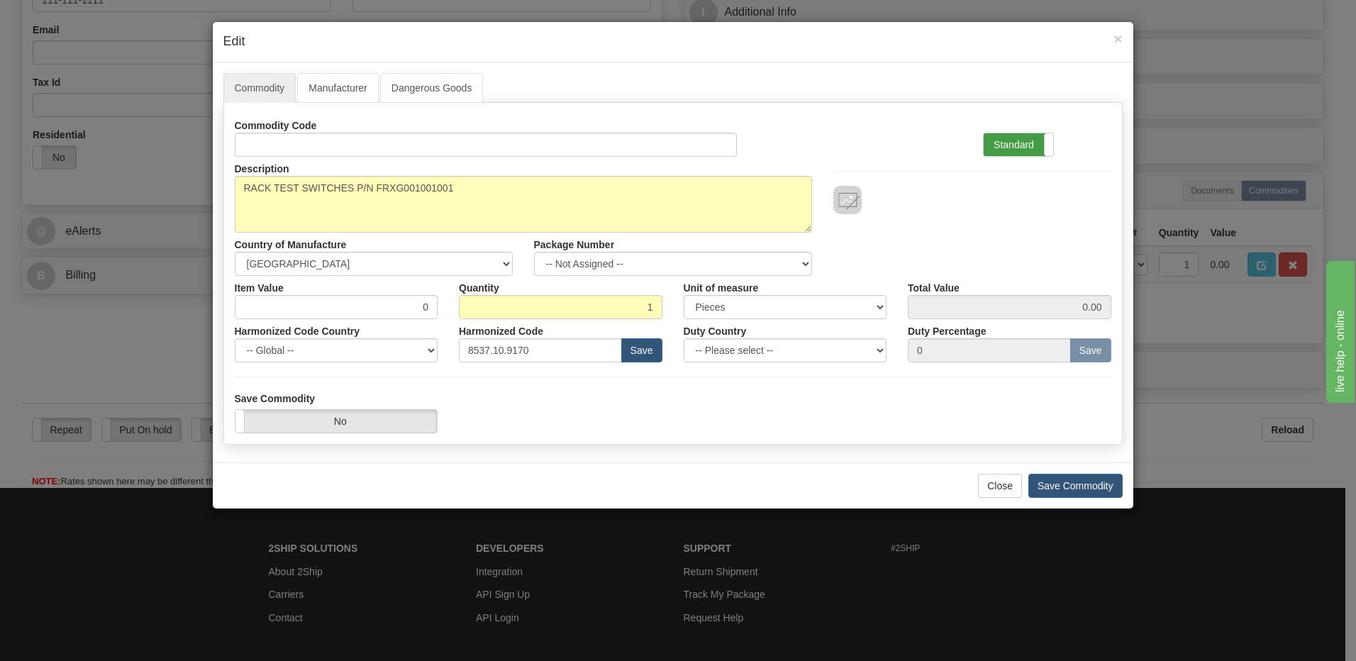
click at [1027, 146] on label "Standard" at bounding box center [1017, 144] width 69 height 23
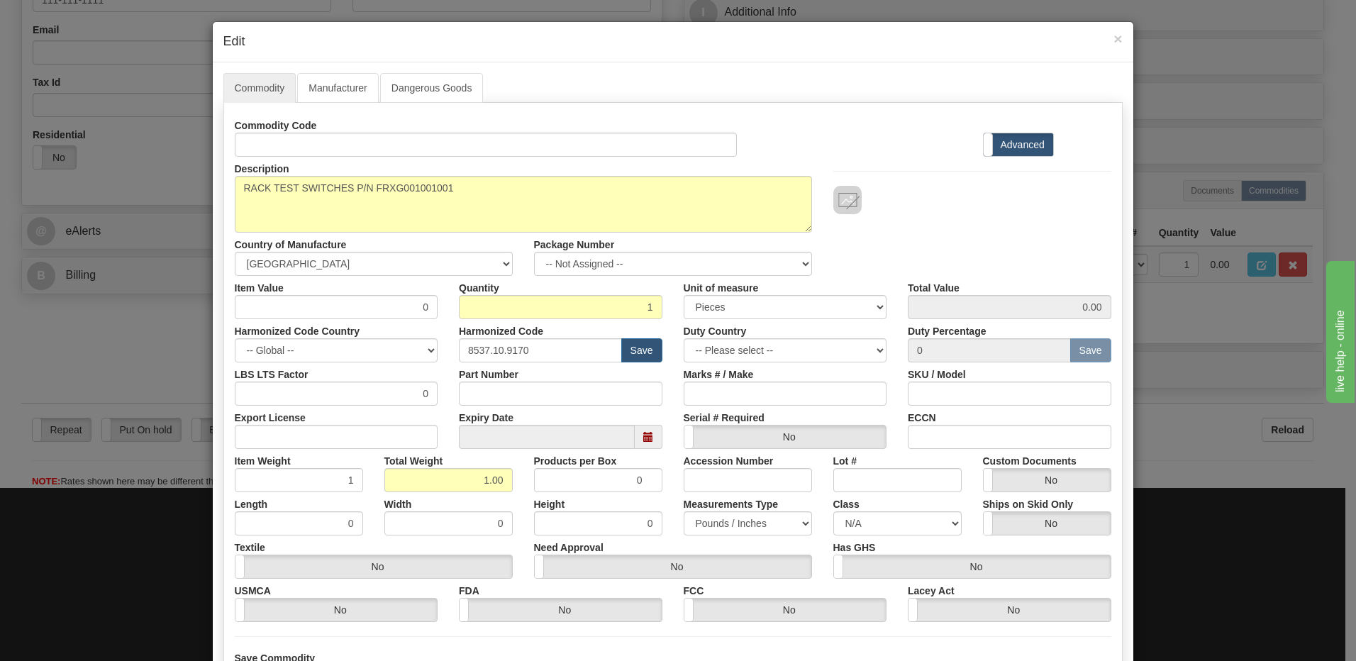
scroll to position [129, 0]
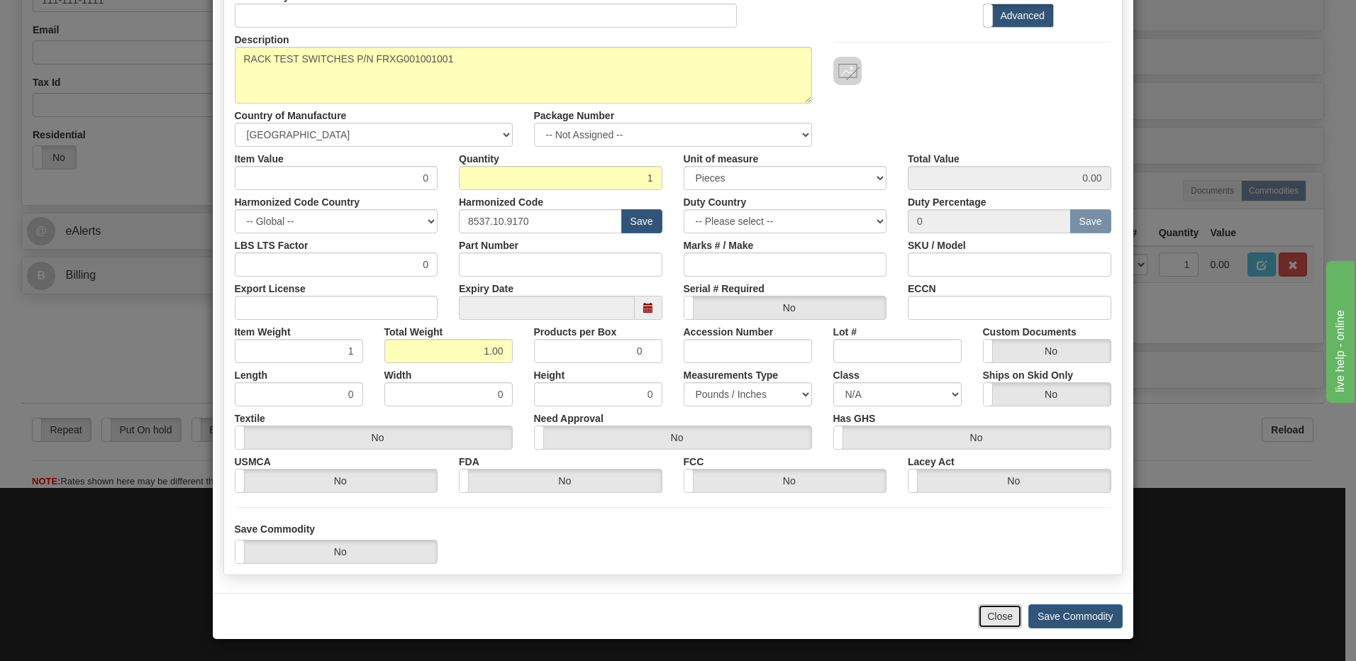
click at [990, 618] on button "Close" at bounding box center [1000, 616] width 44 height 24
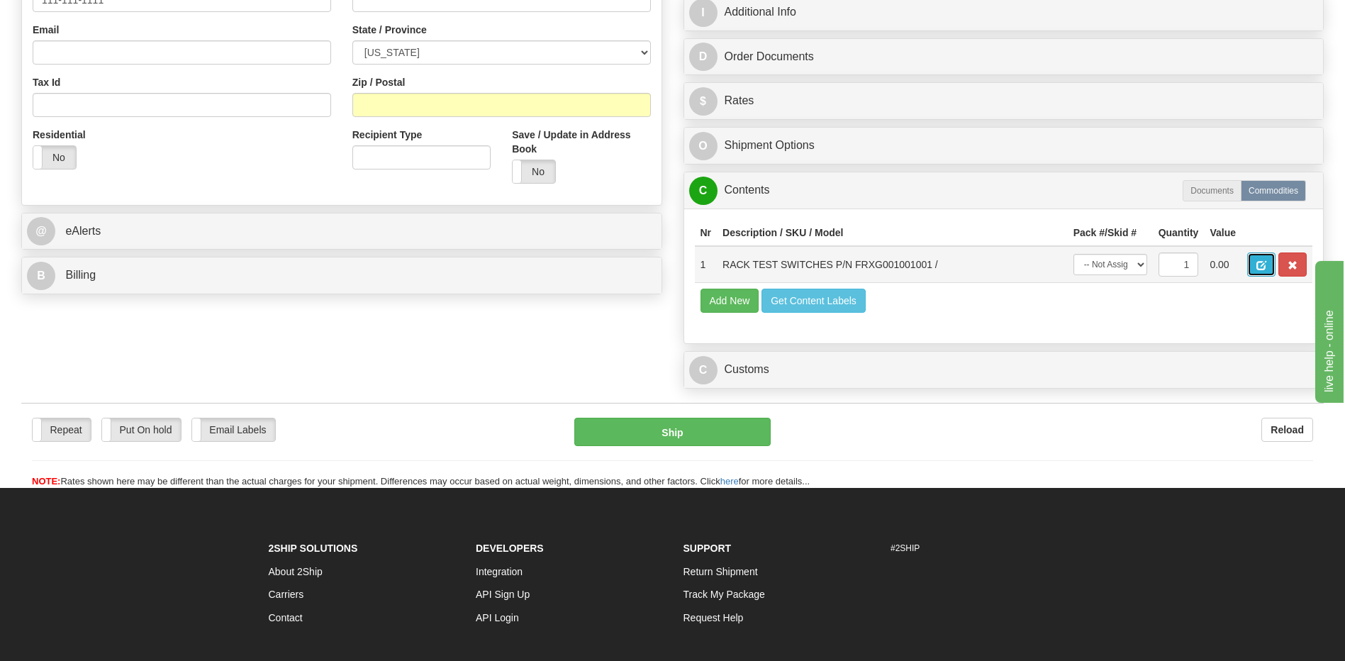
click at [1261, 265] on span "button" at bounding box center [1261, 265] width 10 height 9
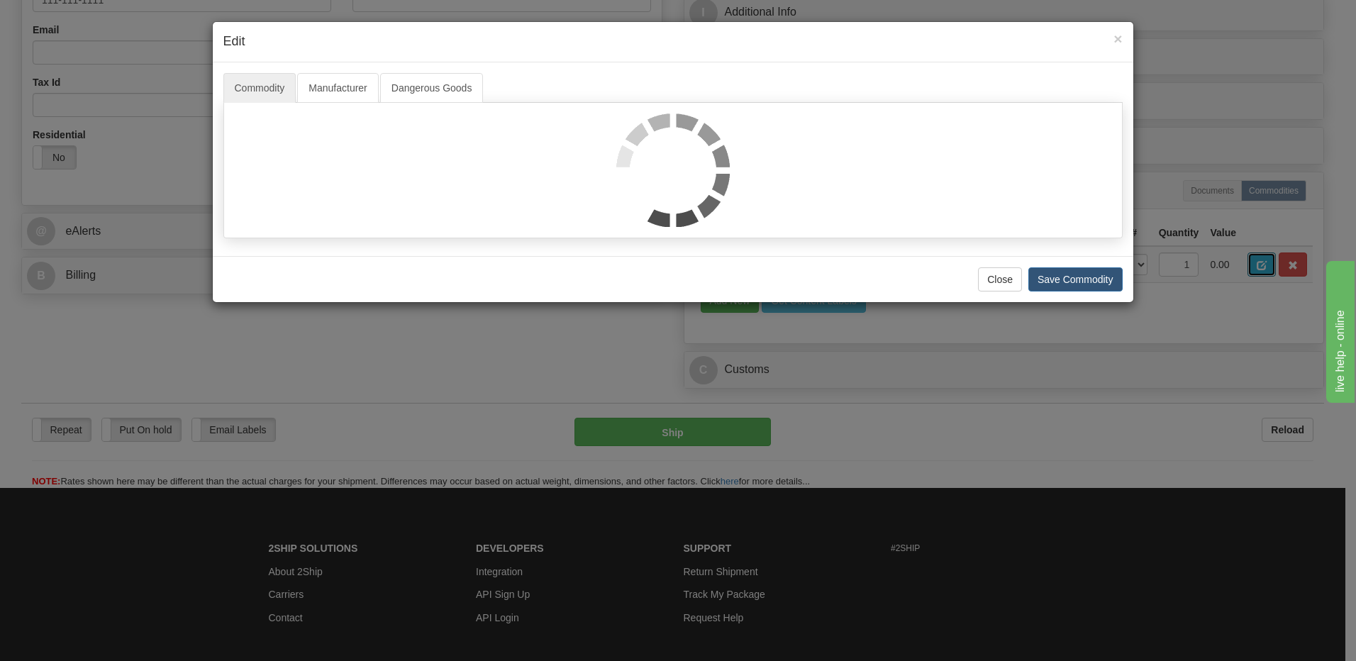
scroll to position [0, 0]
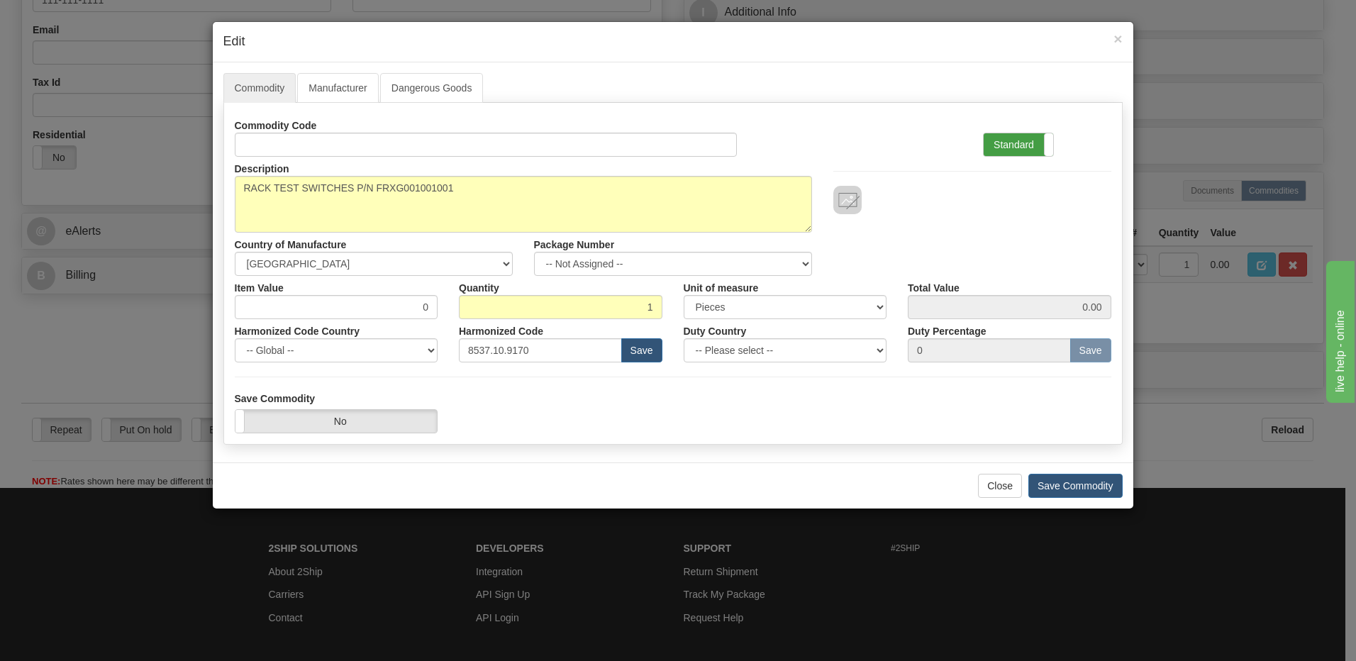
click at [1010, 148] on label "Standard" at bounding box center [1017, 144] width 69 height 23
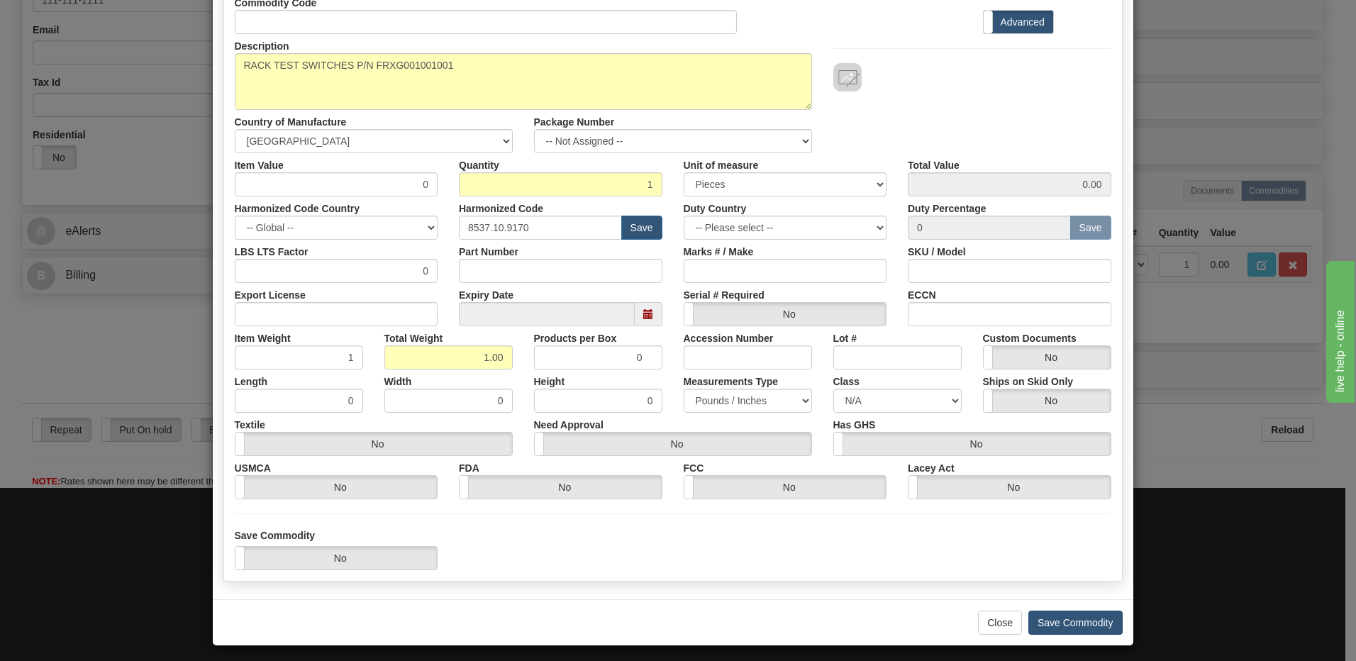
scroll to position [129, 0]
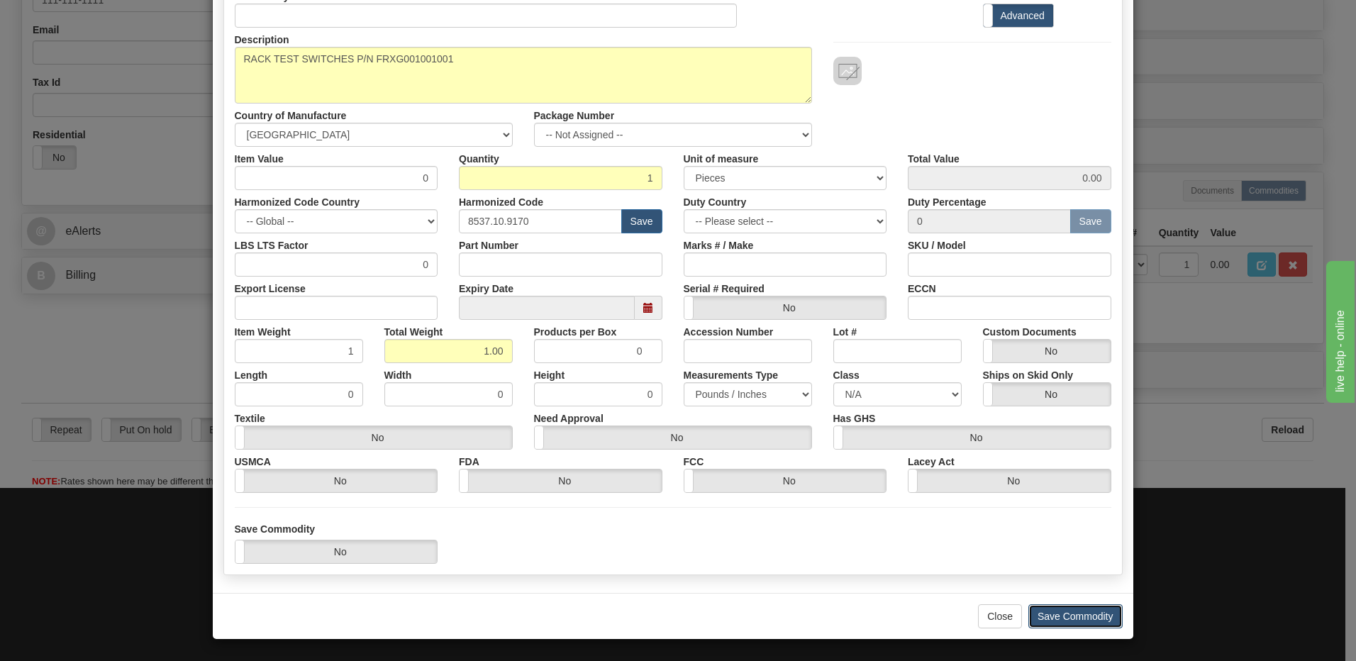
click at [1056, 618] on button "Save Commodity" at bounding box center [1075, 616] width 94 height 24
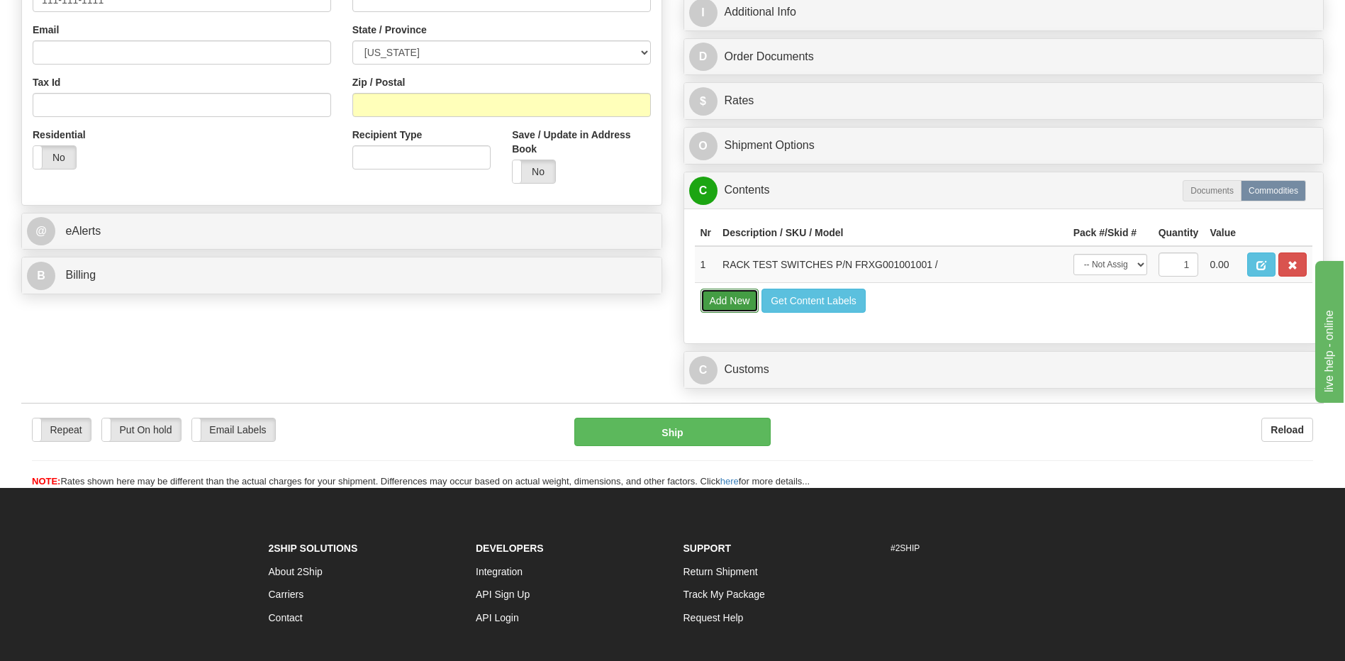
click at [737, 301] on button "Add New" at bounding box center [730, 301] width 59 height 24
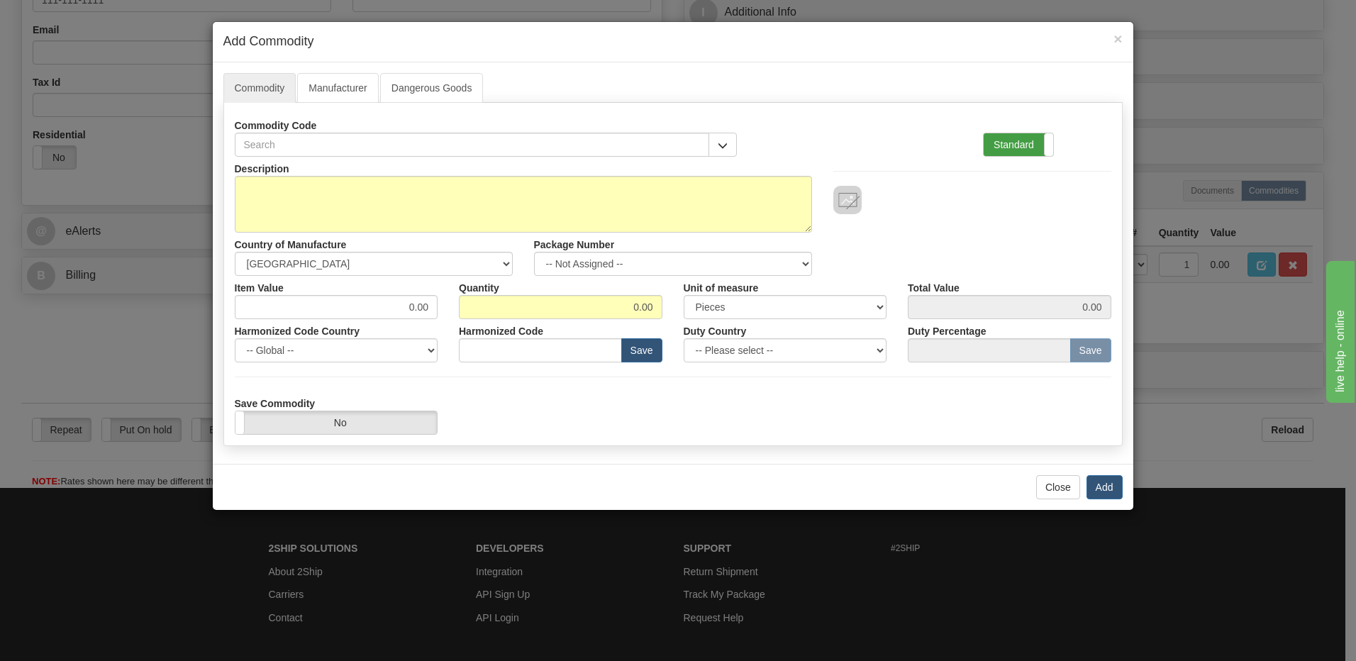
click at [992, 142] on label "Standard" at bounding box center [1017, 144] width 69 height 23
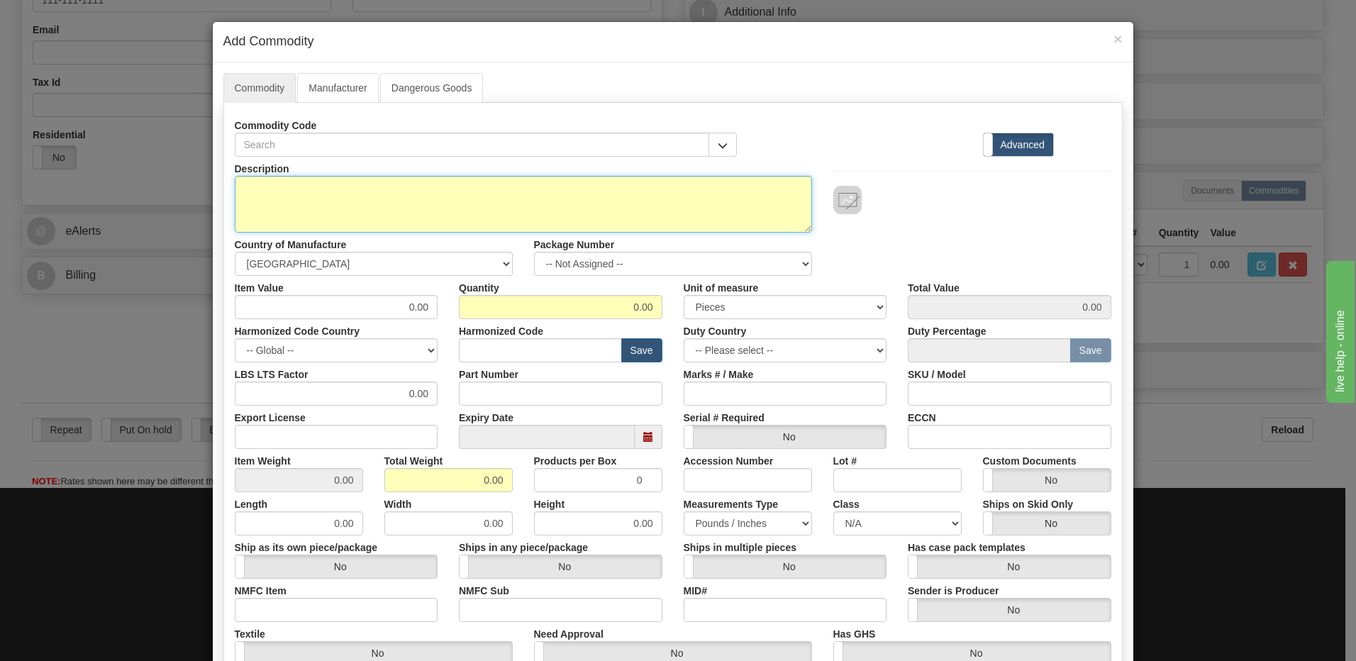
click at [281, 217] on textarea "Description" at bounding box center [523, 204] width 577 height 57
paste textarea "FRXG001000000"
click at [259, 188] on textarea "FRXG001000000" at bounding box center [523, 204] width 577 height 57
paste textarea "FT19R switch assembly complete with 3 Rack units high (Switches low)Gray ANSI61"
type textarea "FT19R switch assembly complete with 3 Rack units high (Switches low)Gray ANSI61…"
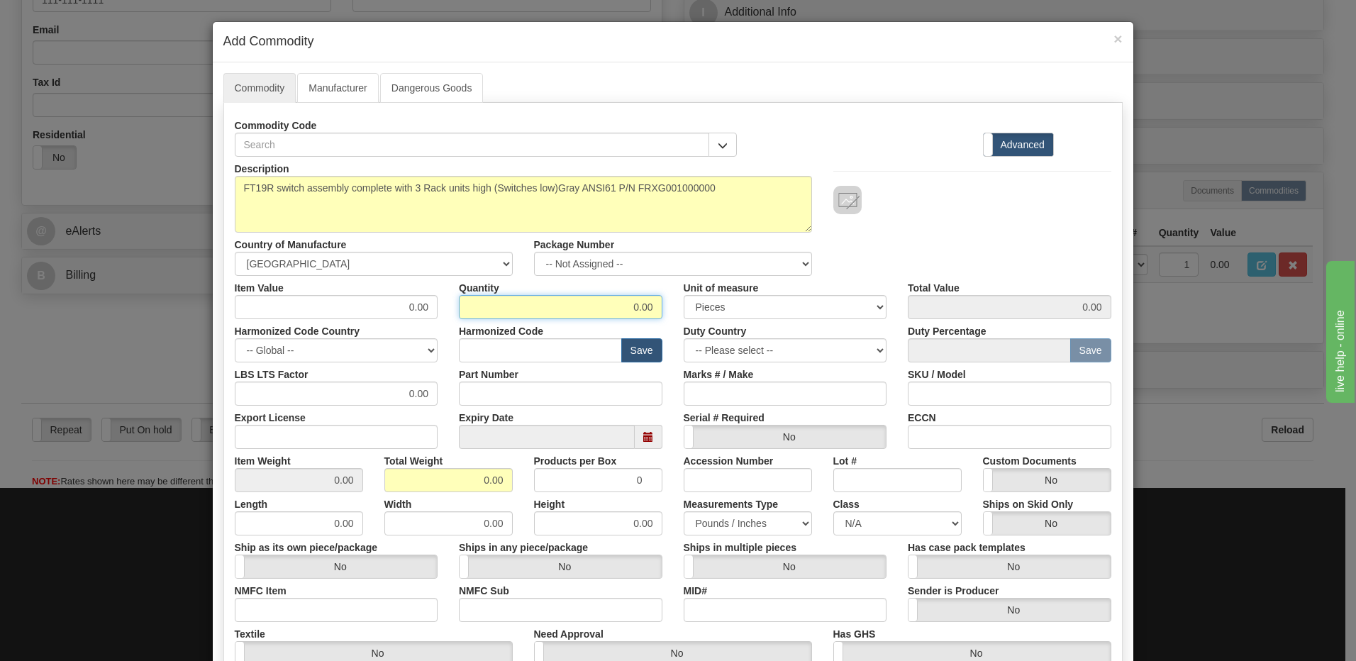
drag, startPoint x: 608, startPoint y: 301, endPoint x: 757, endPoint y: 299, distance: 148.2
click at [757, 299] on div "Item Value 0.00 Quantity 0.00 Unit of measure 3 Thousand Square Inches Adjustme…" at bounding box center [673, 297] width 898 height 43
type input "1"
click at [394, 487] on input "0.00" at bounding box center [448, 480] width 128 height 24
drag, startPoint x: 457, startPoint y: 488, endPoint x: 670, endPoint y: 472, distance: 213.3
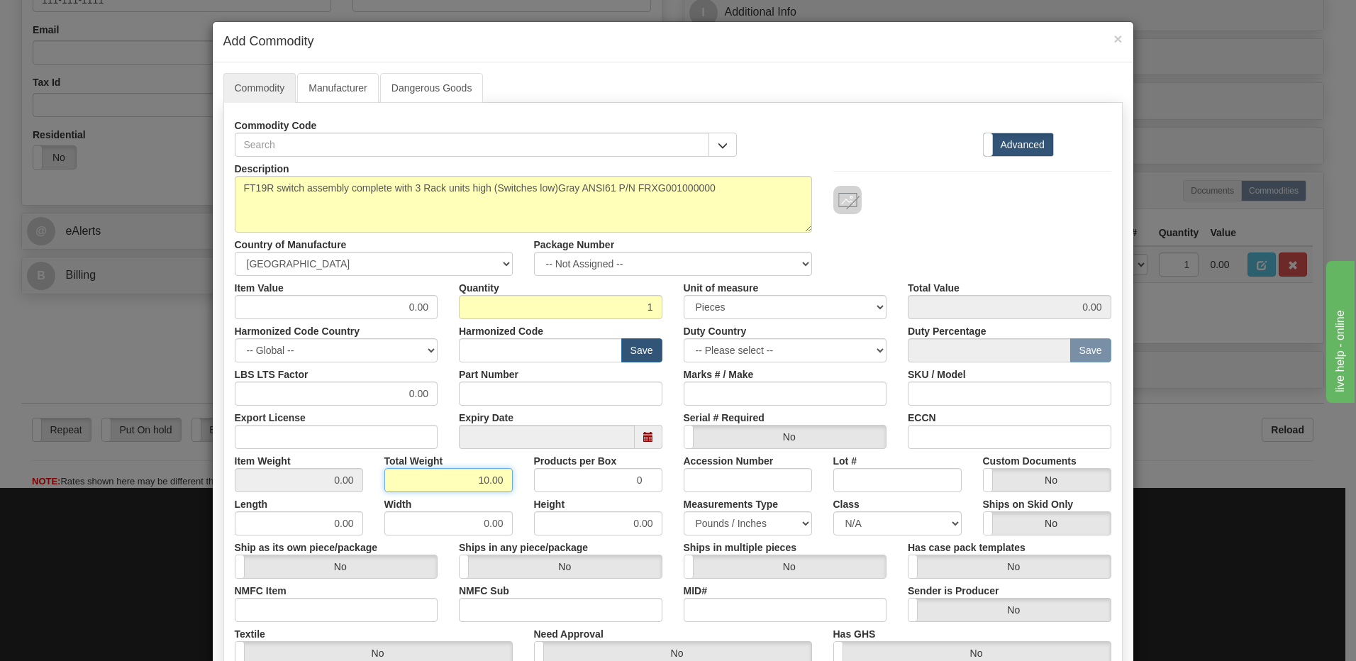
click at [670, 472] on div "Item Weight 0.00 Total Weight 10.00 Products per Box 0 Accession Number Lot # C…" at bounding box center [673, 470] width 898 height 43
type input "1"
type input "1.0000"
click at [564, 374] on div "Part Number" at bounding box center [560, 383] width 225 height 43
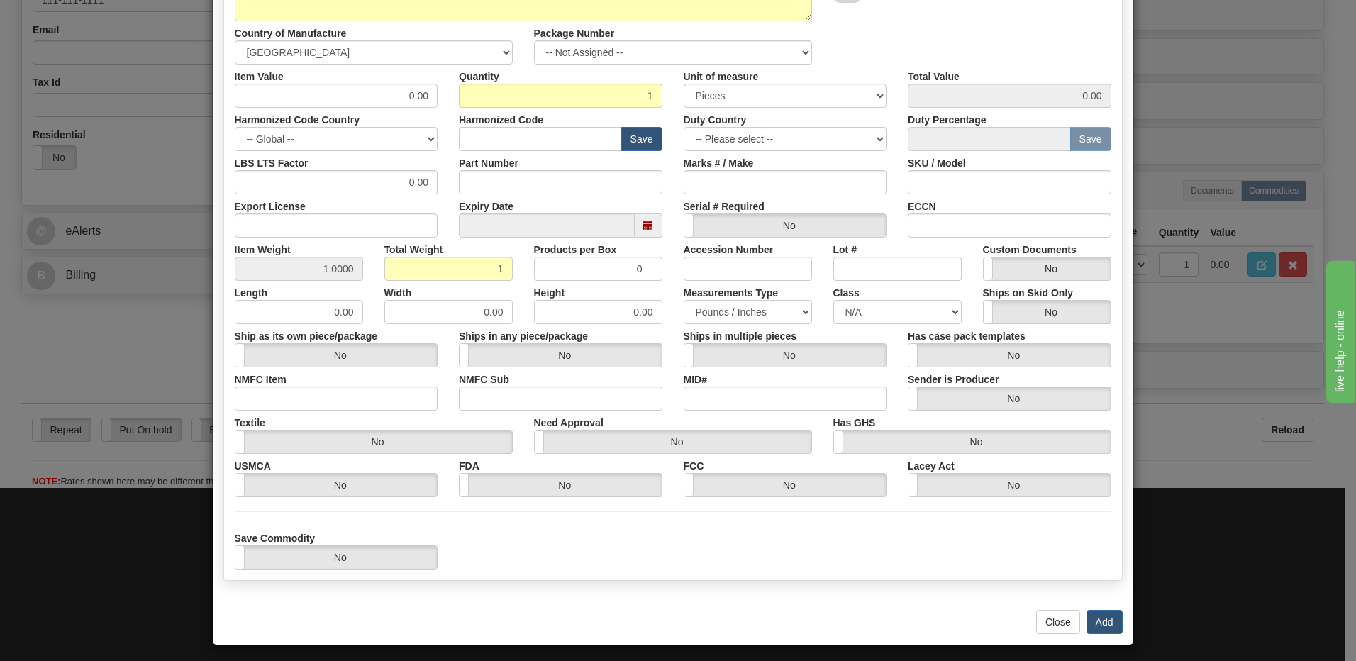
scroll to position [217, 0]
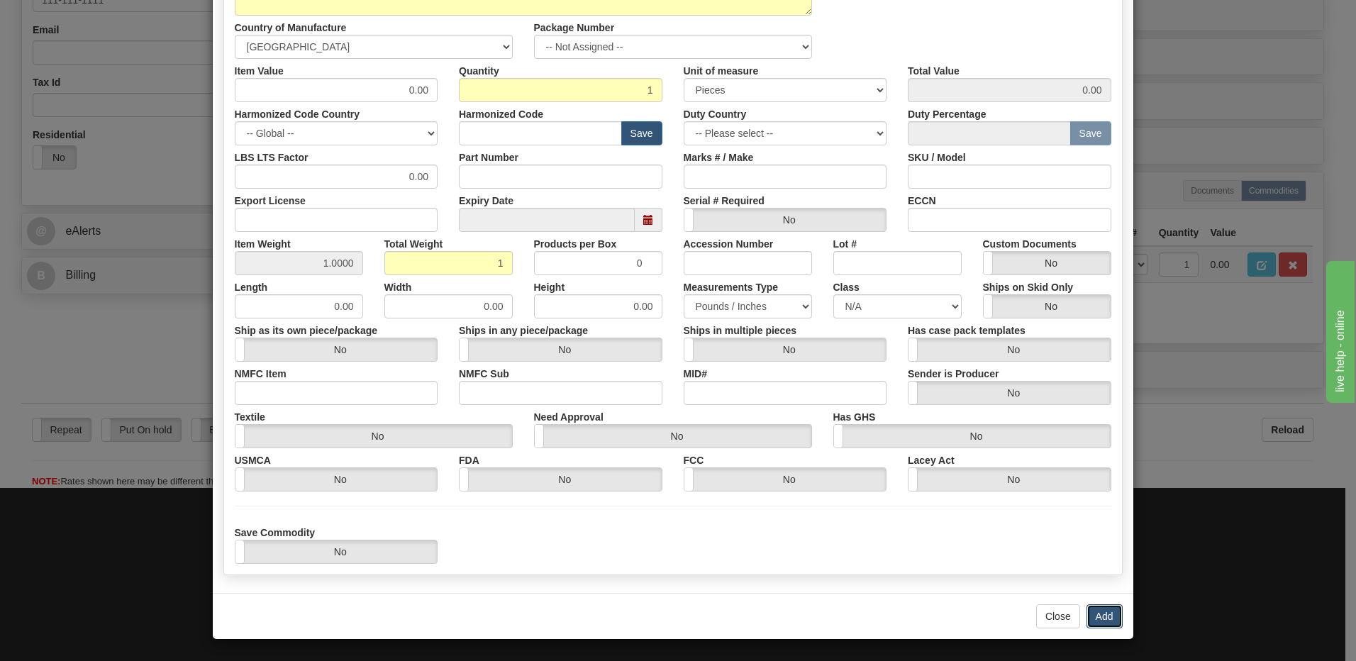
click at [1086, 609] on button "Add" at bounding box center [1104, 616] width 36 height 24
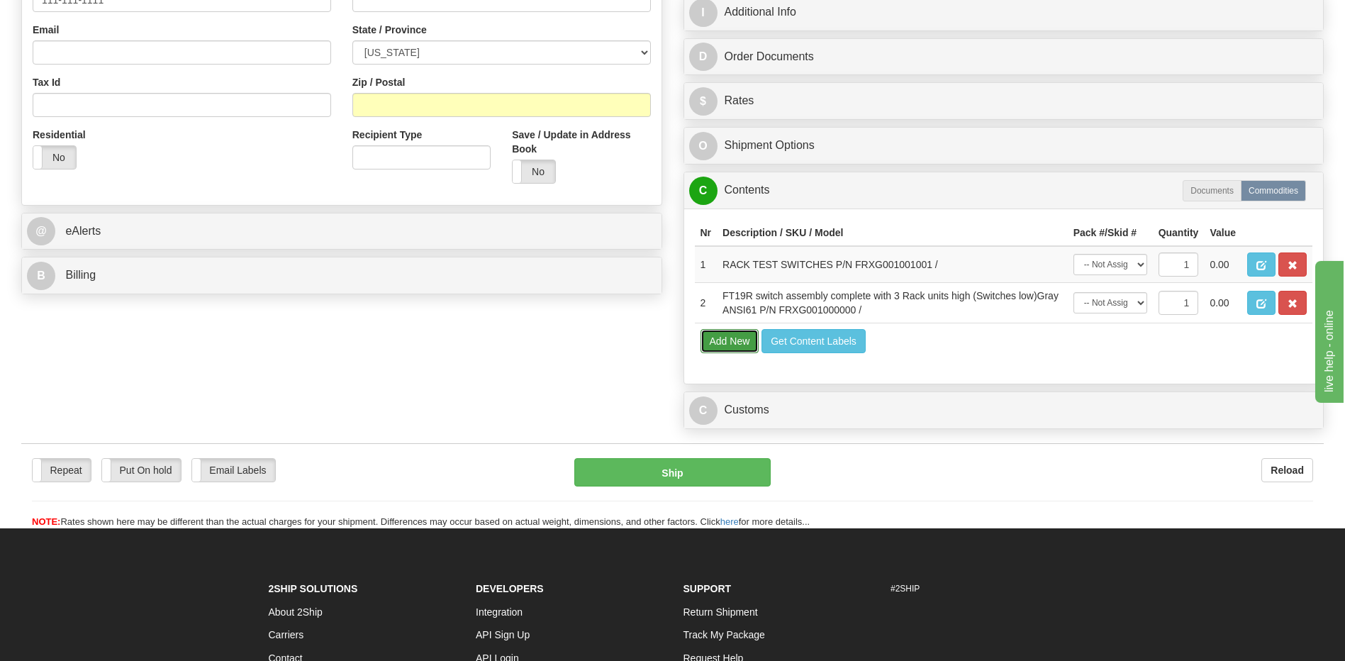
click at [718, 336] on button "Add New" at bounding box center [730, 341] width 59 height 24
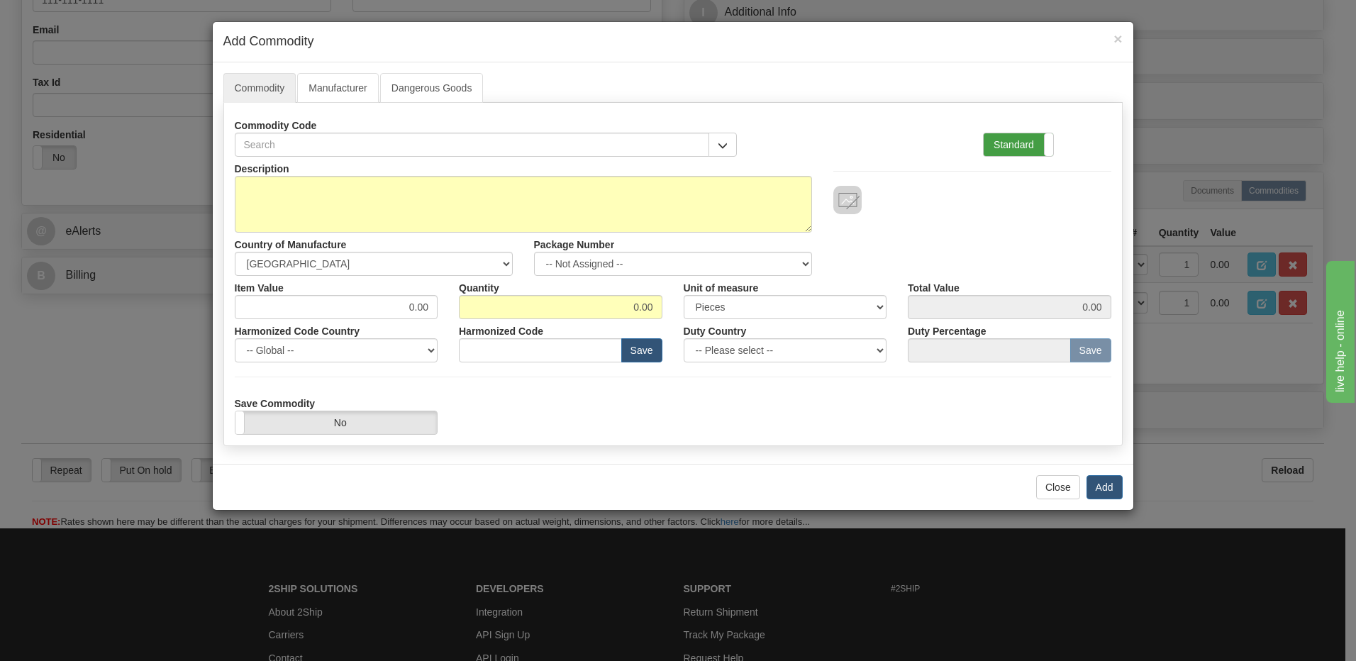
click at [1005, 145] on label "Standard" at bounding box center [1017, 144] width 69 height 23
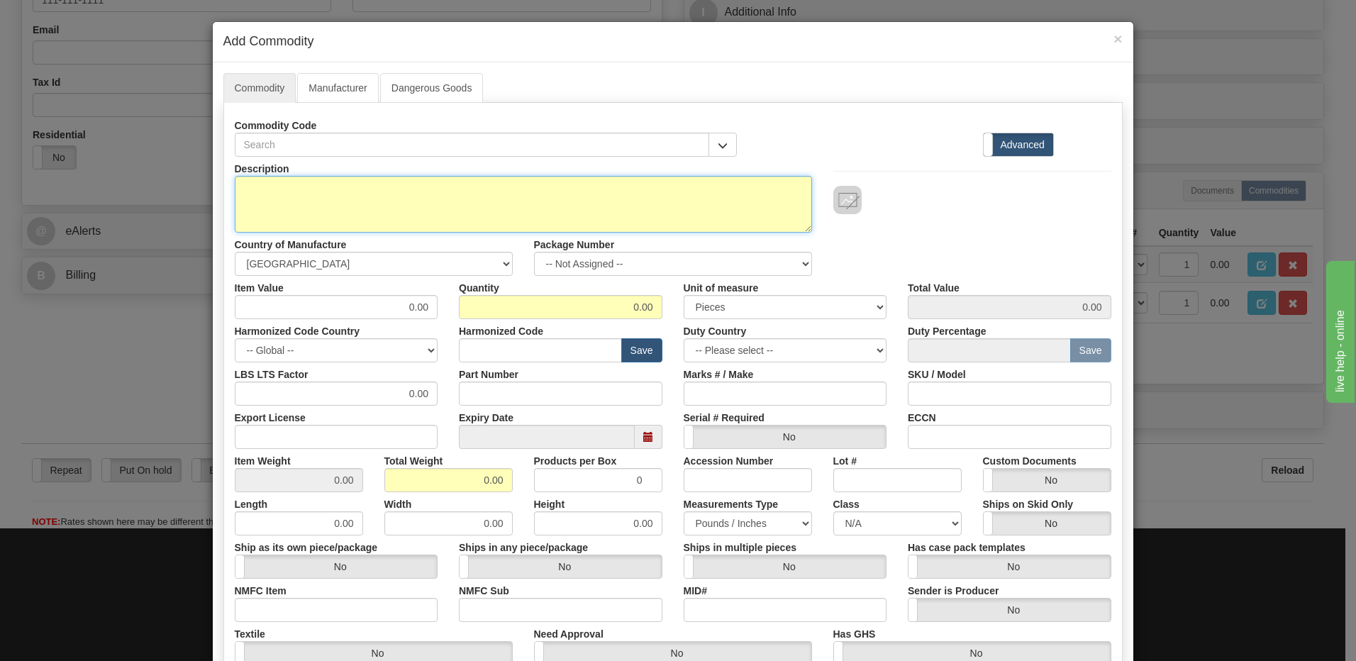
click at [274, 188] on textarea "Description" at bounding box center [523, 204] width 577 height 57
paste textarea "FRXG171001001"
click at [237, 192] on textarea "FRXG171001001" at bounding box center [523, 204] width 577 height 57
paste textarea "FT19R 3RU Lo, Steel, Ansi 61 Gray,"
click at [397, 191] on textarea "FT19R 3RU Lo, Steel, Ansi 61 Gray, P/N FRXG171001001" at bounding box center [523, 204] width 577 height 57
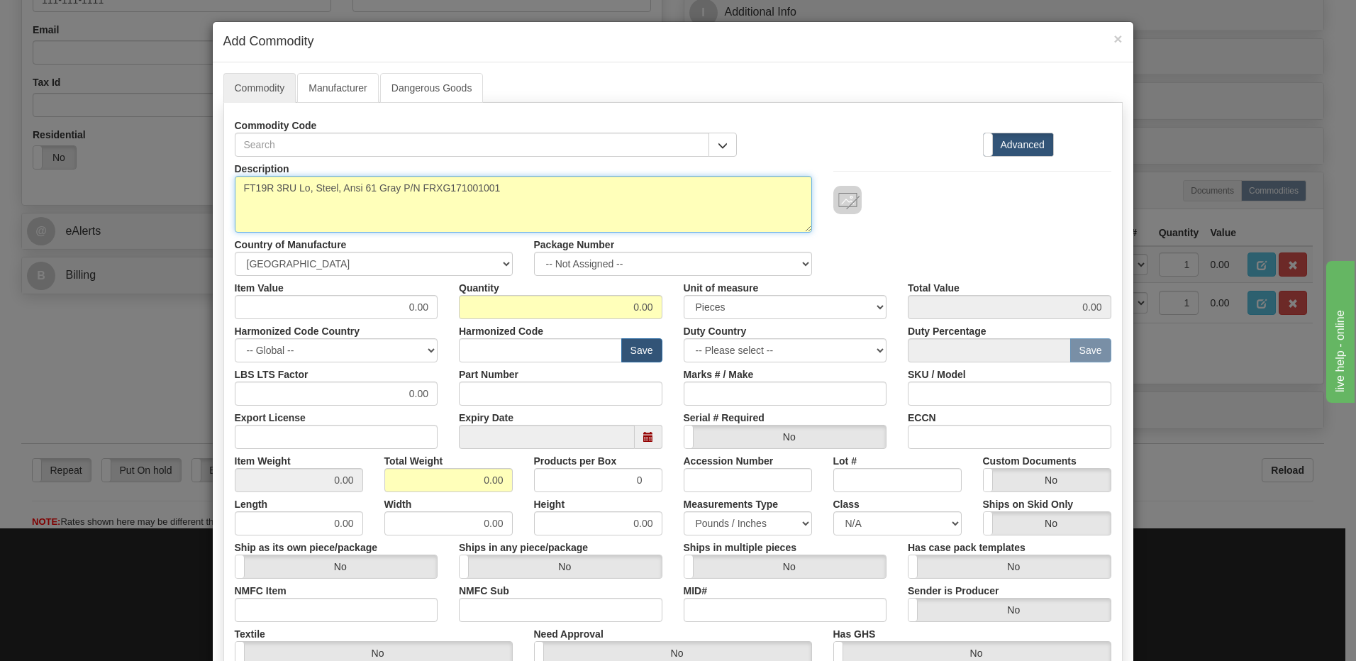
type textarea "FT19R 3RU Lo, Steel, Ansi 61 Gray P/N FRXG171001001"
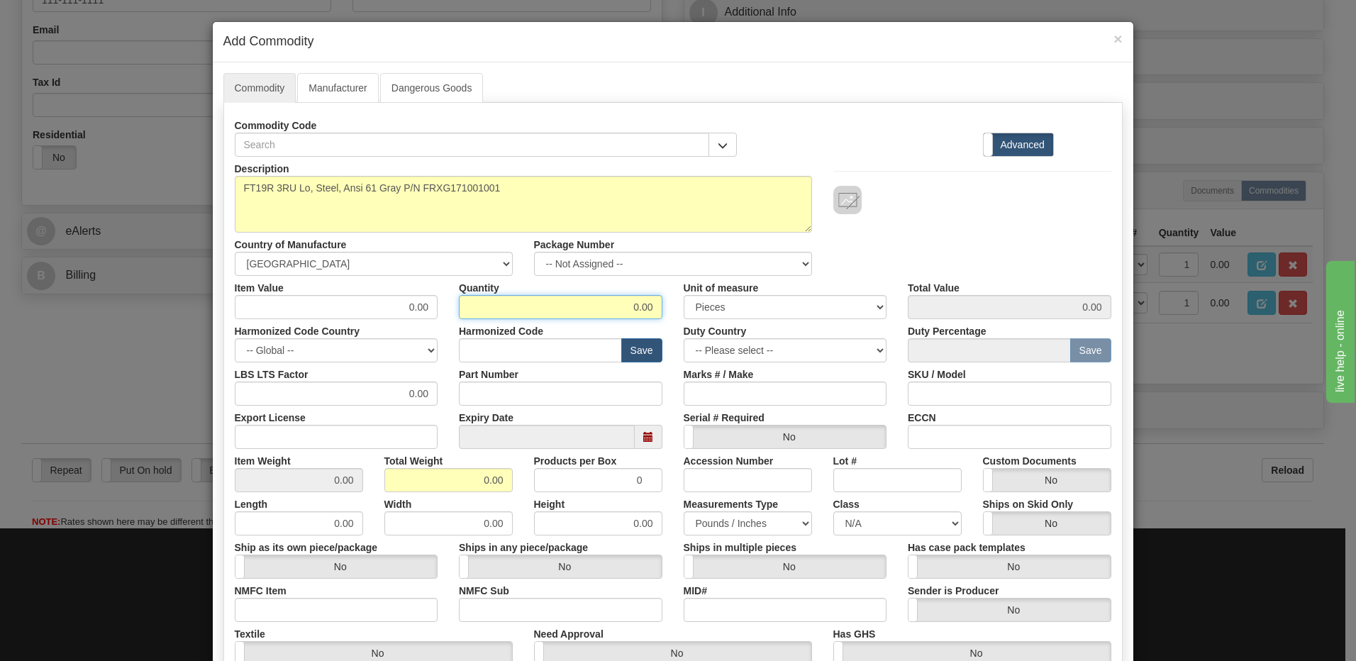
drag, startPoint x: 620, startPoint y: 310, endPoint x: 794, endPoint y: 316, distance: 174.5
click at [794, 316] on div "Item Value 0.00 Quantity 0.00 Unit of measure 3 Thousand Square Inches Adjustme…" at bounding box center [673, 297] width 898 height 43
type input "1"
click at [394, 484] on input "0.00" at bounding box center [448, 480] width 128 height 24
drag, startPoint x: 437, startPoint y: 481, endPoint x: 536, endPoint y: 475, distance: 99.4
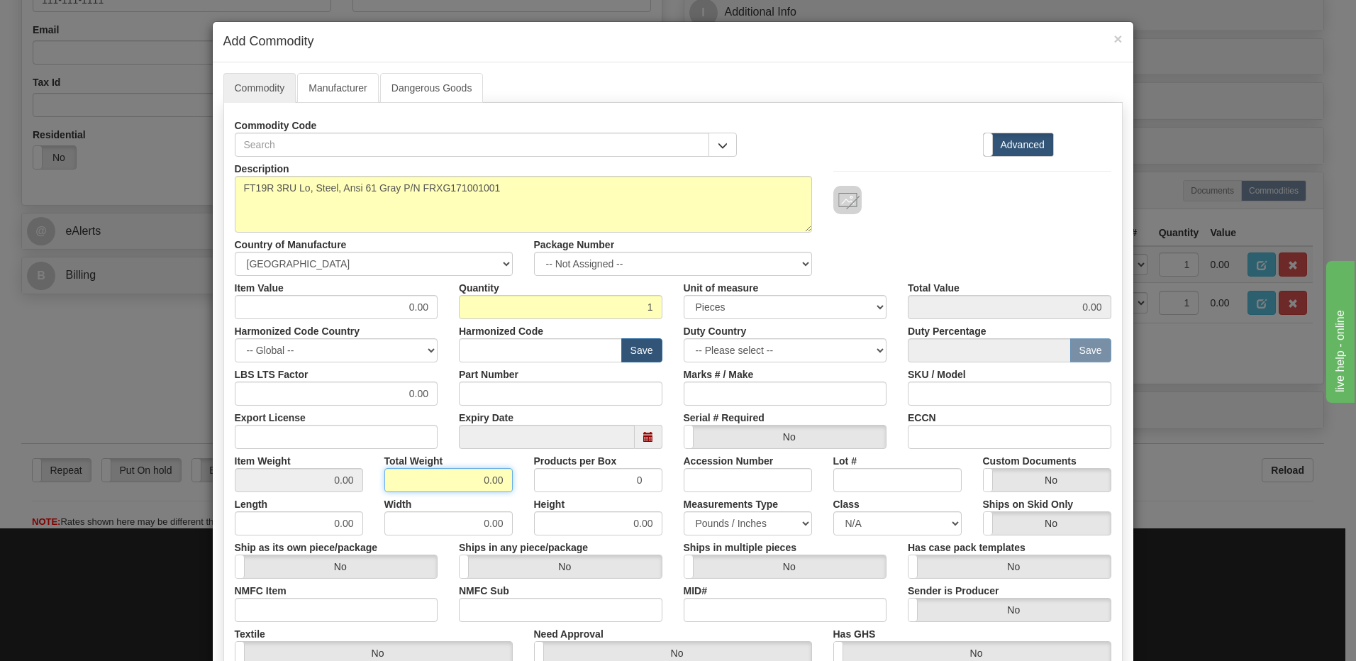
click at [536, 475] on div "Item Weight 0.00 Total Weight 0.00 Products per Box 0 Accession Number Lot # Cu…" at bounding box center [673, 470] width 898 height 43
type input "1"
type input "1.0000"
click at [575, 342] on input "text" at bounding box center [540, 350] width 163 height 24
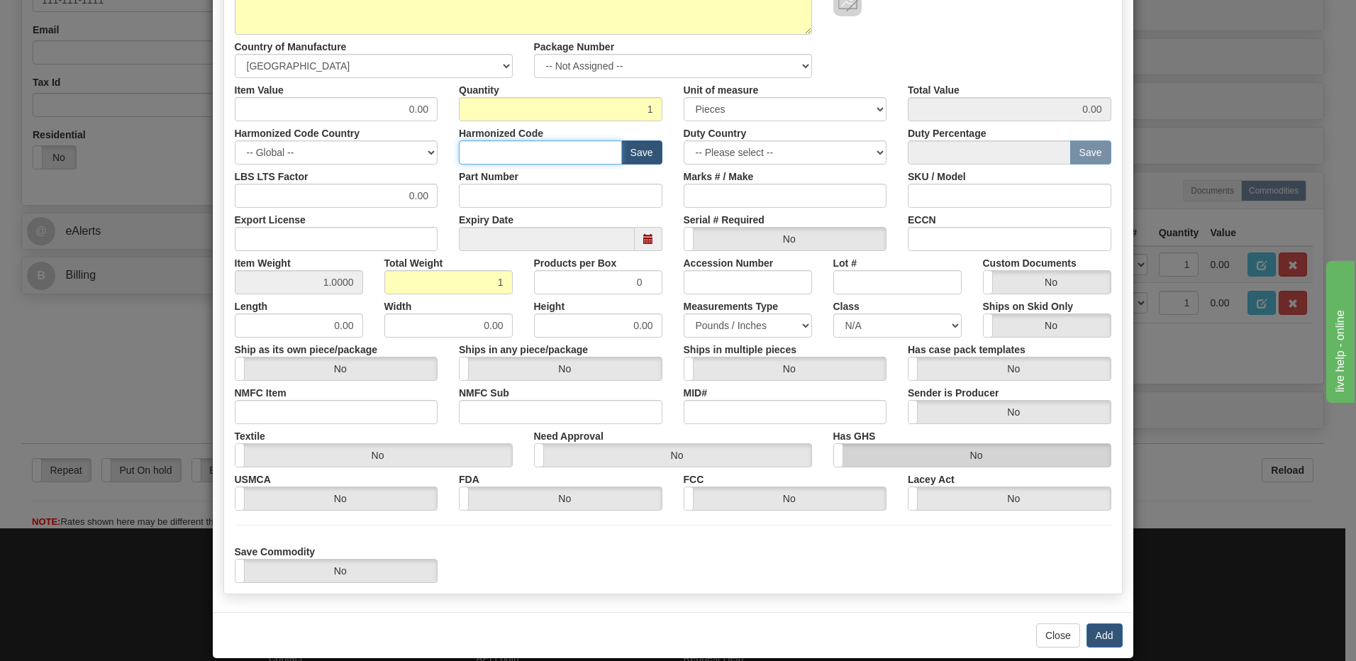
scroll to position [217, 0]
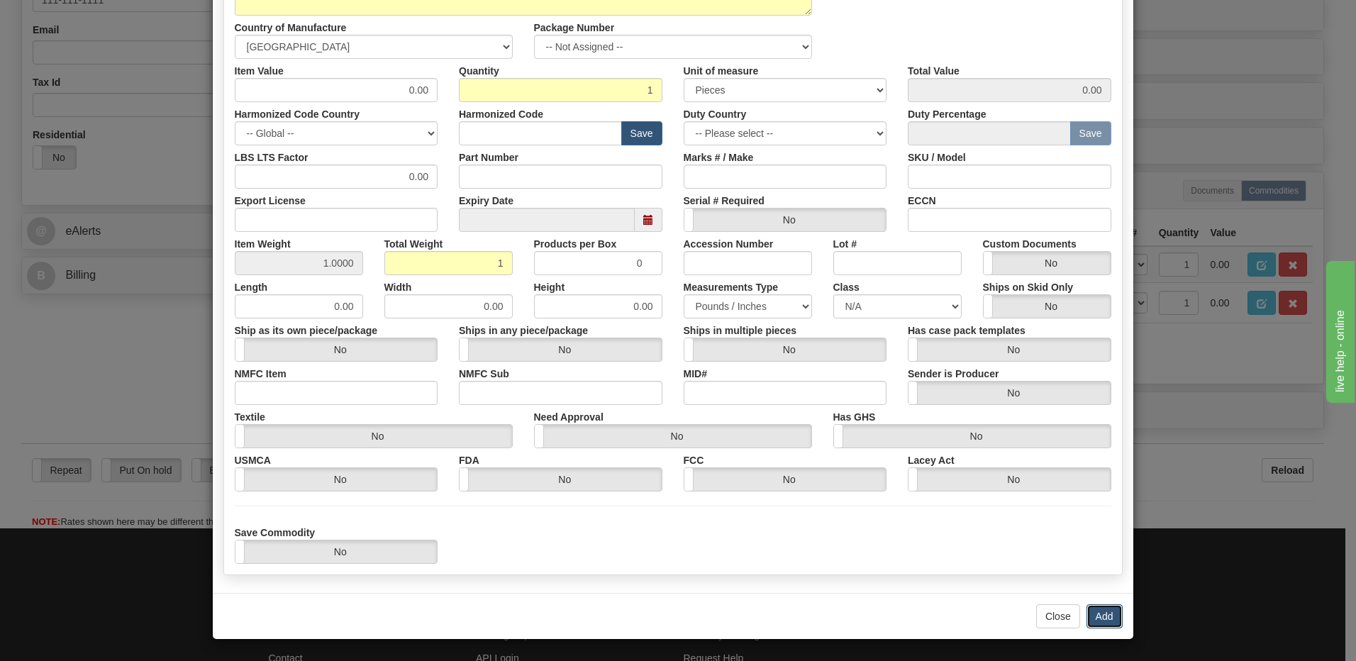
click at [1093, 614] on button "Add" at bounding box center [1104, 616] width 36 height 24
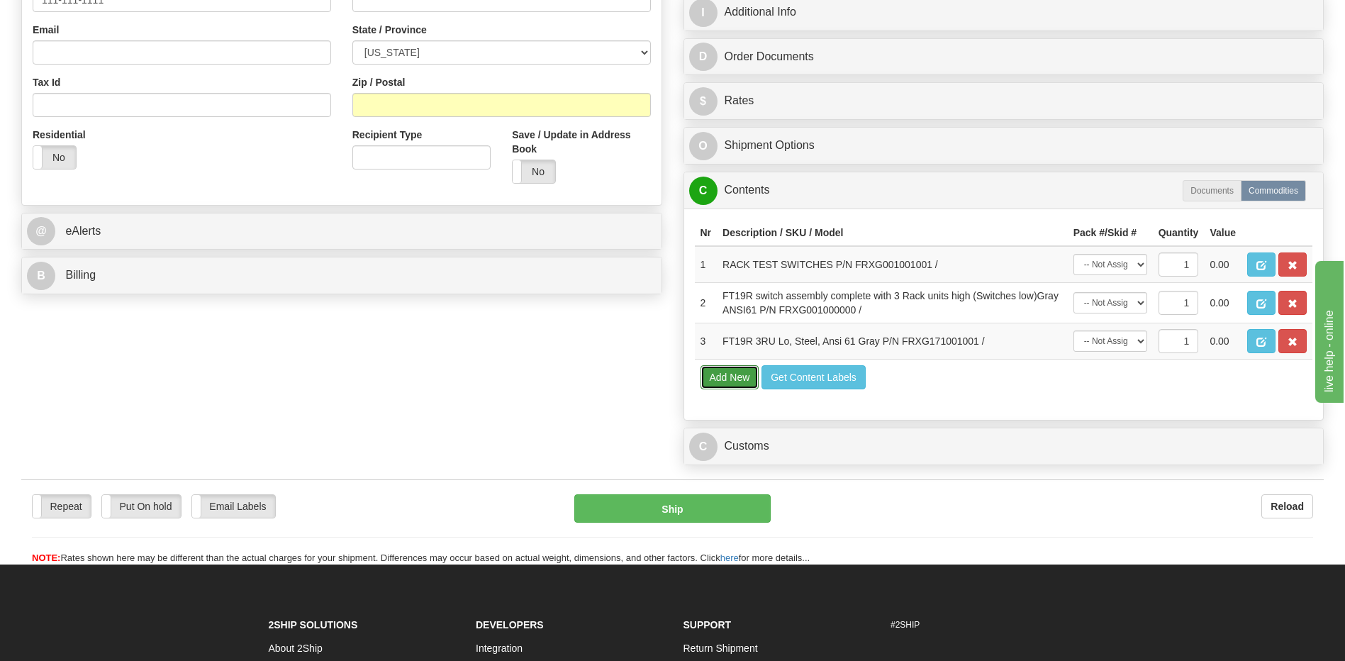
click at [720, 379] on button "Add New" at bounding box center [730, 377] width 59 height 24
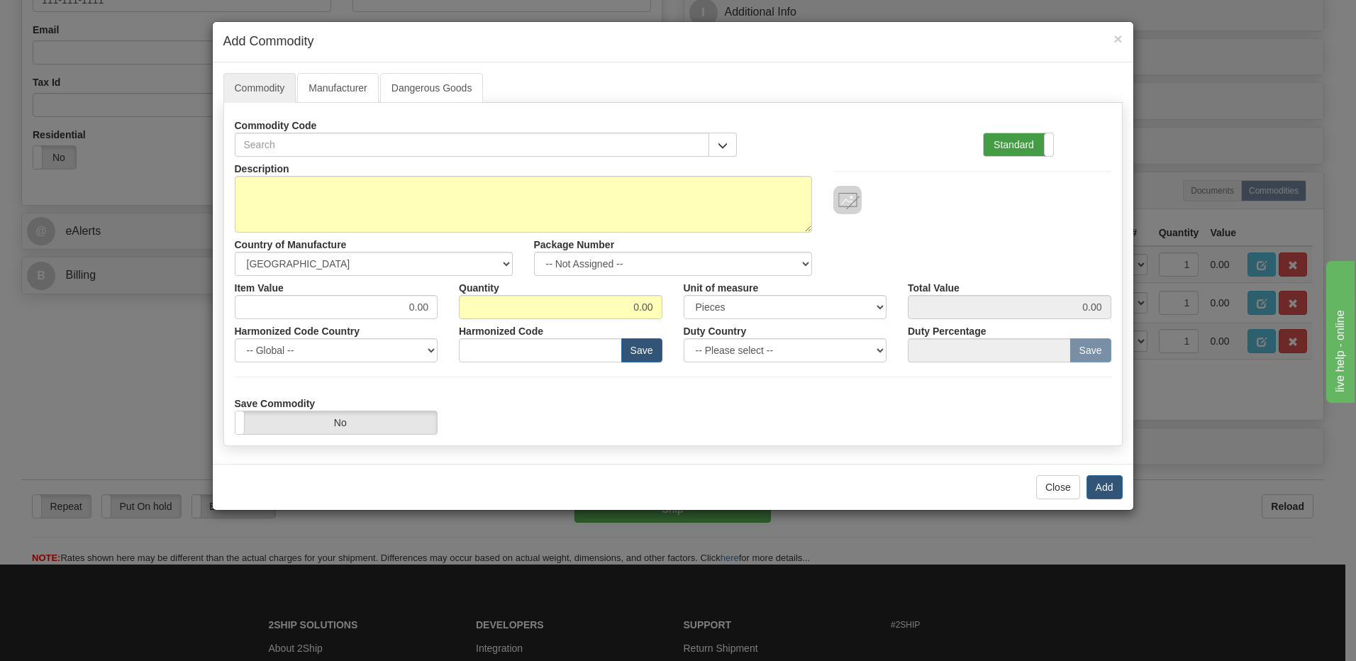
click at [1012, 144] on label "Standard" at bounding box center [1017, 144] width 69 height 23
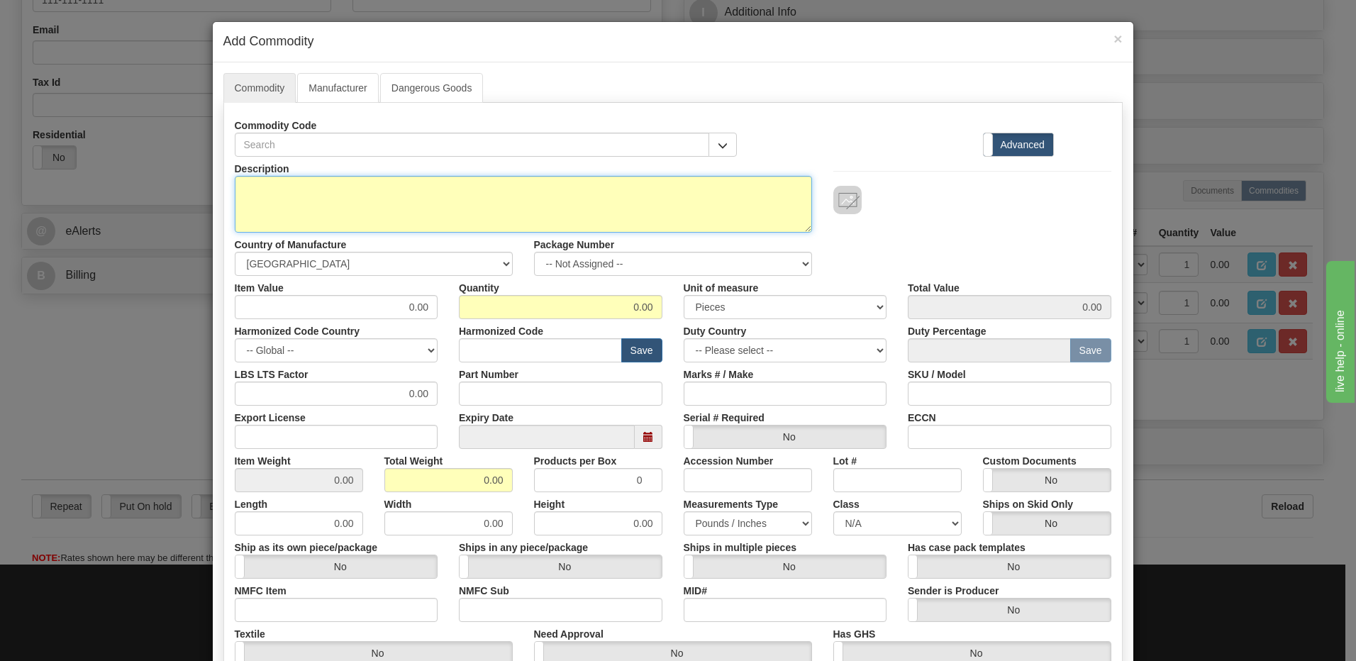
click at [239, 186] on textarea "Description" at bounding box center [523, 204] width 577 height 57
paste textarea "FRXG171171171"
drag, startPoint x: 233, startPoint y: 194, endPoint x: 242, endPoint y: 208, distance: 16.9
click at [235, 194] on textarea "P/N FRXG171171171" at bounding box center [523, 204] width 577 height 57
paste textarea "FT19 Switch Assembly 3RU Lo, Steel, Ansi 61 Gray,"
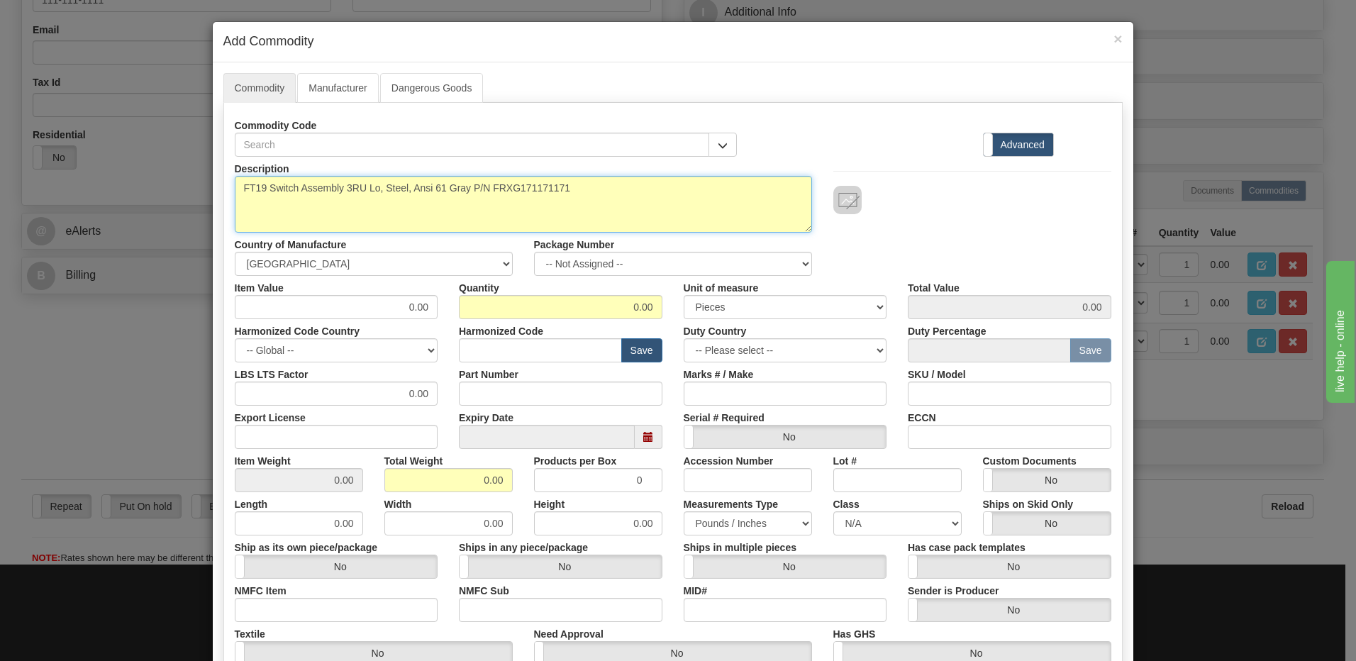
type textarea "FT19 Switch Assembly 3RU Lo, Steel, Ansi 61 Gray P/N FRXG171171171"
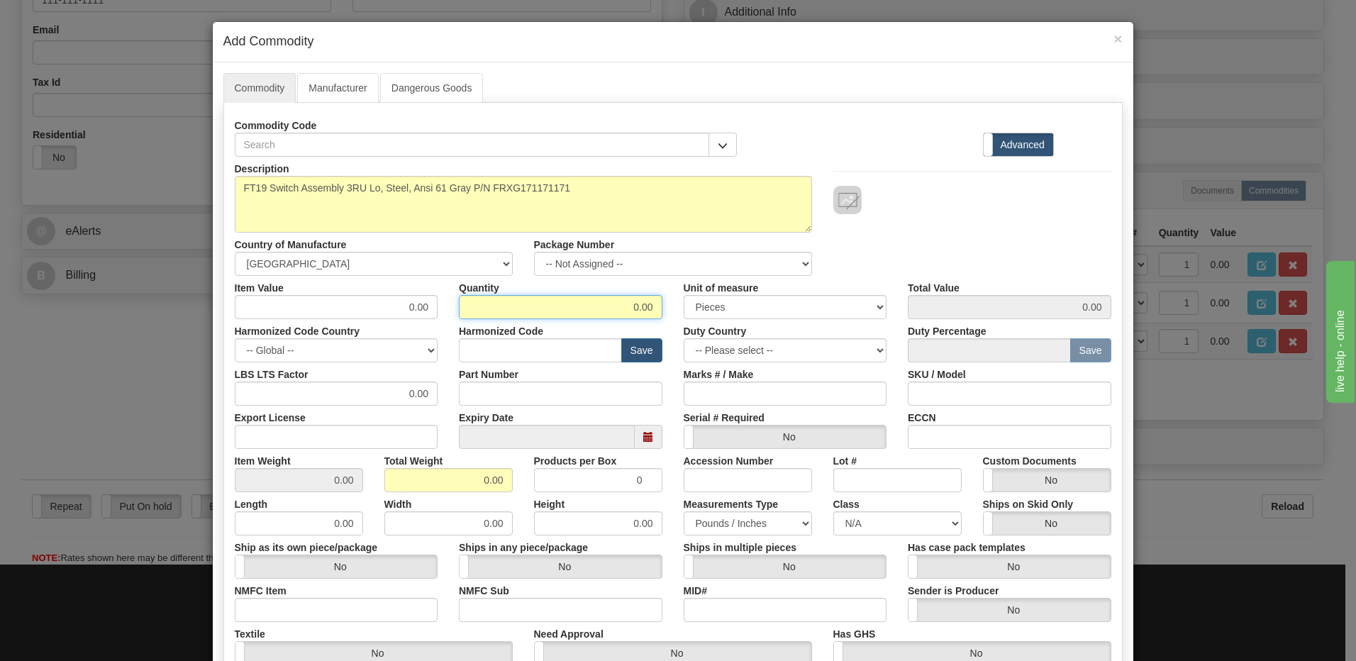
drag, startPoint x: 613, startPoint y: 308, endPoint x: 854, endPoint y: 317, distance: 241.2
click at [854, 317] on div "Item Value 0.00 Quantity 0.00 Unit of measure 3 Thousand Square Inches Adjustme…" at bounding box center [673, 297] width 898 height 43
type input "1"
click at [374, 478] on div "Total Weight 0.00" at bounding box center [449, 470] width 150 height 43
drag, startPoint x: 421, startPoint y: 479, endPoint x: 554, endPoint y: 491, distance: 133.1
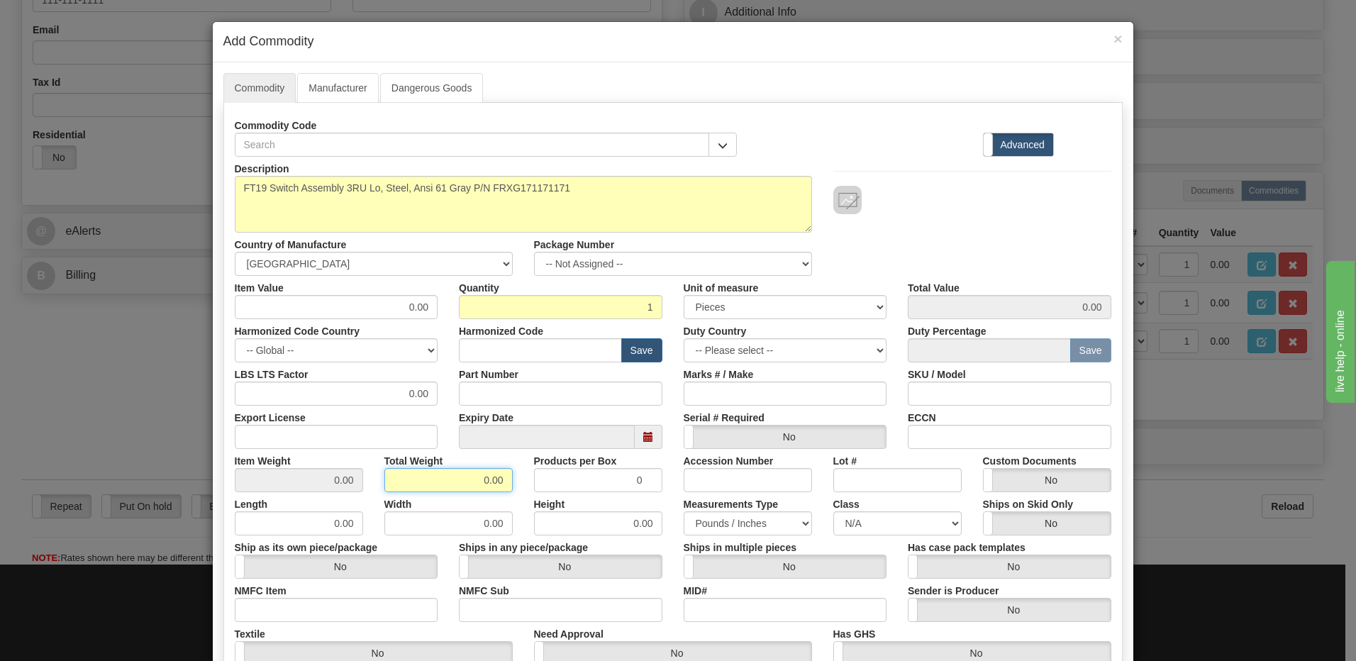
click at [554, 491] on div "Item Weight 0.00 Total Weight 0.00 Products per Box 0 Accession Number Lot # Cu…" at bounding box center [673, 470] width 898 height 43
type input "1"
type input "1.0000"
drag, startPoint x: 931, startPoint y: 235, endPoint x: 925, endPoint y: 246, distance: 12.1
click at [931, 235] on div "Description FT19 Switch Assembly 3RU Lo, Steel, Ansi 61 Gray P/N FRXG171171171 …" at bounding box center [673, 216] width 898 height 119
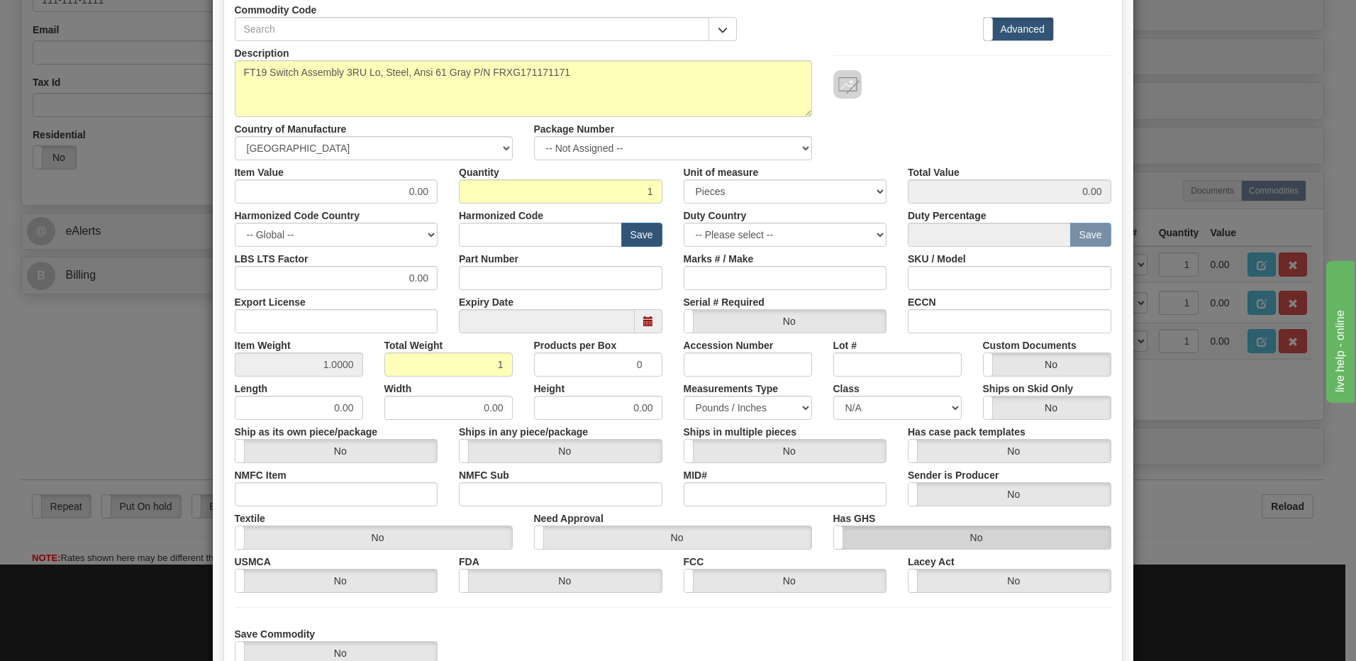
scroll to position [217, 0]
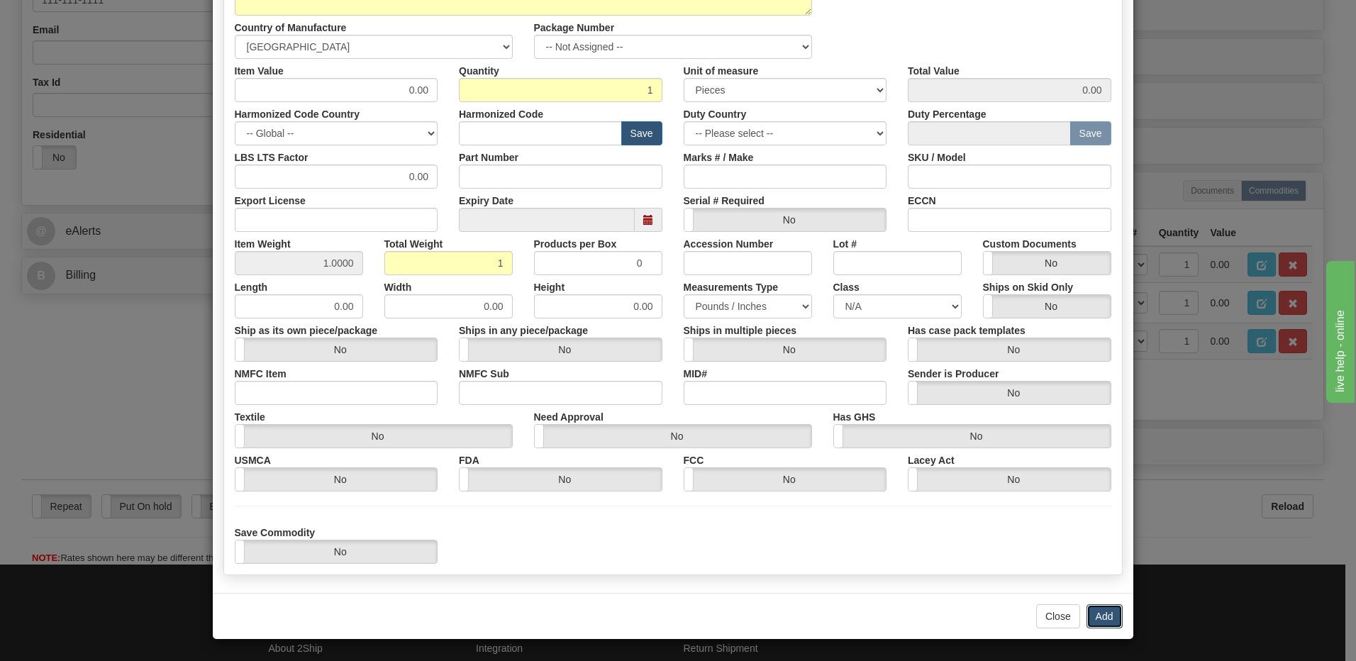
click at [1104, 616] on button "Add" at bounding box center [1104, 616] width 36 height 24
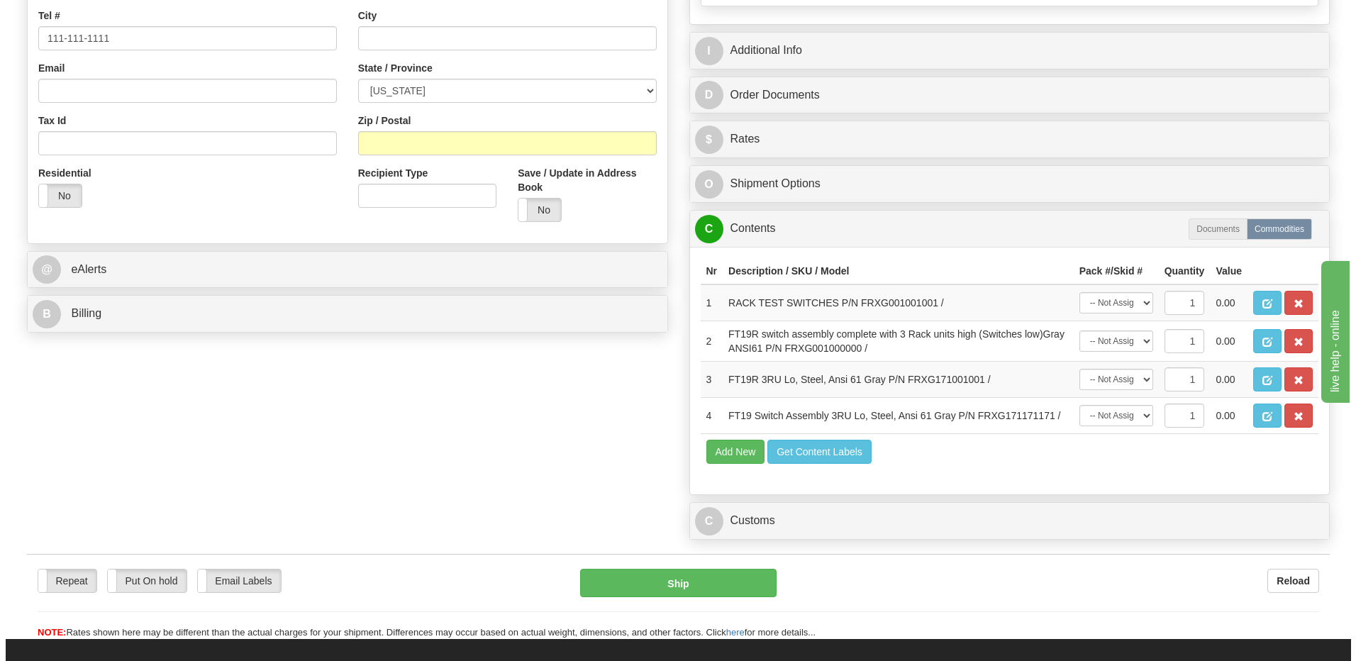
scroll to position [355, 0]
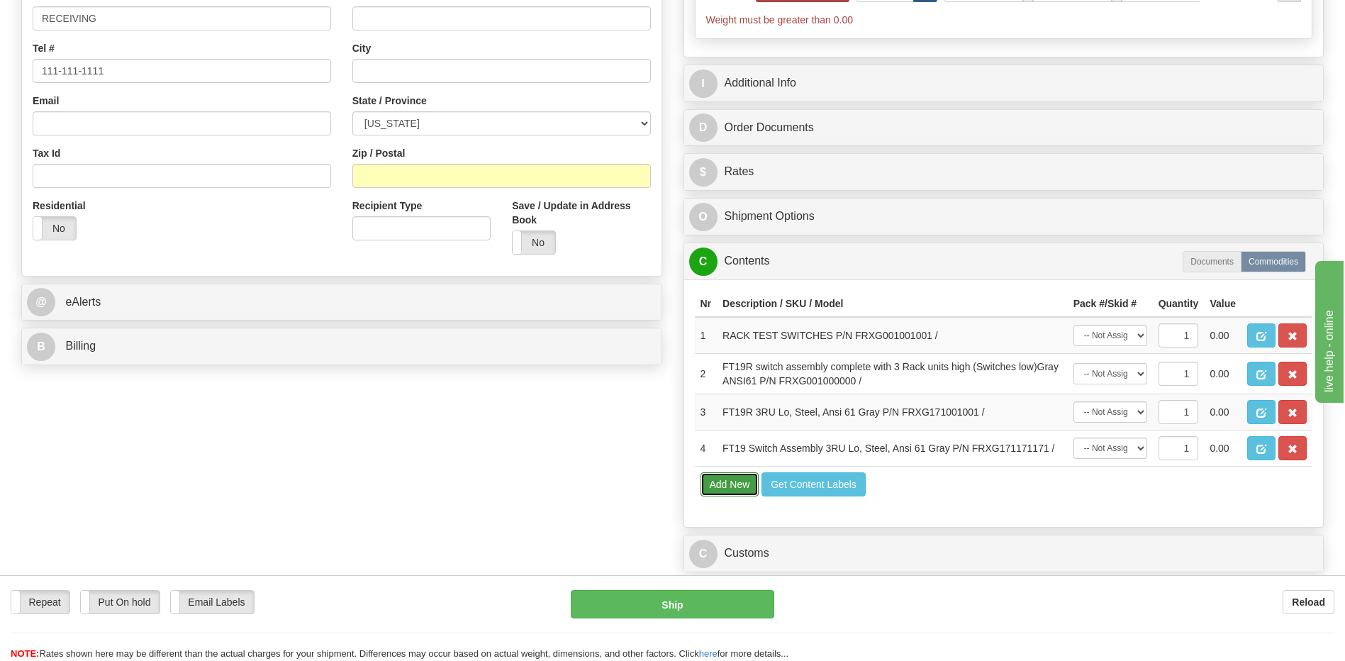
click at [729, 490] on button "Add New" at bounding box center [730, 484] width 59 height 24
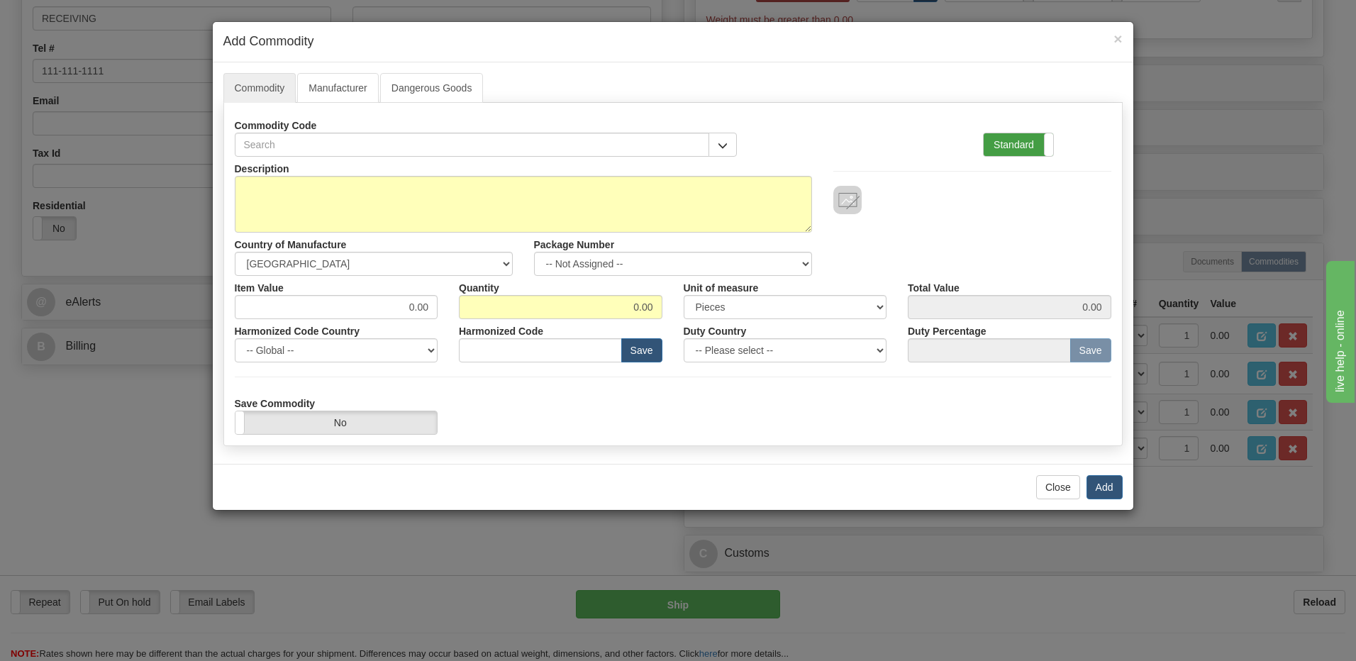
click at [1025, 147] on label "Standard" at bounding box center [1017, 144] width 69 height 23
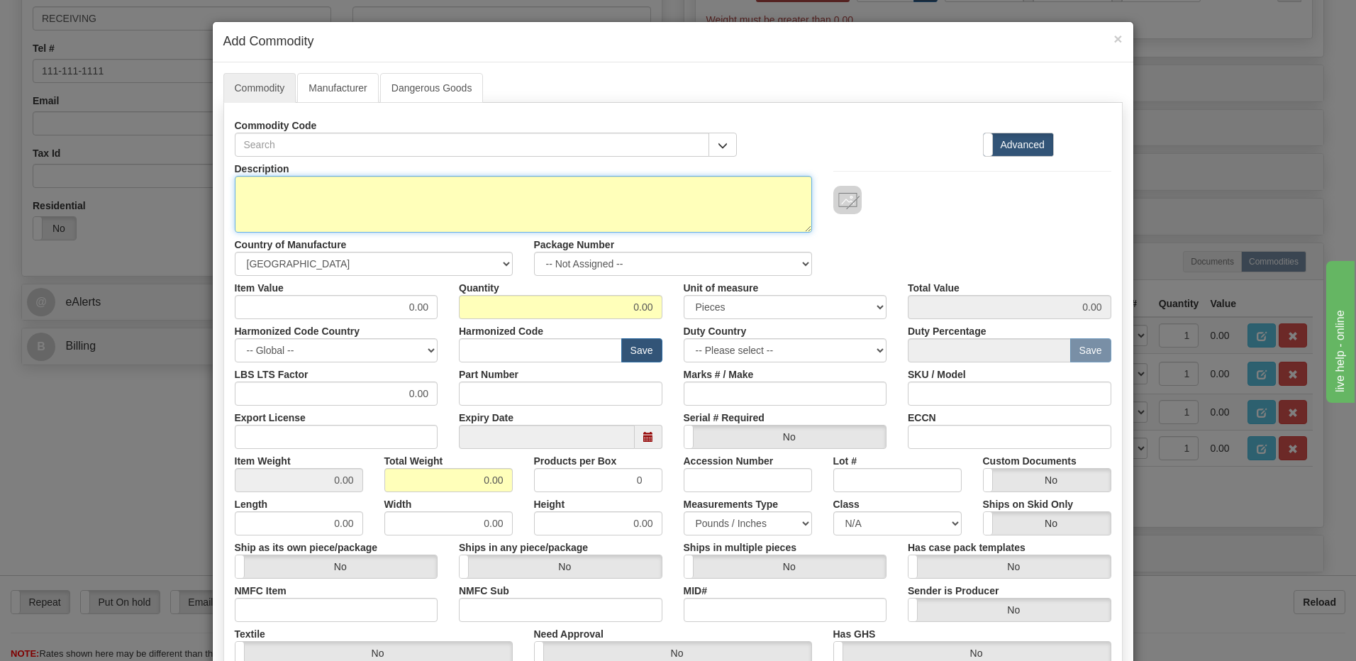
click at [235, 186] on textarea "Description" at bounding box center [523, 204] width 577 height 57
paste textarea "FT19R (FRXG171083001) 3RU Lo, Steel, Ansi 61 Gray, Screw terminals, Standard De…"
paste textarea "FRXG171083001"
type textarea "FT19R (FRXG171083001) 3RU Lo, Steel, Ansi 61 Gray, Screw terminals, Standard De…"
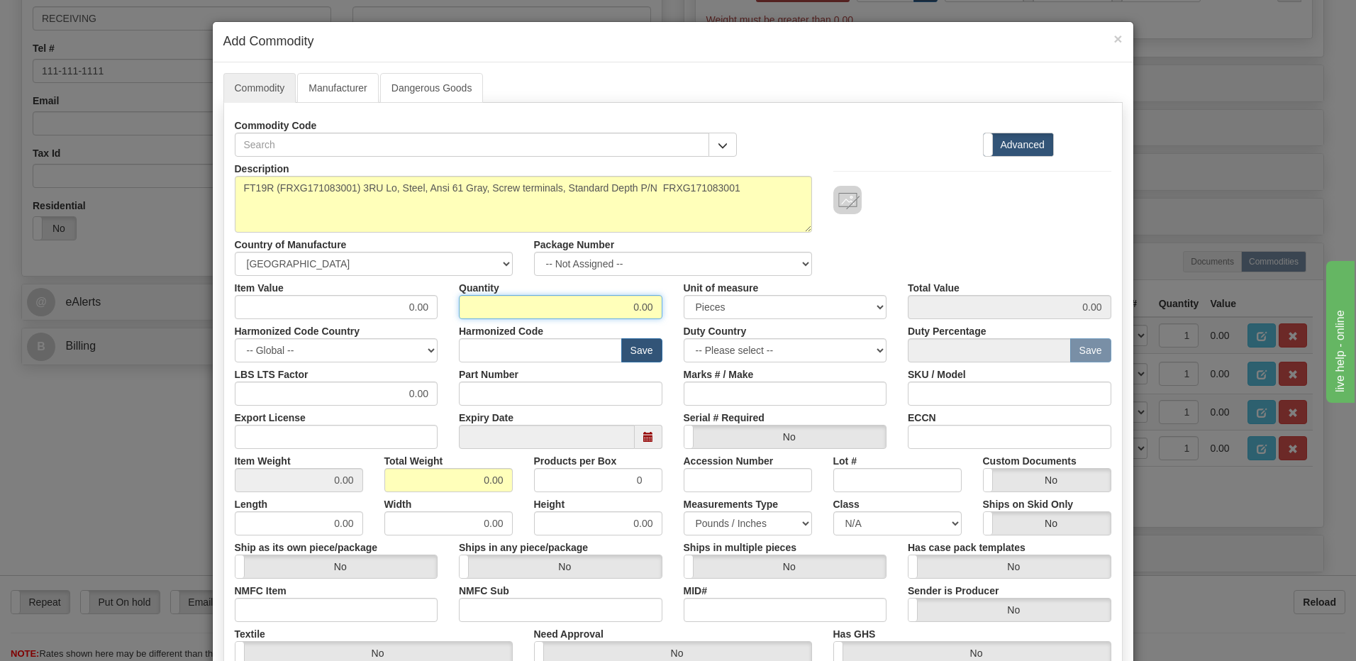
drag, startPoint x: 671, startPoint y: 317, endPoint x: 747, endPoint y: 329, distance: 76.1
click at [747, 329] on div "Description FT19R (FRXG171083001) 3RU Lo, Steel, Ansi 61 Gray, Screw terminals,…" at bounding box center [673, 469] width 876 height 624
type input "1"
click at [394, 481] on input "0.00" at bounding box center [448, 480] width 128 height 24
drag, startPoint x: 442, startPoint y: 484, endPoint x: 635, endPoint y: 481, distance: 192.9
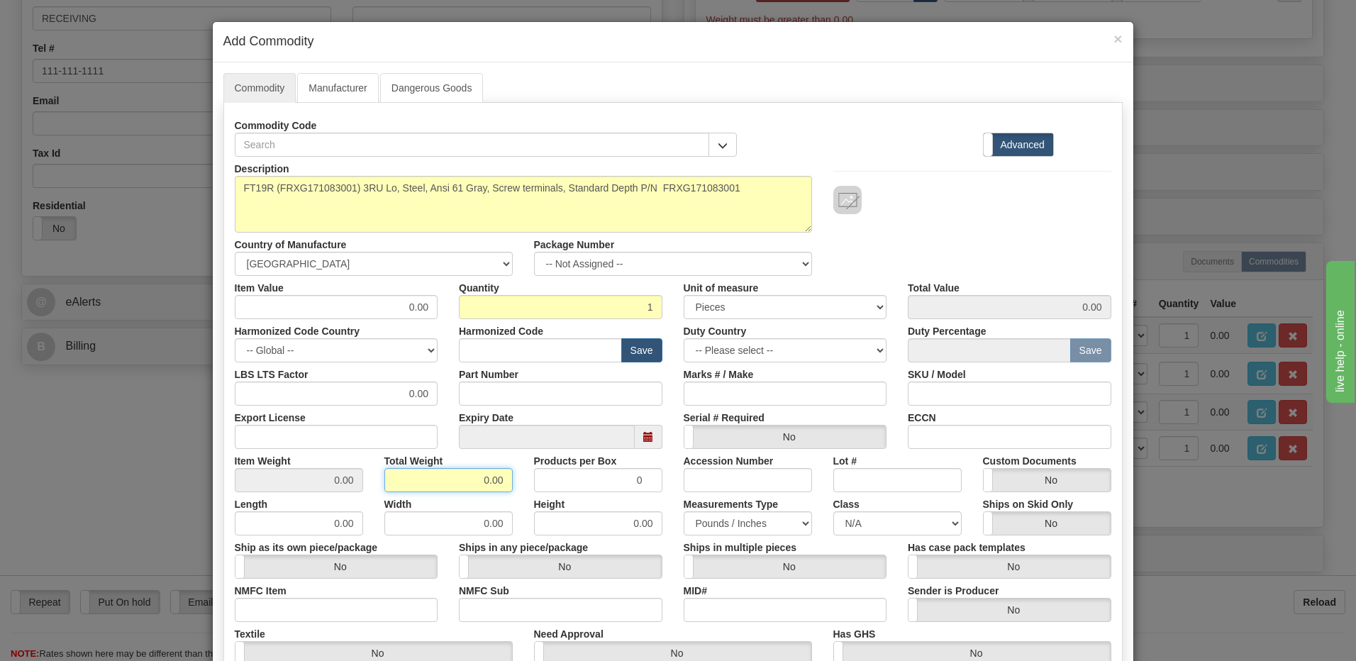
click at [635, 481] on div "Item Weight 0.00 Total Weight 0.00 Products per Box 0 Accession Number Lot # Cu…" at bounding box center [673, 470] width 898 height 43
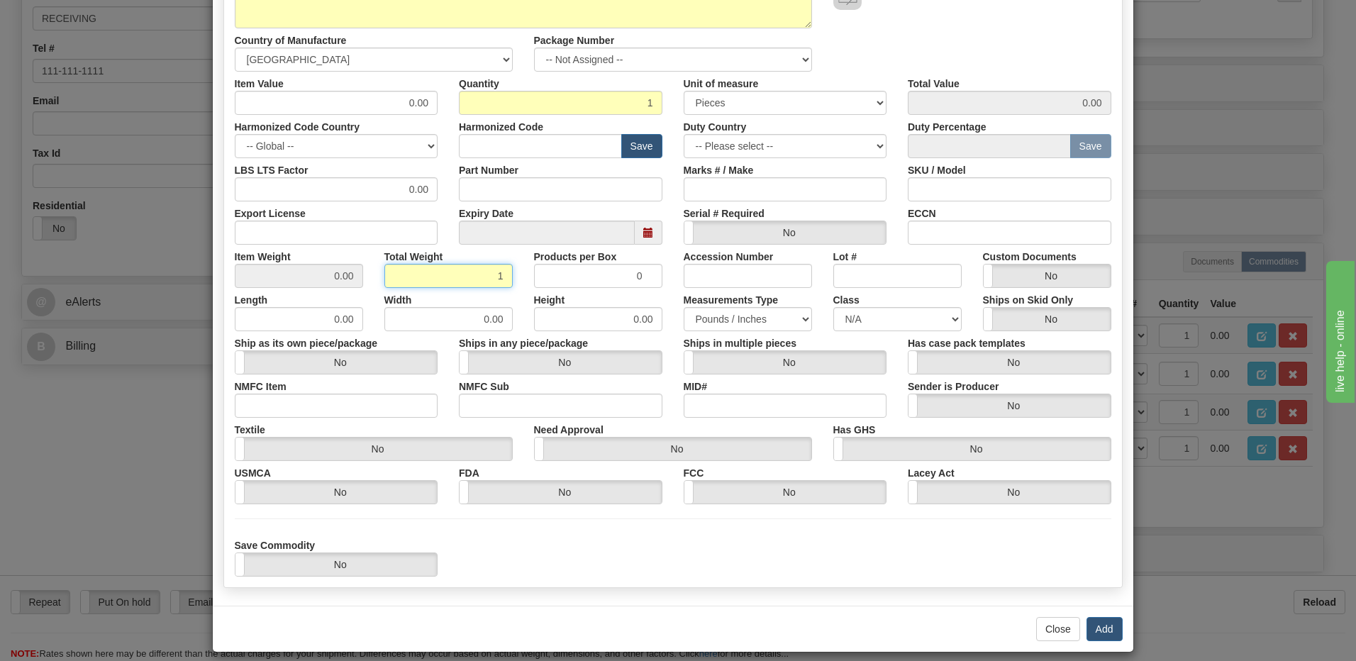
scroll to position [213, 0]
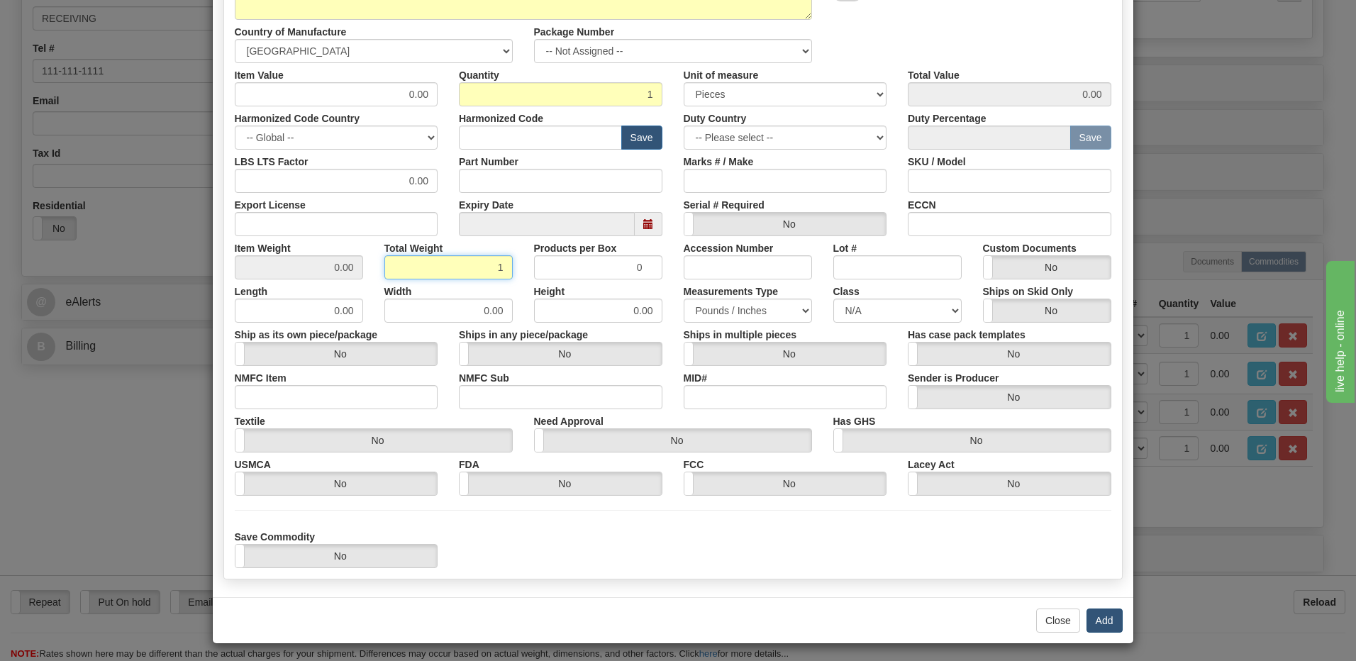
type input "1"
type input "1.0000"
click at [1098, 622] on button "Add" at bounding box center [1104, 620] width 36 height 24
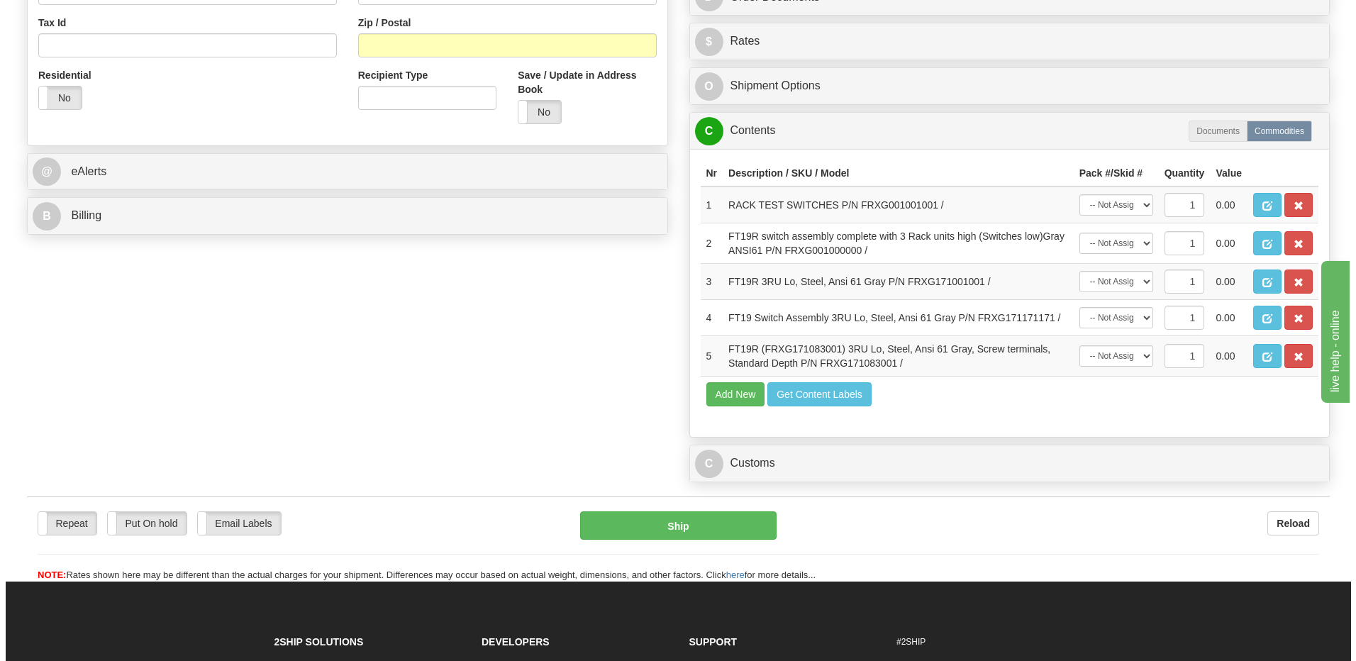
scroll to position [496, 0]
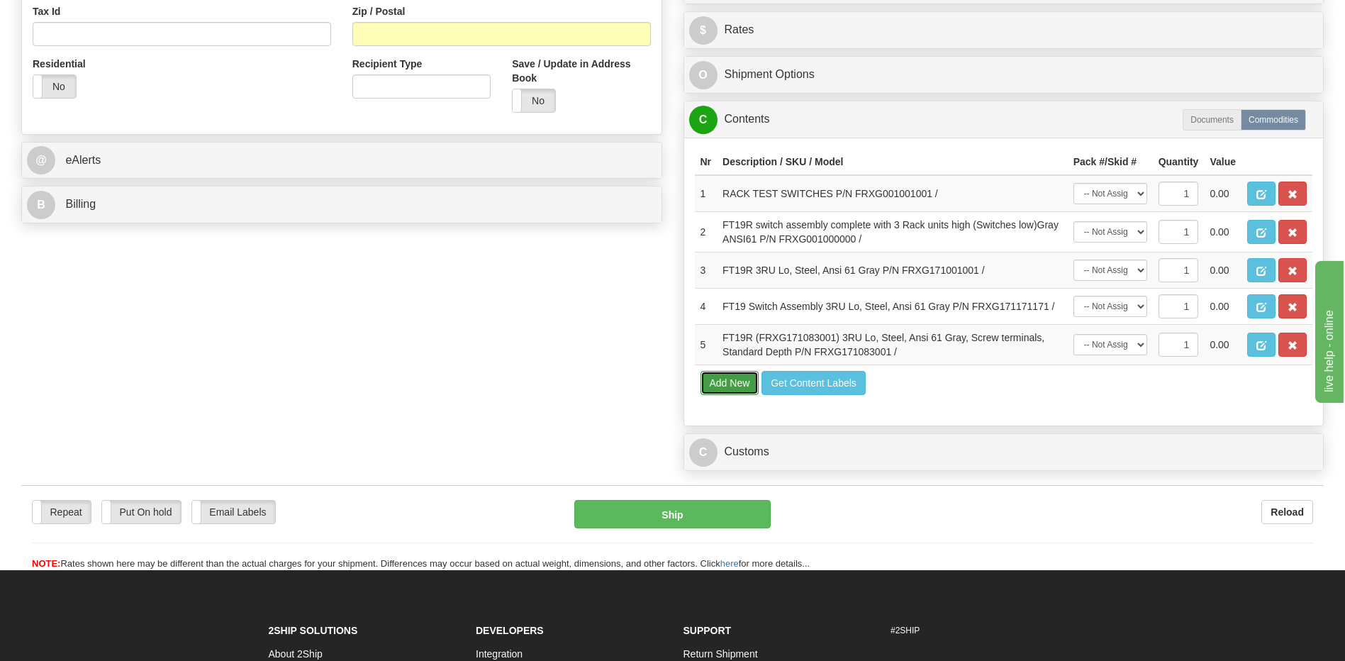
click at [736, 391] on button "Add New" at bounding box center [730, 383] width 59 height 24
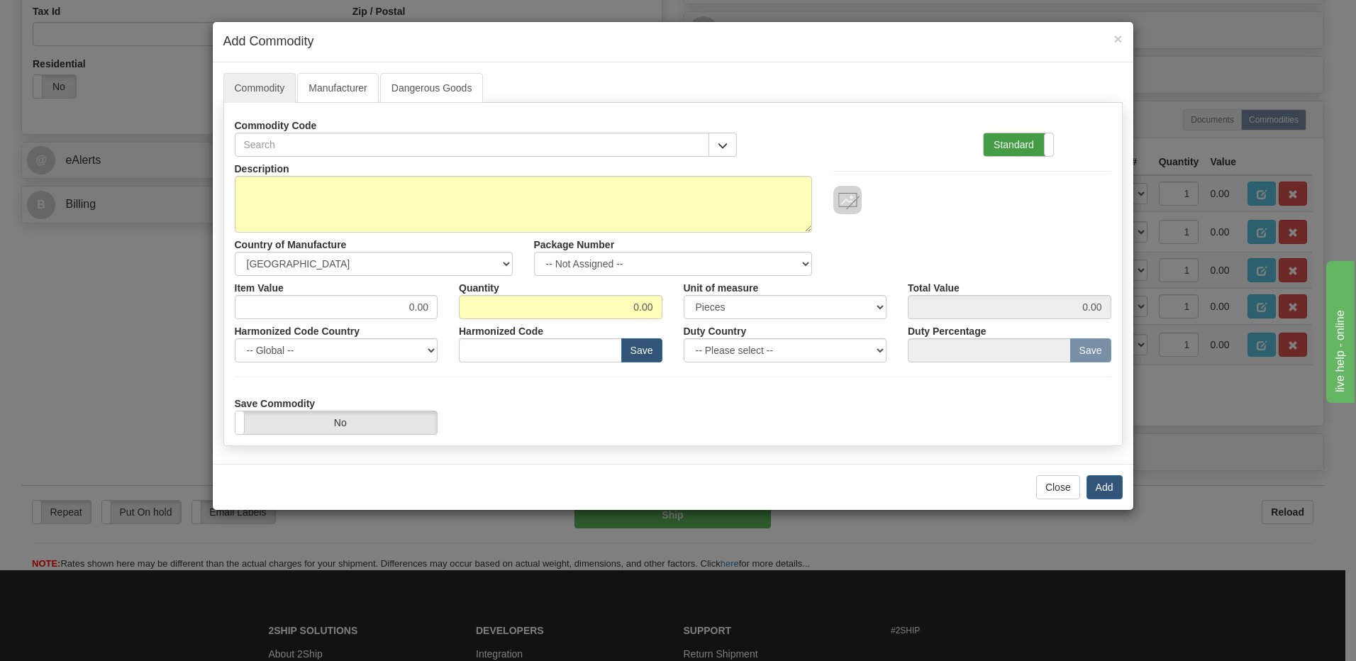
click at [1024, 150] on label "Standard" at bounding box center [1017, 144] width 69 height 23
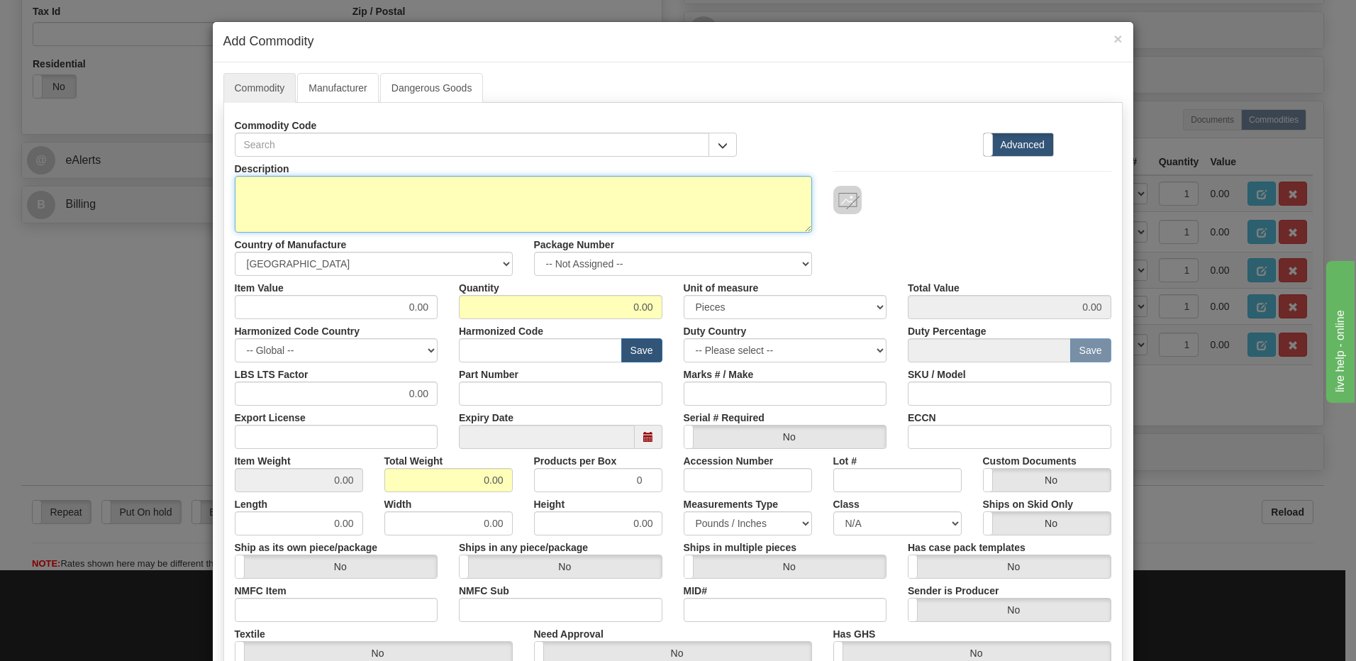
click at [281, 196] on textarea "Description" at bounding box center [523, 204] width 577 height 57
paste textarea "FT19R 3RU Lo, Steel, Ansi 61 Gray, Screw"
paste textarea "FRXG001171315"
type textarea "FT19R 3RU Lo, Steel, Ansi 61 Gray, Screw P/N FRXG001171315"
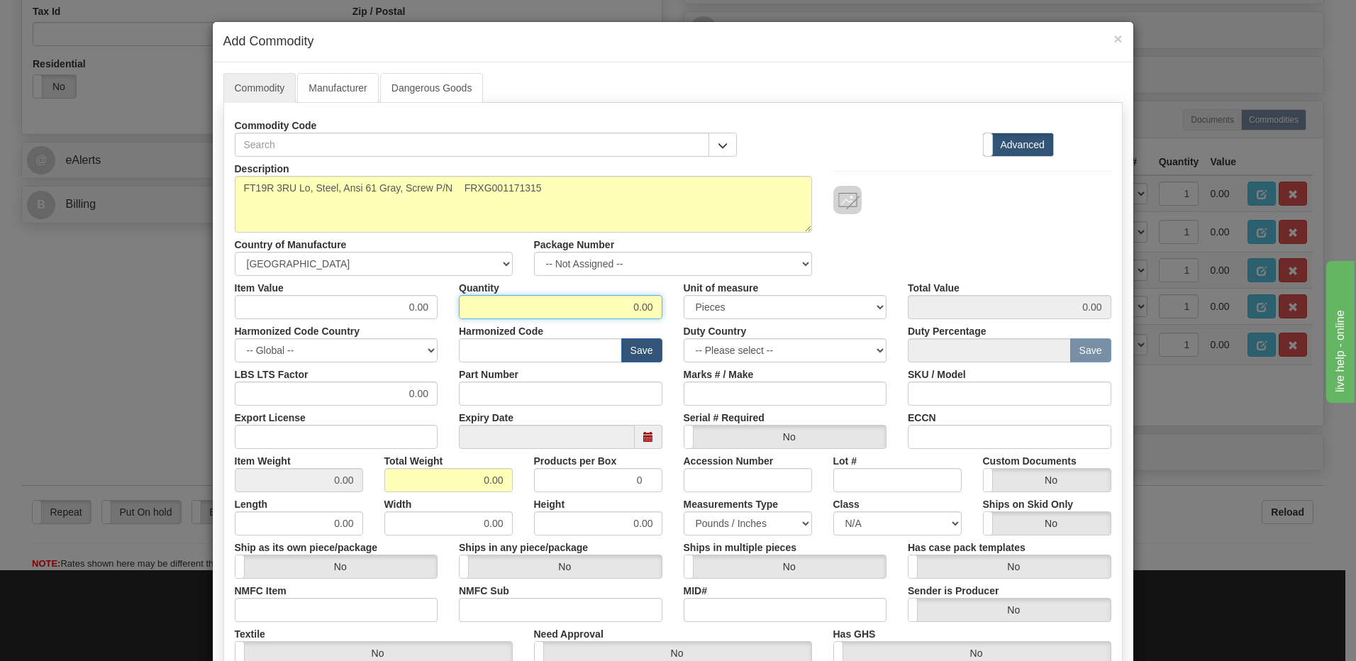
drag, startPoint x: 607, startPoint y: 309, endPoint x: 818, endPoint y: 335, distance: 212.8
click at [818, 335] on div "Description FT19R 3RU Lo, Steel, Ansi 61 Gray, Screw P/N FRXG001171315 Country …" at bounding box center [673, 469] width 876 height 624
type input "1"
click at [395, 482] on input "0.00" at bounding box center [448, 480] width 128 height 24
drag, startPoint x: 418, startPoint y: 477, endPoint x: 589, endPoint y: 486, distance: 171.1
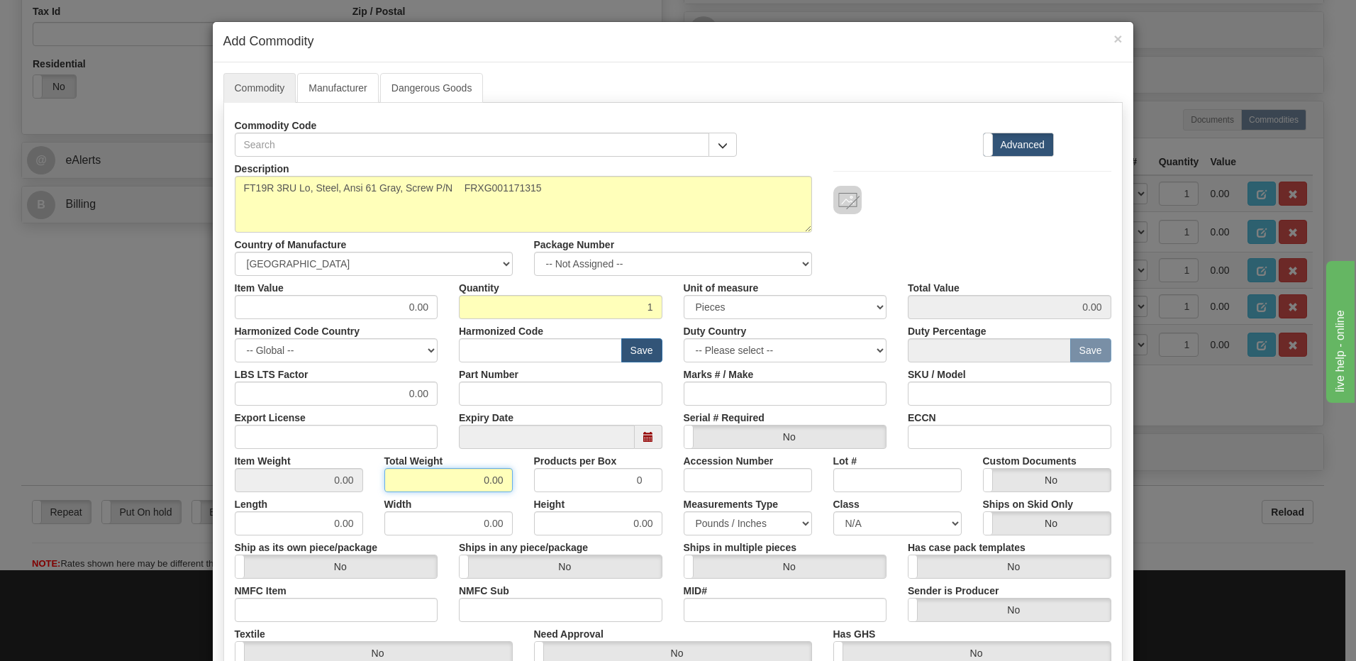
click at [588, 485] on div "Item Weight 0.00 Total Weight 0.00 Products per Box 0 Accession Number Lot # Cu…" at bounding box center [673, 470] width 898 height 43
type input "1"
type input "1.0000"
click at [574, 380] on div "Part Number" at bounding box center [560, 383] width 225 height 43
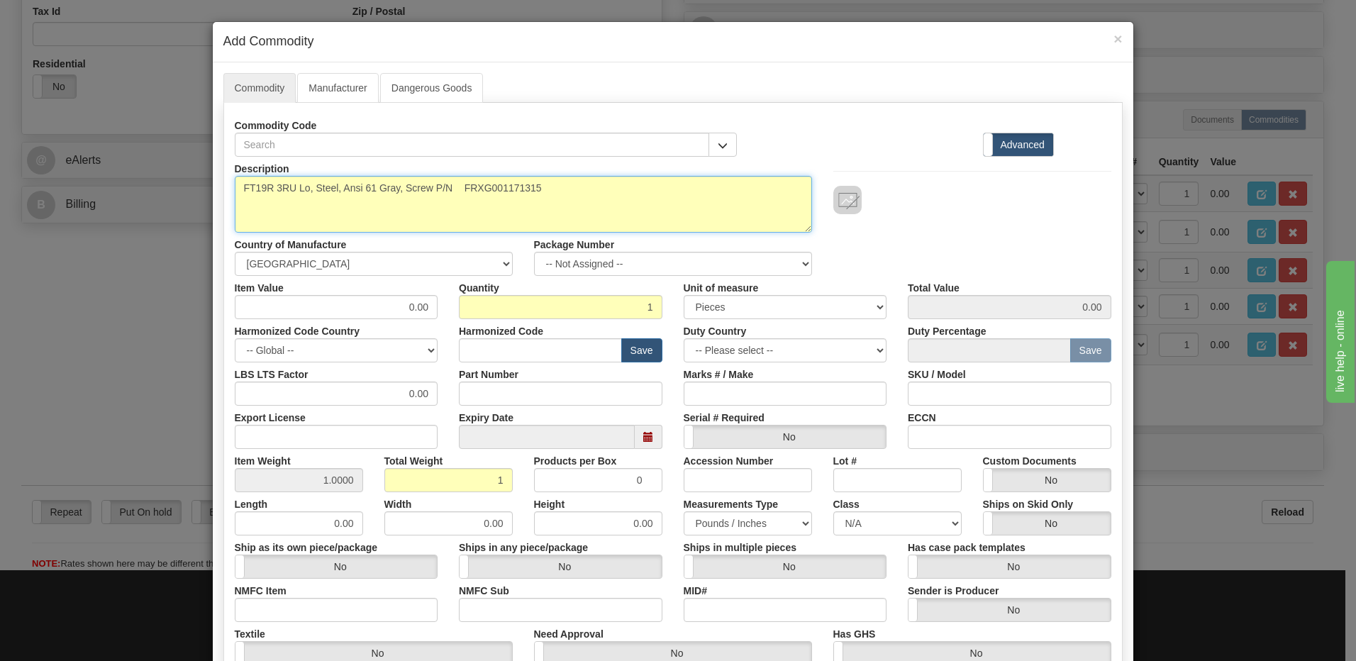
click at [458, 185] on textarea "FT19R 3RU Lo, Steel, Ansi 61 Gray, Screw P/N FRXG001171315" at bounding box center [523, 204] width 577 height 57
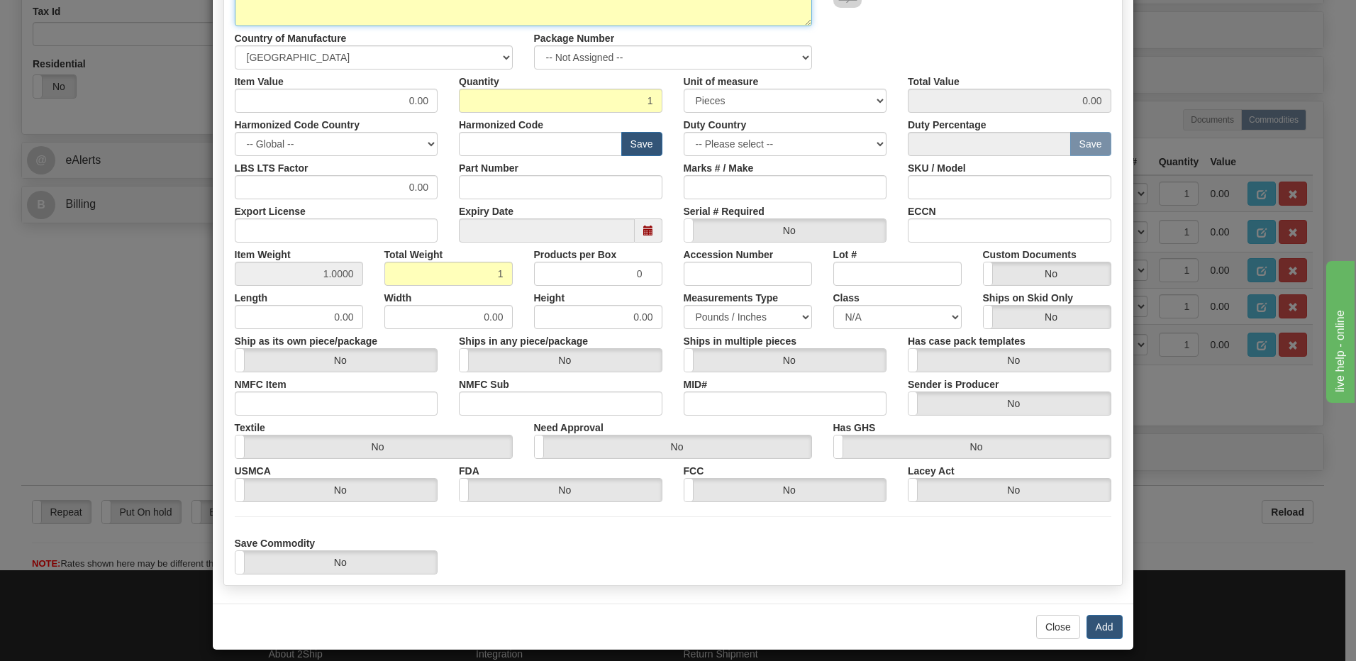
scroll to position [213, 0]
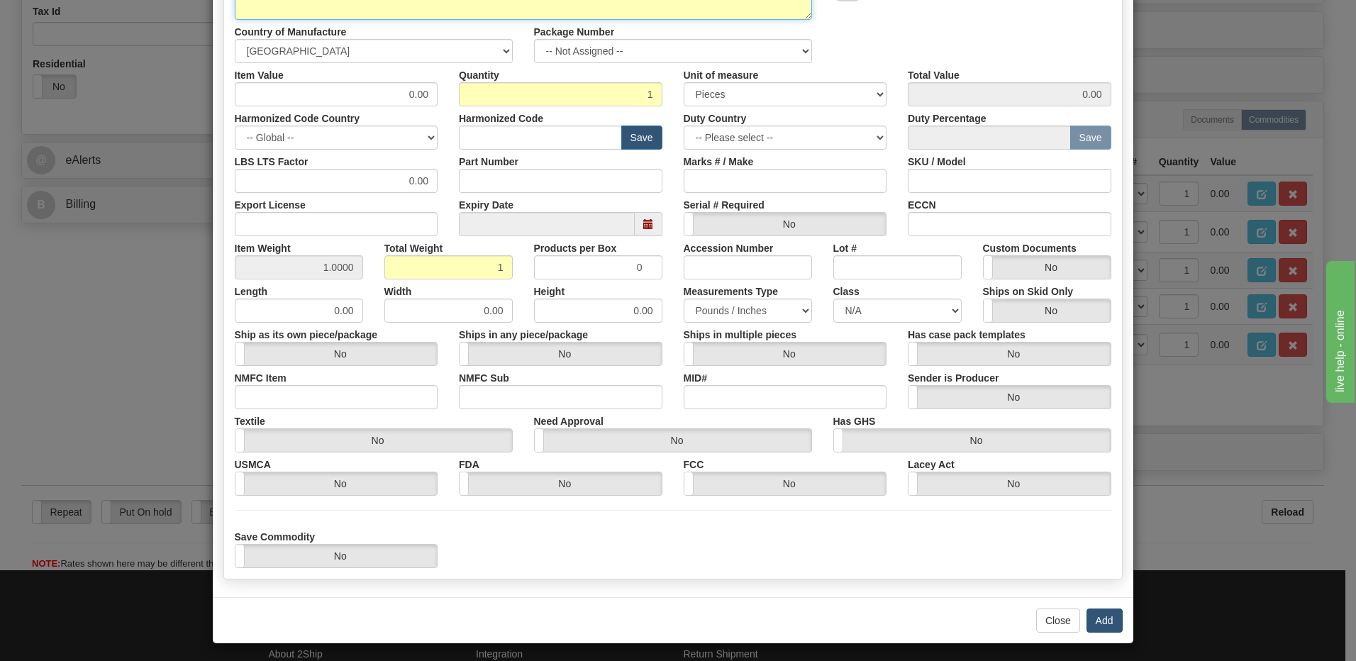
type textarea "FT19R 3RU Lo, Steel, Ansi 61 Gray, Screw P/N FRXG001171315"
click at [1102, 621] on button "Add" at bounding box center [1104, 620] width 36 height 24
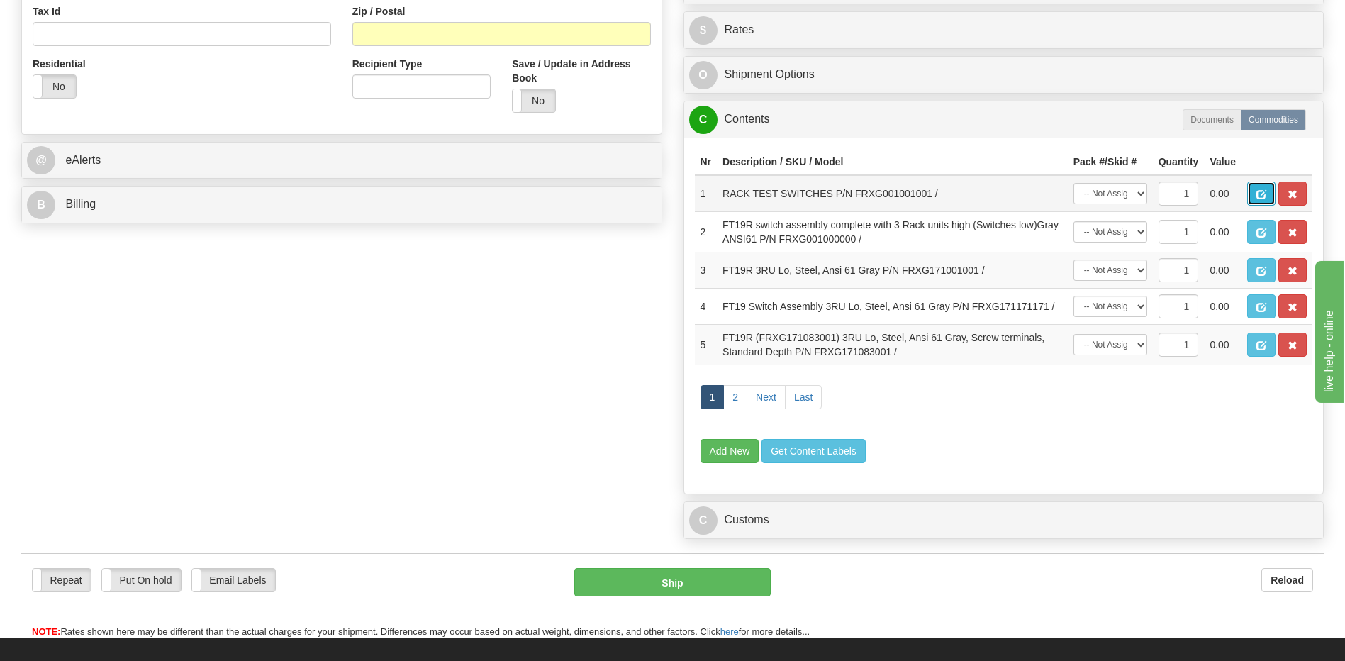
click at [1262, 196] on span "button" at bounding box center [1261, 194] width 10 height 9
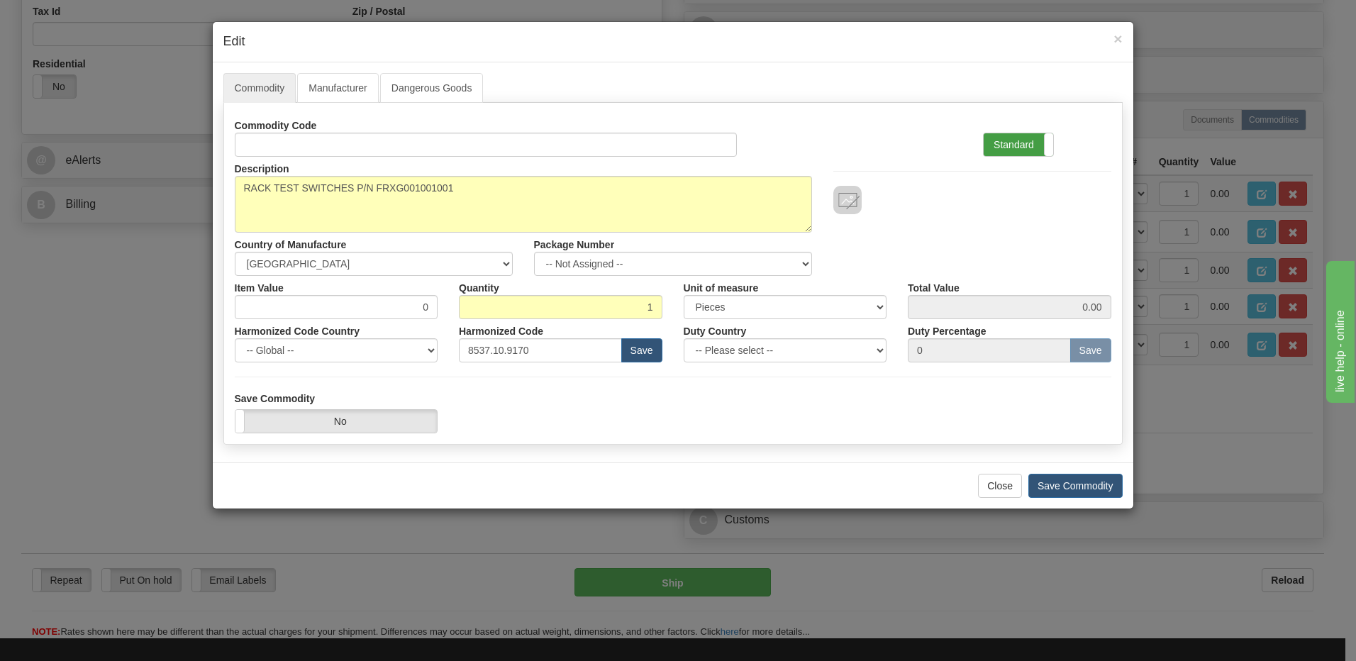
click at [1006, 149] on label "Standard" at bounding box center [1017, 144] width 69 height 23
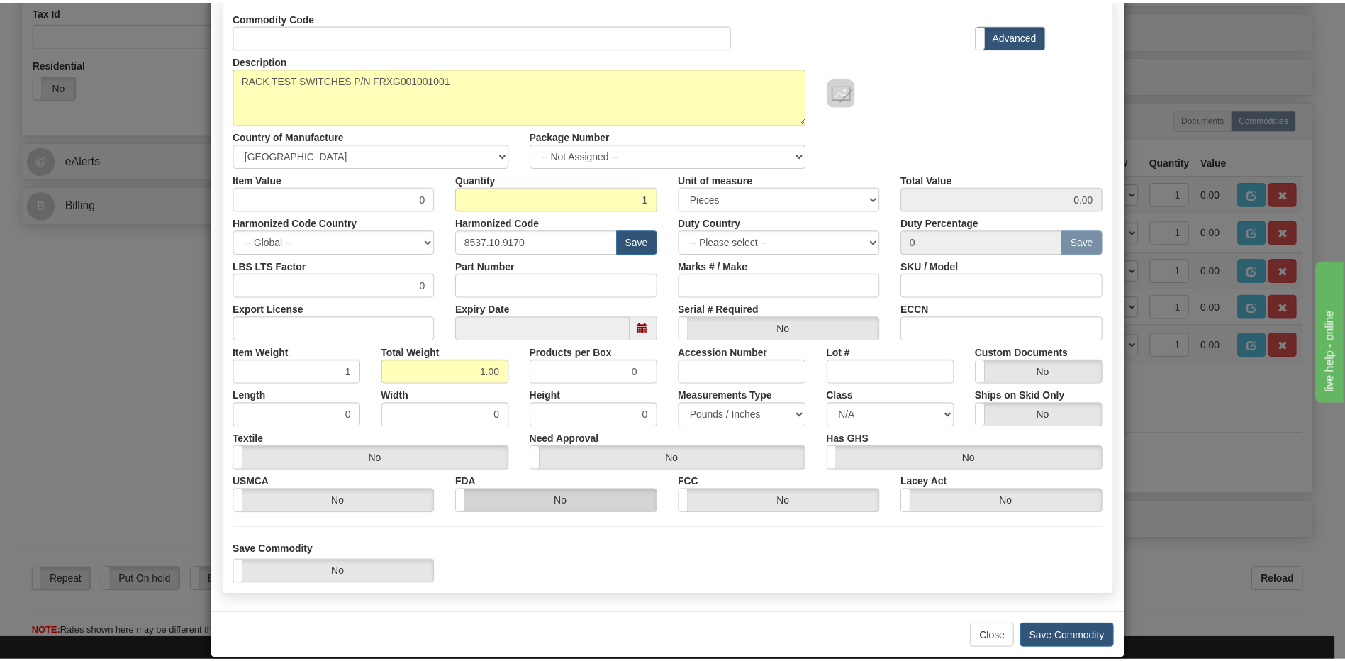
scroll to position [129, 0]
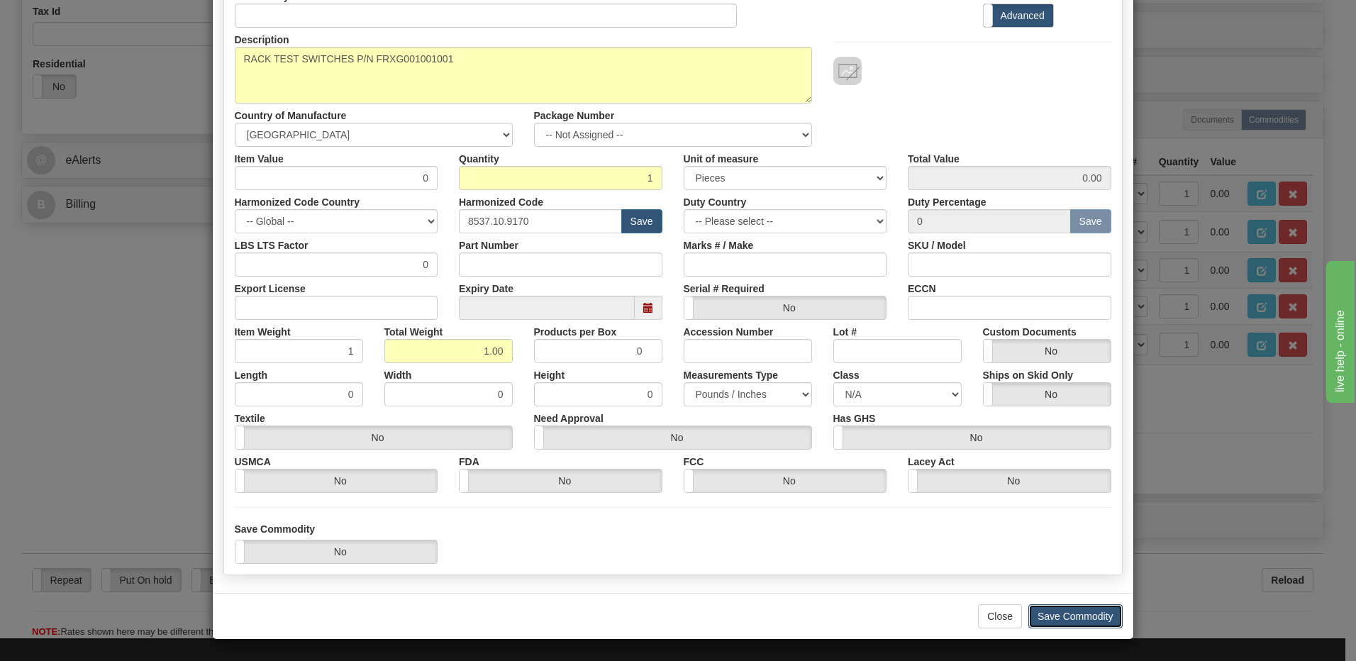
click at [1037, 613] on button "Save Commodity" at bounding box center [1075, 616] width 94 height 24
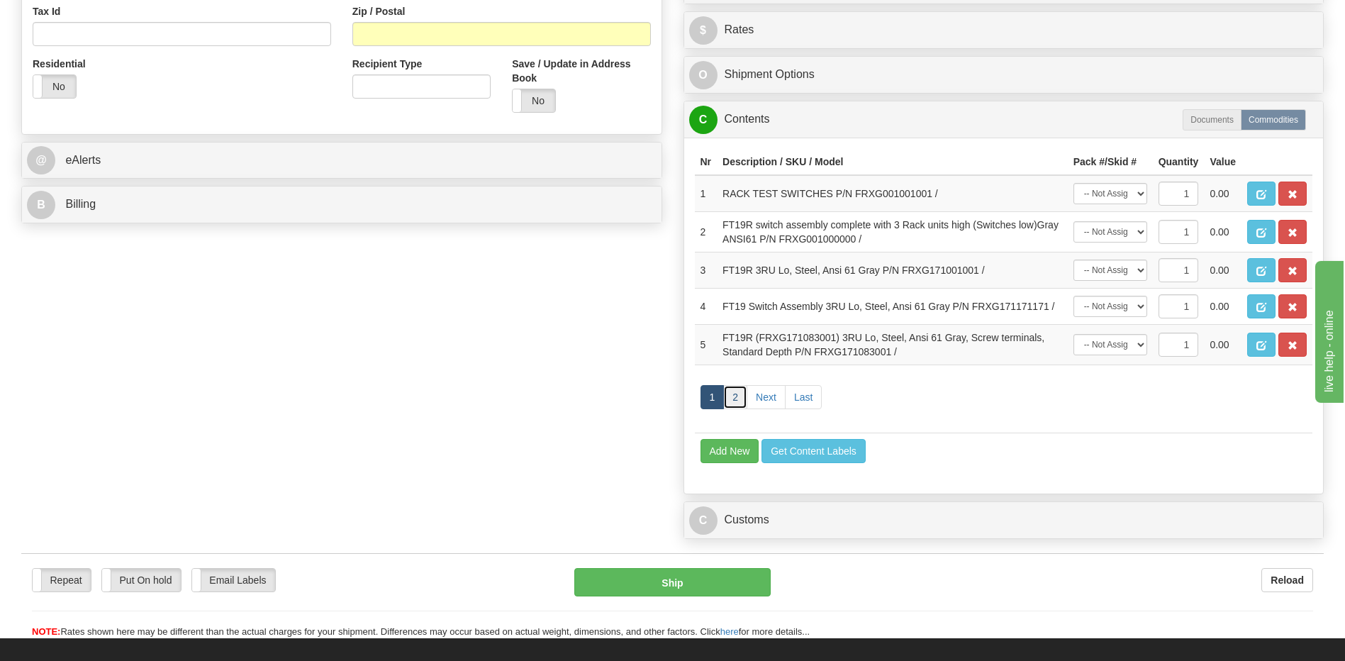
click at [740, 402] on link "2" at bounding box center [735, 397] width 24 height 24
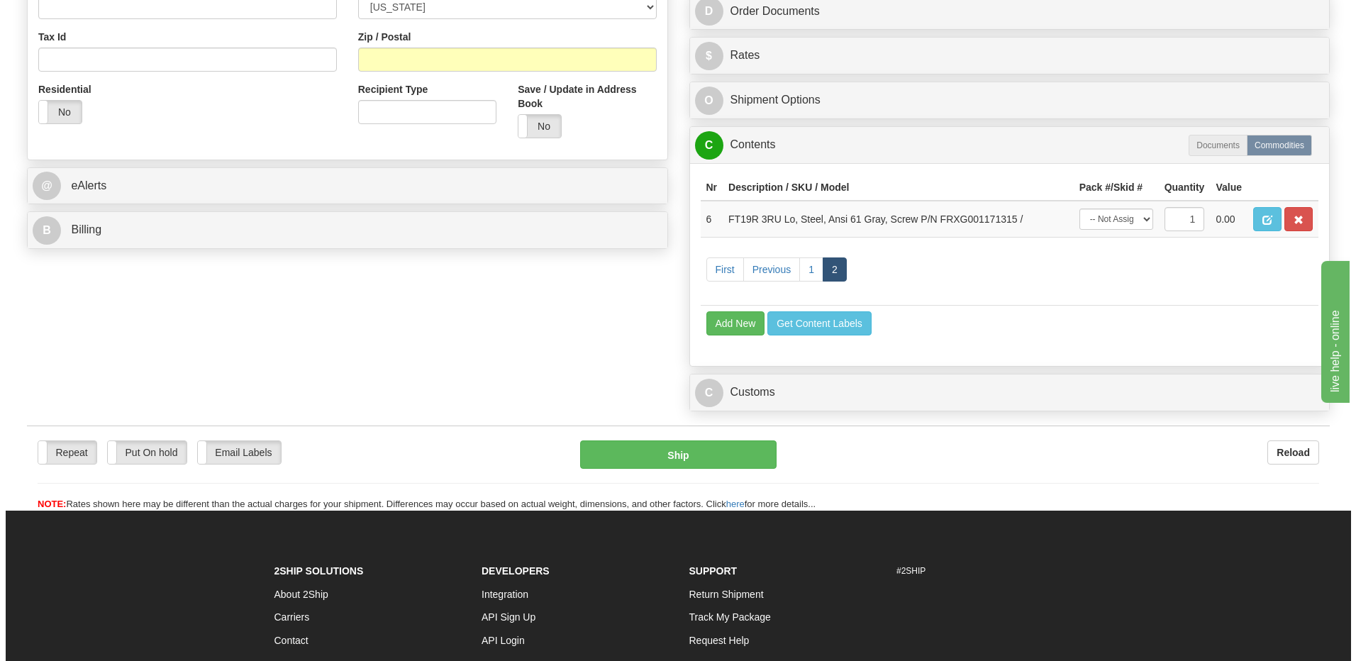
scroll to position [496, 0]
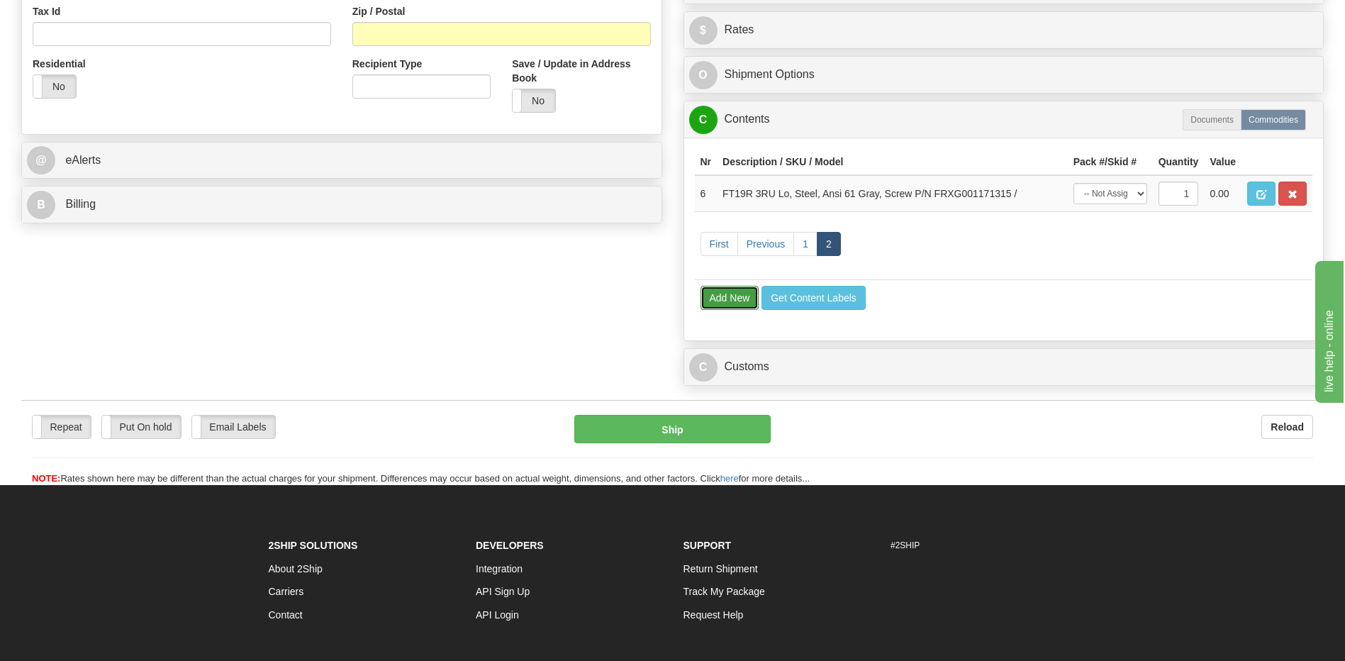
click at [732, 303] on button "Add New" at bounding box center [730, 298] width 59 height 24
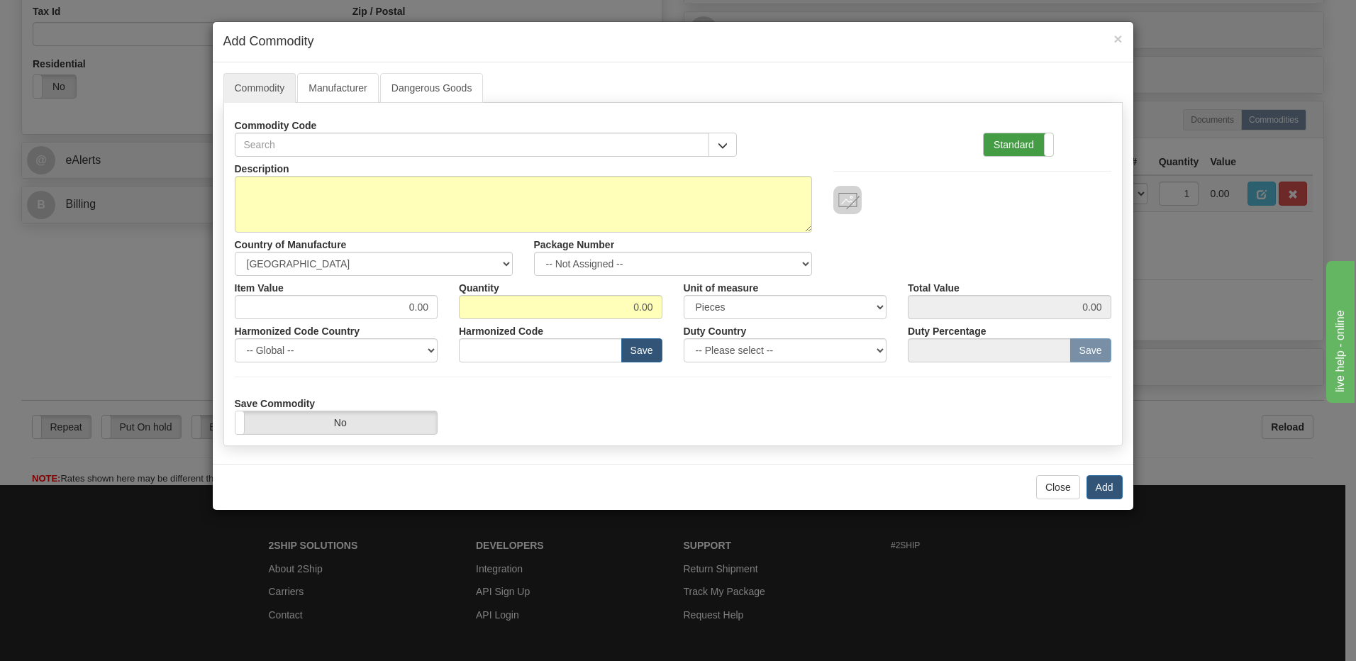
click at [995, 139] on label "Standard" at bounding box center [1017, 144] width 69 height 23
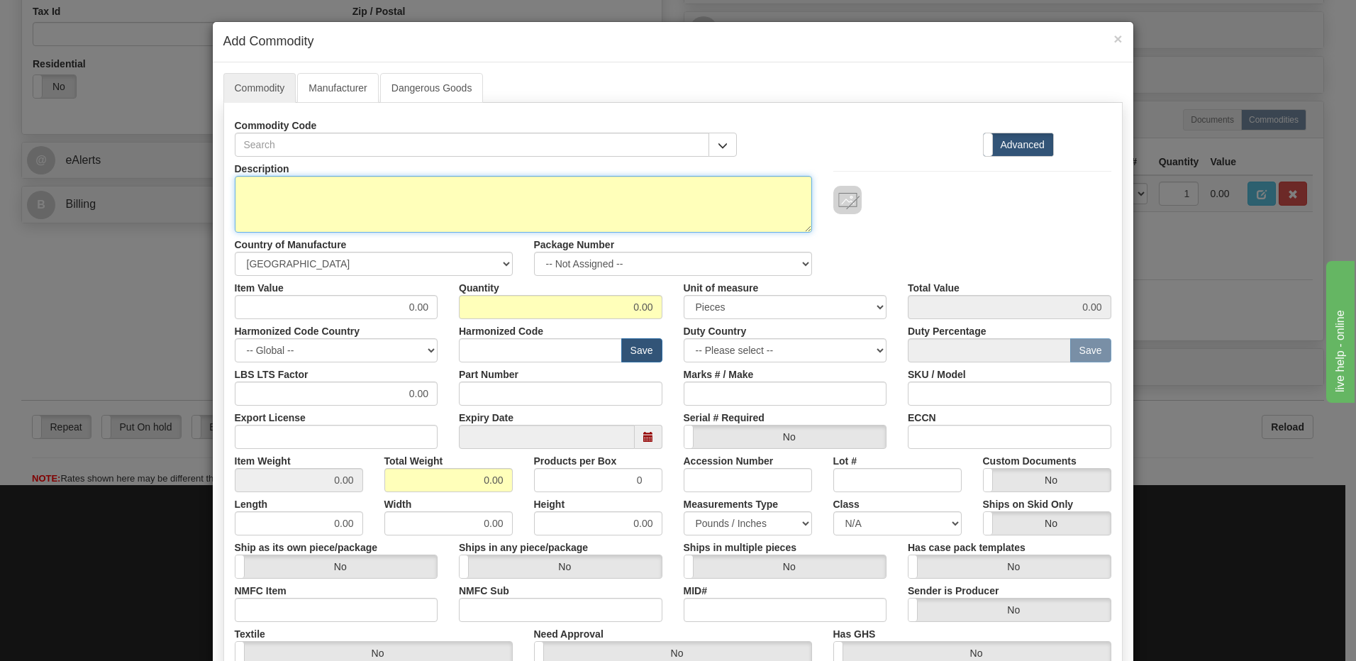
click at [235, 190] on textarea "Description" at bounding box center [523, 204] width 577 height 57
paste textarea "Lockout Relay"
paste textarea "7808E"
type textarea "Lockout Relay P/N 7808E"
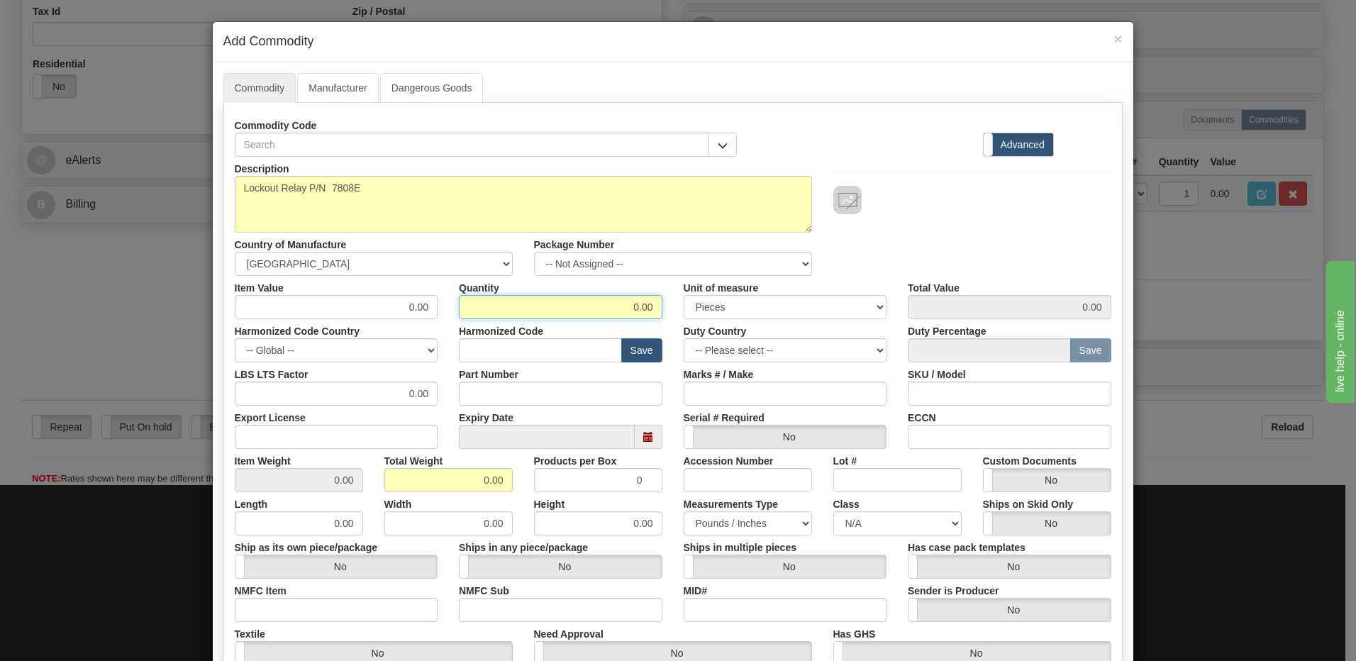
drag, startPoint x: 605, startPoint y: 302, endPoint x: 880, endPoint y: 305, distance: 275.1
click at [880, 305] on div "Item Value 0.00 Quantity 0.00 Unit of measure 3 Thousand Square Inches Adjustme…" at bounding box center [673, 297] width 898 height 43
type input "1"
click at [386, 481] on input "0.00" at bounding box center [448, 480] width 128 height 24
drag, startPoint x: 407, startPoint y: 481, endPoint x: 642, endPoint y: 476, distance: 234.7
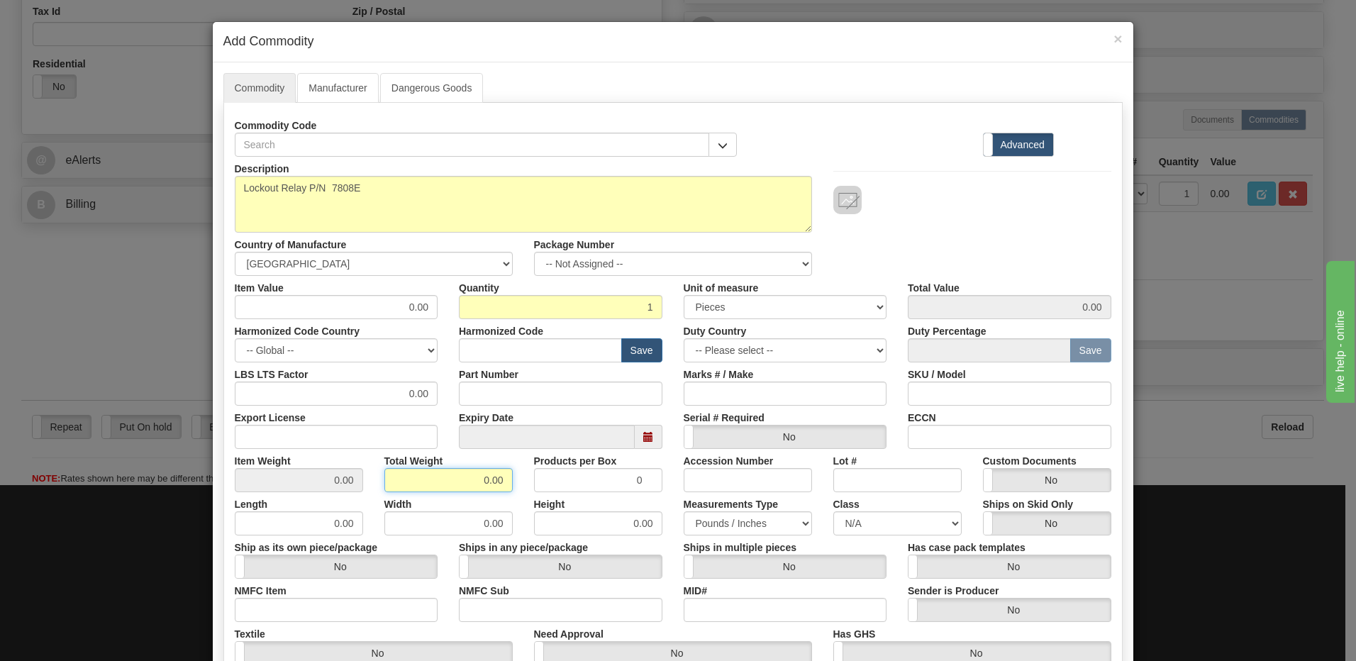
click at [642, 476] on div "Item Weight 0.00 Total Weight 0.00 Products per Box 0 Accession Number Lot # Cu…" at bounding box center [673, 470] width 898 height 43
type input "1"
type input "1.0000"
click at [961, 183] on div at bounding box center [971, 185] width 299 height 57
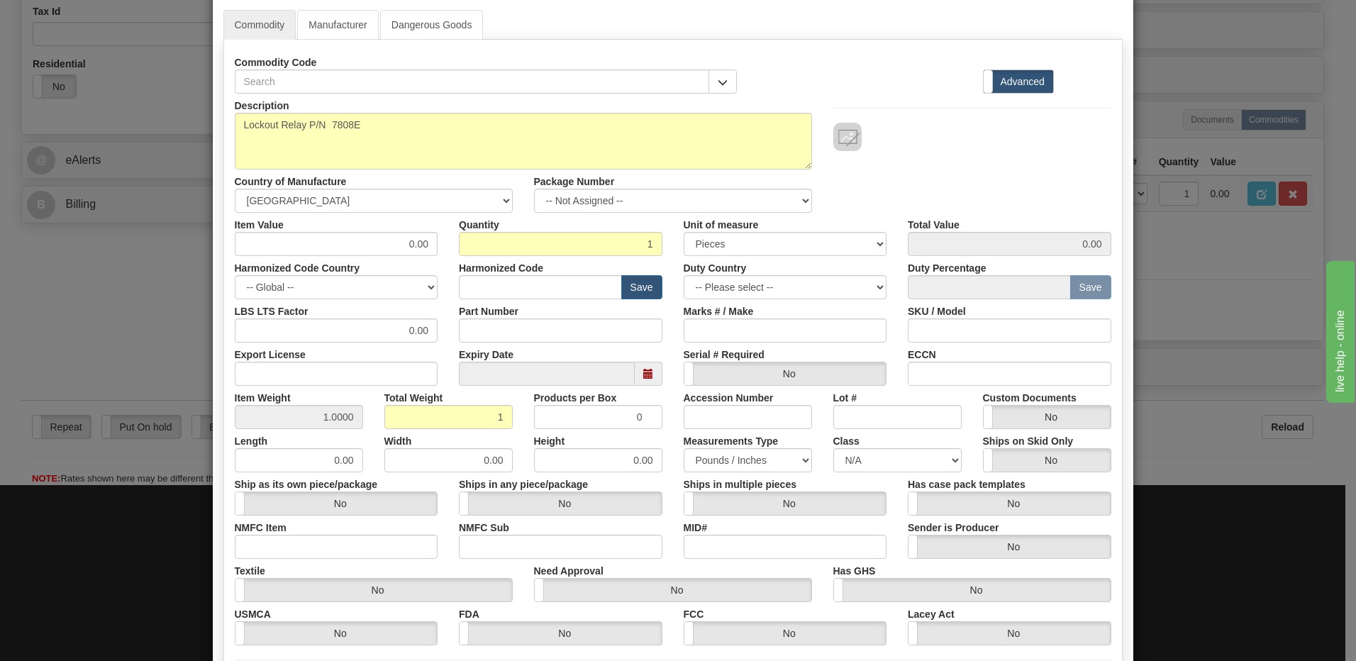
scroll to position [217, 0]
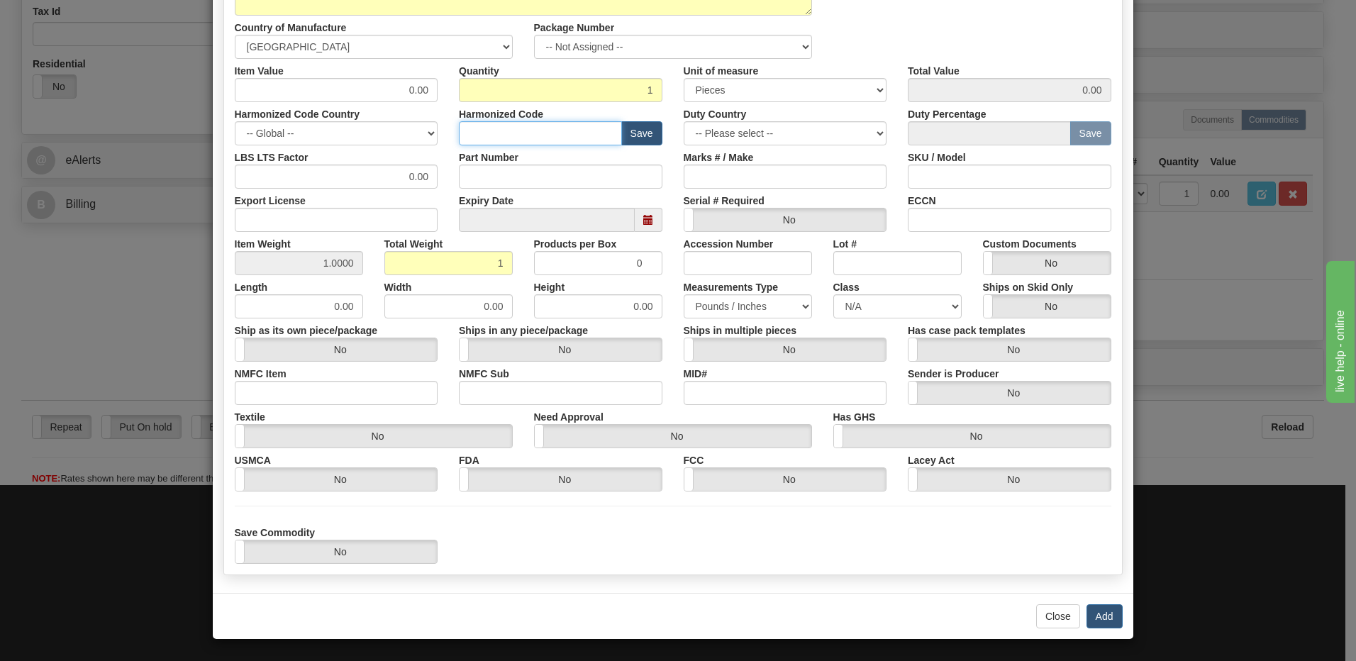
click at [484, 134] on input "text" at bounding box center [540, 133] width 163 height 24
paste input "8536.49.0075"
type input "8536.49.0075"
click at [1098, 613] on button "Add" at bounding box center [1104, 616] width 36 height 24
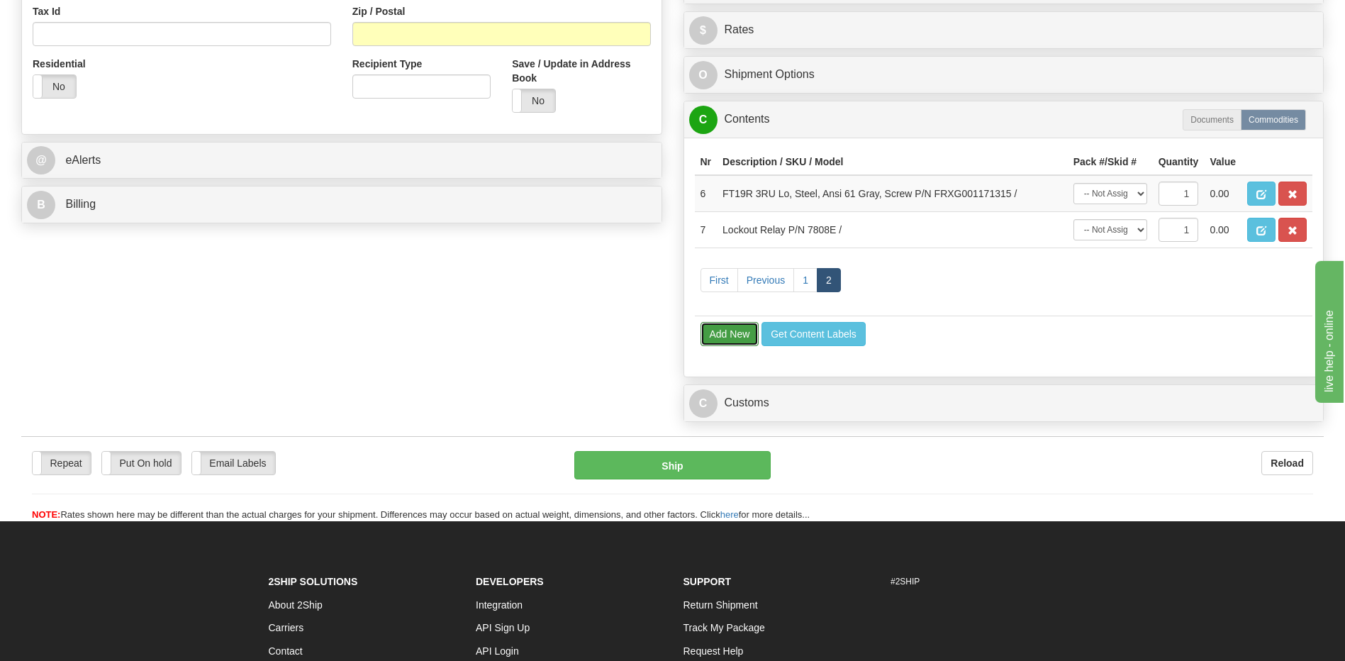
click at [744, 340] on button "Add New" at bounding box center [730, 334] width 59 height 24
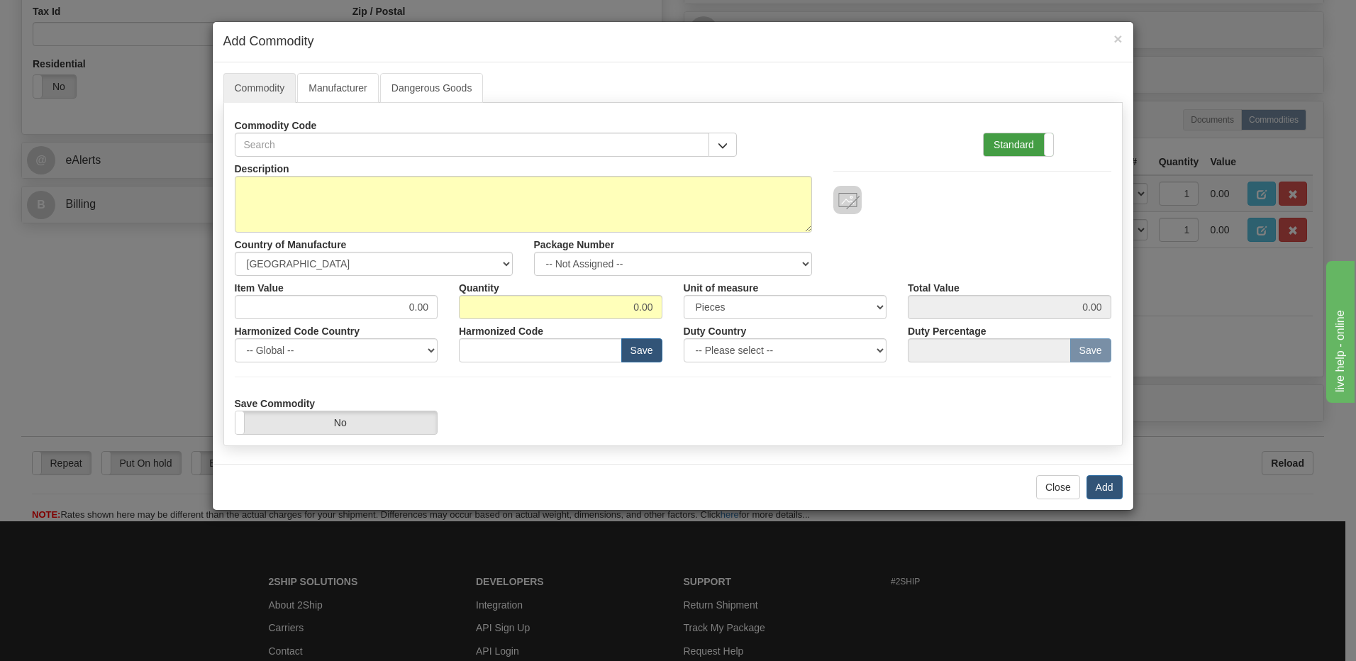
click at [1012, 147] on label "Standard" at bounding box center [1017, 144] width 69 height 23
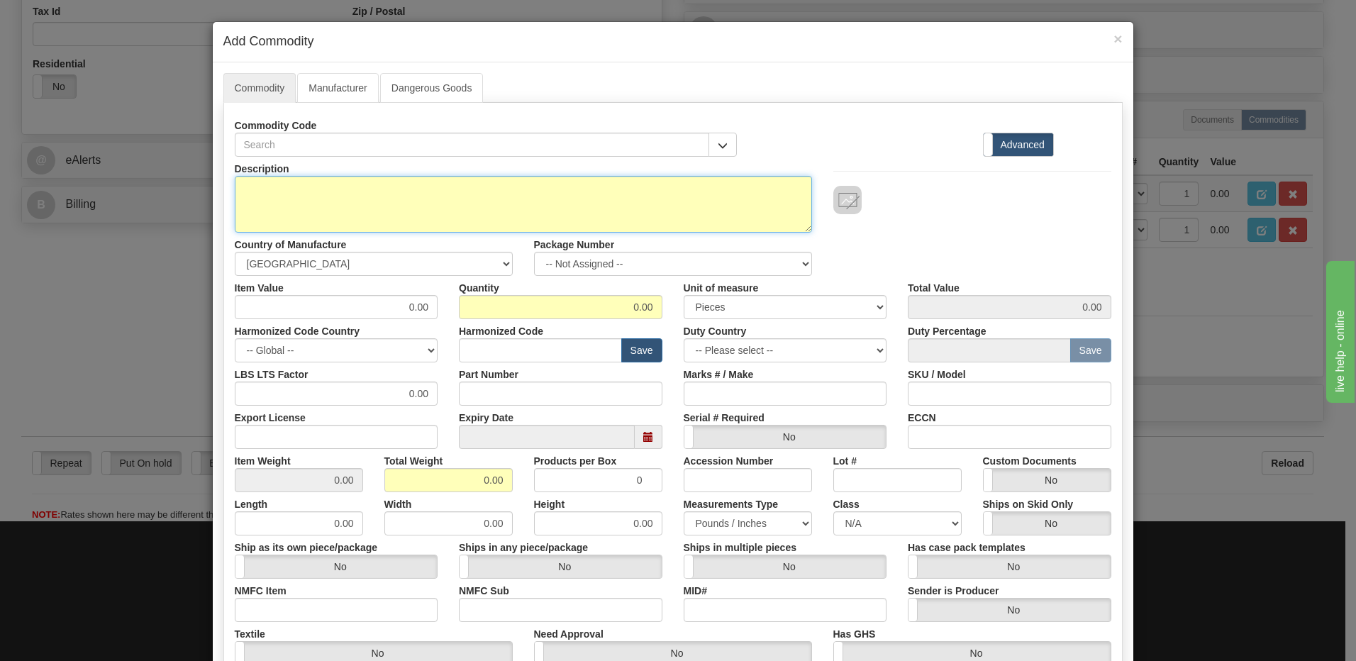
click at [235, 184] on textarea "Description" at bounding box center [523, 204] width 577 height 57
paste textarea "500VA 125VDC TO 120VAC/60HZ INVERTER"
paste textarea "CSI 500-5A-FXWTA-U5720"
click at [482, 186] on textarea "500VA 125VDC TO 120VAC/60HZ INVERTER P/N CSI 500-5A-FXWTA-U5720" at bounding box center [523, 204] width 577 height 57
type textarea "500VA 125VDC TO 120VAC/60HZ INVERTER P/N CSI 500-5A-FXWTA-U5720"
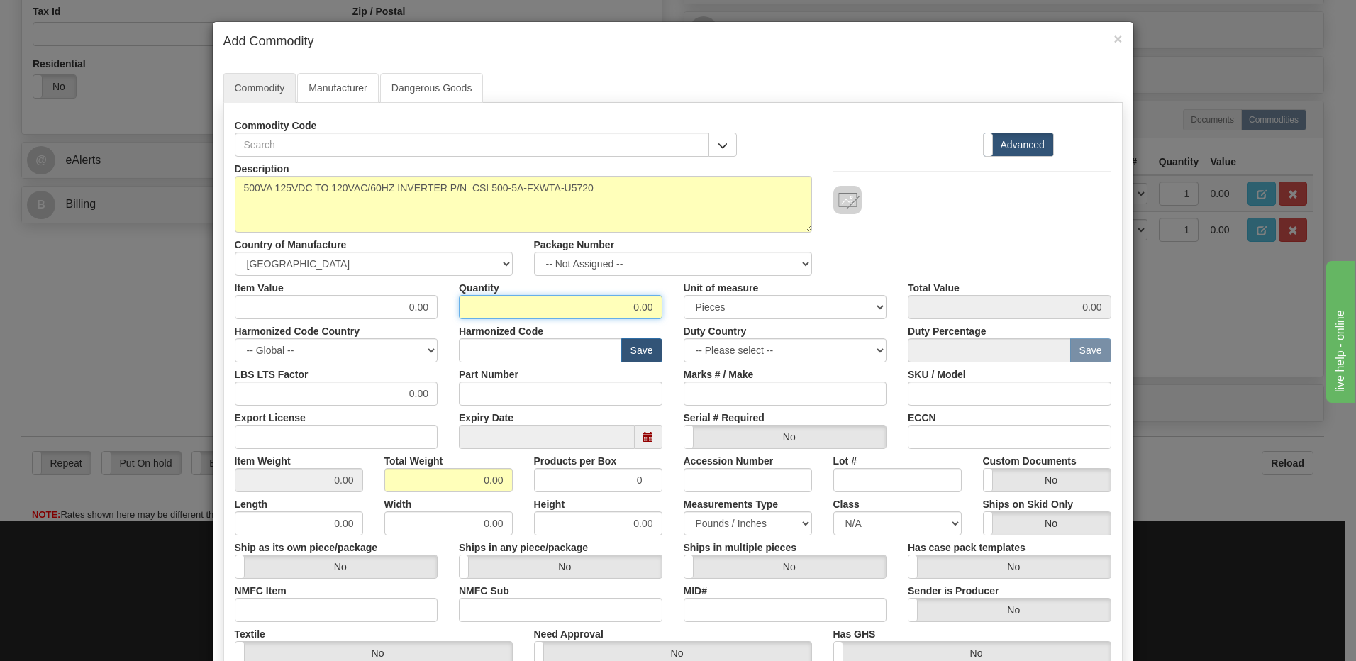
drag, startPoint x: 662, startPoint y: 304, endPoint x: 734, endPoint y: 308, distance: 72.4
click at [734, 308] on div "Item Value 0.00 Quantity 0.00 Unit of measure 3 Thousand Square Inches Adjustme…" at bounding box center [673, 297] width 898 height 43
type input "1"
click at [441, 525] on input "0.00" at bounding box center [448, 523] width 128 height 24
drag, startPoint x: 435, startPoint y: 479, endPoint x: 589, endPoint y: 467, distance: 155.0
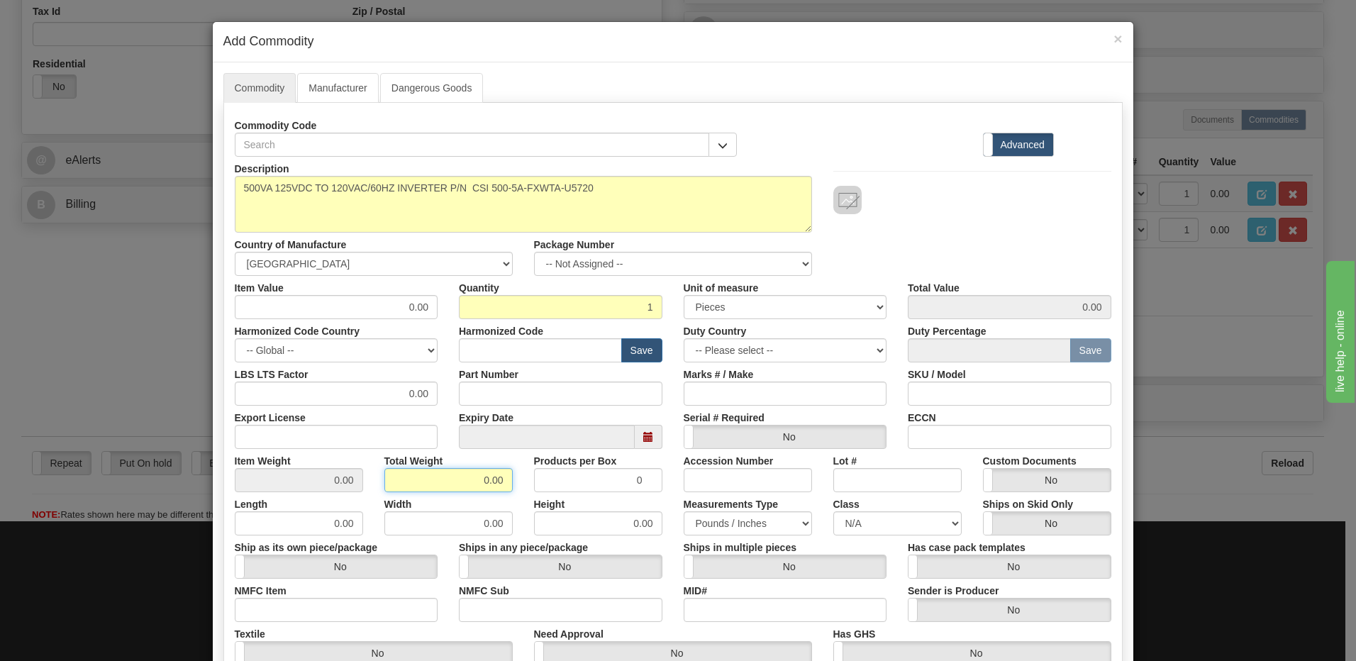
click at [589, 467] on div "Item Weight 0.00 Total Weight 0.00 Products per Box 0 Accession Number Lot # Cu…" at bounding box center [673, 470] width 898 height 43
type input "1"
type input "1.0000"
click at [970, 202] on div at bounding box center [972, 200] width 278 height 28
click at [386, 308] on input "0.00" at bounding box center [336, 307] width 203 height 24
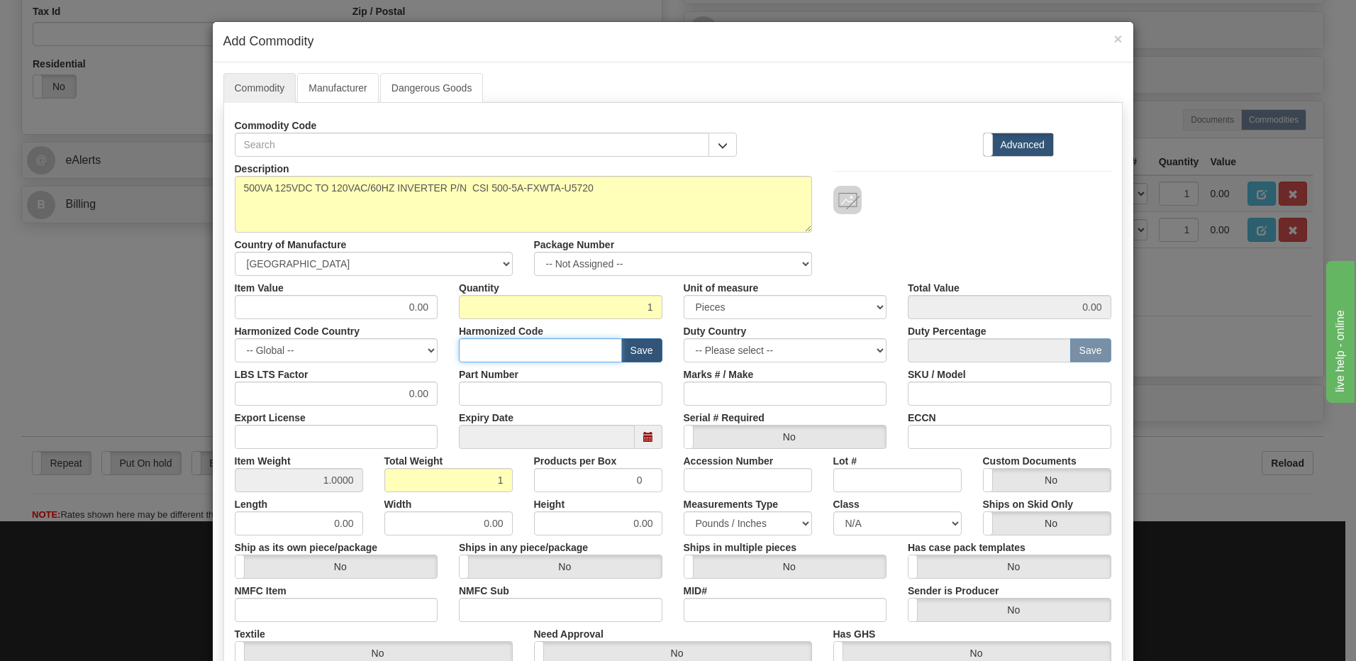
click at [482, 355] on input "text" at bounding box center [540, 350] width 163 height 24
click at [369, 301] on input "0.00" at bounding box center [336, 307] width 203 height 24
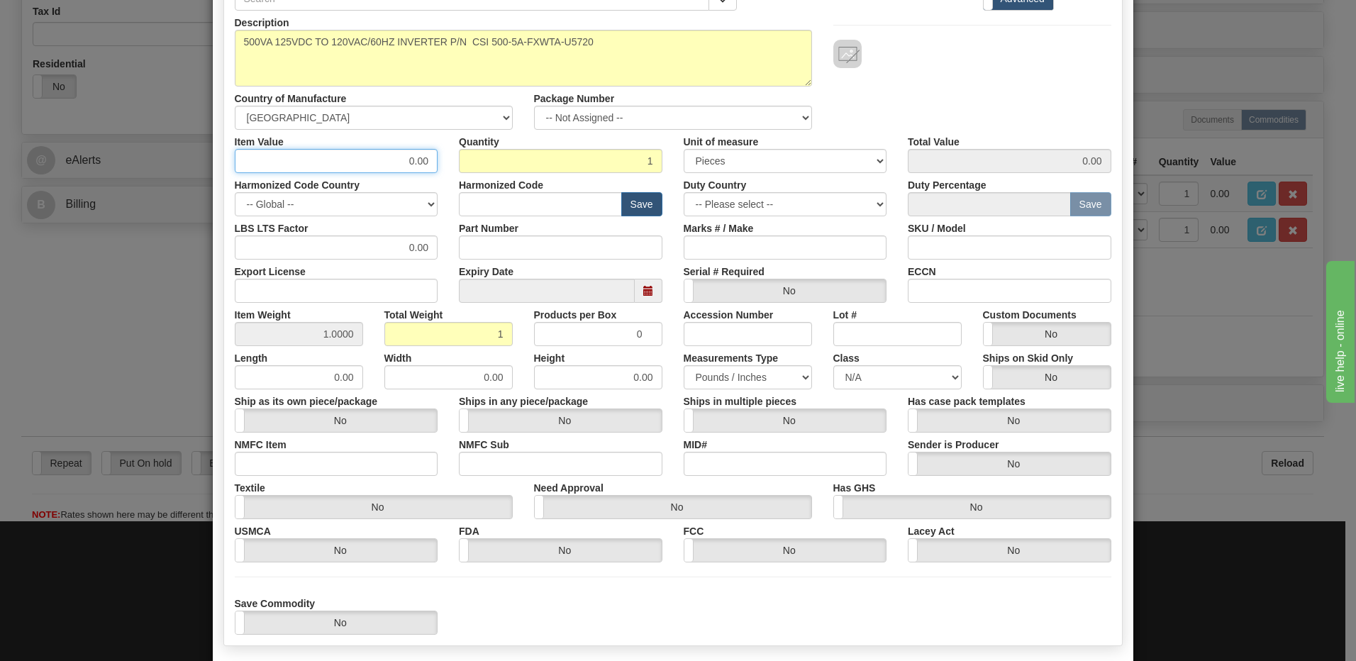
scroll to position [217, 0]
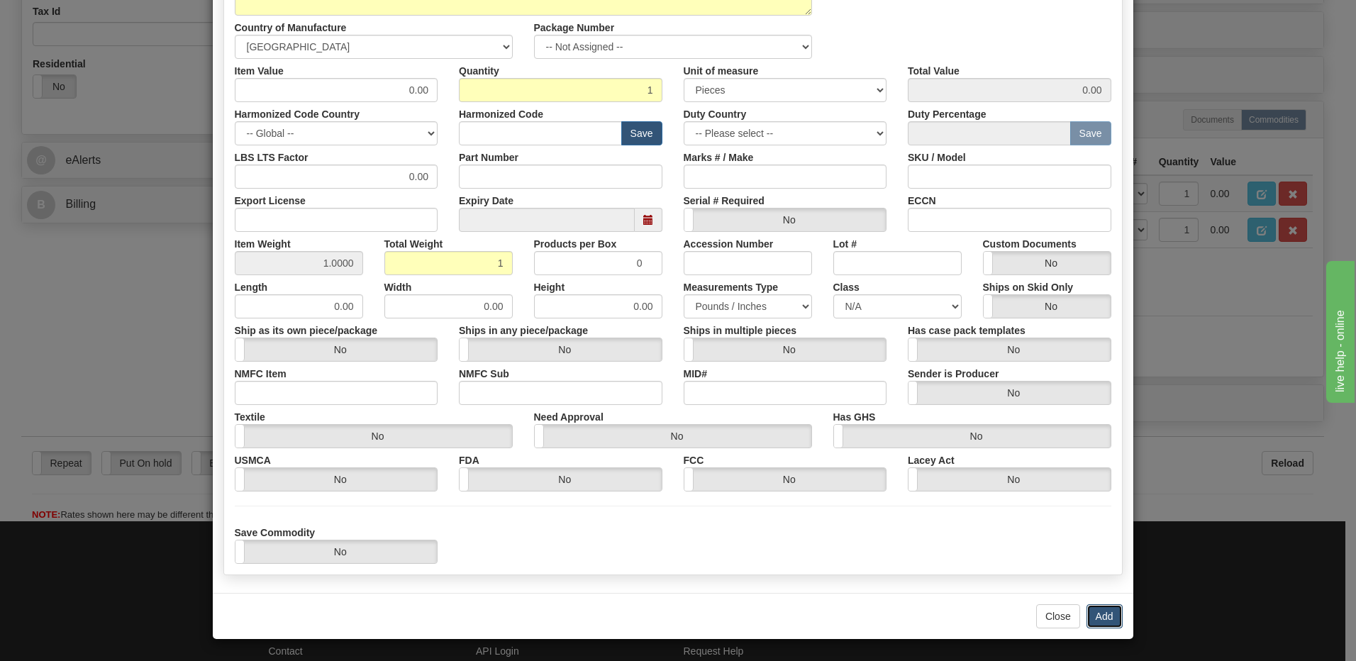
click at [1105, 610] on button "Add" at bounding box center [1104, 616] width 36 height 24
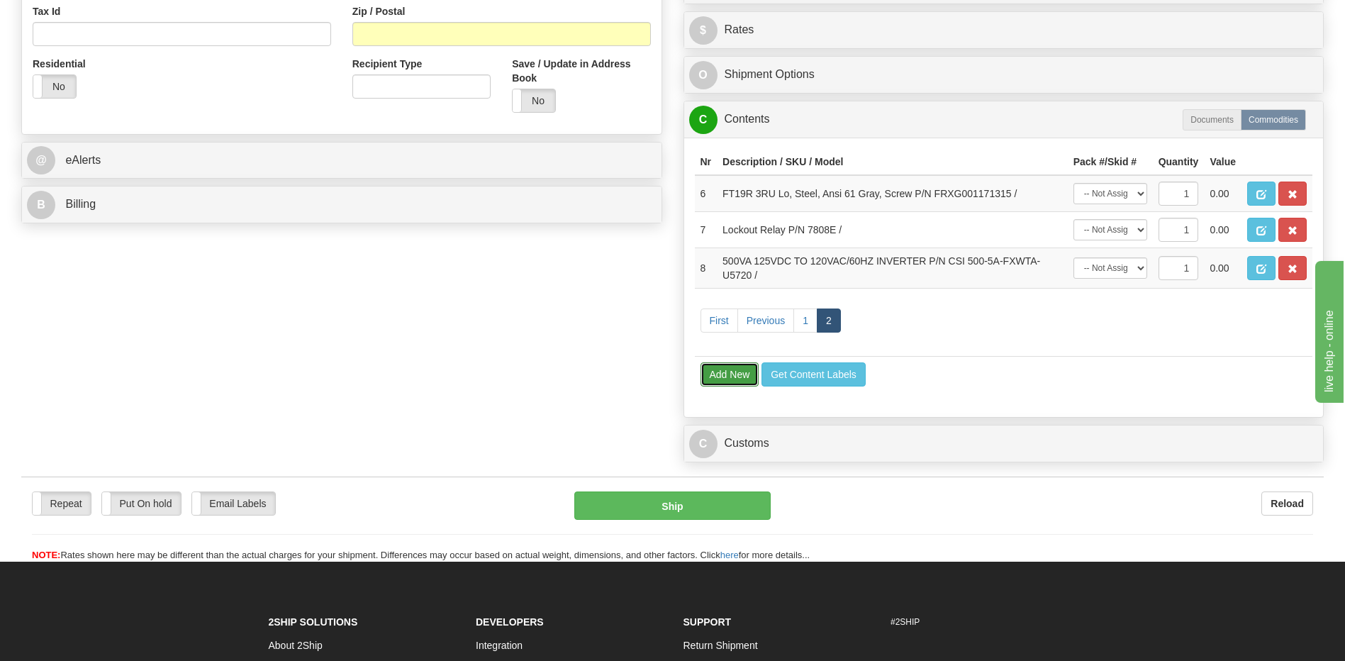
click at [734, 367] on button "Add New" at bounding box center [730, 374] width 59 height 24
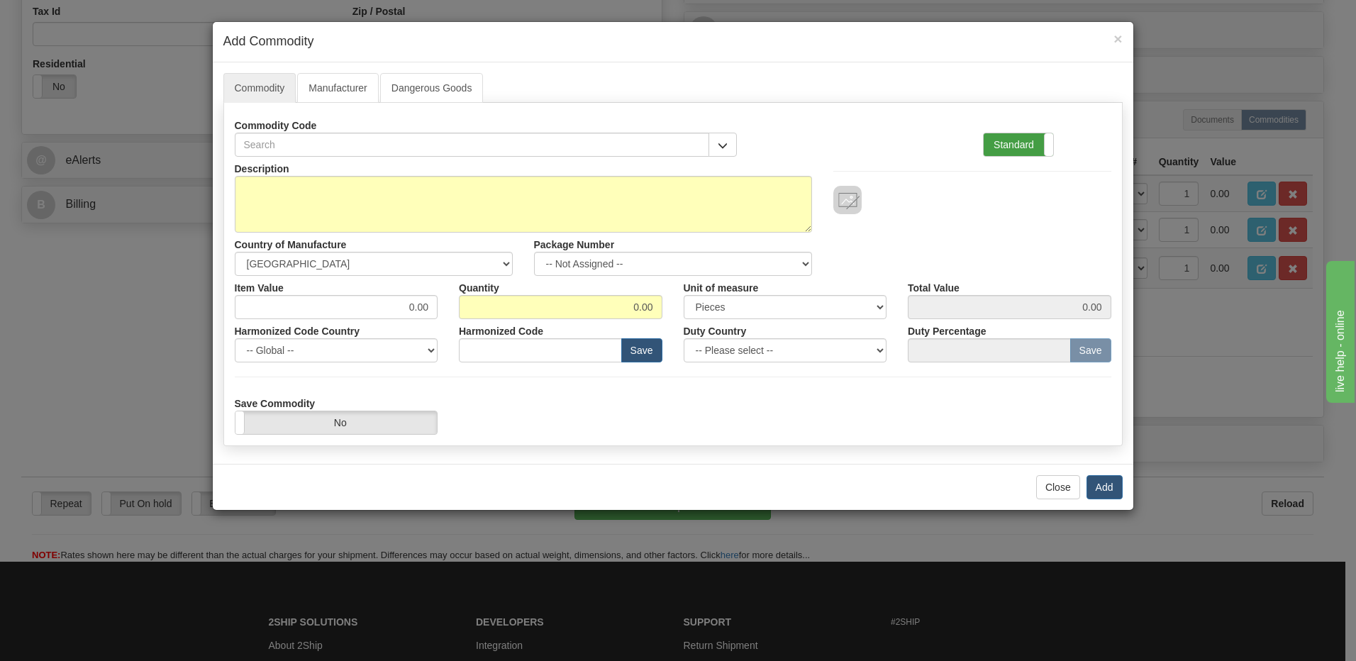
click at [1024, 152] on label "Standard" at bounding box center [1017, 144] width 69 height 23
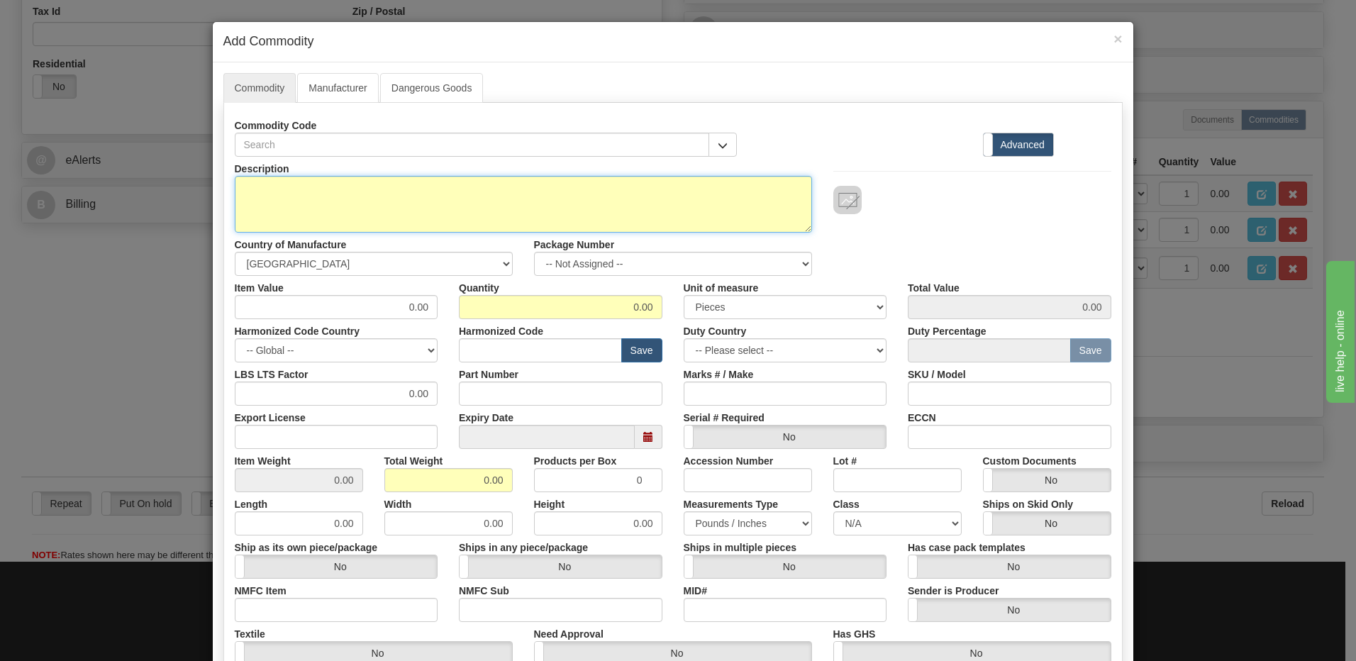
click at [303, 184] on textarea "Description" at bounding box center [523, 204] width 577 height 57
paste textarea "700-K22Z-ZS"
click at [235, 194] on textarea "P/N 700-K22Z-ZS" at bounding box center [523, 204] width 577 height 57
paste textarea "IEC MINIATURE CONTROL RELAY"
type textarea "IEC MINIATURE CONTROL RELAY P/N 700-K22Z-ZS"
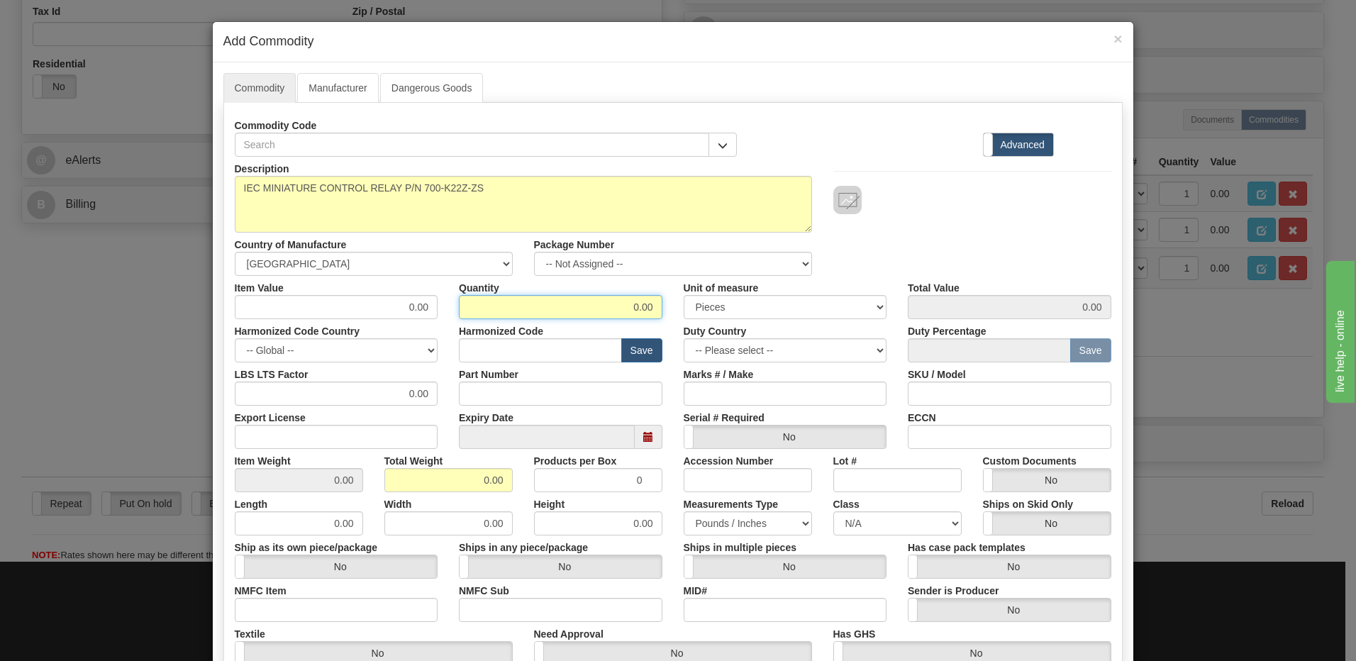
drag, startPoint x: 603, startPoint y: 308, endPoint x: 762, endPoint y: 318, distance: 158.4
click at [762, 318] on div "Item Value 0.00 Quantity 0.00 Unit of measure 3 Thousand Square Inches Adjustme…" at bounding box center [673, 297] width 898 height 43
type input "1"
click at [386, 484] on input "0.00" at bounding box center [448, 480] width 128 height 24
drag, startPoint x: 423, startPoint y: 473, endPoint x: 572, endPoint y: 484, distance: 149.3
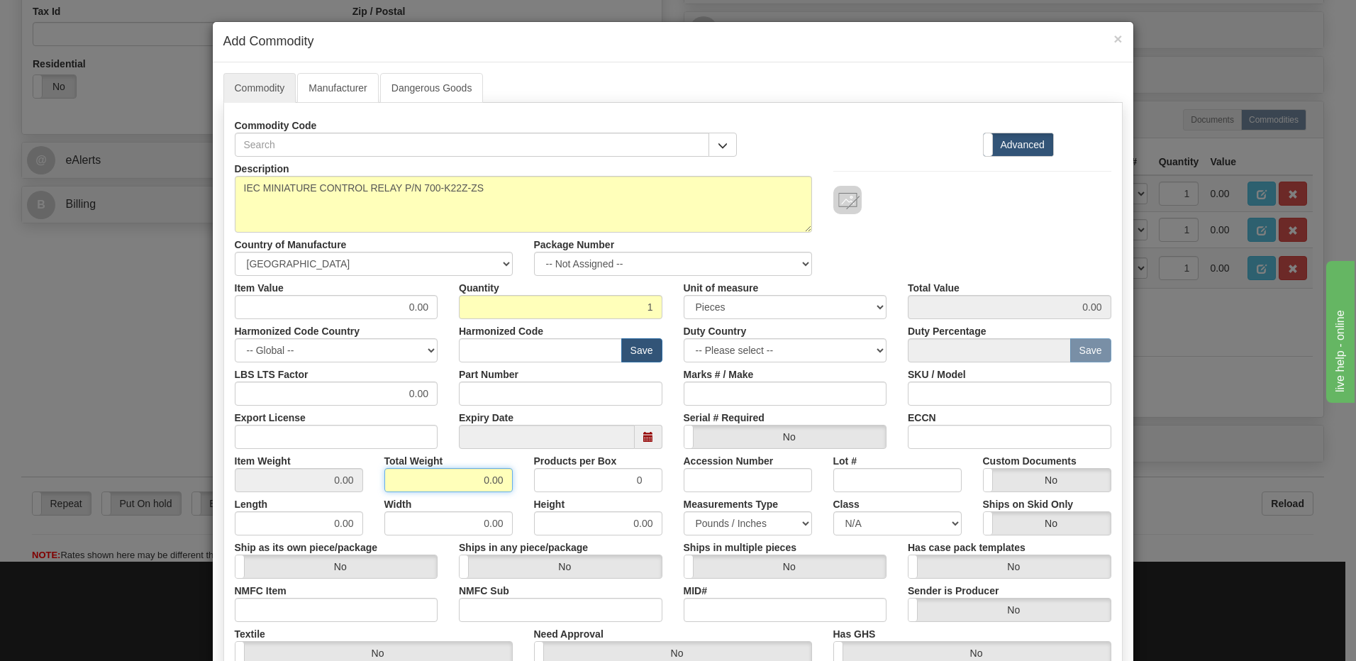
click at [569, 484] on div "Item Weight 0.00 Total Weight 0.00 Products per Box 0 Accession Number Lot # Cu…" at bounding box center [673, 470] width 898 height 43
type input "1"
type input "1.0000"
click at [893, 252] on div "Description IEC MINIATURE CONTROL RELAY P/N 700-K22Z-ZS Country of Manufacture …" at bounding box center [673, 216] width 898 height 119
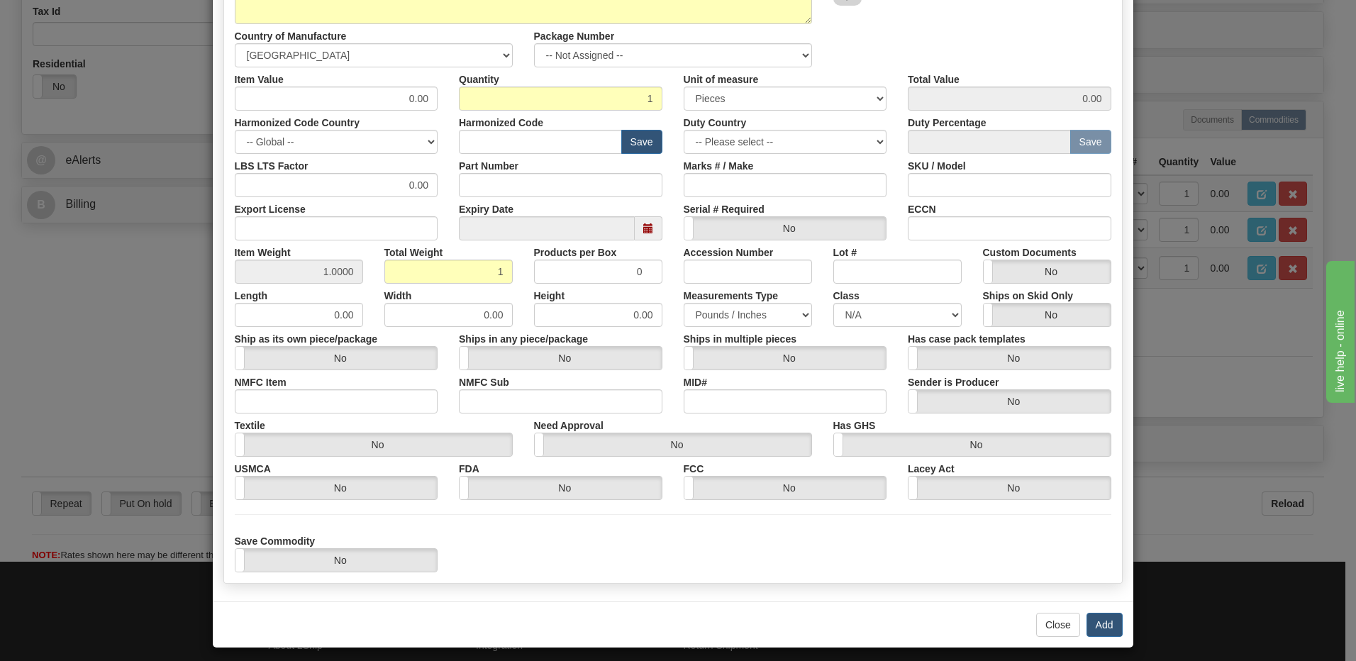
scroll to position [213, 0]
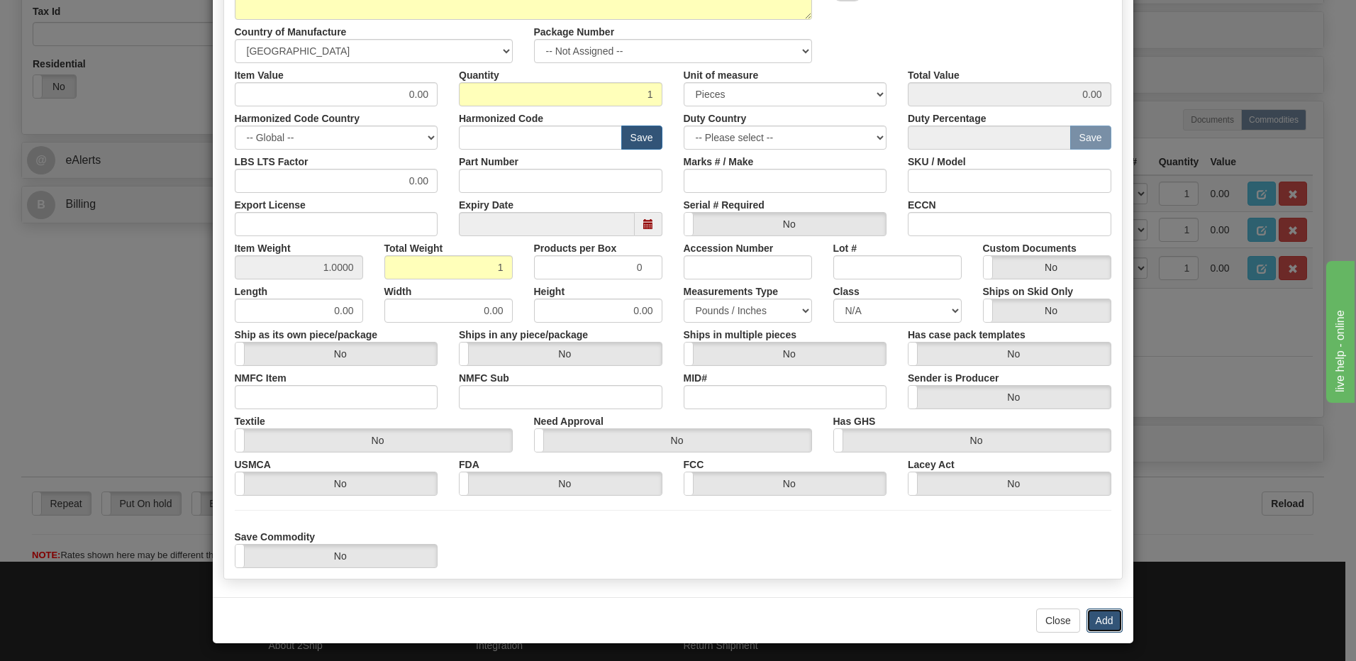
click at [1098, 623] on button "Add" at bounding box center [1104, 620] width 36 height 24
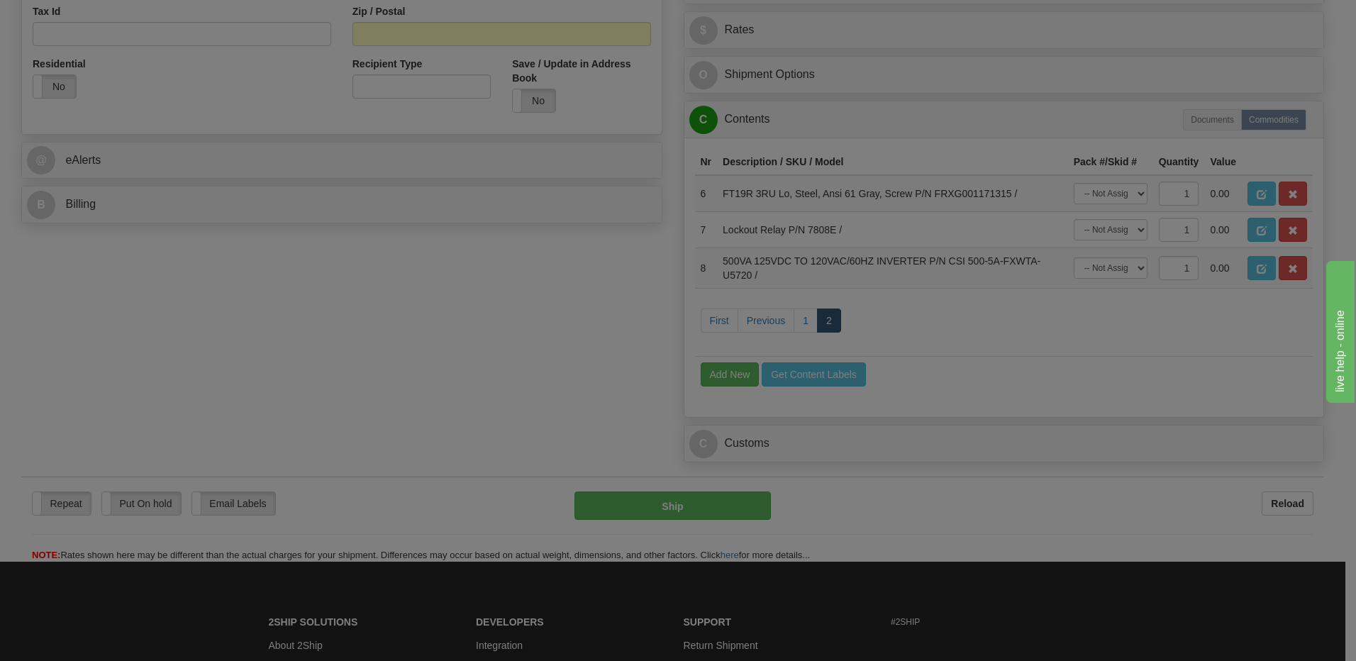
scroll to position [0, 0]
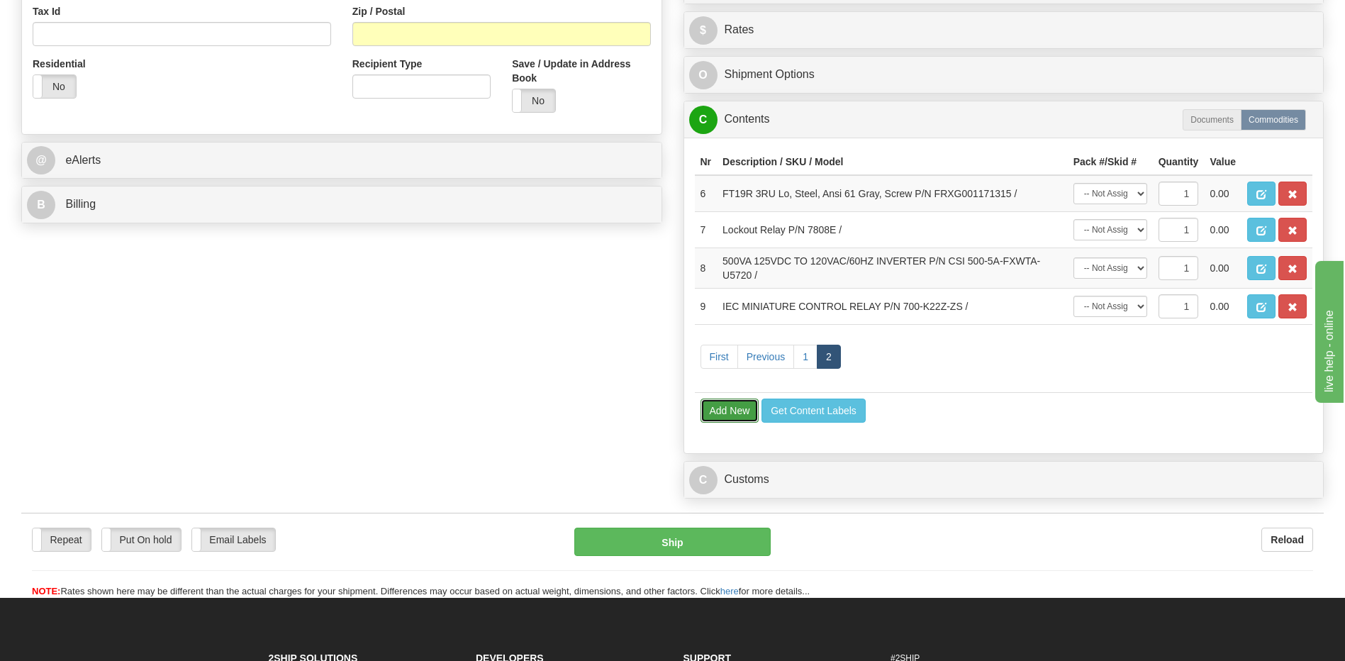
click at [734, 403] on button "Add New" at bounding box center [730, 410] width 59 height 24
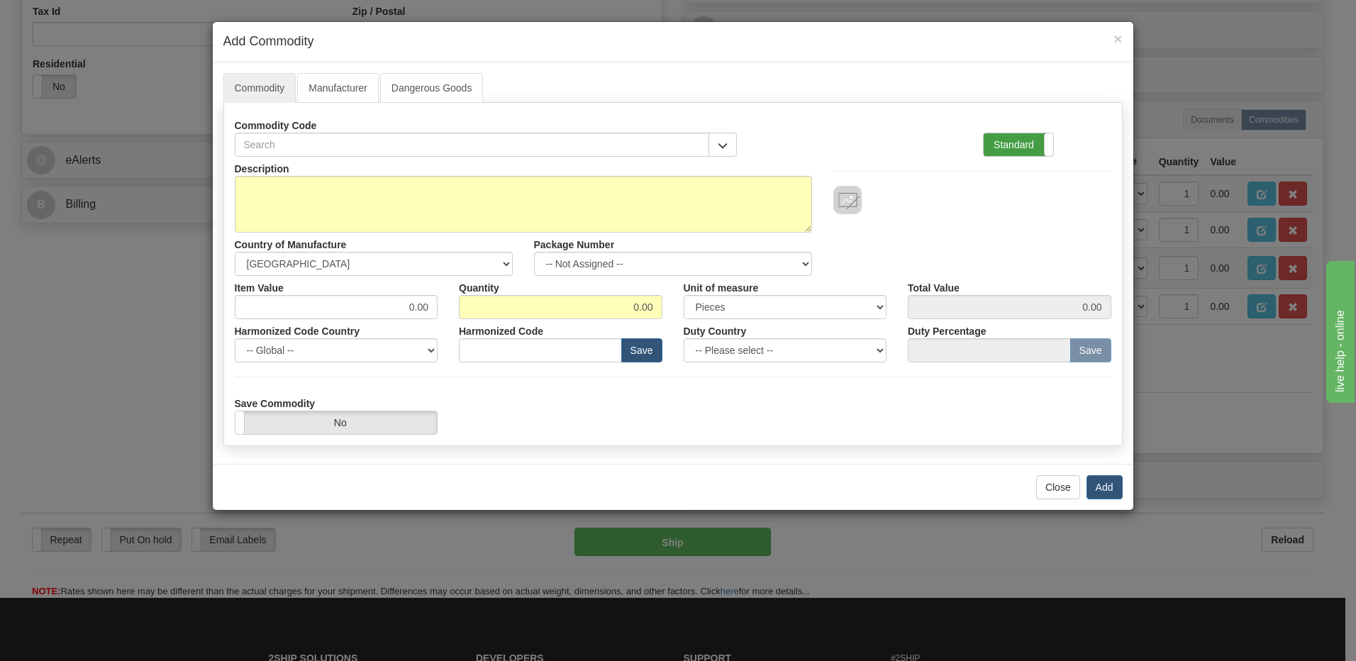
click at [1011, 147] on label "Standard" at bounding box center [1017, 144] width 69 height 23
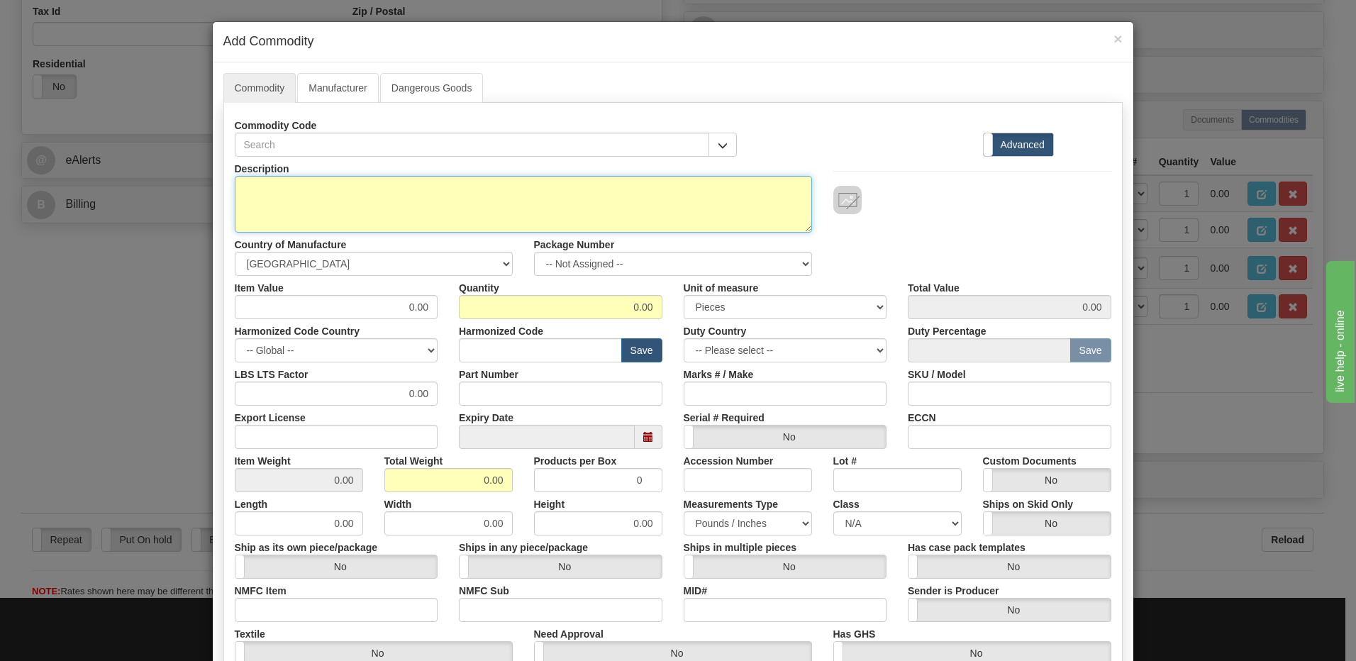
click at [235, 191] on textarea "Description" at bounding box center [523, 204] width 577 height 57
paste textarea "700-K22Z-D"
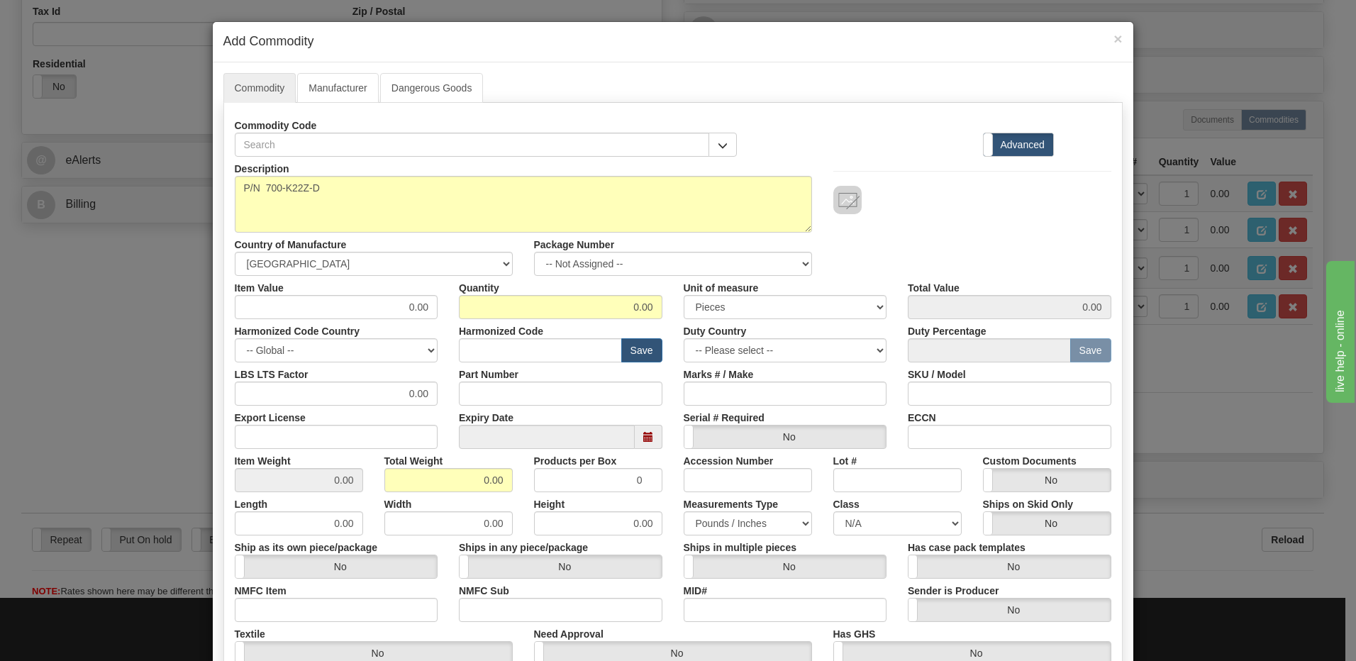
drag, startPoint x: 223, startPoint y: 186, endPoint x: 234, endPoint y: 221, distance: 35.7
click at [224, 186] on div "Description P/N 700-K22Z-D" at bounding box center [523, 195] width 598 height 76
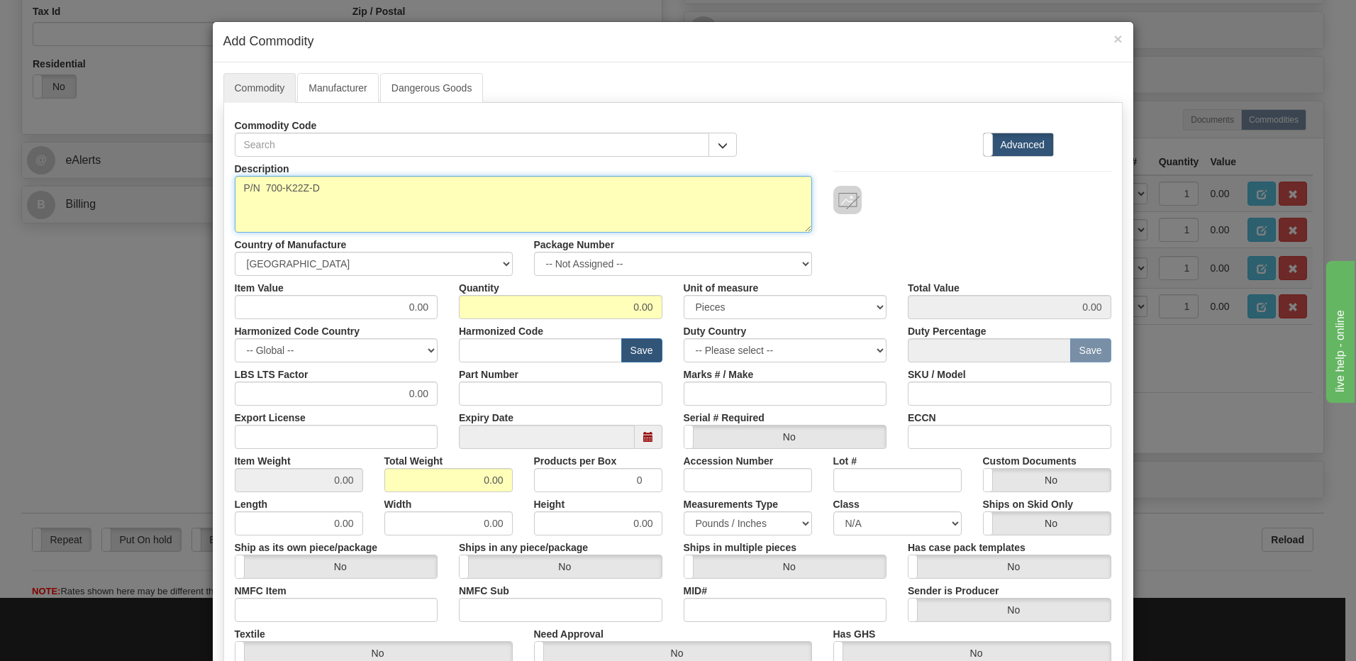
click at [237, 189] on textarea "P/N 700-K22Z-D" at bounding box center [523, 204] width 577 height 57
paste textarea "IEC MINIATURE CONTROL RELAY"
type textarea "IEC MINIATURE CONTROL RELAY P/N 700-K22Z-D"
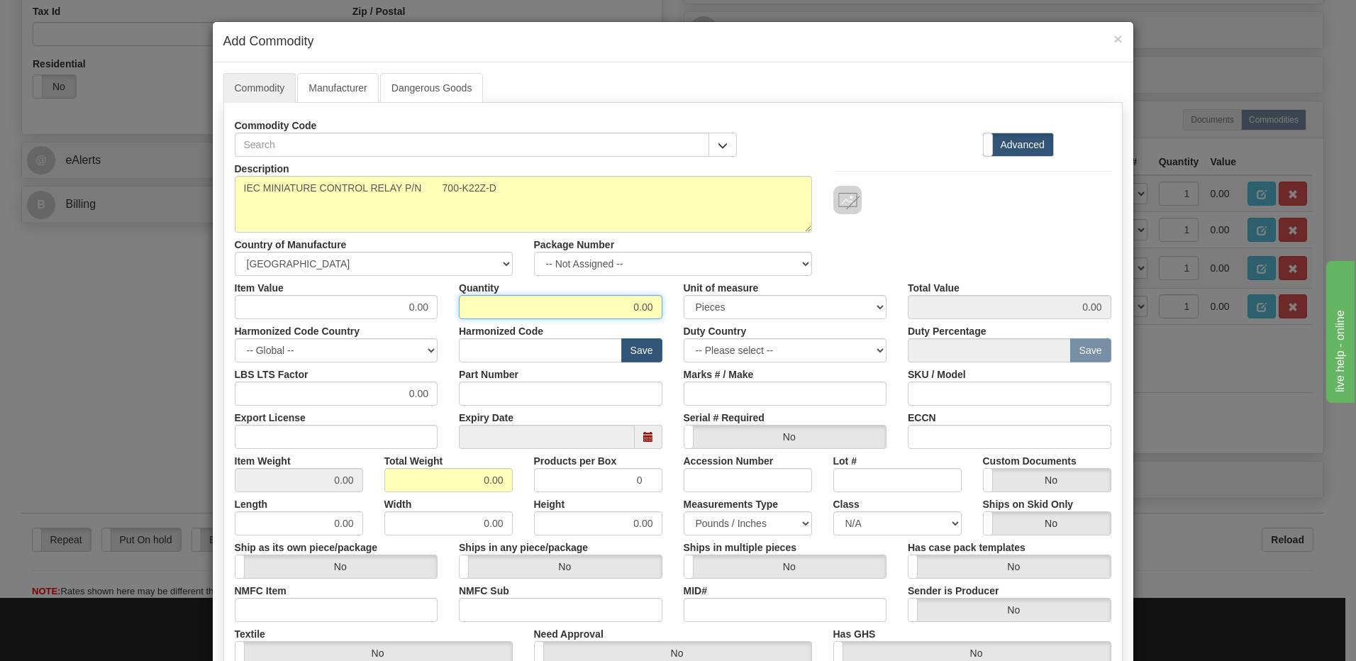
drag, startPoint x: 584, startPoint y: 307, endPoint x: 840, endPoint y: 313, distance: 255.3
click at [840, 313] on div "Item Value 0.00 Quantity 0.00 Unit of measure 3 Thousand Square Inches Adjustme…" at bounding box center [673, 297] width 898 height 43
type input "1"
drag, startPoint x: 391, startPoint y: 482, endPoint x: 401, endPoint y: 481, distance: 10.0
click at [391, 482] on input "0.00" at bounding box center [448, 480] width 128 height 24
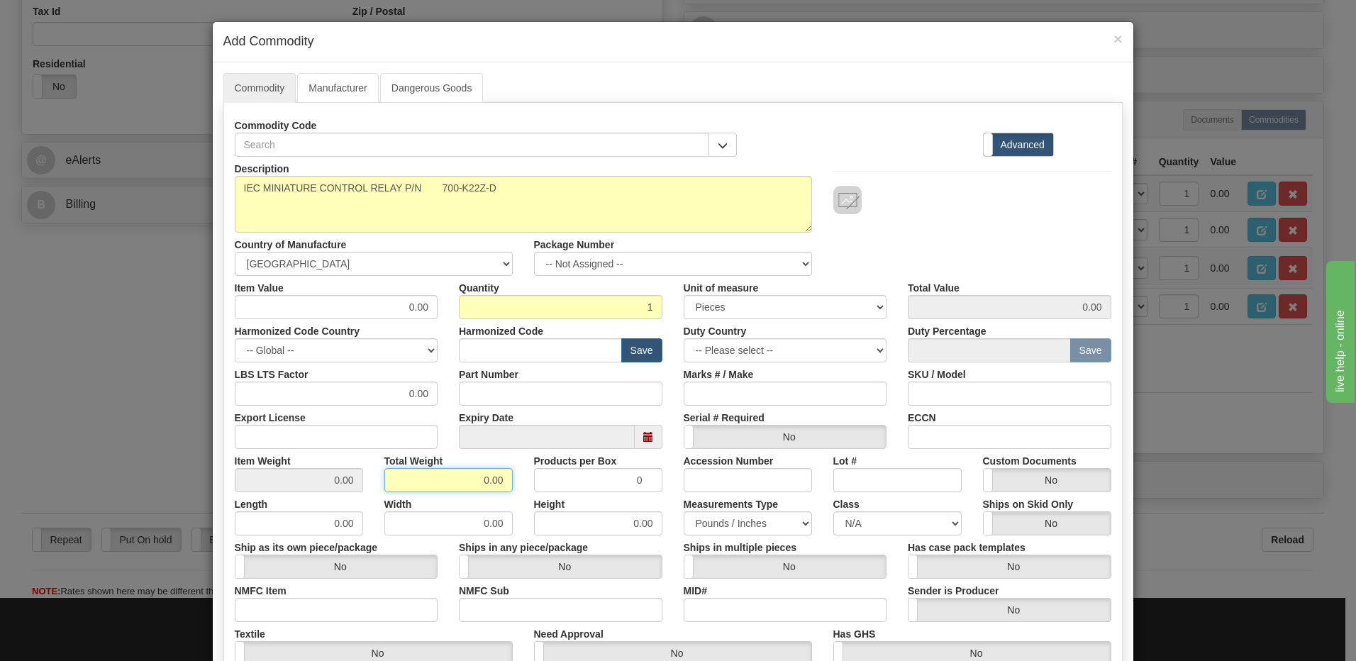
drag, startPoint x: 439, startPoint y: 479, endPoint x: 630, endPoint y: 484, distance: 190.8
click at [616, 484] on div "Item Weight 0.00 Total Weight 0.00 Products per Box 0 Accession Number Lot # Cu…" at bounding box center [673, 470] width 898 height 43
type input "1"
type input "1.0000"
click at [985, 228] on div "Description IEC MINIATURE CONTROL RELAY P/N 700-K22Z-D Country of Manufacture -…" at bounding box center [673, 216] width 898 height 119
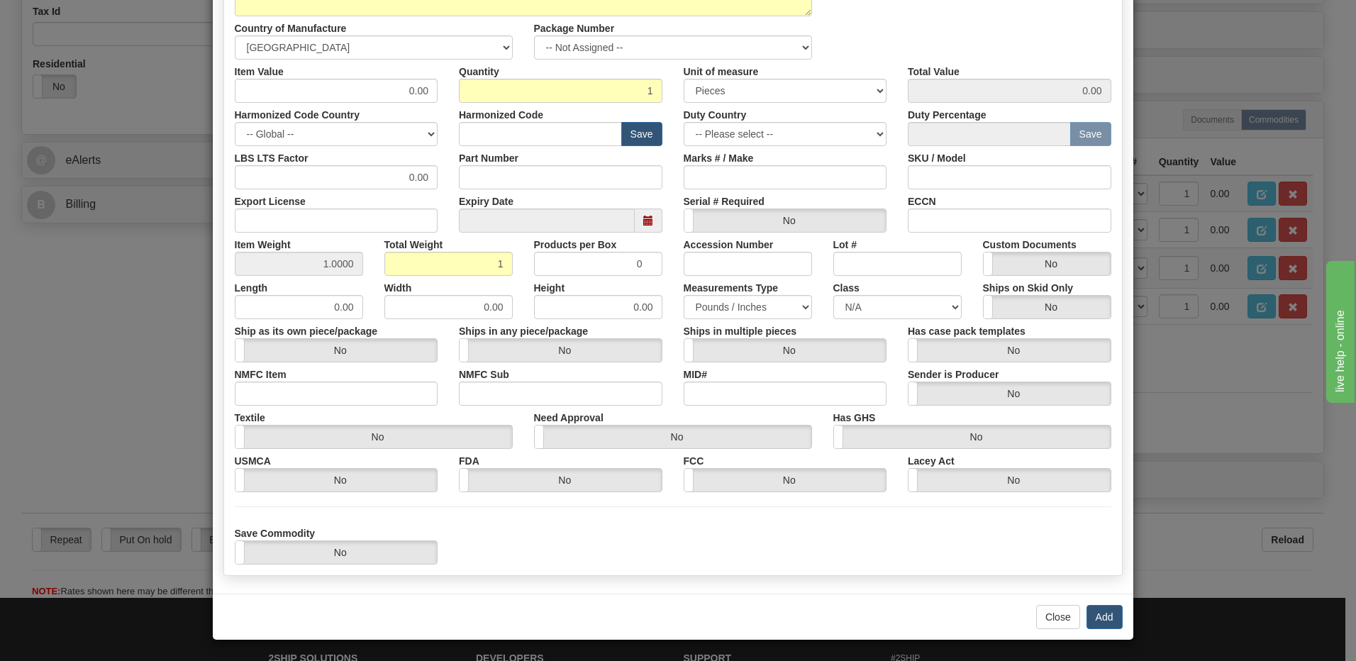
scroll to position [217, 0]
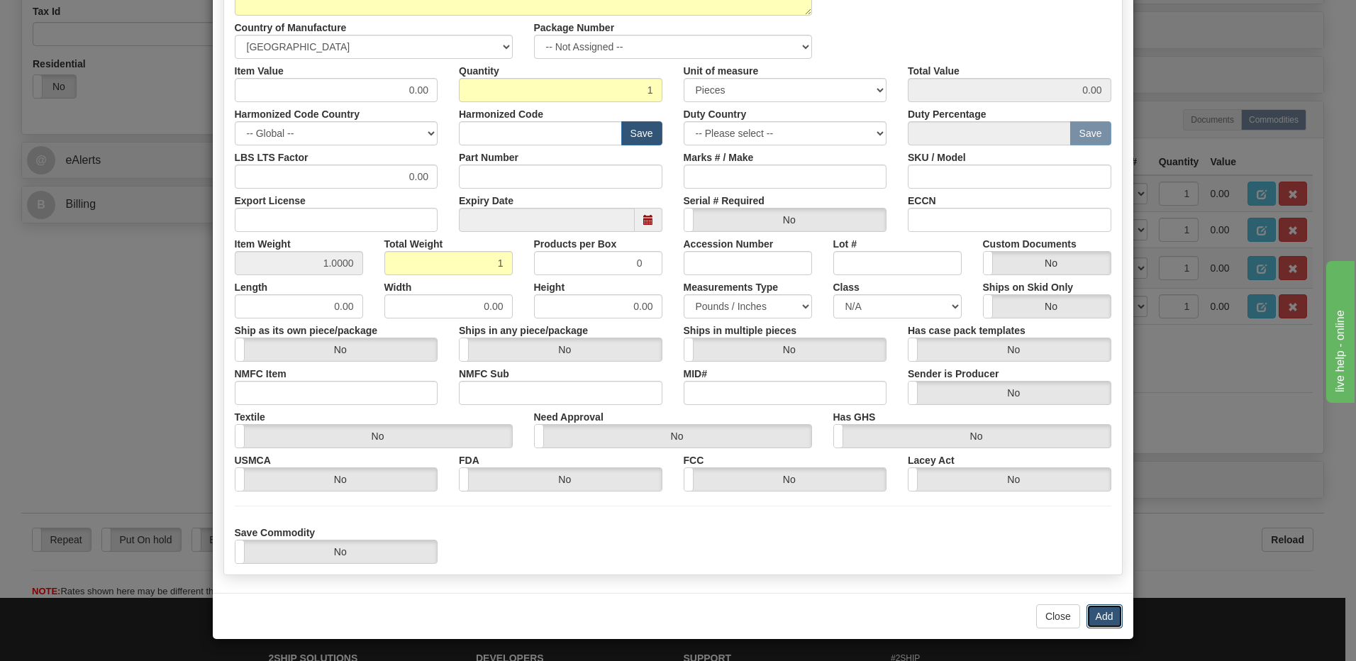
click at [1108, 618] on button "Add" at bounding box center [1104, 616] width 36 height 24
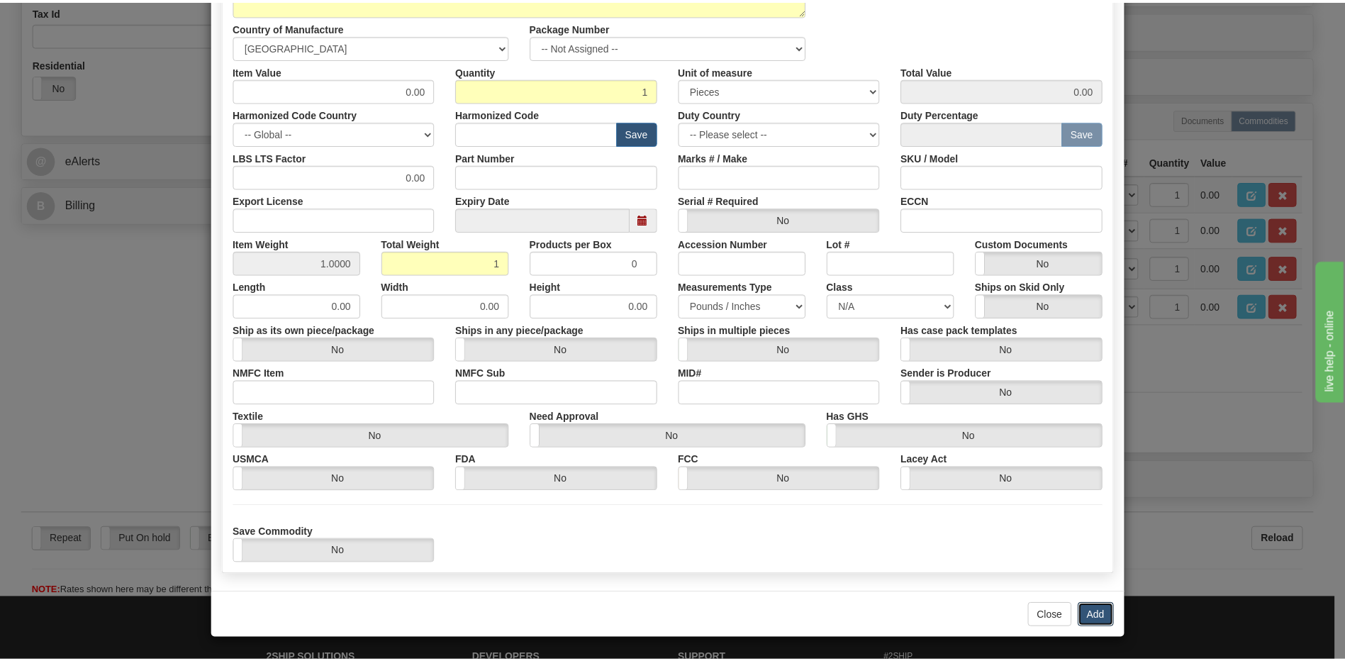
scroll to position [0, 0]
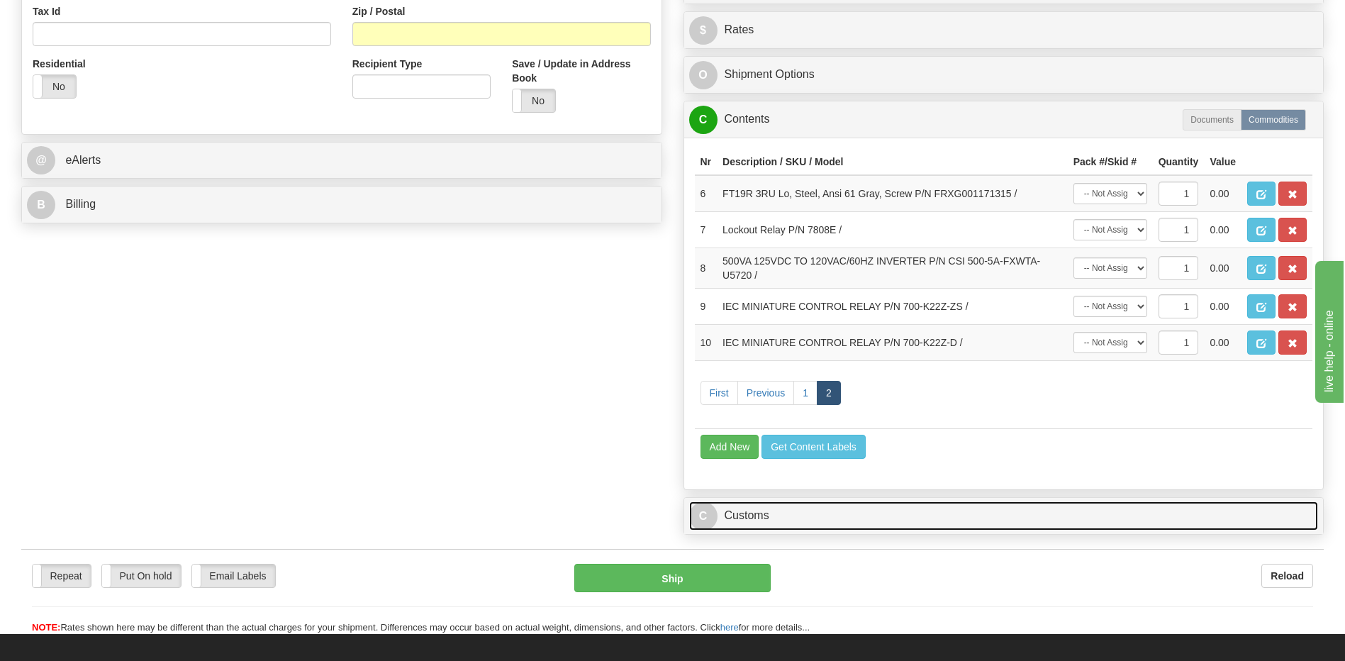
drag, startPoint x: 749, startPoint y: 522, endPoint x: 760, endPoint y: 479, distance: 44.0
click at [749, 522] on link "C Customs" at bounding box center [1004, 515] width 630 height 29
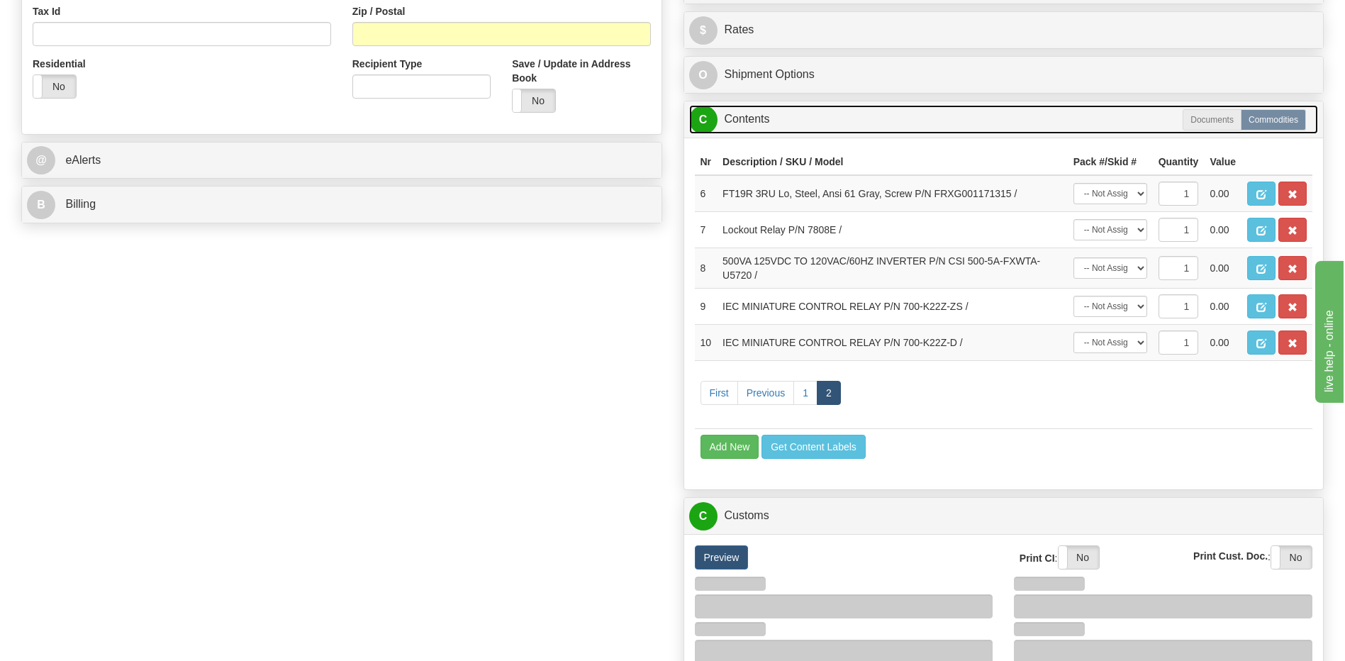
click at [790, 123] on link "C Contents" at bounding box center [1004, 119] width 630 height 29
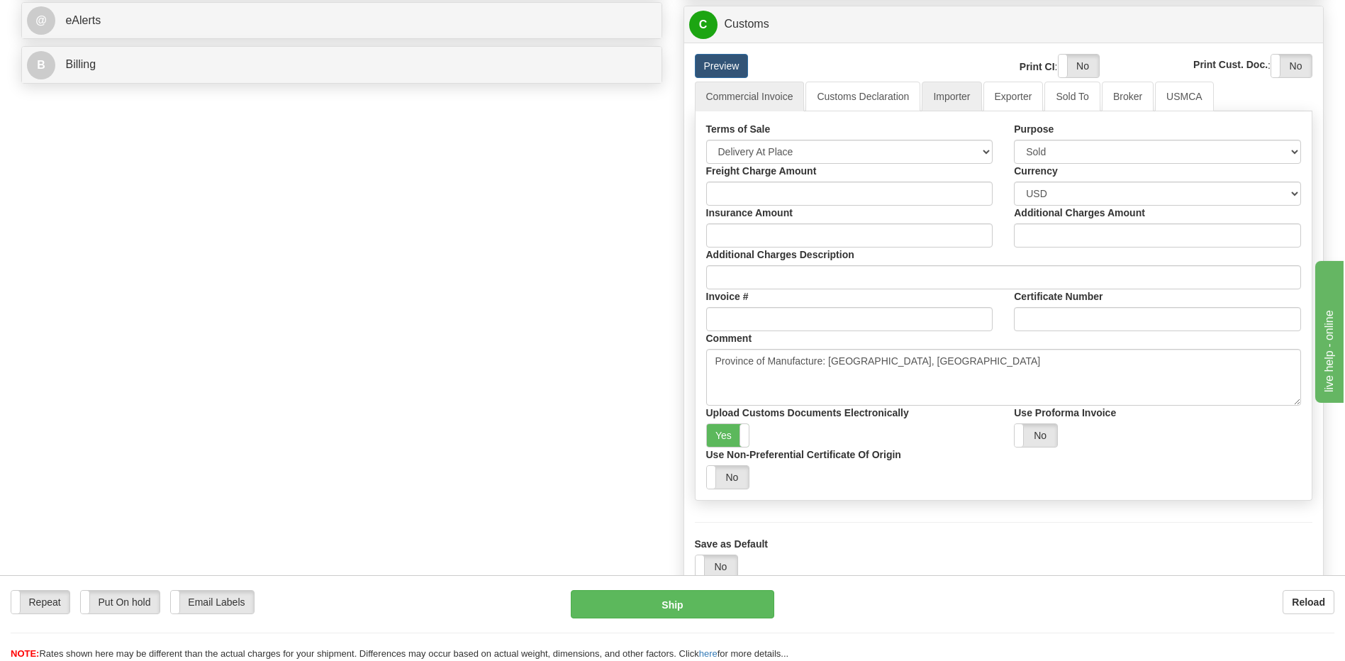
scroll to position [567, 0]
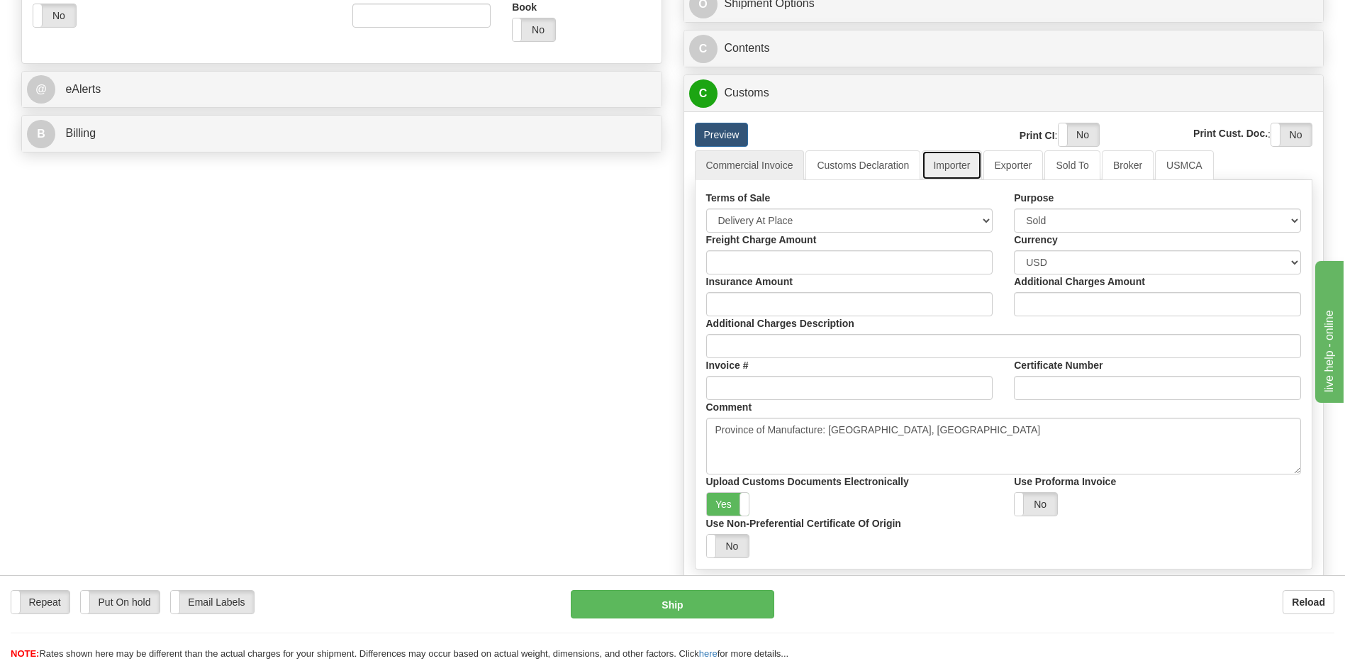
click at [953, 166] on link "Importer" at bounding box center [952, 165] width 60 height 30
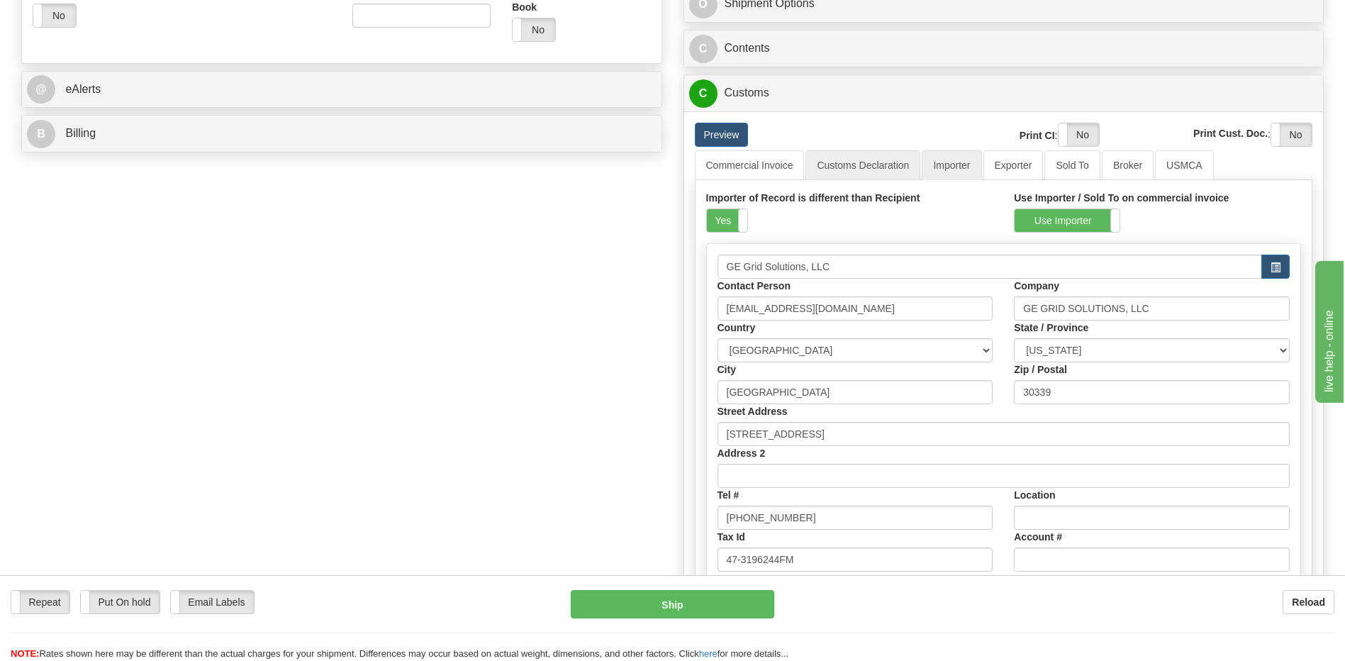
drag, startPoint x: 725, startPoint y: 227, endPoint x: 847, endPoint y: 159, distance: 139.0
click at [732, 224] on label "Yes" at bounding box center [727, 220] width 40 height 23
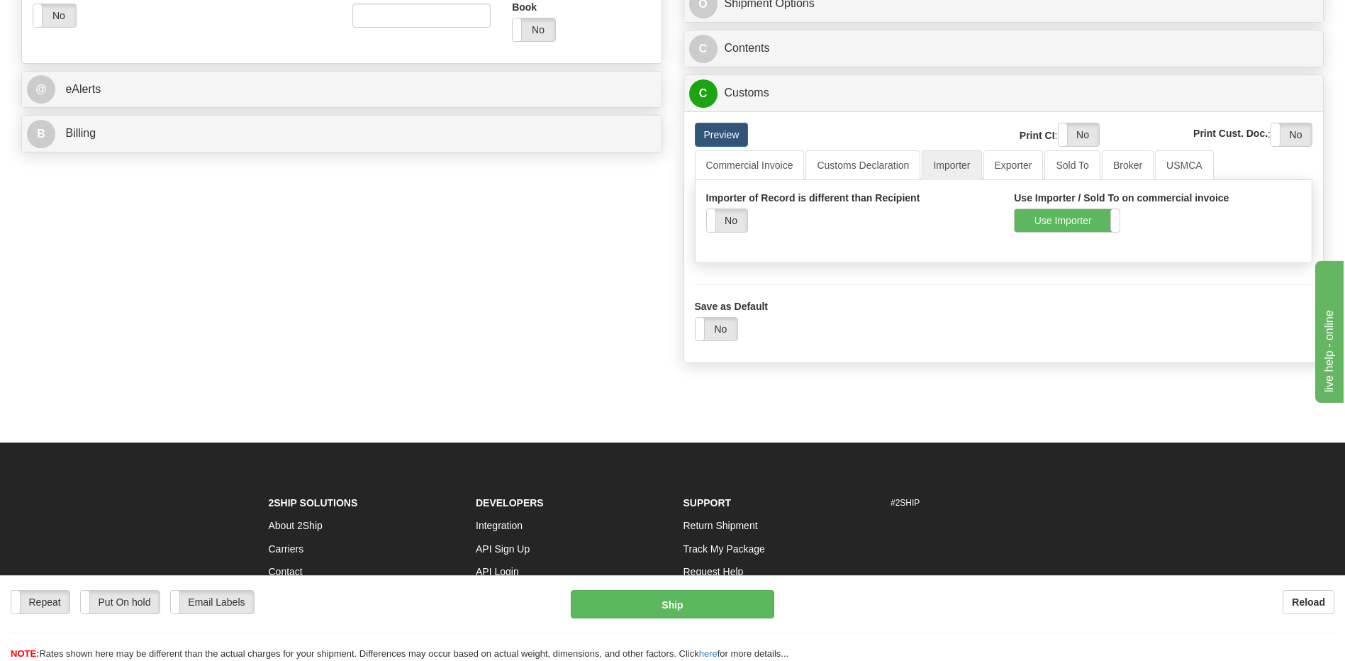
click at [851, 148] on div "Preview Print CI : Yes No Print Cust. Doc. : Yes No" at bounding box center [1004, 137] width 640 height 28
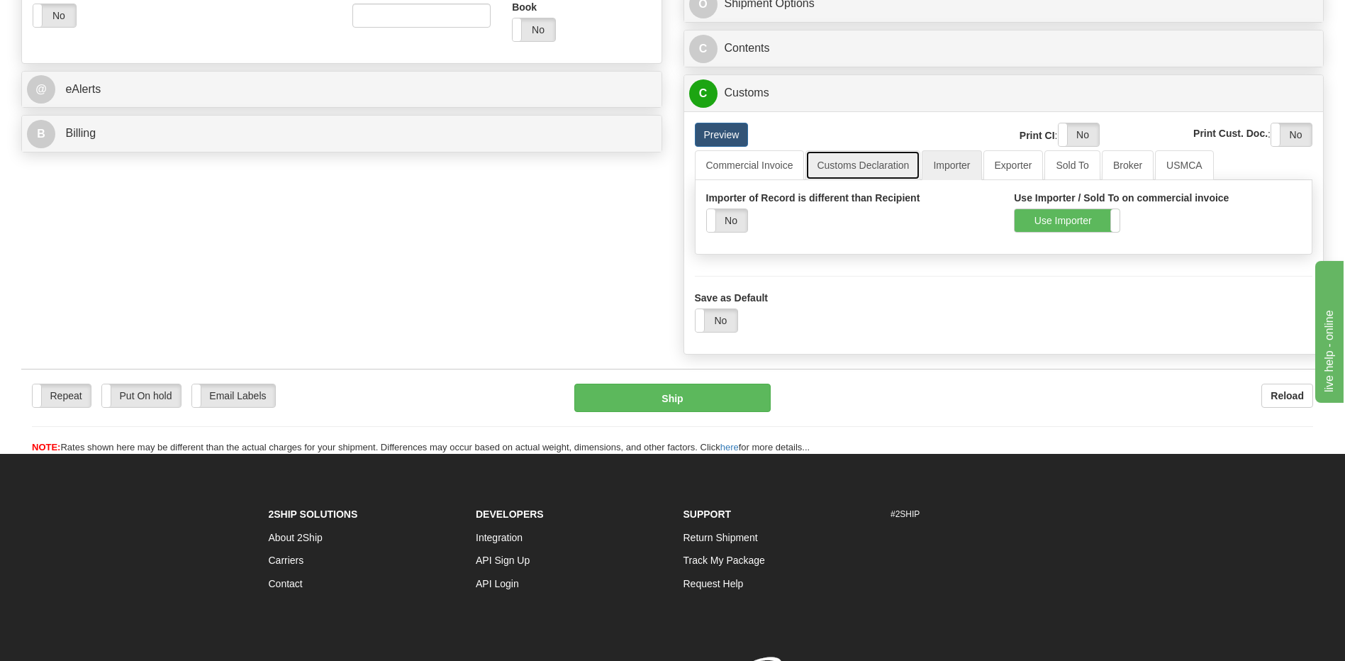
click at [839, 170] on link "Customs Declaration" at bounding box center [862, 165] width 115 height 30
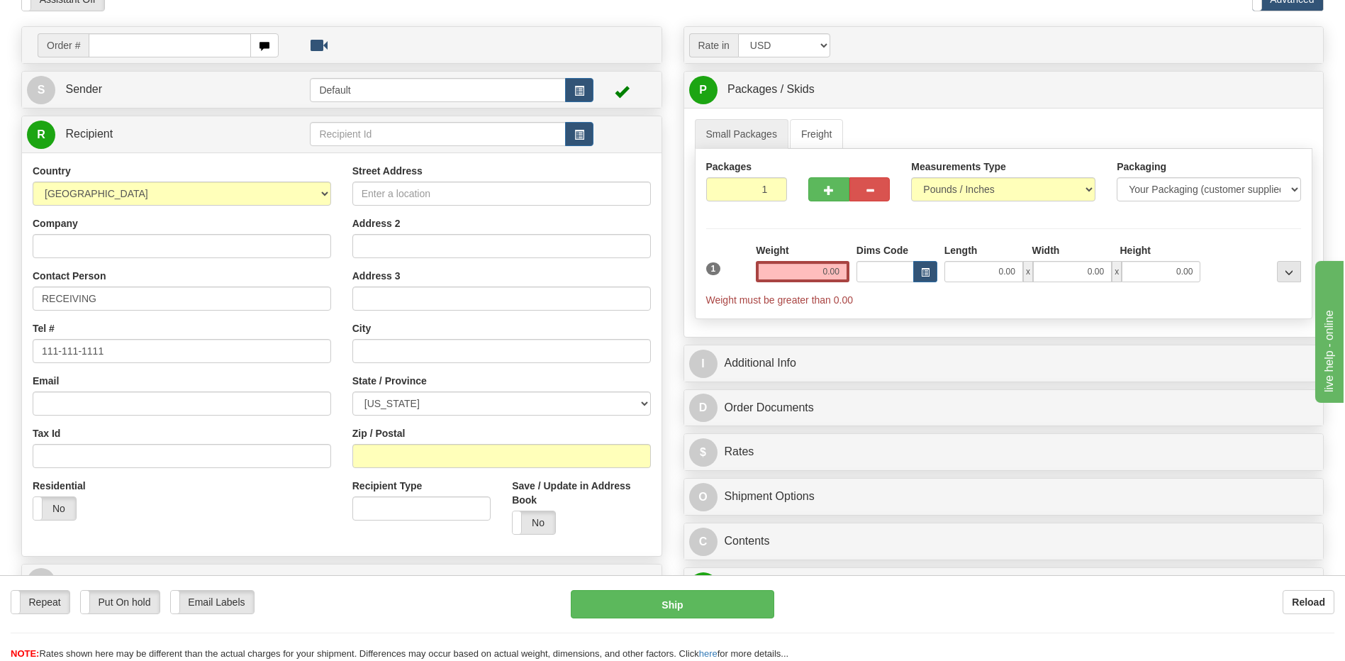
scroll to position [71, 0]
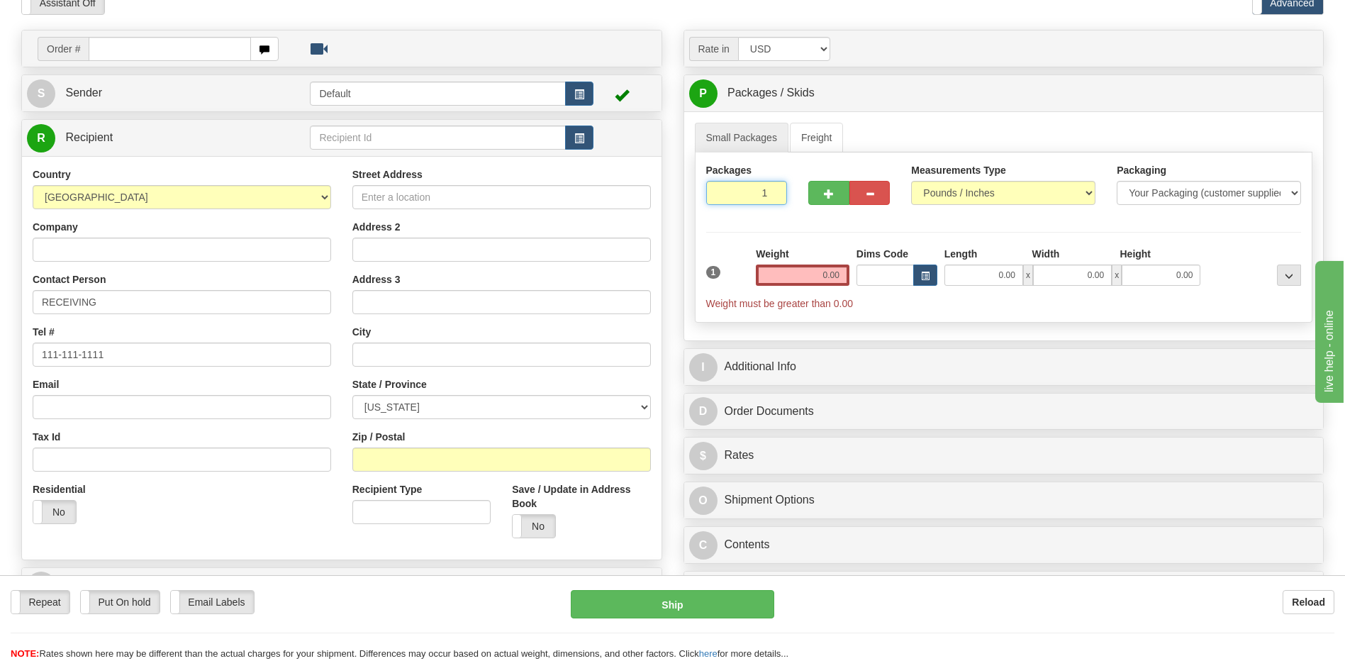
click at [753, 195] on input "1" at bounding box center [747, 193] width 82 height 24
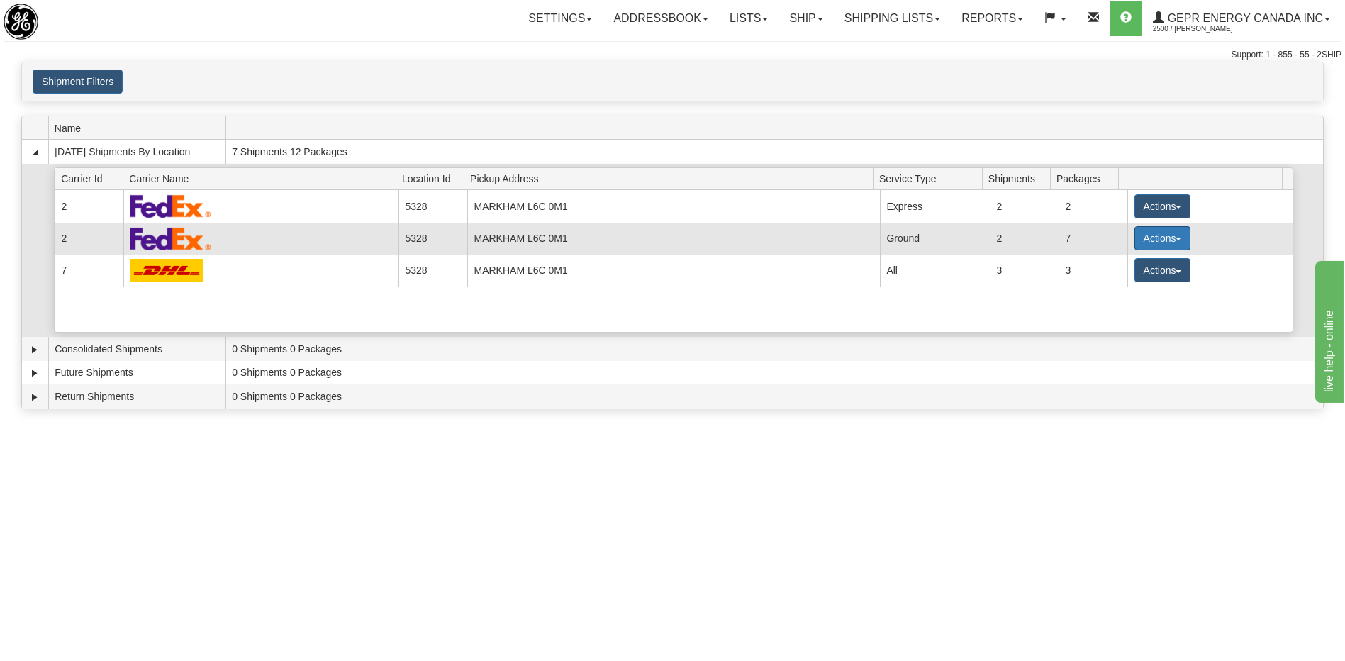
click at [1144, 241] on button "Actions" at bounding box center [1162, 238] width 57 height 24
click at [1122, 268] on span "Details" at bounding box center [1110, 265] width 38 height 10
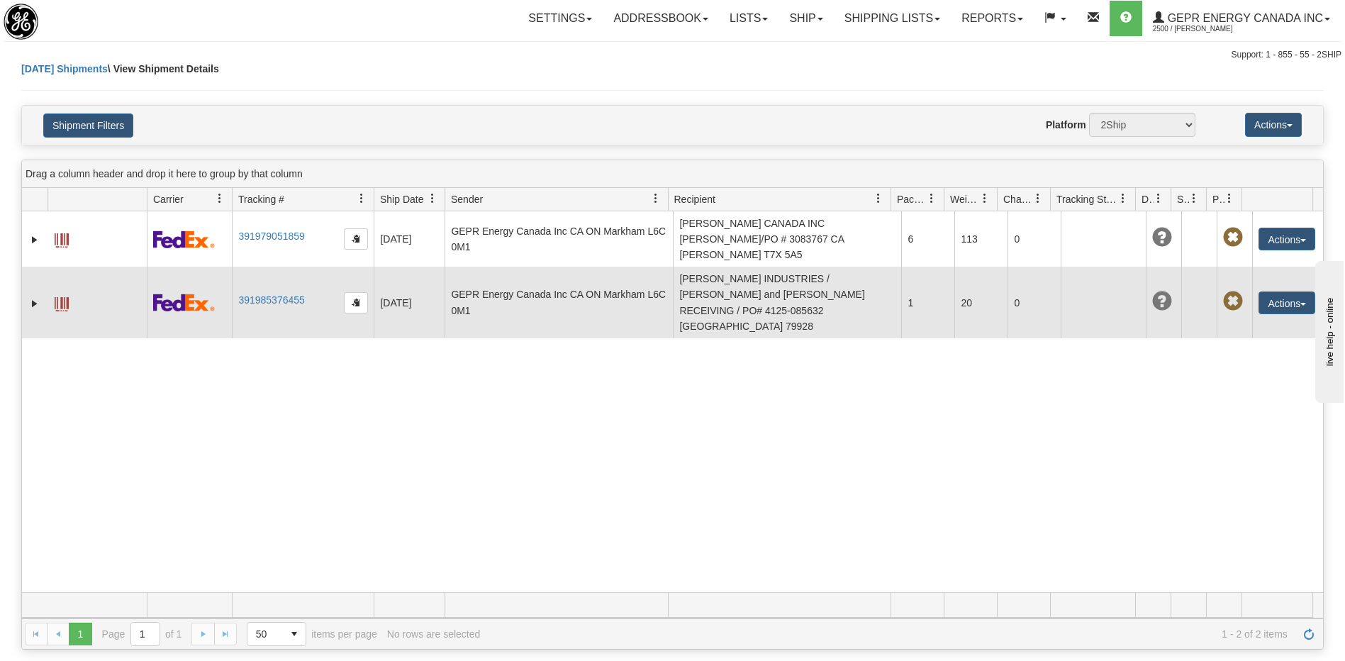
click at [60, 297] on span at bounding box center [62, 304] width 14 height 14
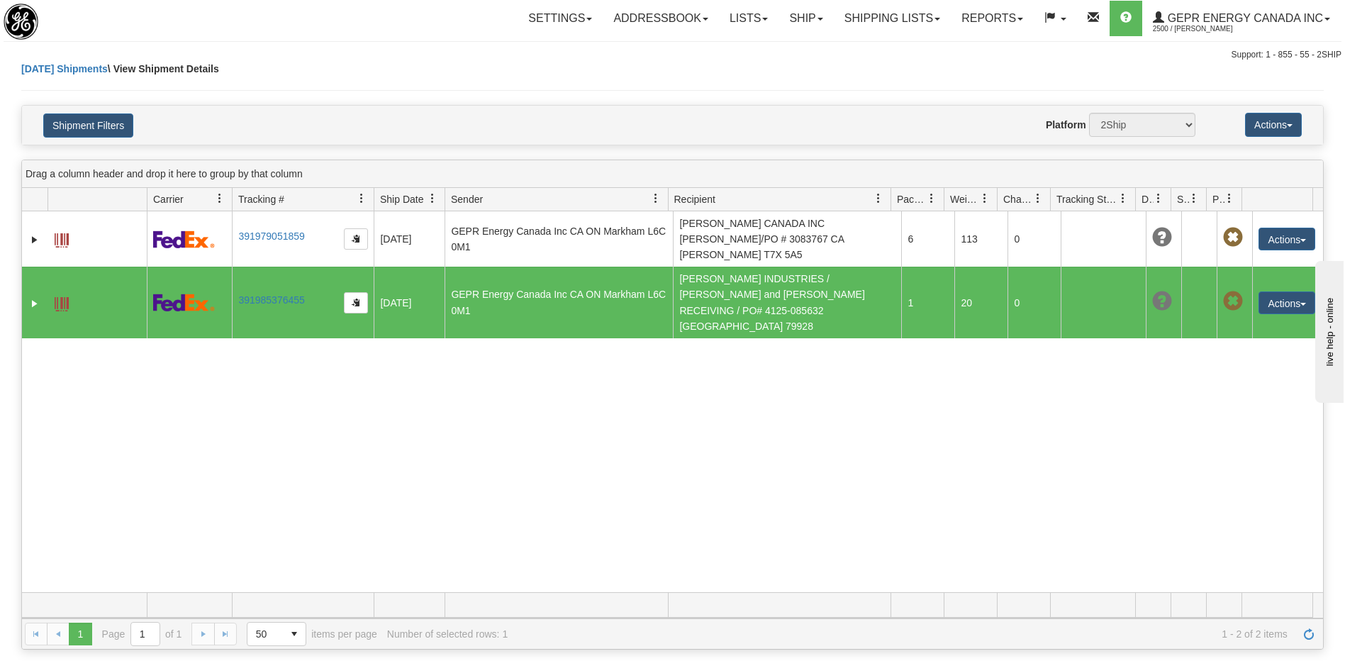
drag, startPoint x: 848, startPoint y: 425, endPoint x: 949, endPoint y: 379, distance: 110.7
click at [847, 426] on div "31432581 2500 391979051859 [DATE] [DATE] 10:49:58 AM GEPR Energy Canada Inc [GE…" at bounding box center [672, 401] width 1301 height 381
click at [31, 296] on link "Expand" at bounding box center [35, 303] width 14 height 14
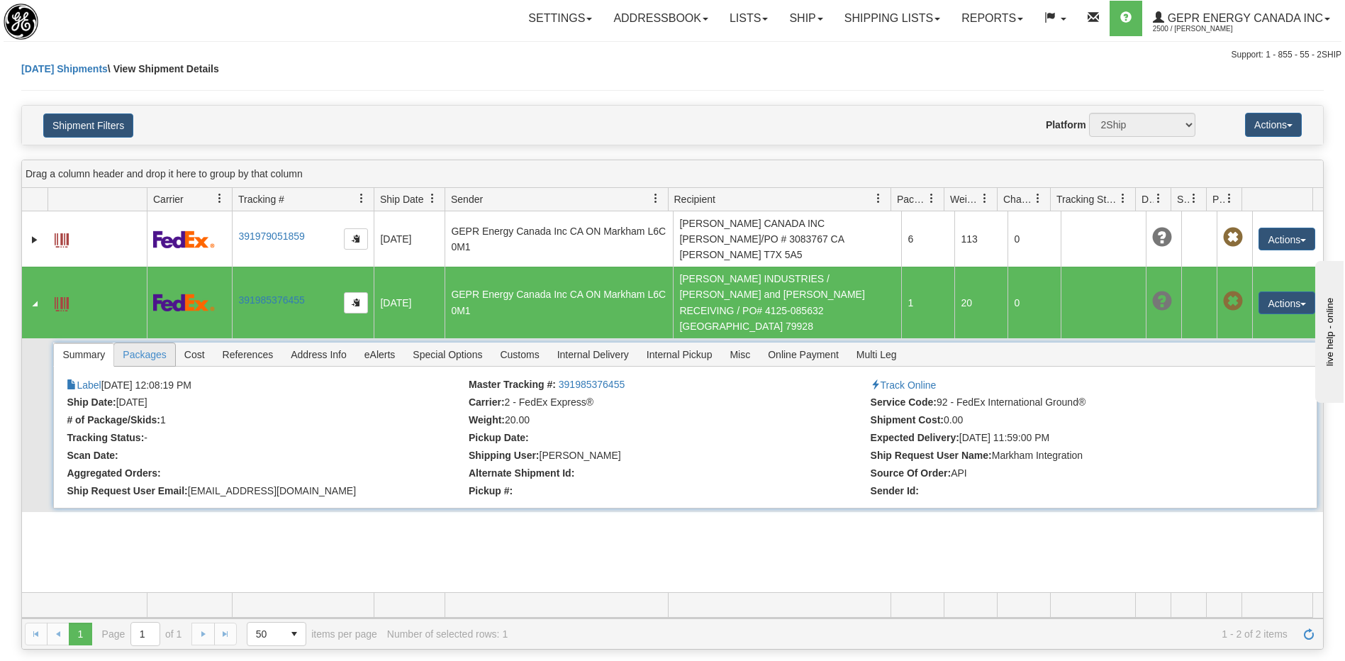
click at [164, 343] on span "Packages" at bounding box center [144, 354] width 60 height 23
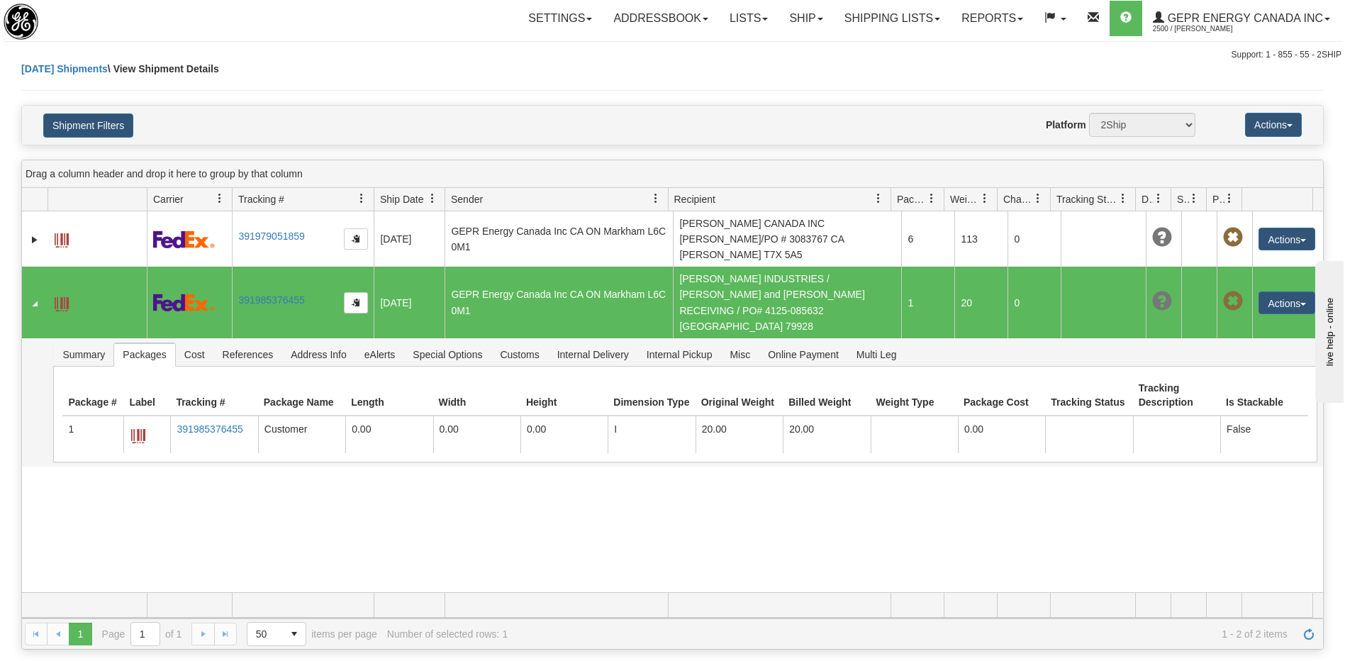
click at [518, 521] on div "31432581 2500 391979051859 [DATE] [DATE] 10:49:58 AM GEPR Energy Canada Inc [GE…" at bounding box center [672, 401] width 1301 height 381
click at [311, 494] on div "31432581 2500 391979051859 [DATE] [DATE] 10:49:58 AM GEPR Energy Canada Inc [GE…" at bounding box center [672, 401] width 1301 height 381
click at [418, 440] on div "31432581 2500 391979051859 [DATE] [DATE] 10:49:58 AM GEPR Energy Canada Inc [GE…" at bounding box center [672, 401] width 1301 height 381
click at [564, 563] on div "31432581 2500 391979051859 [DATE] [DATE] 10:49:58 AM GEPR Energy Canada Inc [GE…" at bounding box center [672, 401] width 1301 height 381
click at [1117, 532] on div "31432581 2500 391979051859 [DATE] [DATE] 10:49:58 AM GEPR Energy Canada Inc [GE…" at bounding box center [672, 401] width 1301 height 381
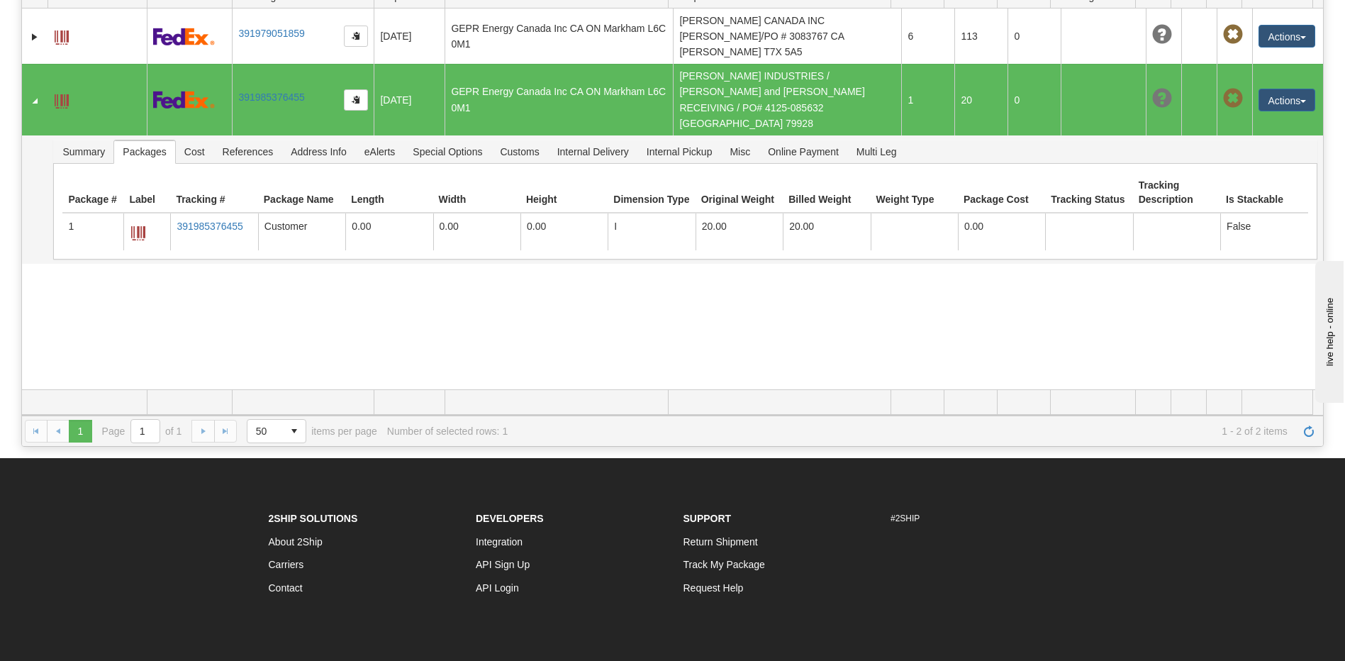
scroll to position [294, 0]
